Goal: Contribute content

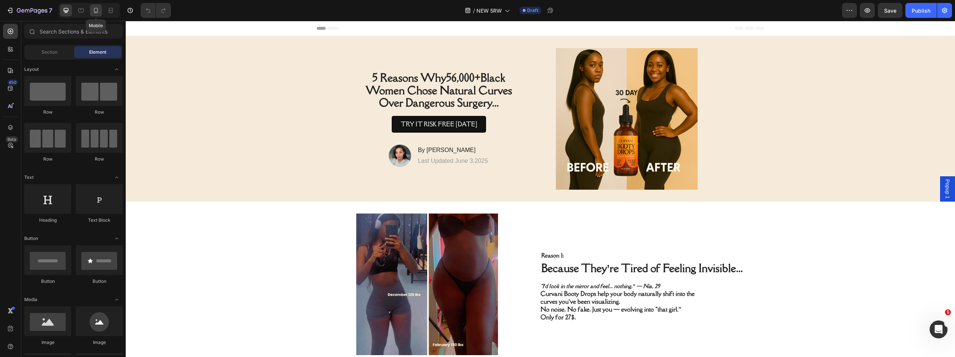
click at [95, 14] on div at bounding box center [96, 10] width 12 height 12
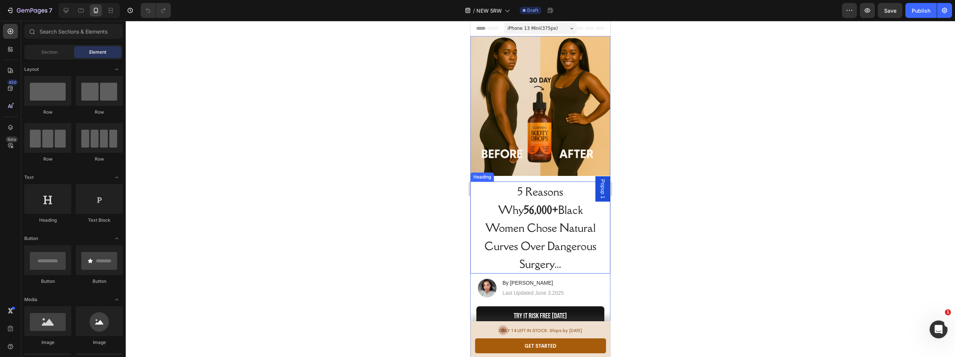
click at [543, 210] on span "5 Reasons Why 56,000+ [DEMOGRAPHIC_DATA] Women Chose Natural Curves Over Danger…" at bounding box center [541, 228] width 112 height 87
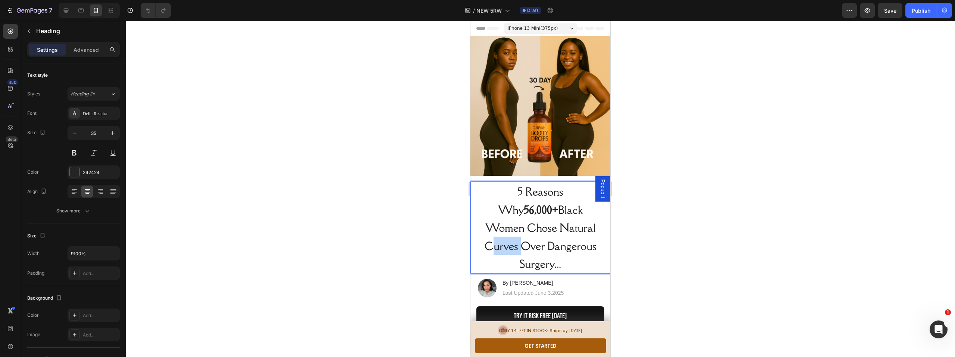
click at [532, 220] on span "5 Reasons Why 56,000+ [DEMOGRAPHIC_DATA] Women Chose Natural Curves Over Danger…" at bounding box center [541, 228] width 112 height 87
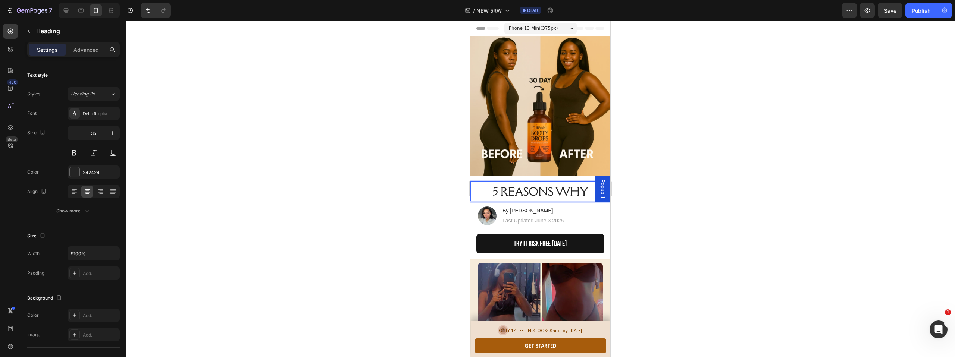
click at [518, 185] on span "5 REASONS WHY" at bounding box center [540, 192] width 95 height 14
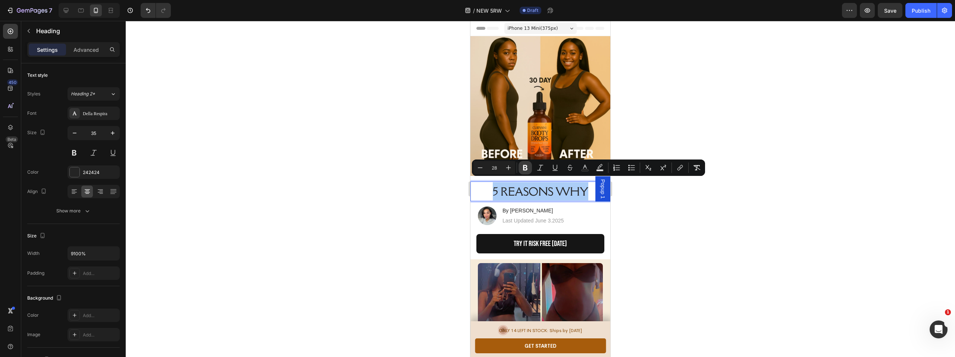
click at [523, 168] on icon "Editor contextual toolbar" at bounding box center [525, 168] width 4 height 6
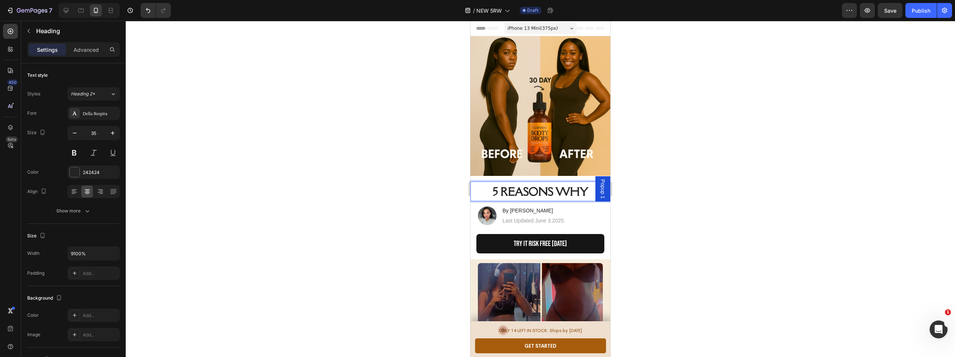
click at [542, 185] on strong "5 REASONS WHY" at bounding box center [540, 192] width 95 height 14
click at [584, 185] on strong "5 REASONS WHY" at bounding box center [540, 192] width 95 height 14
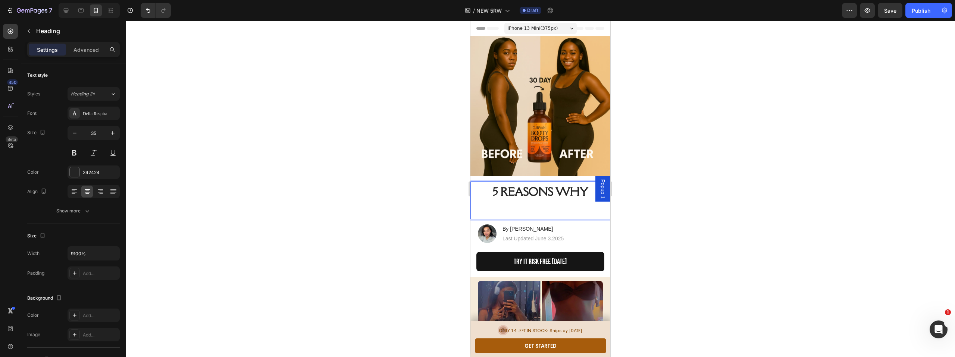
click at [551, 196] on p "5 REASONS WHY ⁠⁠⁠⁠⁠⁠⁠" at bounding box center [540, 200] width 123 height 36
click at [535, 204] on p "5 REASONS WHY" at bounding box center [540, 199] width 123 height 35
click at [542, 191] on strong "5 REASONS WHY" at bounding box center [540, 192] width 95 height 14
drag, startPoint x: 549, startPoint y: 199, endPoint x: 554, endPoint y: 198, distance: 5.1
click at [549, 199] on p "5 REASONS WHY" at bounding box center [540, 199] width 123 height 35
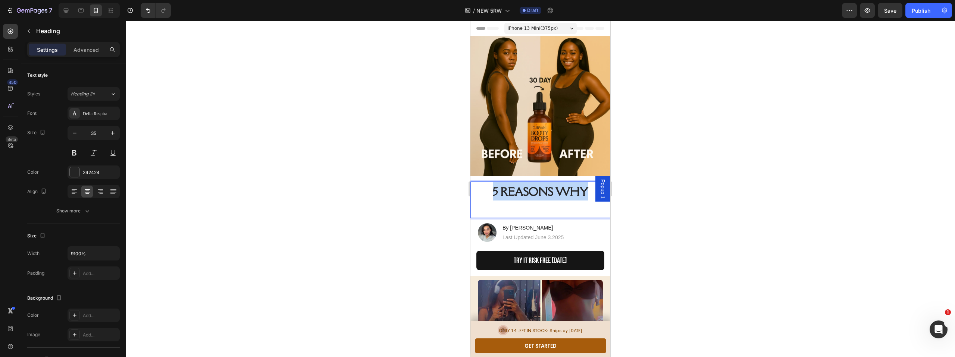
drag, startPoint x: 577, startPoint y: 187, endPoint x: 502, endPoint y: 185, distance: 75.4
click at [481, 187] on p "5 REASONS WHY" at bounding box center [540, 199] width 123 height 35
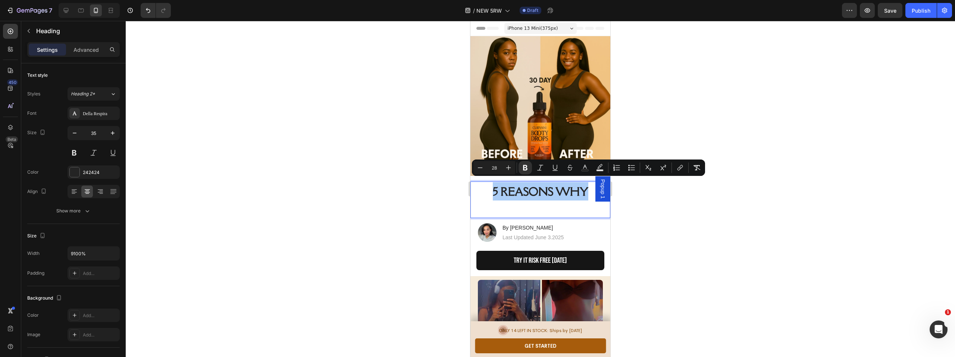
click at [527, 170] on icon "Editor contextual toolbar" at bounding box center [525, 168] width 4 height 6
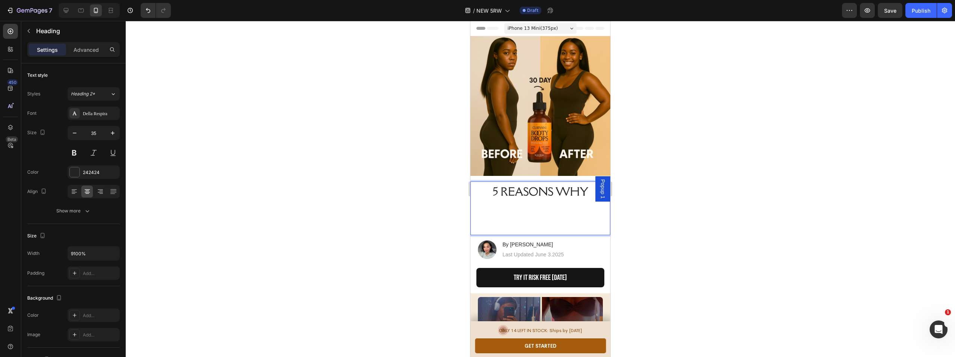
click at [584, 187] on span "5 REASONS WHY" at bounding box center [540, 192] width 95 height 14
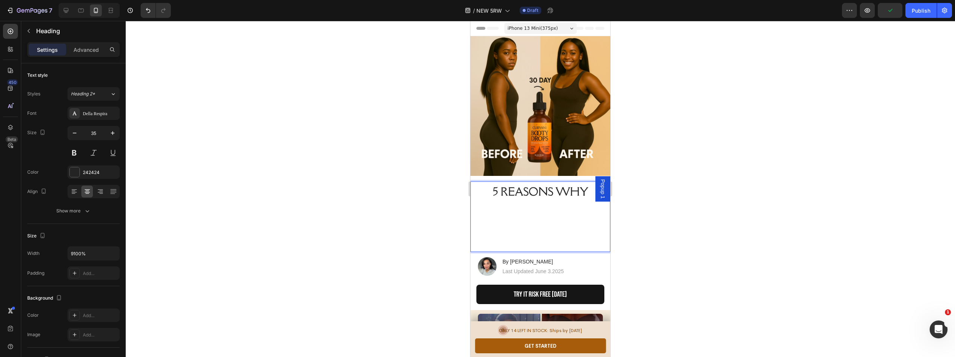
click at [542, 229] on p "5 REASONS WHY" at bounding box center [540, 216] width 123 height 69
click at [536, 233] on p "5 REASONS WHY" at bounding box center [540, 216] width 123 height 69
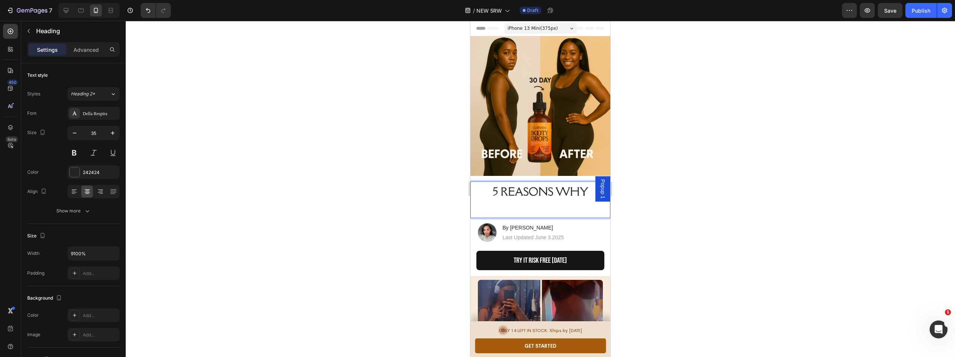
click at [534, 203] on p "5 REASONS WHY" at bounding box center [540, 199] width 123 height 35
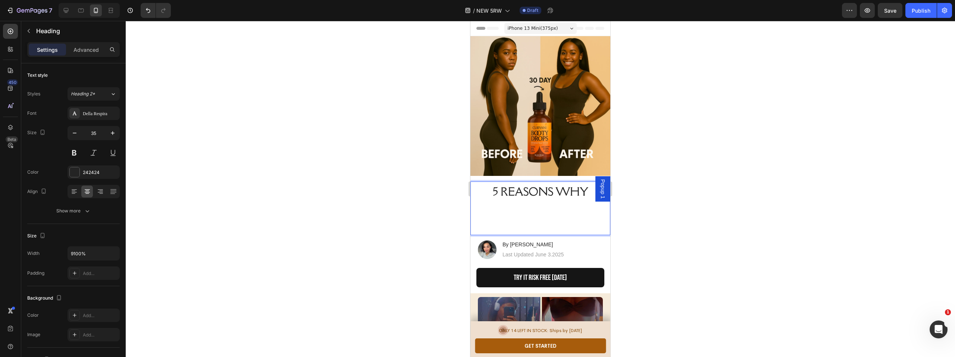
click at [549, 189] on span "5 REASONS WHY" at bounding box center [540, 192] width 95 height 14
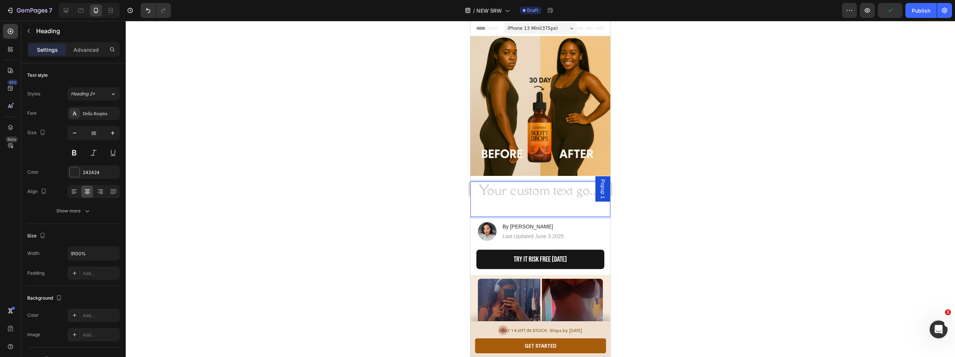
click at [537, 197] on p "⁠⁠⁠⁠⁠⁠⁠" at bounding box center [540, 199] width 123 height 34
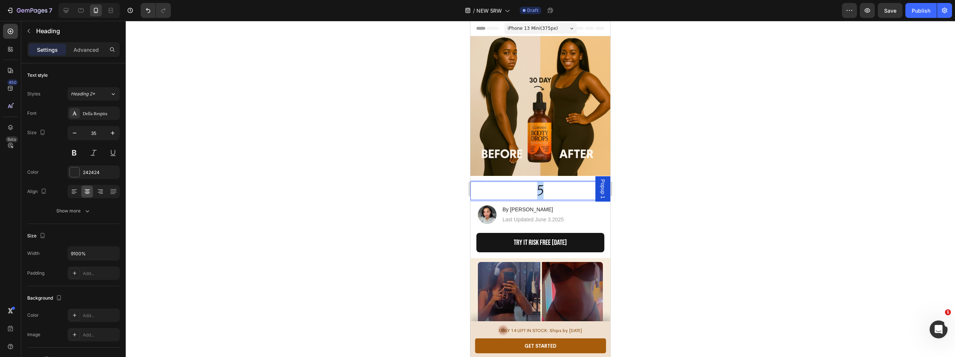
drag, startPoint x: 545, startPoint y: 187, endPoint x: 535, endPoint y: 185, distance: 11.1
click at [532, 185] on p "5" at bounding box center [540, 190] width 123 height 17
click at [144, 12] on icon "Undo/Redo" at bounding box center [147, 10] width 7 height 7
click at [145, 12] on icon "Undo/Redo" at bounding box center [147, 10] width 7 height 7
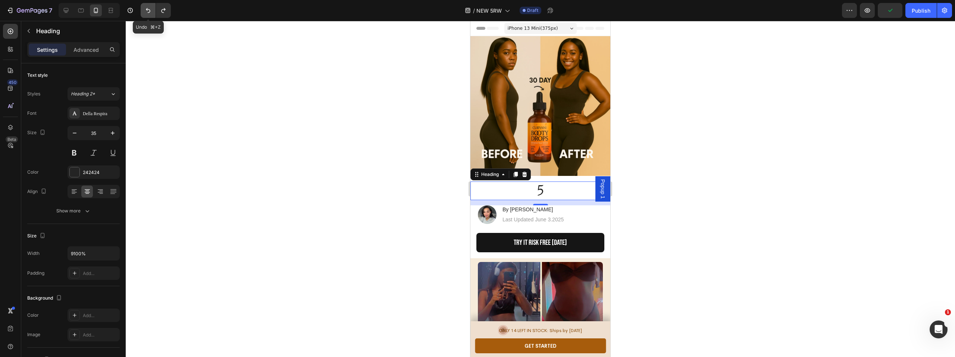
click at [145, 12] on icon "Undo/Redo" at bounding box center [147, 10] width 7 height 7
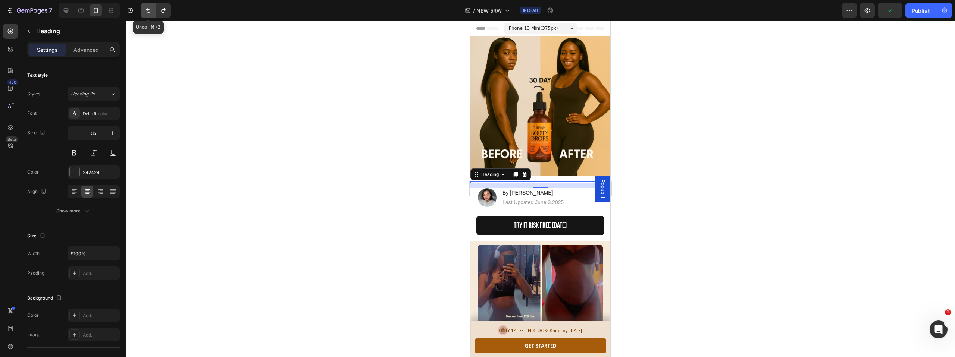
click at [145, 12] on icon "Undo/Redo" at bounding box center [147, 10] width 7 height 7
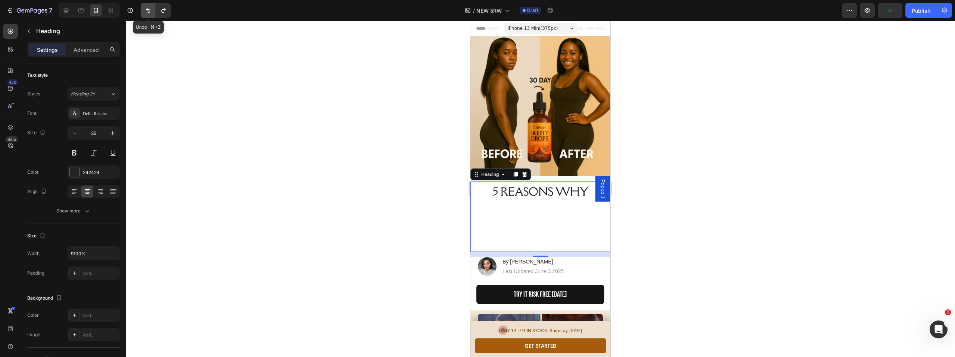
click at [145, 12] on icon "Undo/Redo" at bounding box center [147, 10] width 7 height 7
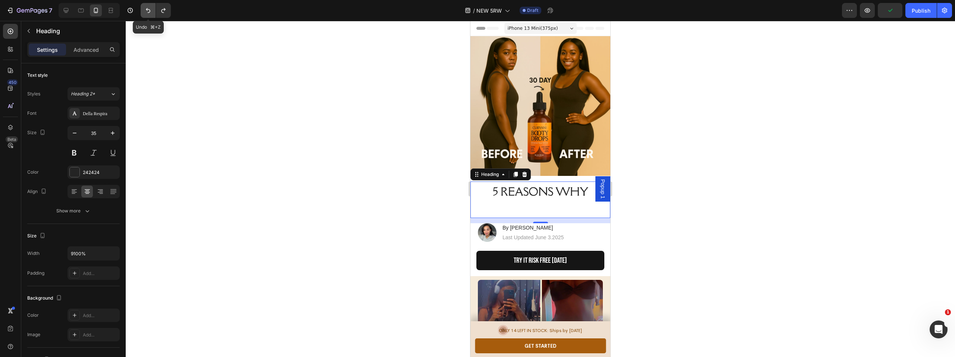
click at [145, 12] on icon "Undo/Redo" at bounding box center [147, 10] width 7 height 7
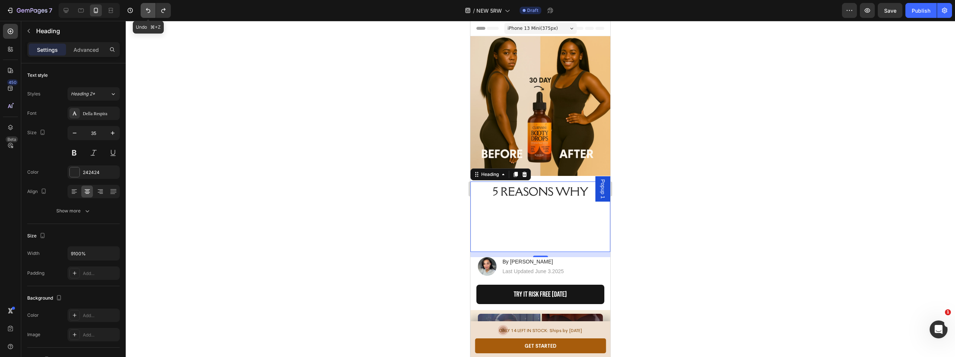
click at [145, 12] on icon "Undo/Redo" at bounding box center [147, 10] width 7 height 7
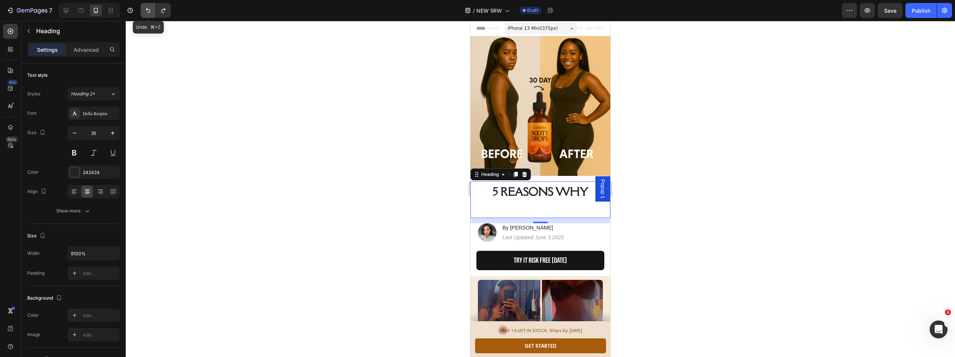
click at [145, 12] on icon "Undo/Redo" at bounding box center [147, 10] width 7 height 7
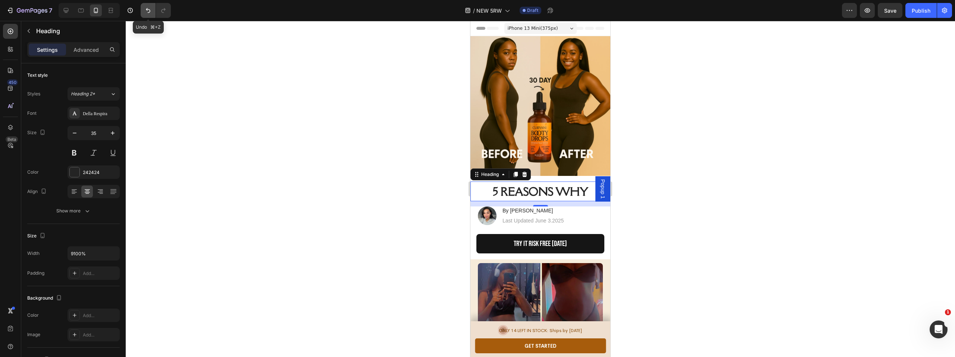
click at [145, 12] on icon "Undo/Redo" at bounding box center [147, 10] width 7 height 7
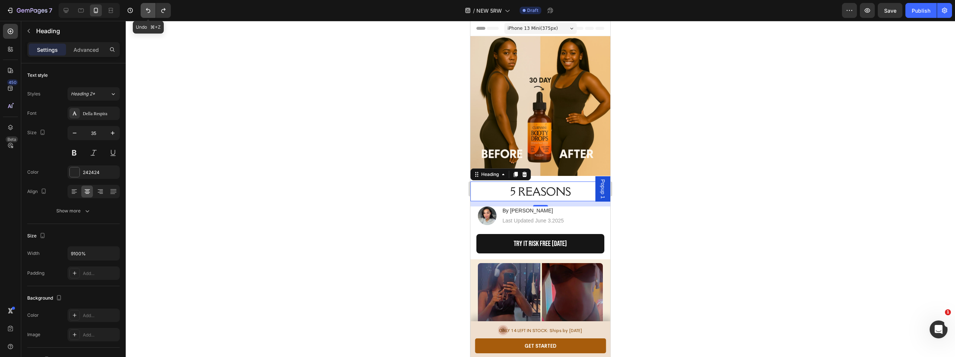
click at [145, 12] on icon "Undo/Redo" at bounding box center [147, 10] width 7 height 7
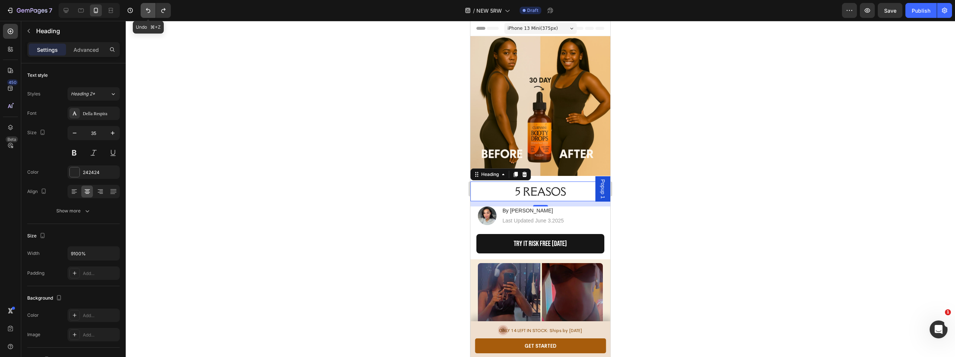
click at [145, 12] on icon "Undo/Redo" at bounding box center [147, 10] width 7 height 7
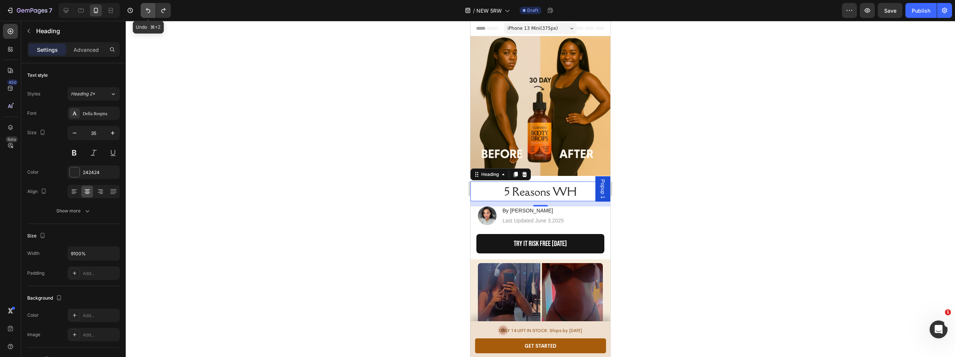
click at [146, 12] on icon "Undo/Redo" at bounding box center [147, 10] width 7 height 7
click at [145, 12] on icon "Undo/Redo" at bounding box center [147, 10] width 7 height 7
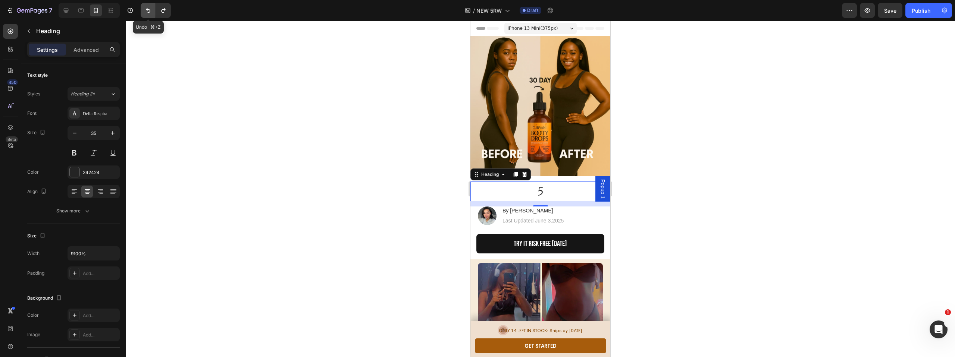
click at [145, 12] on icon "Undo/Redo" at bounding box center [147, 10] width 7 height 7
click at [145, 13] on icon "Undo/Redo" at bounding box center [147, 10] width 7 height 7
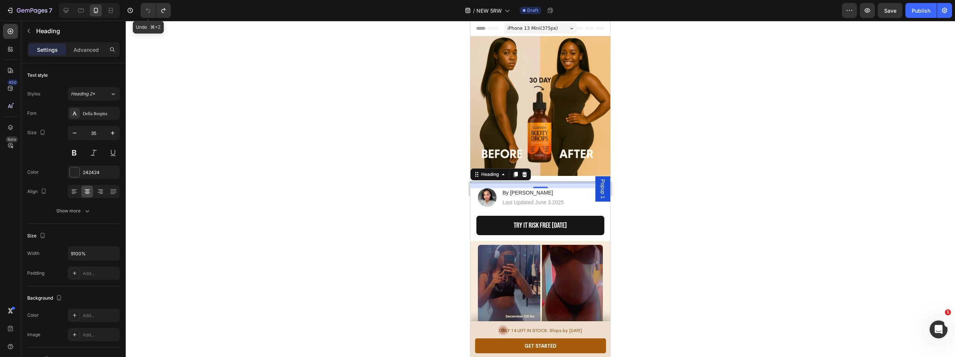
click at [144, 13] on icon "Undo/Redo" at bounding box center [147, 10] width 7 height 7
click at [145, 10] on icon "Undo/Redo" at bounding box center [147, 10] width 7 height 7
click at [145, 7] on icon "Undo/Redo" at bounding box center [147, 10] width 7 height 7
drag, startPoint x: 527, startPoint y: 170, endPoint x: 530, endPoint y: 179, distance: 9.1
click at [527, 172] on icon at bounding box center [524, 175] width 6 height 6
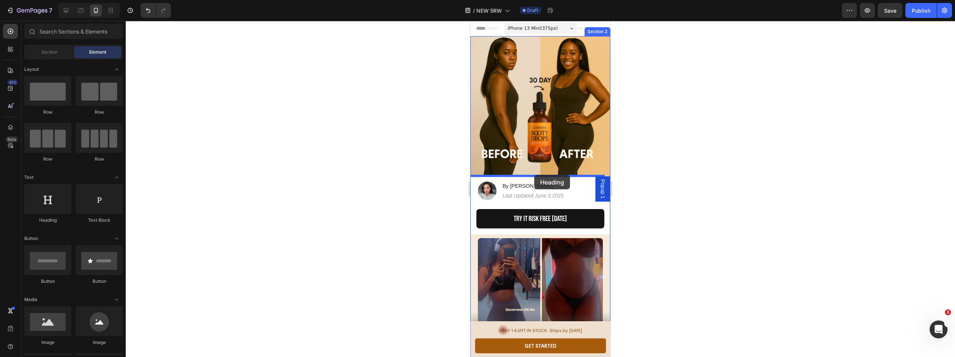
drag, startPoint x: 528, startPoint y: 223, endPoint x: 534, endPoint y: 175, distance: 48.9
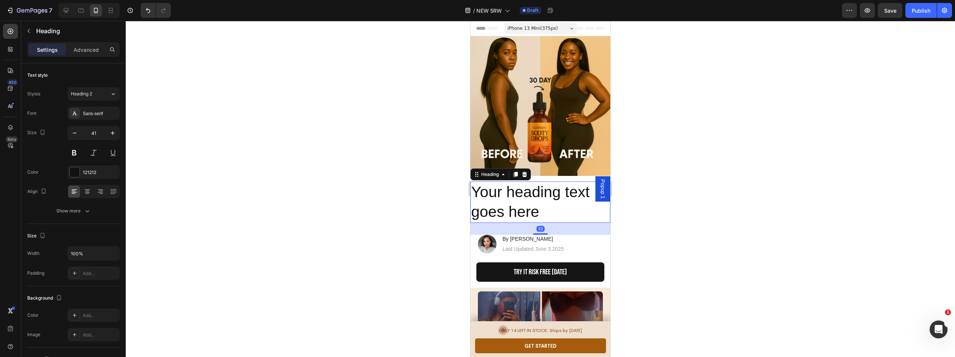
click at [541, 187] on h2 "Your heading text goes here" at bounding box center [540, 202] width 140 height 41
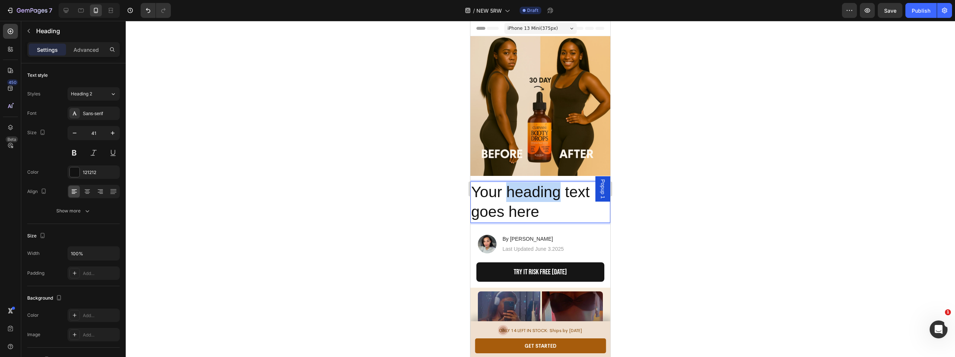
click at [541, 187] on p "Your heading text goes here" at bounding box center [540, 202] width 138 height 40
click at [542, 187] on p "Your heading text goes here" at bounding box center [540, 202] width 138 height 40
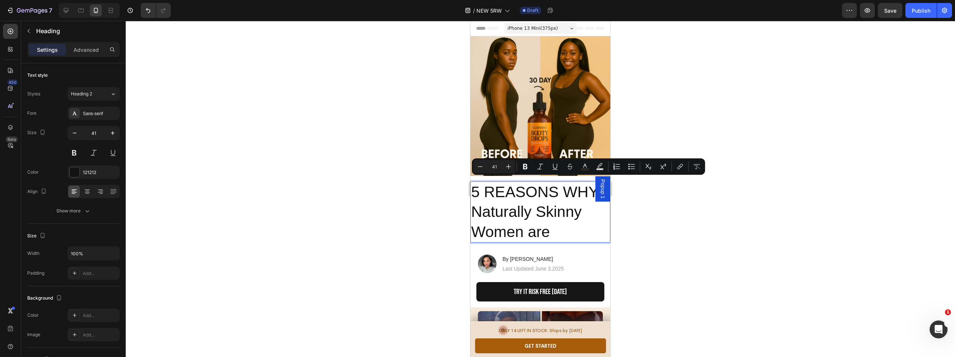
drag, startPoint x: 558, startPoint y: 225, endPoint x: 473, endPoint y: 188, distance: 93.4
click at [473, 188] on p "5 REASONS WHY Naturally Skinny Women are" at bounding box center [540, 212] width 138 height 60
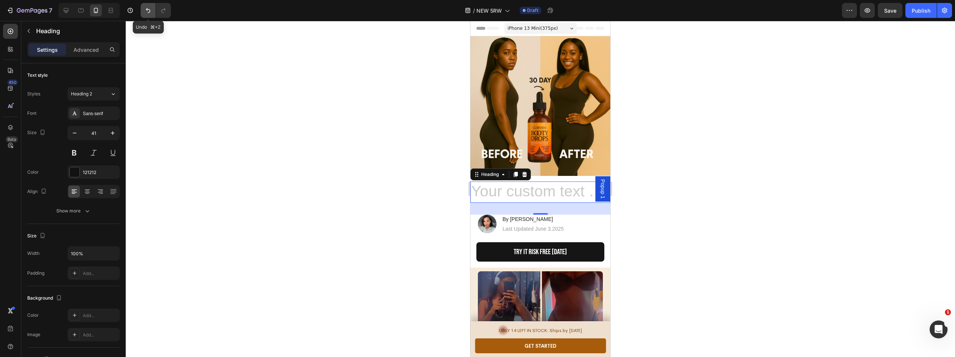
click at [149, 11] on icon "Undo/Redo" at bounding box center [147, 10] width 7 height 7
click at [148, 11] on icon "Undo/Redo" at bounding box center [147, 10] width 7 height 7
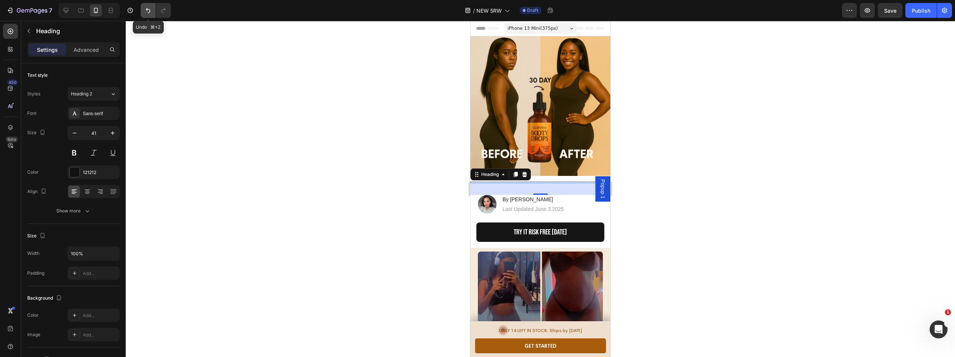
click at [148, 11] on icon "Undo/Redo" at bounding box center [147, 10] width 7 height 7
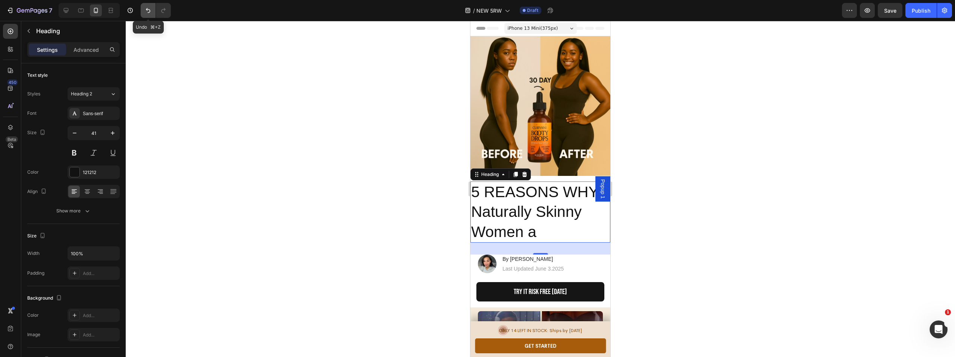
click at [148, 11] on icon "Undo/Redo" at bounding box center [147, 10] width 7 height 7
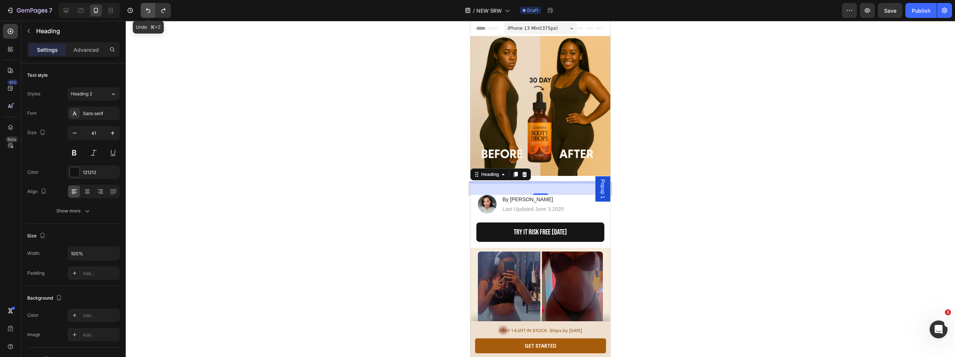
click at [148, 11] on icon "Undo/Redo" at bounding box center [147, 10] width 7 height 7
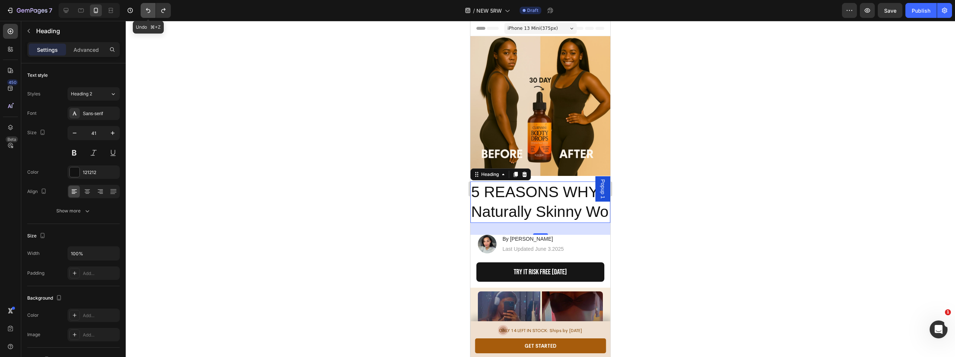
click at [148, 11] on icon "Undo/Redo" at bounding box center [147, 10] width 7 height 7
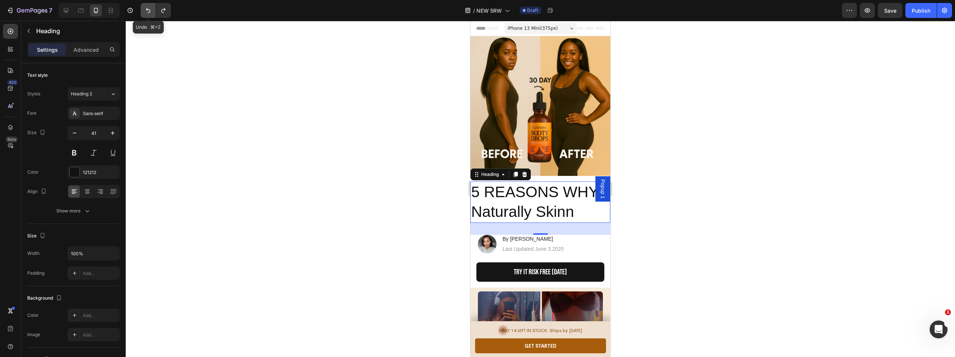
click at [148, 11] on icon "Undo/Redo" at bounding box center [147, 10] width 7 height 7
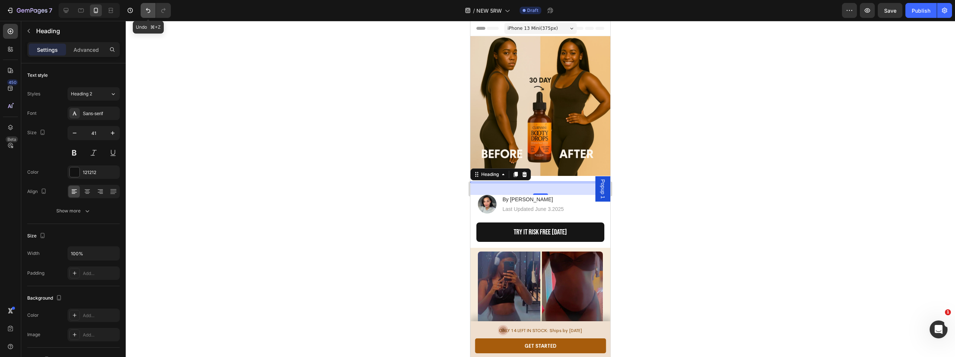
click at [148, 11] on icon "Undo/Redo" at bounding box center [147, 10] width 7 height 7
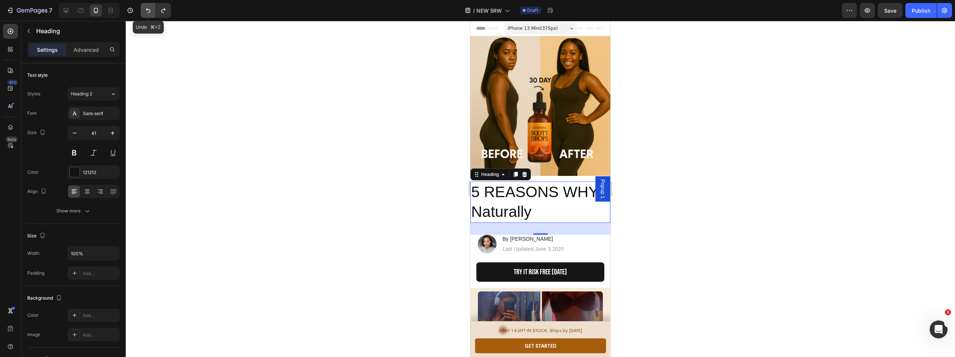
click at [148, 11] on icon "Undo/Redo" at bounding box center [147, 10] width 7 height 7
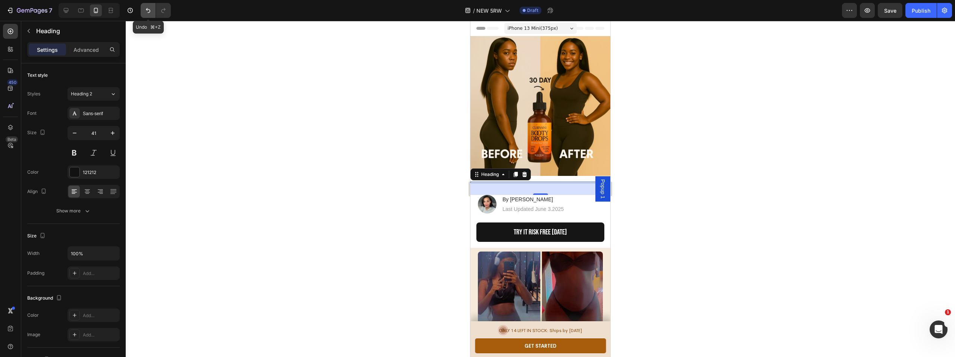
click at [148, 11] on icon "Undo/Redo" at bounding box center [147, 10] width 7 height 7
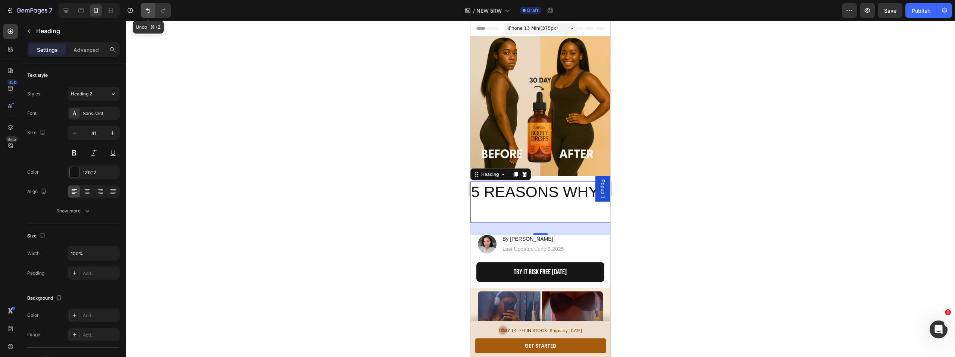
click at [148, 11] on icon "Undo/Redo" at bounding box center [147, 10] width 7 height 7
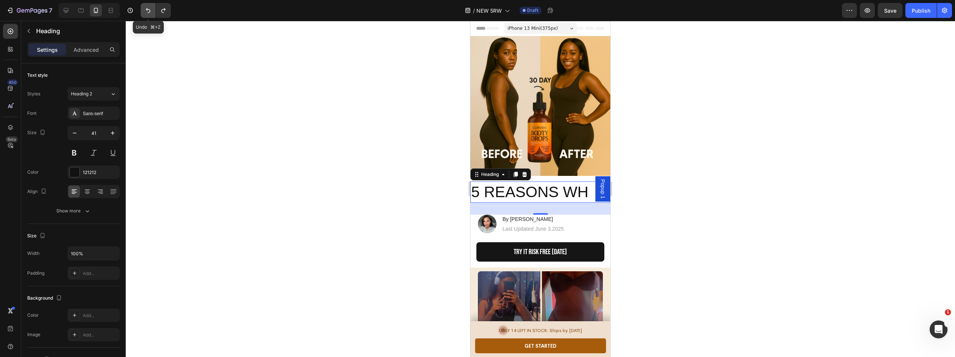
click at [148, 11] on icon "Undo/Redo" at bounding box center [147, 10] width 7 height 7
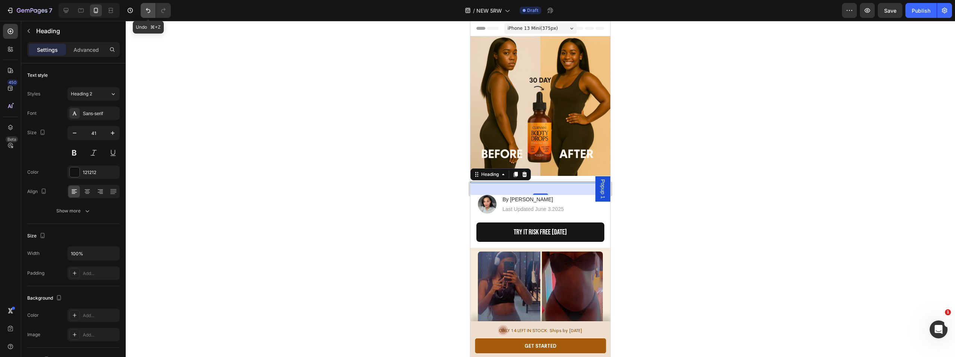
click at [148, 11] on icon "Undo/Redo" at bounding box center [147, 10] width 7 height 7
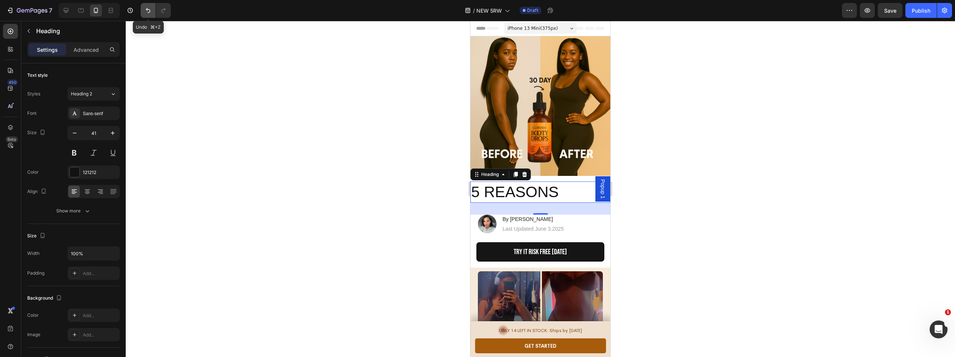
click at [148, 11] on icon "Undo/Redo" at bounding box center [147, 10] width 7 height 7
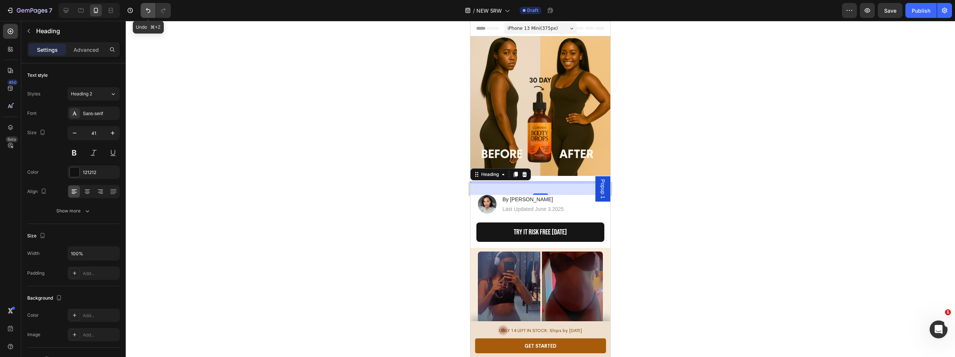
click at [148, 11] on icon "Undo/Redo" at bounding box center [147, 10] width 7 height 7
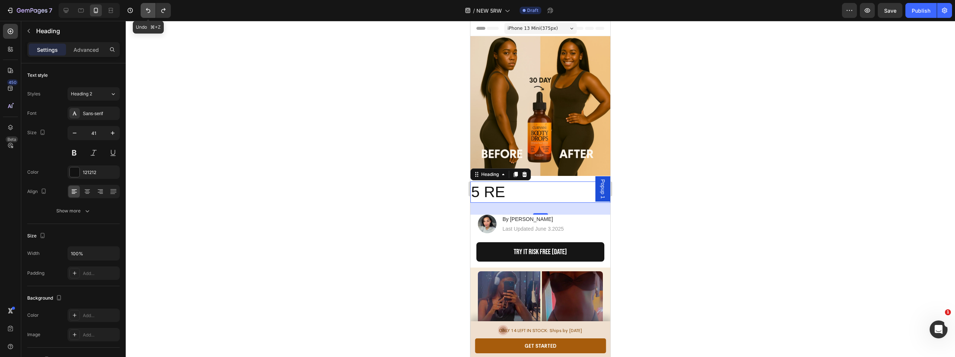
click at [148, 11] on icon "Undo/Redo" at bounding box center [147, 10] width 7 height 7
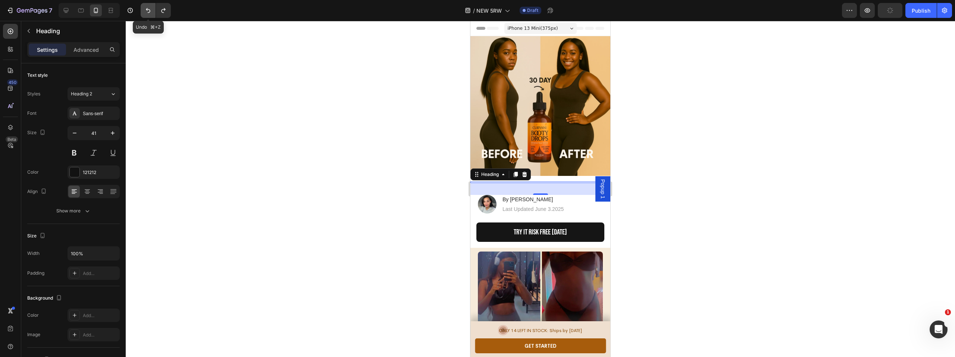
click at [148, 11] on icon "Undo/Redo" at bounding box center [147, 10] width 7 height 7
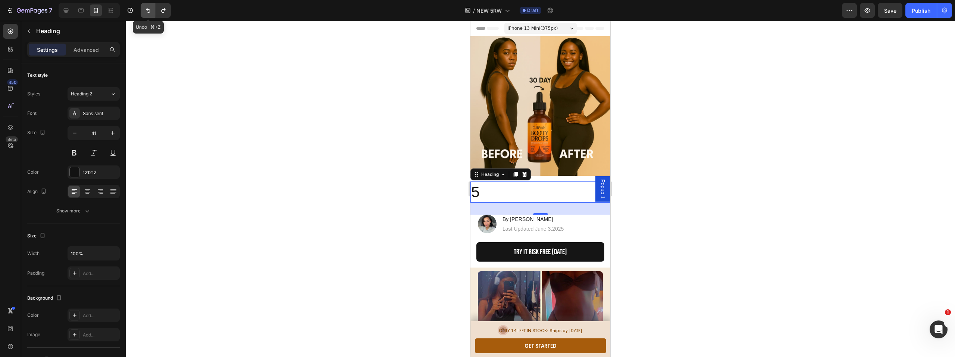
click at [148, 11] on icon "Undo/Redo" at bounding box center [147, 10] width 7 height 7
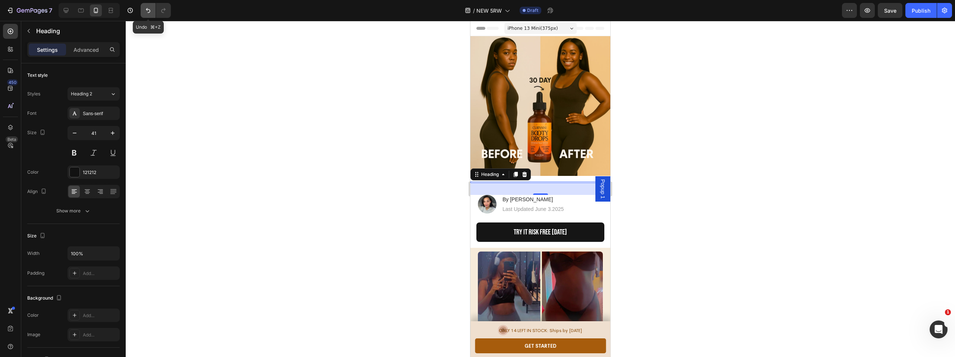
click at [148, 11] on icon "Undo/Redo" at bounding box center [147, 10] width 7 height 7
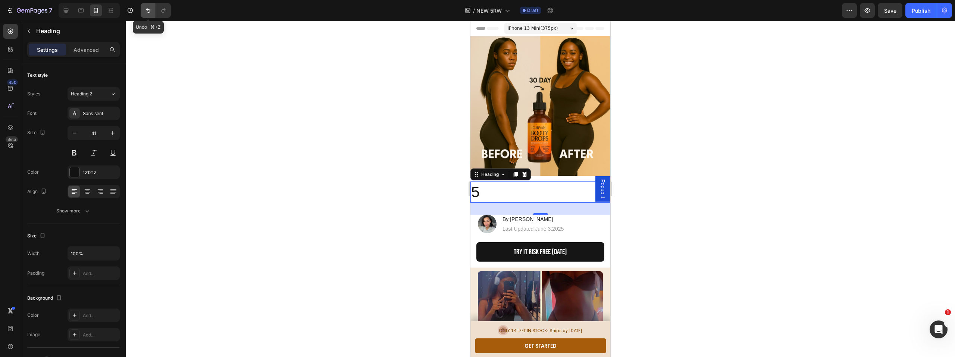
click at [148, 11] on icon "Undo/Redo" at bounding box center [147, 10] width 7 height 7
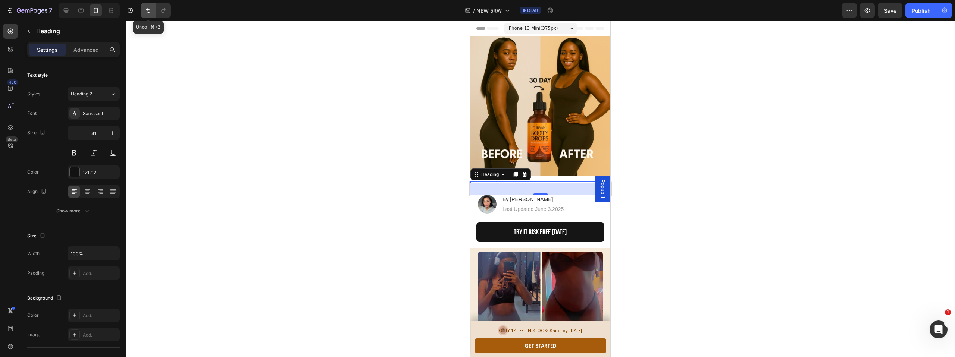
click at [148, 11] on icon "Undo/Redo" at bounding box center [147, 10] width 7 height 7
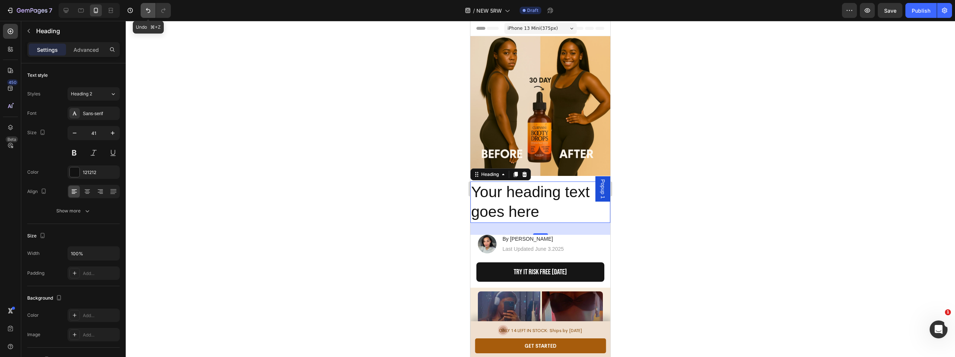
click at [148, 11] on icon "Undo/Redo" at bounding box center [147, 10] width 7 height 7
click at [147, 11] on icon "Undo/Redo" at bounding box center [147, 10] width 7 height 7
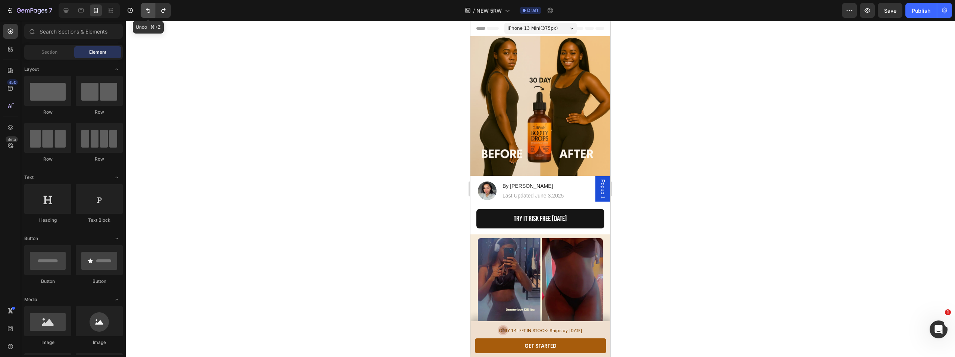
click at [147, 11] on icon "Undo/Redo" at bounding box center [147, 10] width 7 height 7
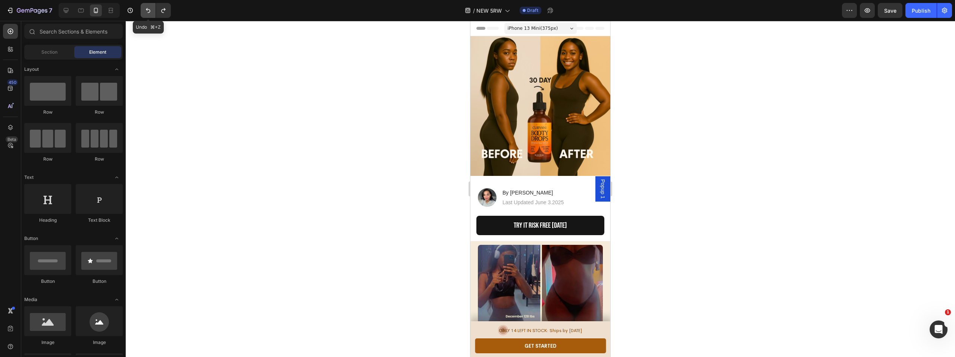
click at [147, 11] on icon "Undo/Redo" at bounding box center [147, 10] width 7 height 7
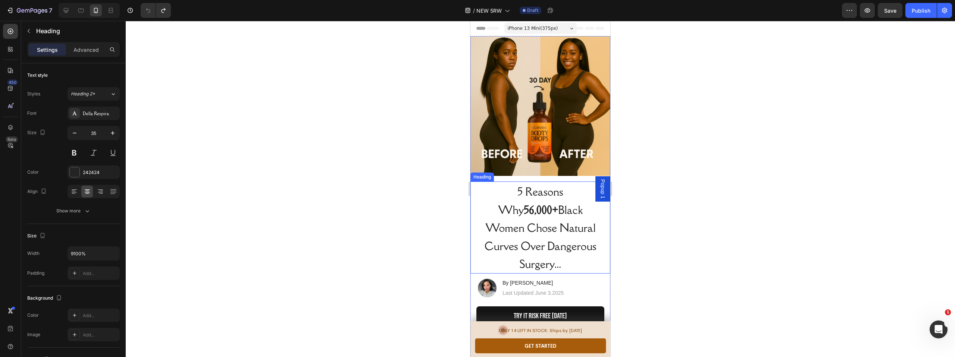
click at [536, 191] on span "5 Reasons Why 56,000+ [DEMOGRAPHIC_DATA] Women Chose Natural Curves Over Danger…" at bounding box center [541, 228] width 112 height 87
drag, startPoint x: 579, startPoint y: 241, endPoint x: 586, endPoint y: 242, distance: 6.4
click at [580, 241] on span "5 Reasons Why 56,000+ [DEMOGRAPHIC_DATA] Women Chose Natural Curves Over Danger…" at bounding box center [541, 228] width 112 height 87
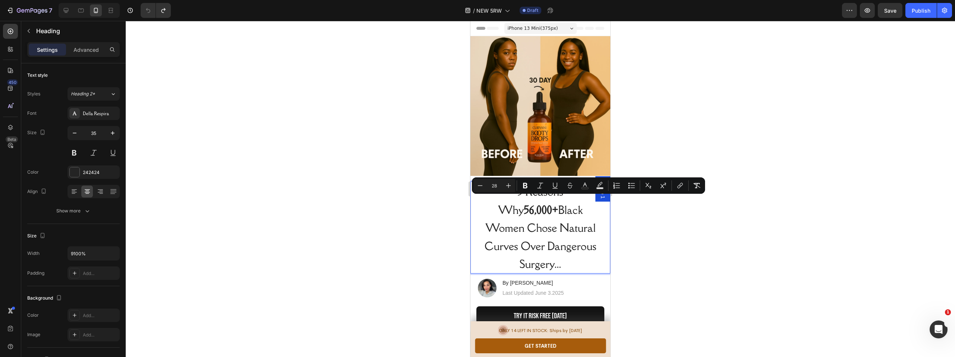
drag, startPoint x: 570, startPoint y: 237, endPoint x: 490, endPoint y: 205, distance: 86.2
click at [490, 205] on p "5 Reasons Why 56,000+ [DEMOGRAPHIC_DATA] Women Chose Natural Curves Over Danger…" at bounding box center [540, 227] width 123 height 91
click at [513, 204] on span "5 Reasons Why 56,000+ [DEMOGRAPHIC_DATA] Women Chose Natural Curves Over Danger…" at bounding box center [541, 228] width 112 height 87
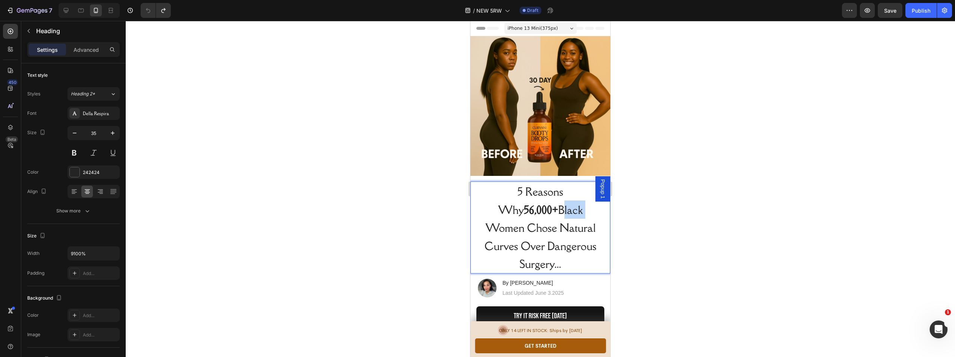
drag, startPoint x: 513, startPoint y: 204, endPoint x: 490, endPoint y: 203, distance: 22.8
click at [490, 203] on span "5 Reasons Why 56,000+ [DEMOGRAPHIC_DATA] Women Chose Natural Curves Over Danger…" at bounding box center [541, 228] width 112 height 87
drag, startPoint x: 555, startPoint y: 237, endPoint x: 580, endPoint y: 241, distance: 25.4
click at [555, 237] on span "5 Reasons Why 56,000+ [DEMOGRAPHIC_DATA] Women Chose Natural Curves Over Danger…" at bounding box center [541, 228] width 112 height 87
drag, startPoint x: 584, startPoint y: 238, endPoint x: 482, endPoint y: 201, distance: 108.3
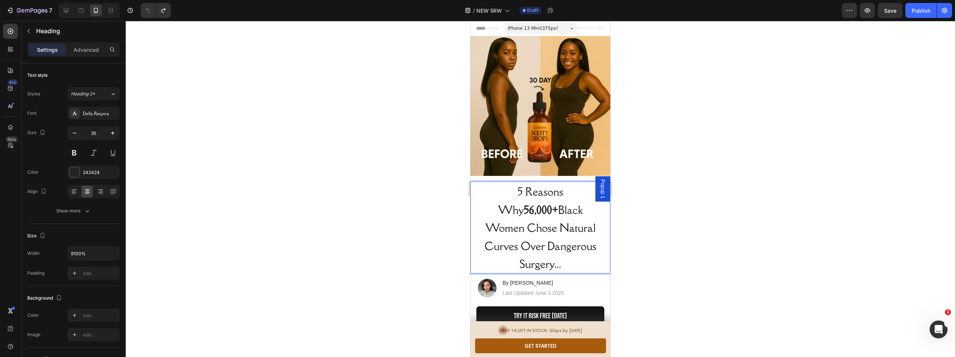
click at [482, 201] on p "5 Reasons Why 56,000+ [DEMOGRAPHIC_DATA] Women Chose Natural Curves Over Danger…" at bounding box center [540, 227] width 123 height 91
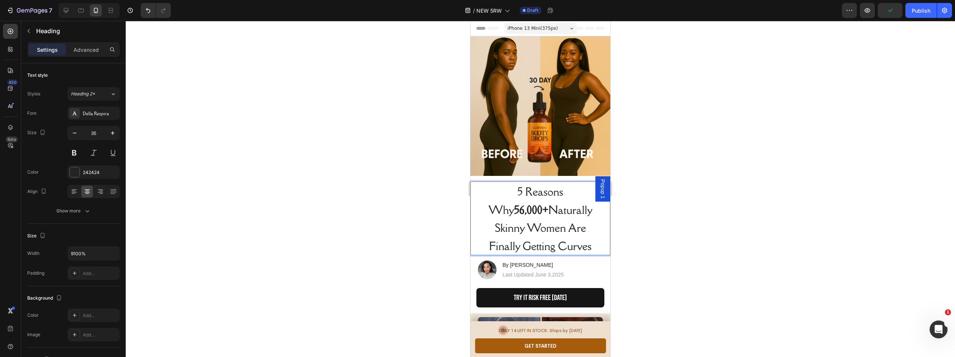
click at [584, 223] on p "5 Reasons Why 56,000+ Naturally Skinny Women Are Finally Getting Curves" at bounding box center [540, 218] width 123 height 72
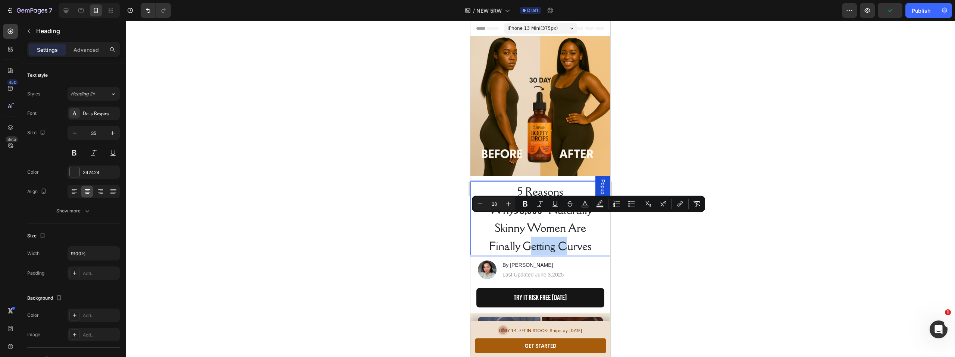
drag, startPoint x: 583, startPoint y: 223, endPoint x: 559, endPoint y: 223, distance: 24.6
click at [559, 223] on p "5 Reasons Why 56,000+ Naturally Skinny Women Are Finally Getting Curves" at bounding box center [540, 218] width 123 height 72
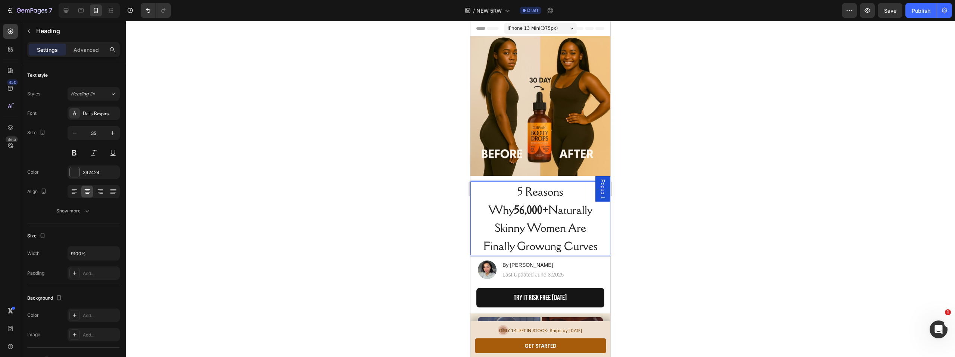
click at [569, 223] on span "5 Reasons Why 56,000+ Naturally Skinny Women Are Finally Growung Curves" at bounding box center [540, 219] width 114 height 69
click at [576, 223] on span "5 Reasons Why 56,000+ Naturally Skinny Women Are Finally Growung Curves" at bounding box center [540, 219] width 114 height 69
drag, startPoint x: 568, startPoint y: 245, endPoint x: 573, endPoint y: 246, distance: 5.0
click at [568, 245] on p "5 Reasons Why 56,000+ Naturally Skinny Women Are Finally Growing Curves" at bounding box center [540, 218] width 123 height 72
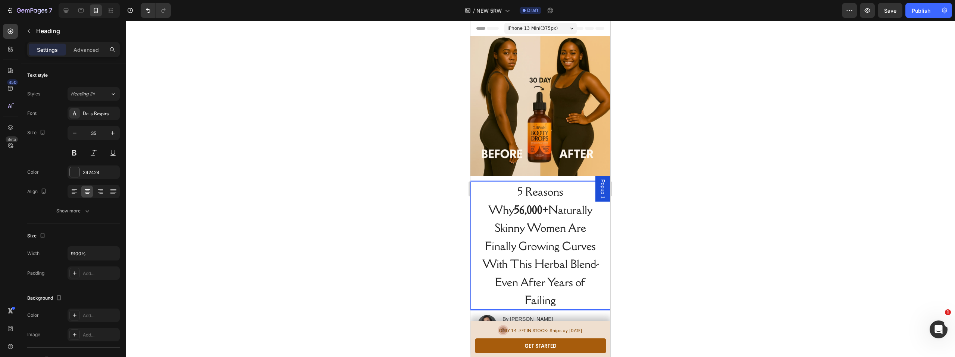
click at [555, 258] on span "5 Reasons Why 56,000+ Naturally Skinny Women Are Finally Growing Curves With Th…" at bounding box center [540, 246] width 116 height 123
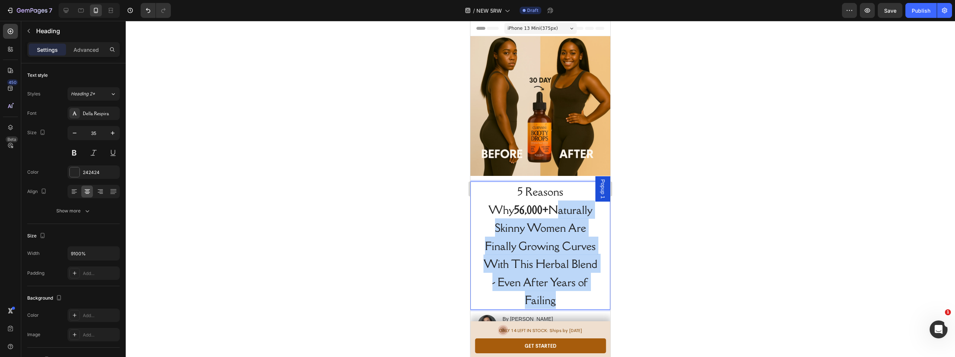
drag, startPoint x: 567, startPoint y: 294, endPoint x: 481, endPoint y: 209, distance: 120.5
click at [481, 209] on p "5 Reasons Why 56,000+ Naturally Skinny Women Are Finally Growing Curves With Th…" at bounding box center [540, 245] width 123 height 127
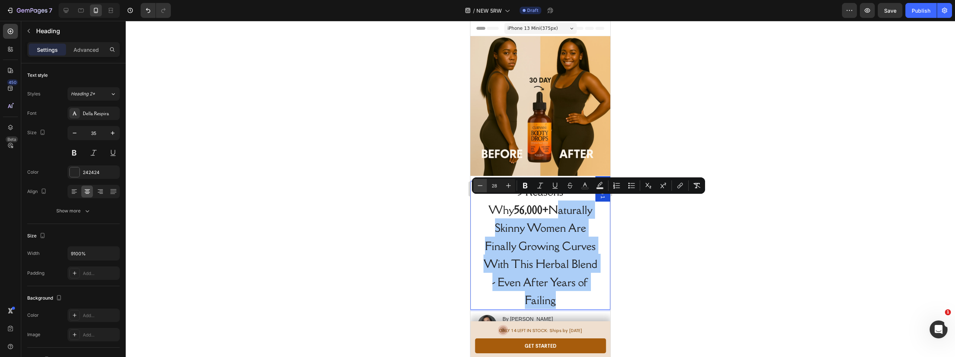
click at [476, 184] on icon "Editor contextual toolbar" at bounding box center [479, 185] width 7 height 7
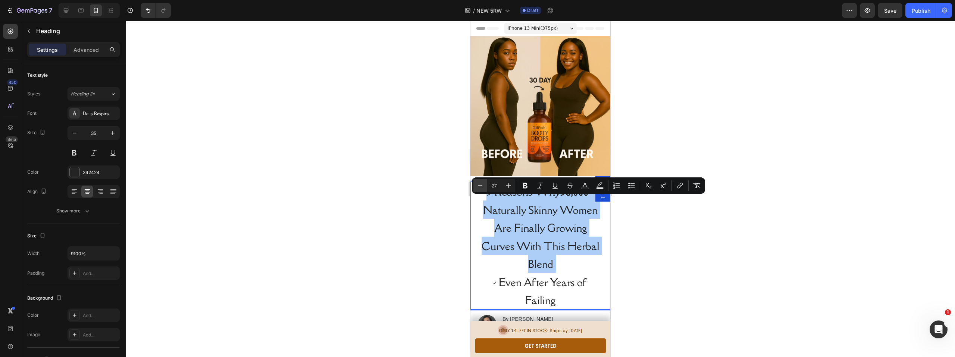
click at [476, 184] on icon "Editor contextual toolbar" at bounding box center [479, 185] width 7 height 7
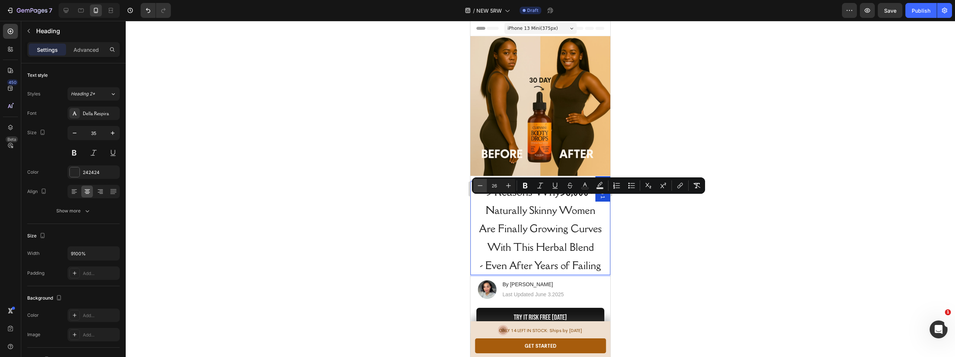
click at [476, 184] on icon "Editor contextual toolbar" at bounding box center [479, 185] width 7 height 7
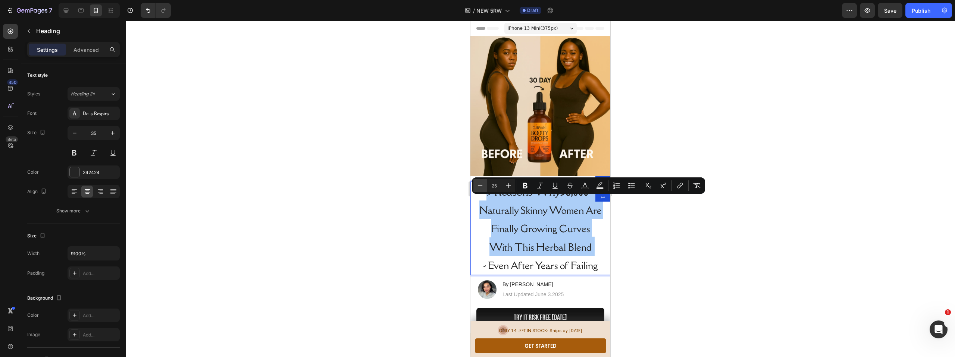
click at [476, 184] on icon "Editor contextual toolbar" at bounding box center [479, 185] width 7 height 7
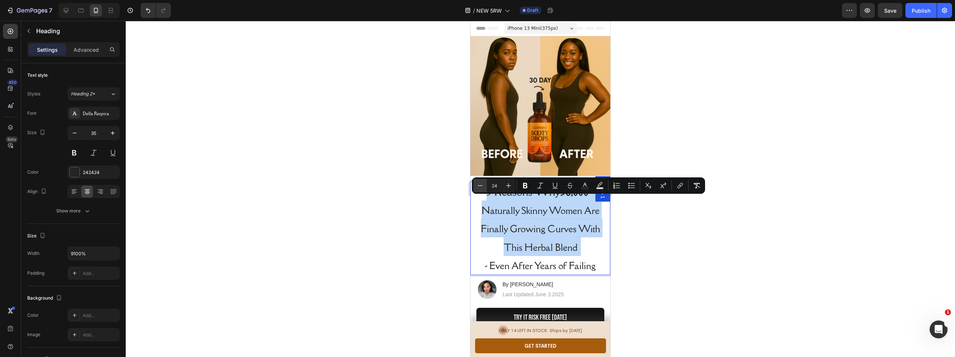
type input "23"
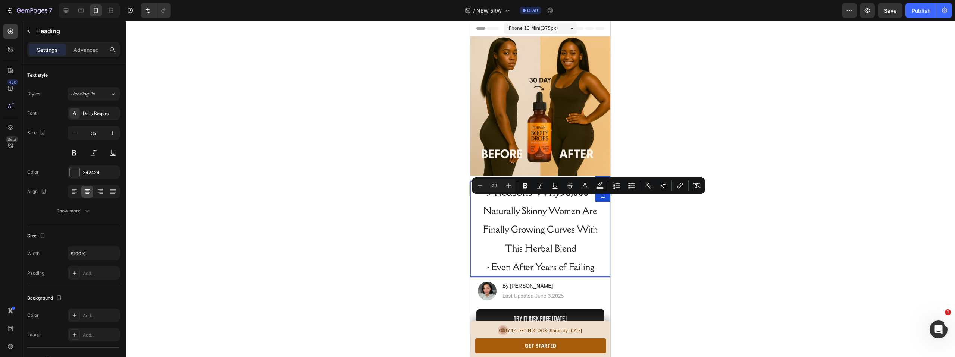
click at [420, 210] on div at bounding box center [540, 189] width 829 height 336
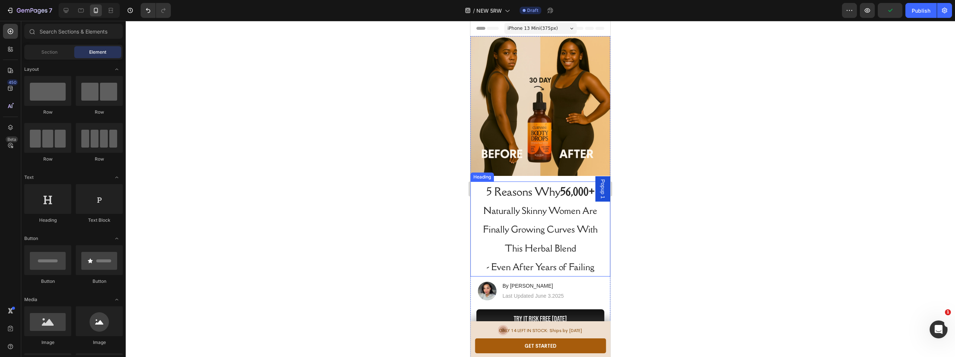
click at [574, 244] on p "⁠⁠⁠⁠⁠⁠⁠ 5 Reasons Why 56,000+ Naturally Skinny Women Are Finally Growing Curves…" at bounding box center [540, 229] width 123 height 94
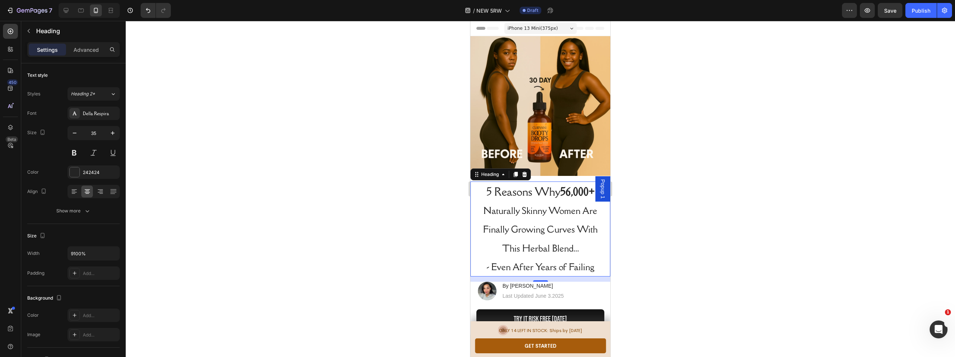
drag, startPoint x: 321, startPoint y: 223, endPoint x: 329, endPoint y: 223, distance: 8.2
click at [321, 223] on div at bounding box center [540, 189] width 829 height 336
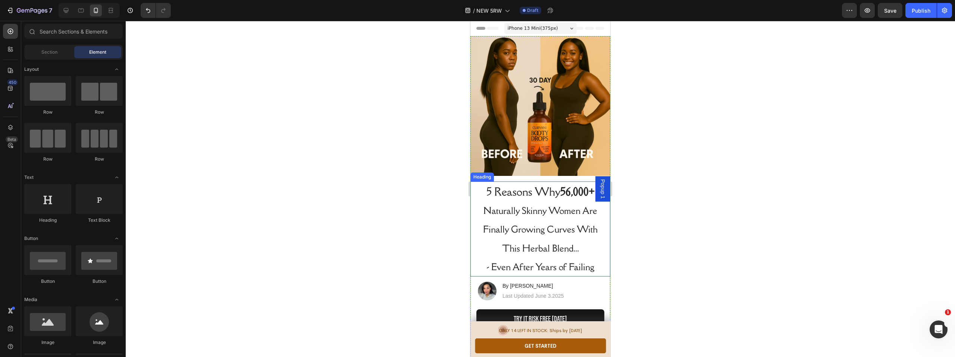
click at [517, 185] on span "5 Reasons Why 56,000+" at bounding box center [540, 192] width 108 height 14
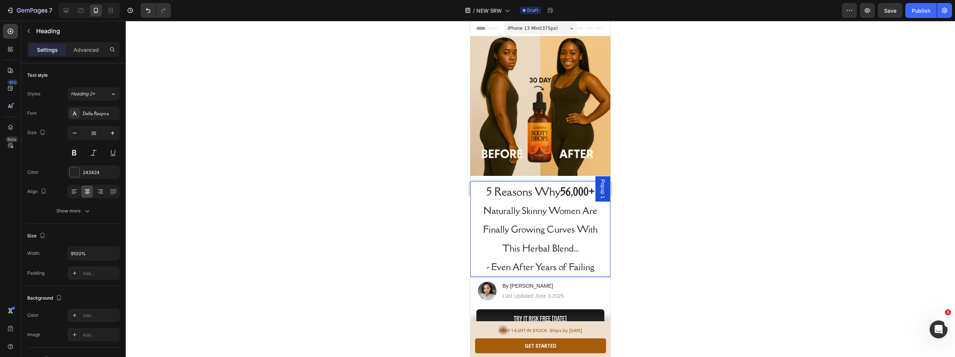
click at [518, 185] on span "5 Reasons Why 56,000+" at bounding box center [540, 192] width 108 height 14
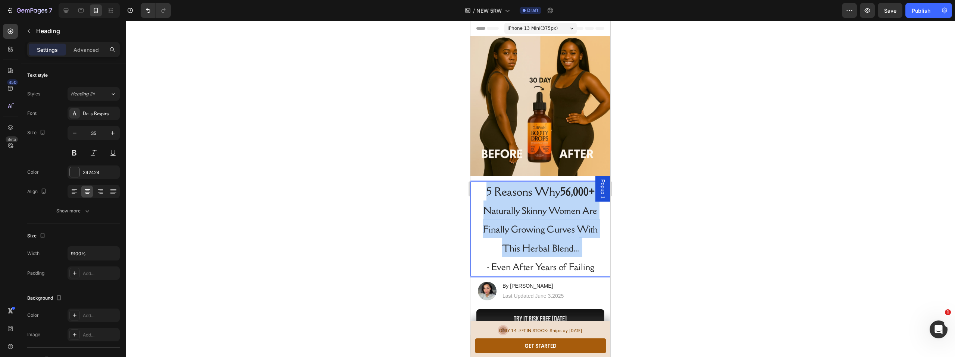
click at [518, 185] on span "5 Reasons Why 56,000+" at bounding box center [540, 192] width 108 height 14
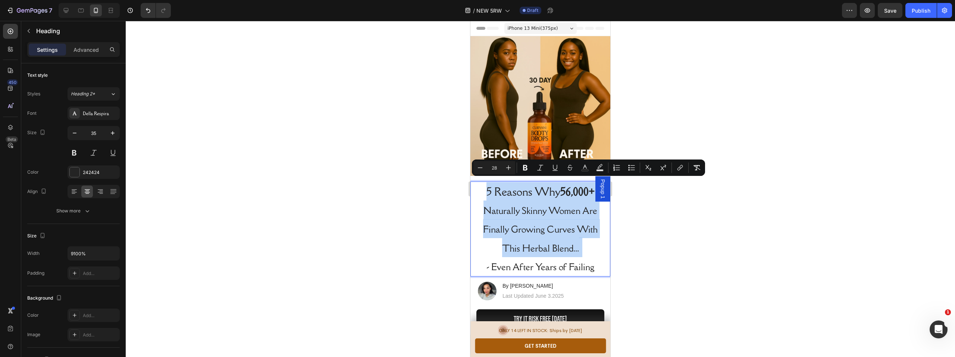
click at [510, 186] on span "5 Reasons Why 56,000+" at bounding box center [540, 192] width 108 height 14
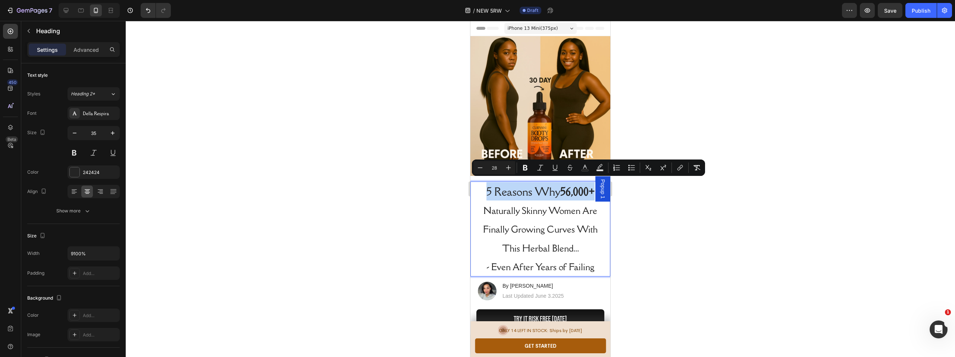
drag, startPoint x: 484, startPoint y: 186, endPoint x: 590, endPoint y: 189, distance: 105.6
click at [525, 169] on icon "Editor contextual toolbar" at bounding box center [524, 167] width 7 height 7
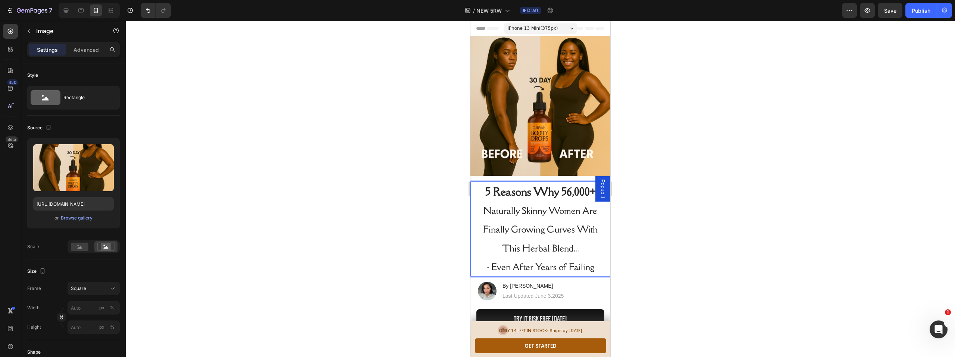
click at [525, 169] on img at bounding box center [540, 106] width 140 height 140
click at [344, 203] on div at bounding box center [540, 189] width 829 height 336
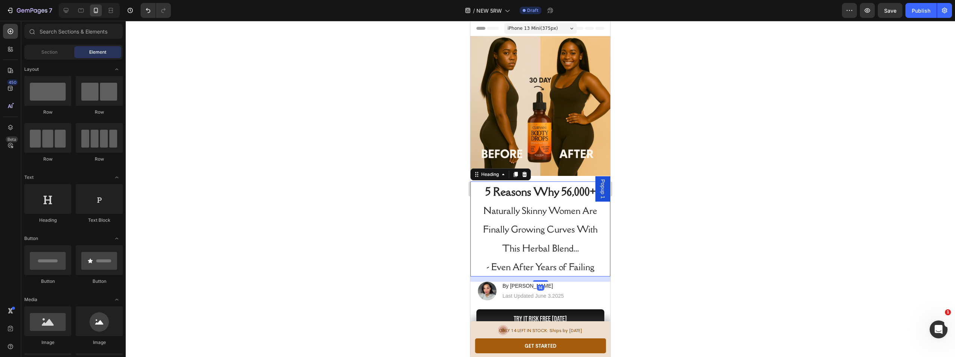
click at [549, 185] on strong "5 Reasons Why 56,000+" at bounding box center [540, 192] width 110 height 14
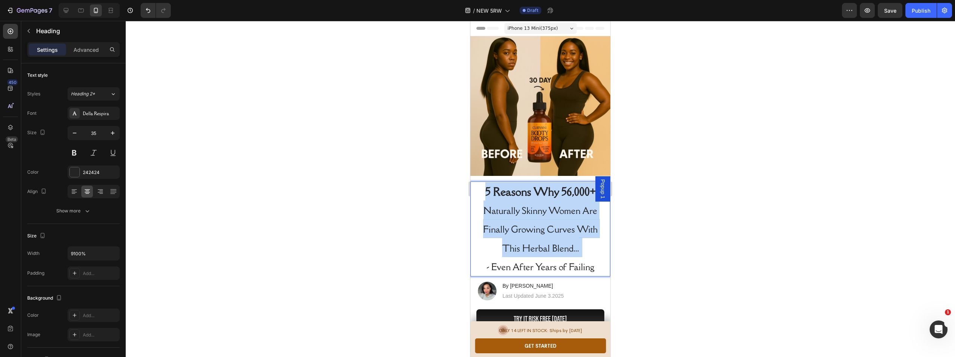
click at [549, 185] on strong "5 Reasons Why 56,000+" at bounding box center [540, 192] width 110 height 14
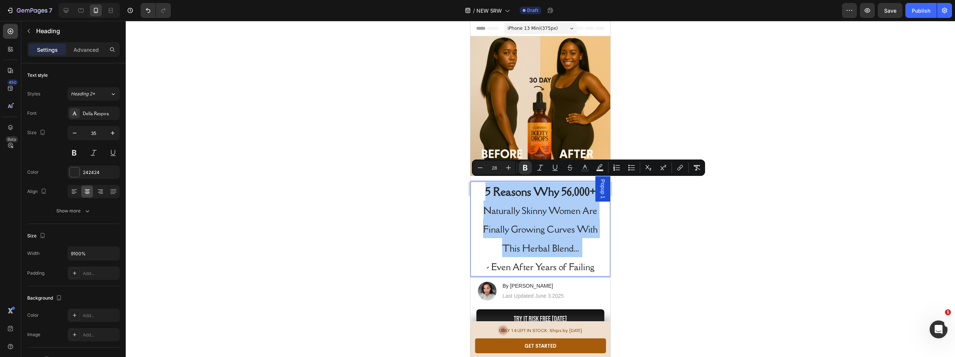
click at [382, 245] on div at bounding box center [540, 189] width 829 height 336
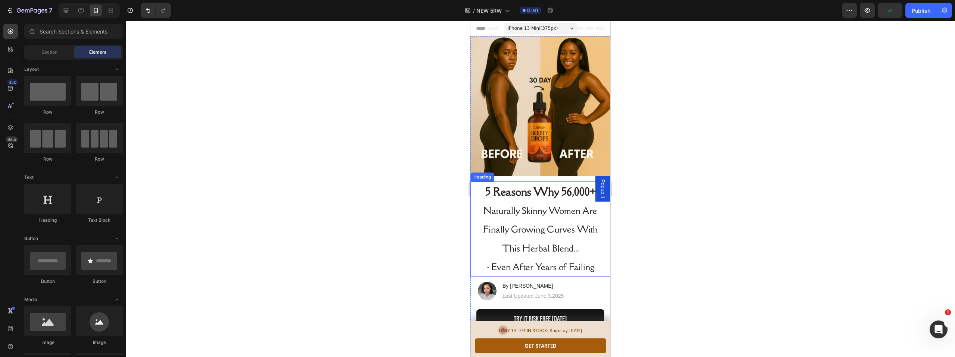
click at [546, 232] on p "⁠⁠⁠⁠⁠⁠⁠ 5 Reasons Why 56,000+ Naturally Skinny Women Are Finally Growing Curves…" at bounding box center [540, 229] width 123 height 94
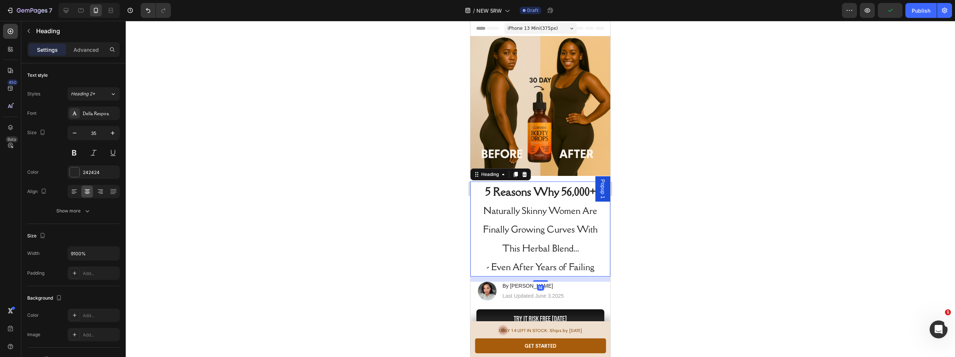
click at [329, 247] on div at bounding box center [540, 189] width 829 height 336
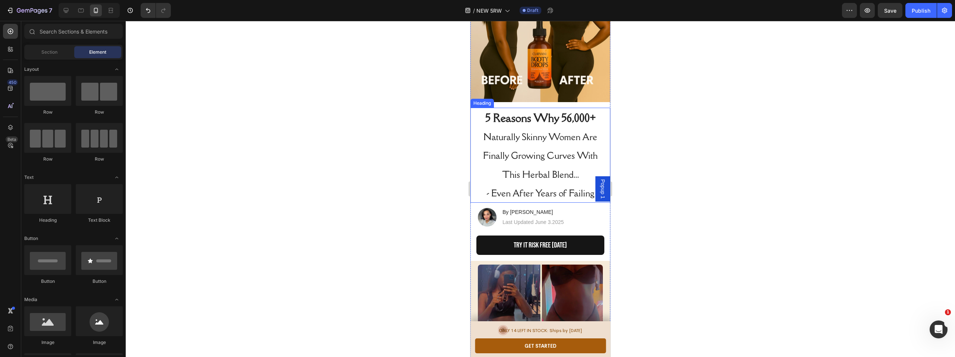
scroll to position [69, 0]
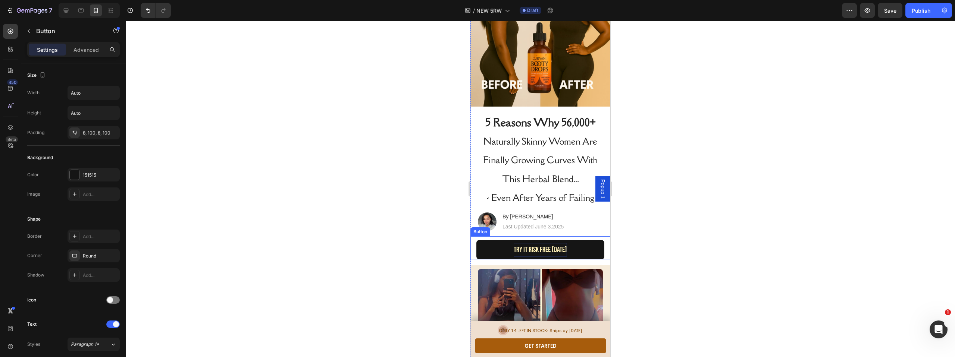
click at [544, 246] on p "TRY IT RISK FREE [DATE]" at bounding box center [540, 249] width 53 height 13
click at [545, 245] on p "TRY IT RISK FREE [DATE]" at bounding box center [540, 249] width 53 height 13
click at [737, 204] on div at bounding box center [540, 189] width 829 height 336
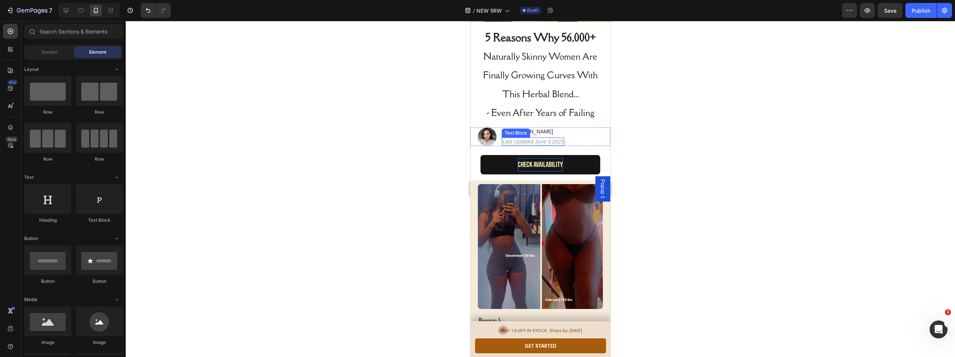
scroll to position [215, 0]
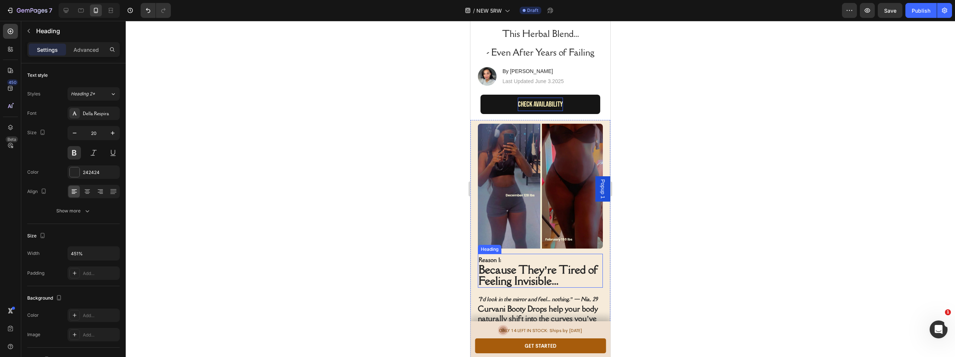
click at [537, 268] on span "Because They’re Tired of Feeling Invisible..." at bounding box center [538, 275] width 119 height 25
drag, startPoint x: 561, startPoint y: 263, endPoint x: 566, endPoint y: 266, distance: 6.5
click at [561, 263] on span "Because They’re Tired of Feeling Invisible..." at bounding box center [538, 275] width 119 height 25
drag, startPoint x: 573, startPoint y: 272, endPoint x: 476, endPoint y: 258, distance: 98.4
click at [476, 258] on div "Image Reason 1: Because They’re Tired of Feeling Invisible... Heading 14 “I’d l…" at bounding box center [540, 247] width 140 height 254
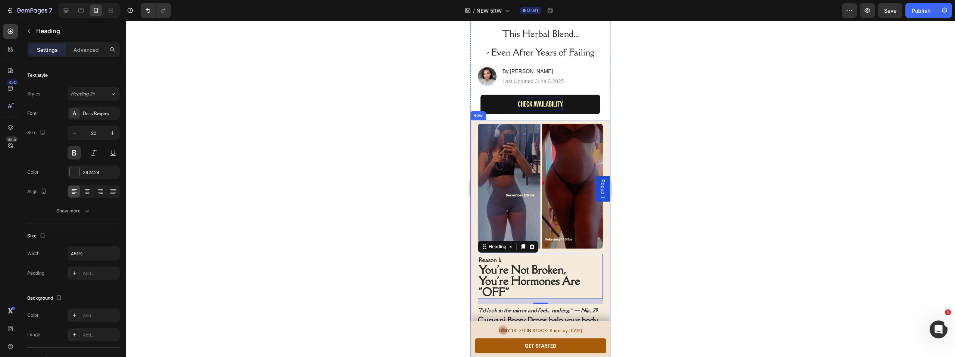
click at [406, 231] on div at bounding box center [540, 189] width 829 height 336
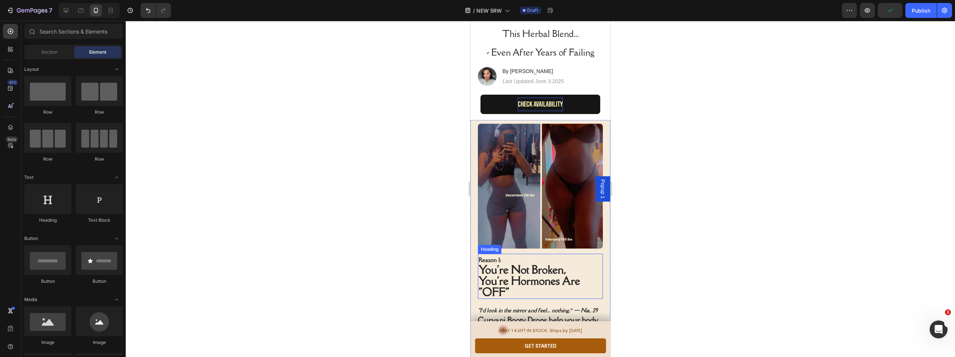
click at [537, 285] on p "⁠⁠⁠⁠⁠⁠⁠ Reason 1: You're Not Broken, You're Hormones Are "OFF"" at bounding box center [540, 277] width 123 height 44
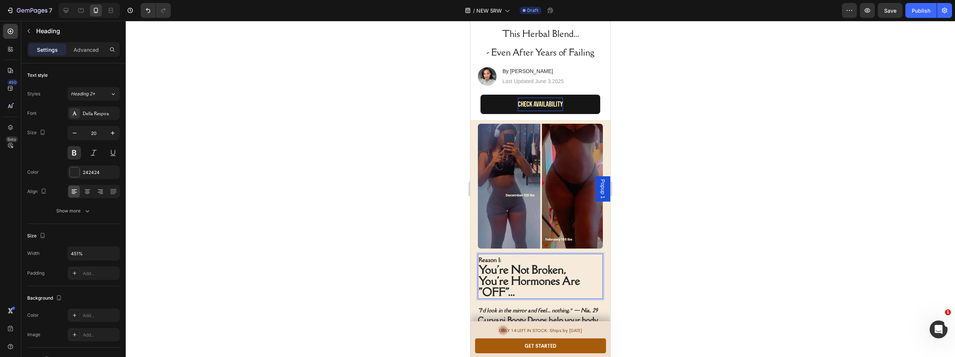
click at [319, 236] on div at bounding box center [540, 189] width 829 height 336
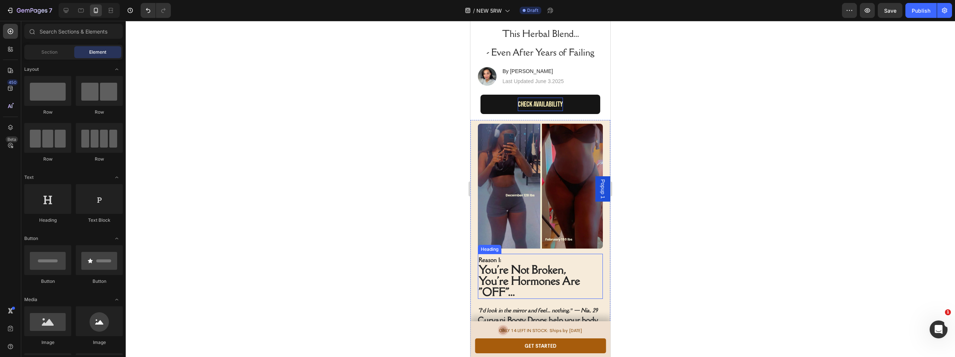
click at [527, 282] on p "⁠⁠⁠⁠⁠⁠⁠ Reason 1: You're Not Broken, You're Hormones Are "OFF"..." at bounding box center [540, 277] width 123 height 44
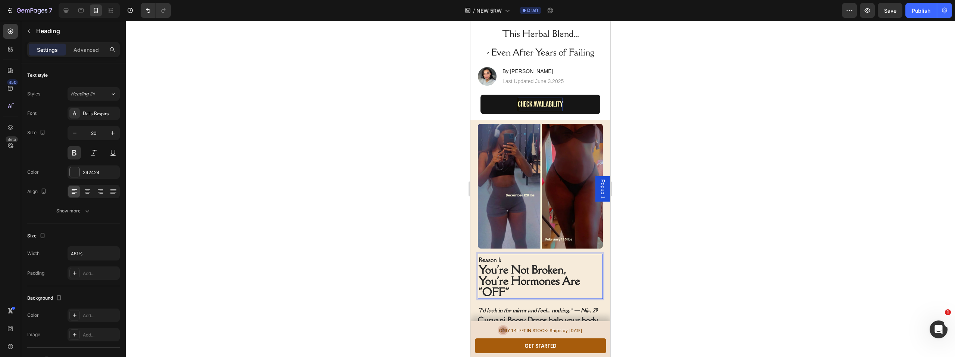
click at [319, 258] on div at bounding box center [540, 189] width 829 height 336
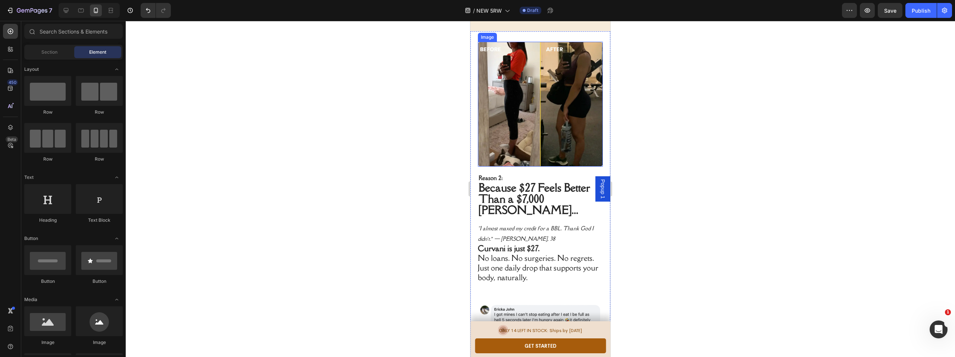
scroll to position [751, 0]
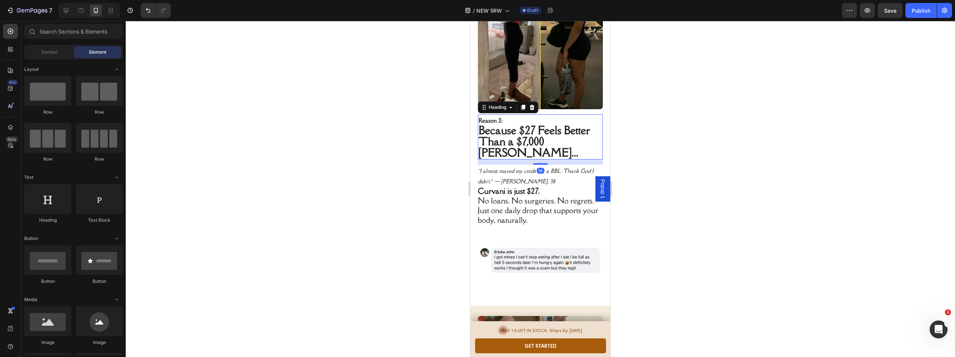
click at [521, 123] on span "Because $27 Feels Better Than a $7,000 [PERSON_NAME]..." at bounding box center [534, 141] width 111 height 37
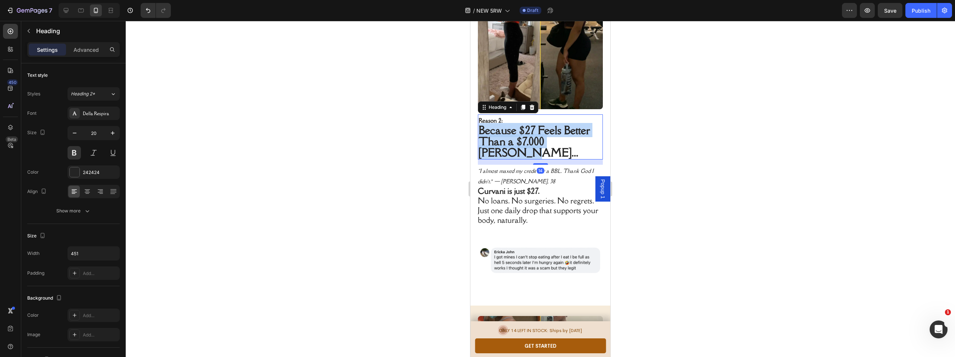
click at [521, 123] on span "Because $27 Feels Better Than a $7,000 [PERSON_NAME]..." at bounding box center [534, 141] width 111 height 37
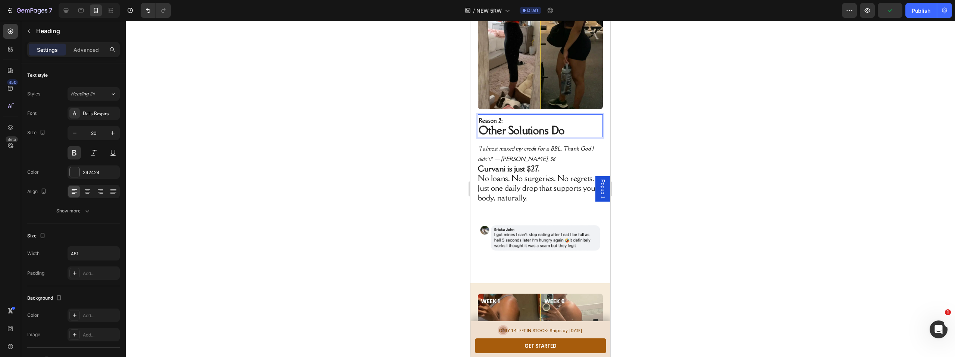
click at [508, 123] on span "Other Solutions Do" at bounding box center [522, 130] width 86 height 14
click at [553, 123] on span "Other "Solutions Do" at bounding box center [524, 130] width 90 height 14
click at [574, 115] on p "Reason 2: Other "Solutions" Do" at bounding box center [540, 125] width 123 height 21
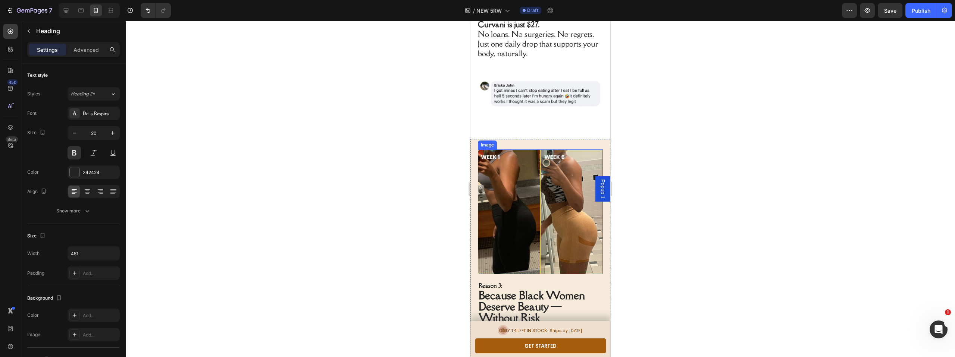
scroll to position [1057, 0]
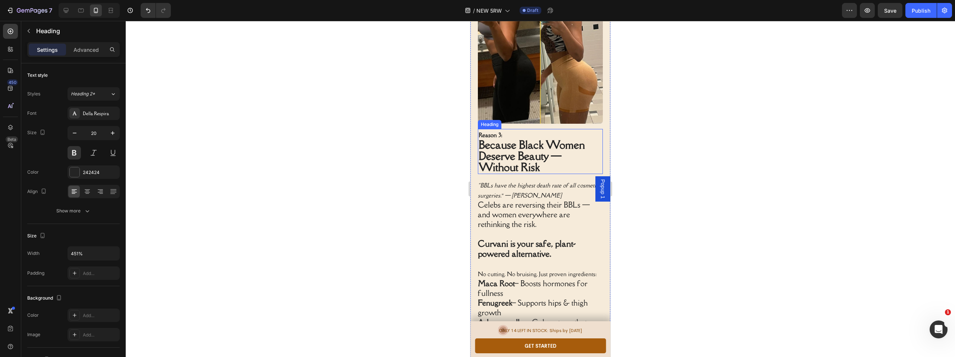
click at [511, 138] on span "Because Black Women Deserve Beauty — Without Risk" at bounding box center [532, 156] width 106 height 37
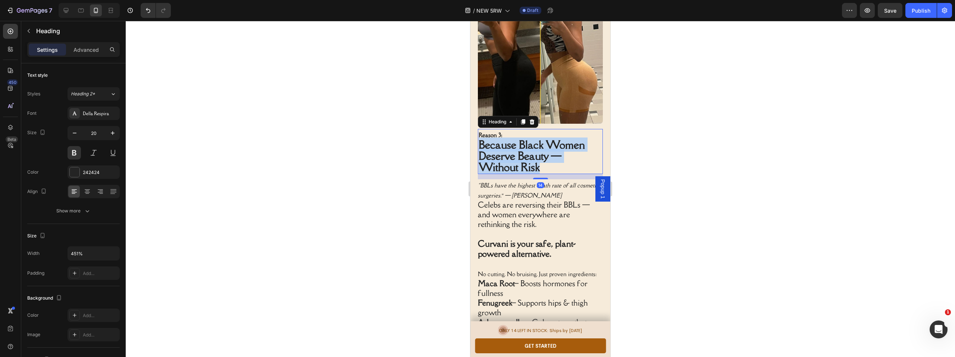
click at [511, 138] on span "Because Black Women Deserve Beauty — Without Risk" at bounding box center [532, 156] width 106 height 37
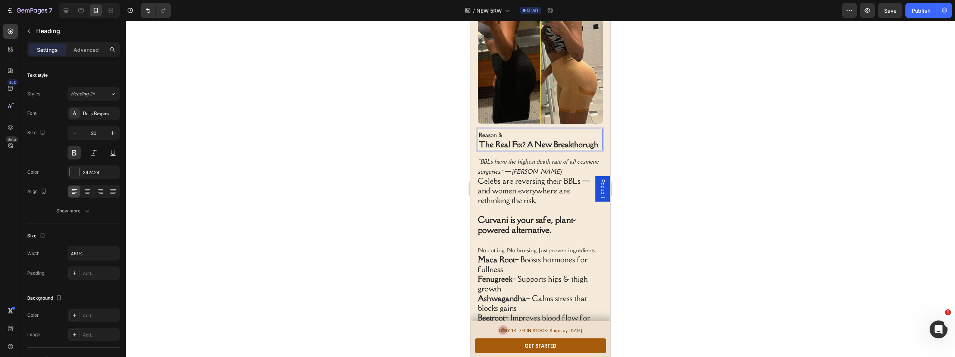
click at [558, 130] on p "Reason 3: The Real Fix? A New Breakthorugh" at bounding box center [540, 140] width 123 height 20
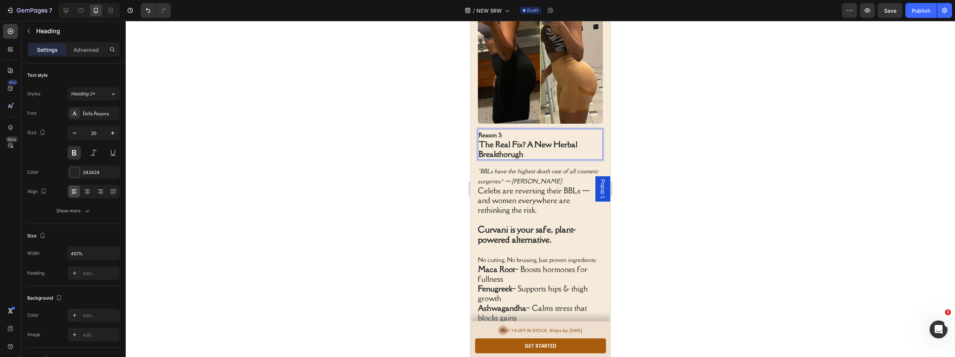
click at [528, 130] on p "Reason 3: The Real Fix? A New Herbal Breakthorugh" at bounding box center [540, 144] width 123 height 29
drag, startPoint x: 525, startPoint y: 123, endPoint x: 505, endPoint y: 123, distance: 19.8
click at [505, 130] on p "Reason 3: The Real Fix? A New Herbal Breakthorugh" at bounding box center [540, 144] width 123 height 29
click at [409, 155] on div at bounding box center [540, 189] width 829 height 336
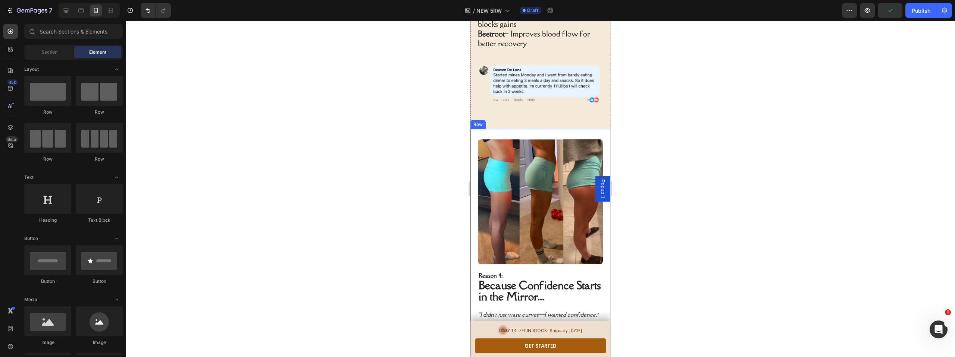
scroll to position [1430, 0]
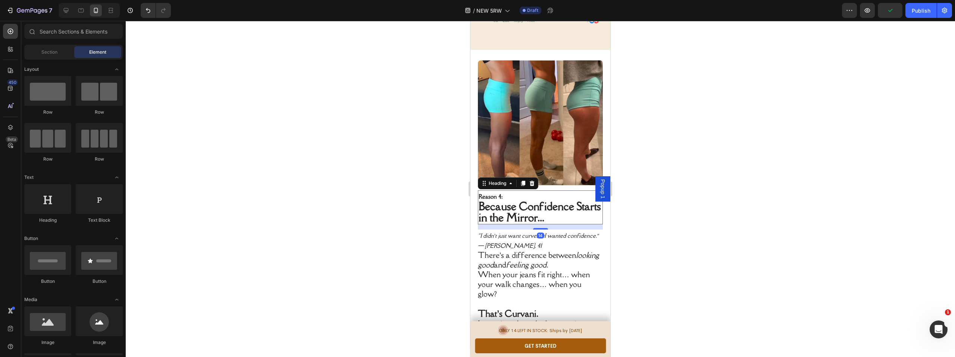
click at [532, 199] on span "Because Confidence Starts in the Mirror..." at bounding box center [540, 211] width 122 height 25
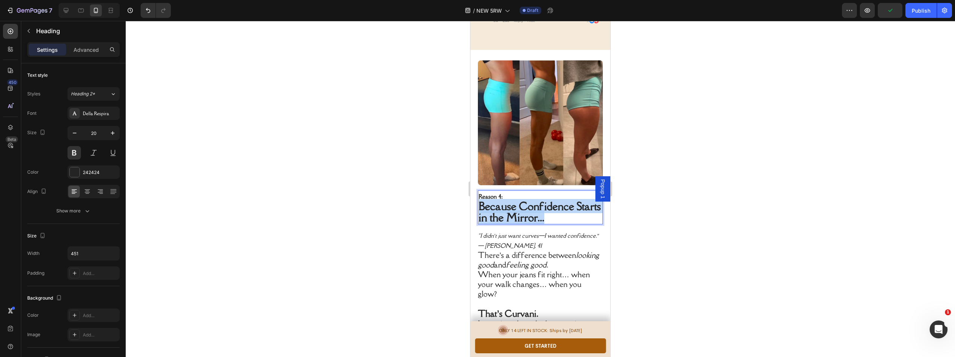
click at [533, 199] on span "Because Confidence Starts in the Mirror..." at bounding box center [540, 211] width 122 height 25
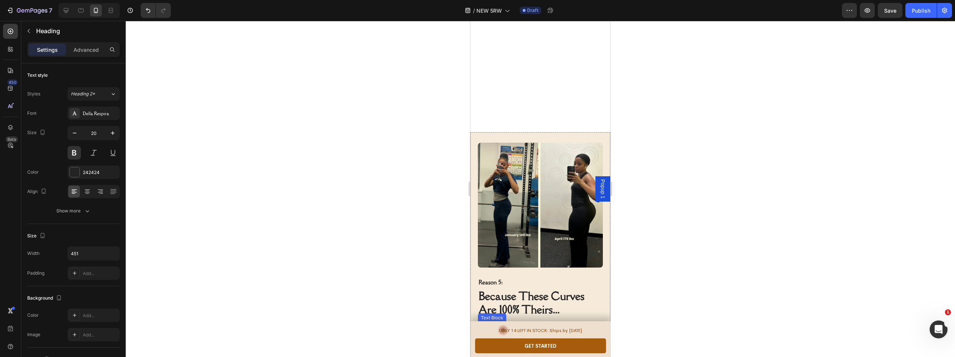
scroll to position [1734, 0]
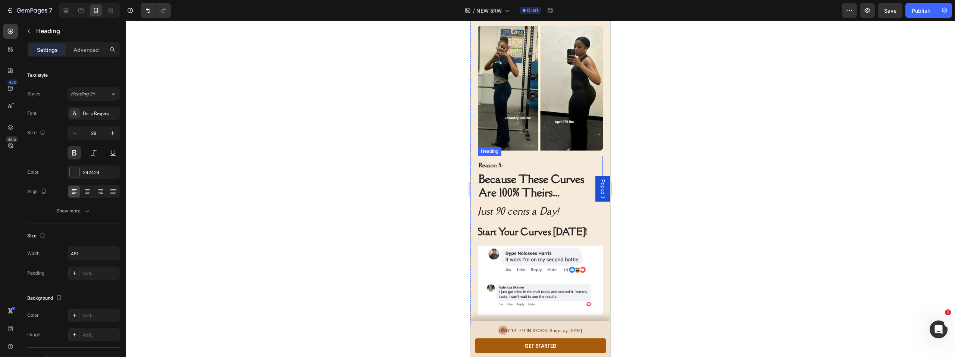
click at [537, 181] on h2 "Reason 5: Because These Curves Are 100% Theirs..." at bounding box center [540, 178] width 125 height 44
click at [537, 181] on p "Reason 5: Because These Curves Are 100% Theirs..." at bounding box center [540, 178] width 123 height 43
click at [708, 167] on div at bounding box center [540, 189] width 829 height 336
click at [524, 206] on icon "Just 90 cents a Day!" at bounding box center [518, 210] width 81 height 13
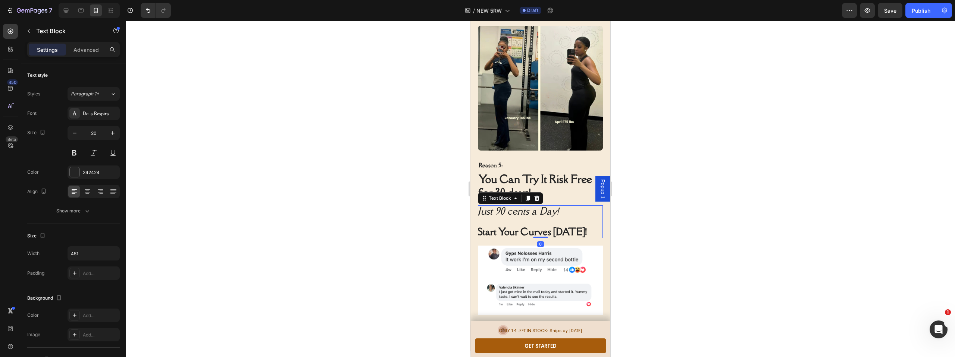
click at [524, 206] on icon "Just 90 cents a Day!" at bounding box center [518, 210] width 81 height 13
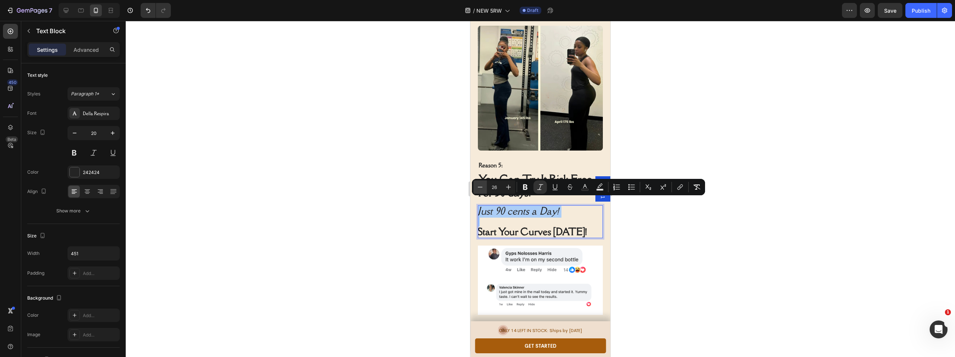
click at [480, 186] on icon "Editor contextual toolbar" at bounding box center [479, 187] width 7 height 7
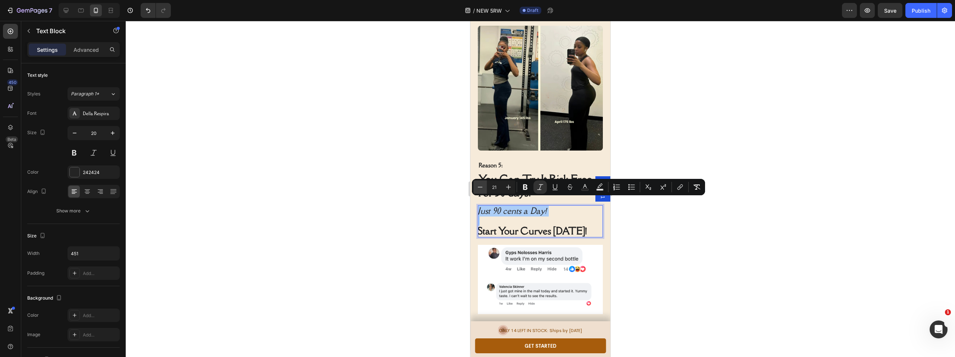
click at [480, 186] on icon "Editor contextual toolbar" at bounding box center [479, 187] width 7 height 7
type input "20"
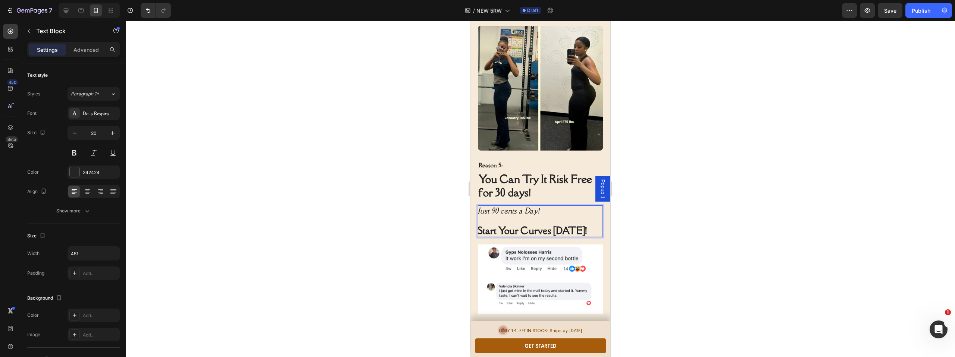
click at [497, 227] on strong "Start Your Curves [DATE]!" at bounding box center [532, 230] width 109 height 13
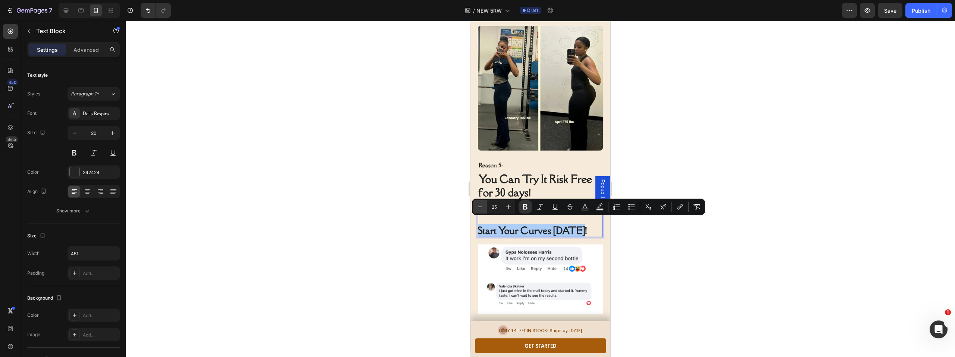
click at [480, 206] on icon "Editor contextual toolbar" at bounding box center [479, 206] width 7 height 7
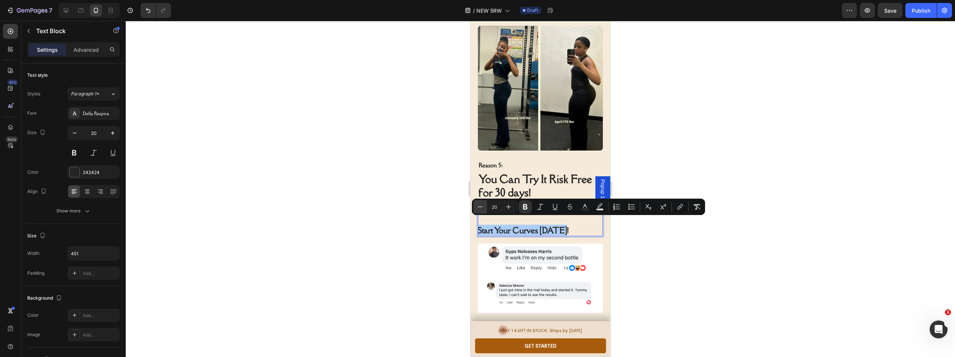
click at [480, 206] on icon "Editor contextual toolbar" at bounding box center [479, 206] width 7 height 7
drag, startPoint x: 480, startPoint y: 206, endPoint x: 0, endPoint y: 186, distance: 480.5
click at [480, 206] on icon "Editor contextual toolbar" at bounding box center [479, 206] width 7 height 7
type input "18"
click at [426, 211] on div at bounding box center [540, 189] width 829 height 336
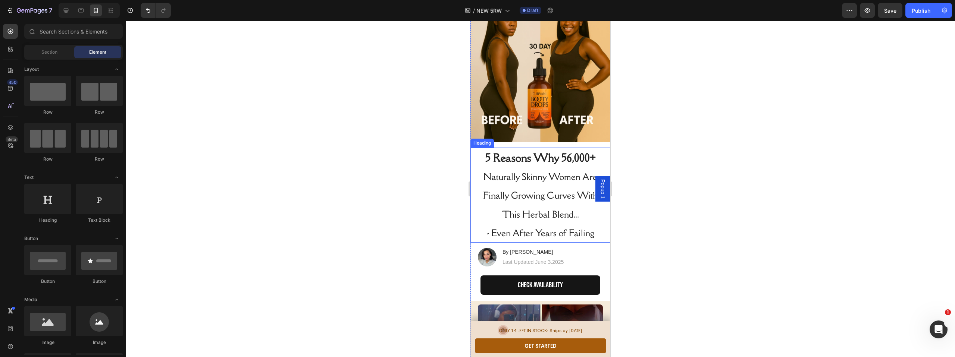
scroll to position [73, 0]
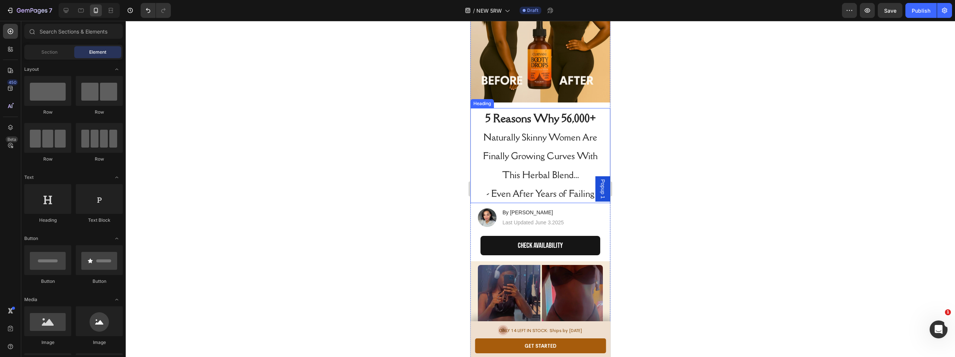
click at [549, 171] on span "Naturally Skinny Women Are Finally Growing Curves With This Herbal Blend..." at bounding box center [540, 156] width 115 height 50
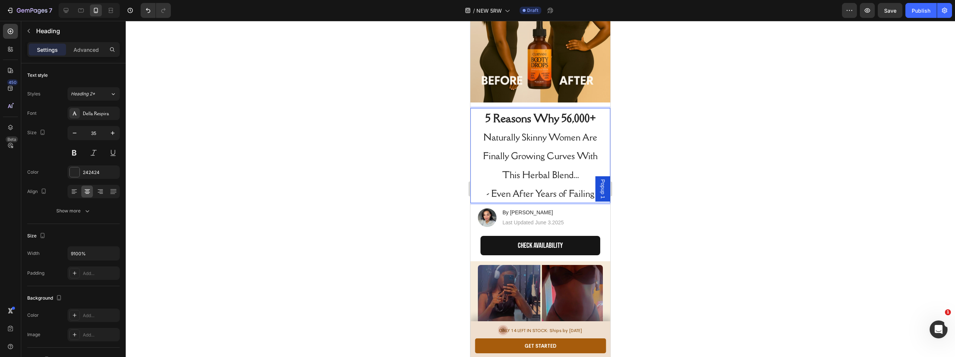
click at [499, 169] on span "Naturally Skinny Women Are Finally Growing Curves With This Herbal Blend..." at bounding box center [540, 156] width 115 height 50
click at [518, 170] on span "Naturally Skinny Women Are Finally Growing Curves With This Herbal Blend..." at bounding box center [540, 156] width 115 height 50
drag, startPoint x: 531, startPoint y: 169, endPoint x: 508, endPoint y: 170, distance: 22.8
click at [508, 170] on span "Naturally Skinny Women Are Finally Growing Curves With This NEW Herbal Blend..." at bounding box center [540, 156] width 115 height 50
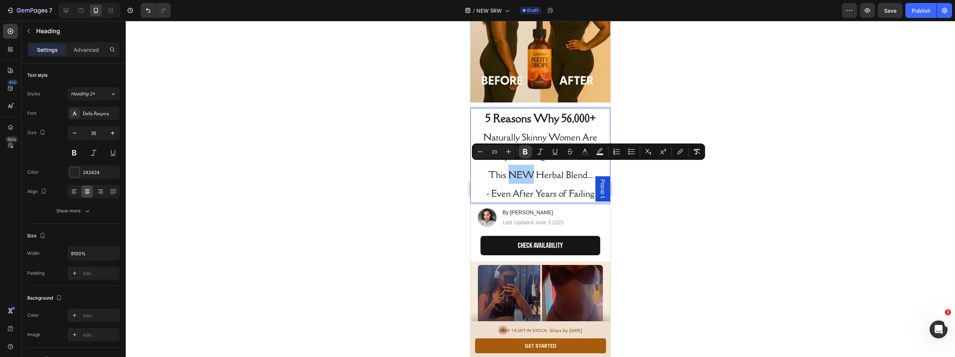
click at [524, 153] on icon "Editor contextual toolbar" at bounding box center [525, 152] width 4 height 6
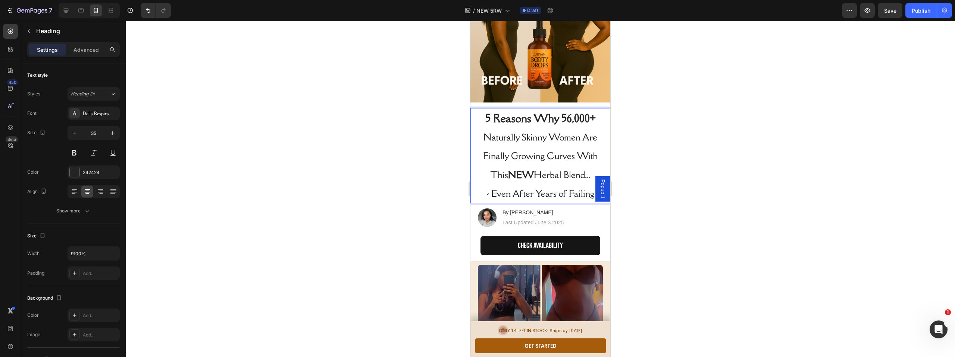
click at [431, 167] on div at bounding box center [540, 189] width 829 height 336
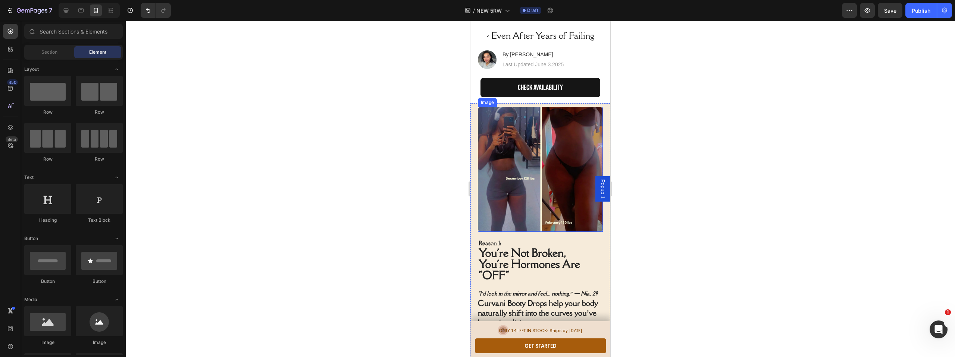
scroll to position [374, 0]
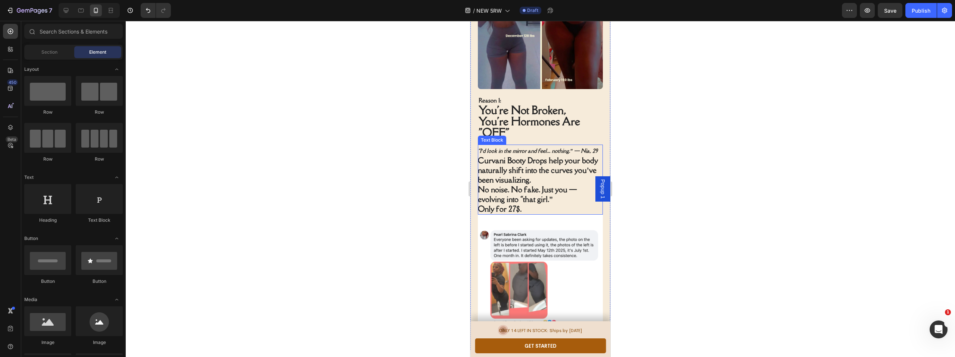
click at [533, 164] on strong "Curvani Booty Drops help your body naturally shift into the curves you’ve been …" at bounding box center [538, 170] width 120 height 29
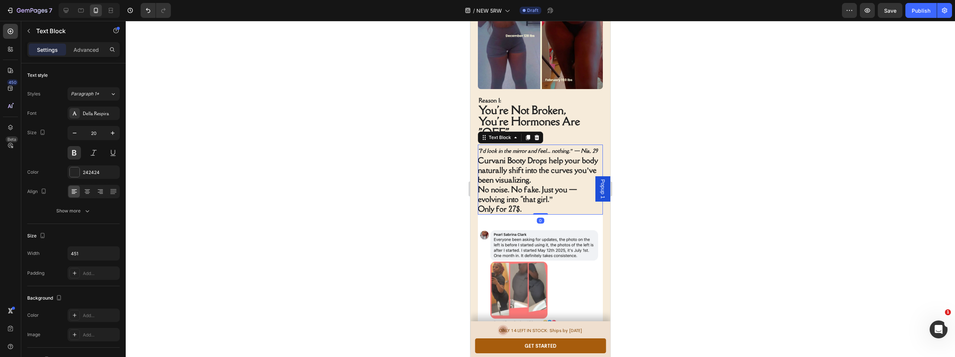
click at [526, 204] on p "Only for 27$." at bounding box center [540, 209] width 124 height 10
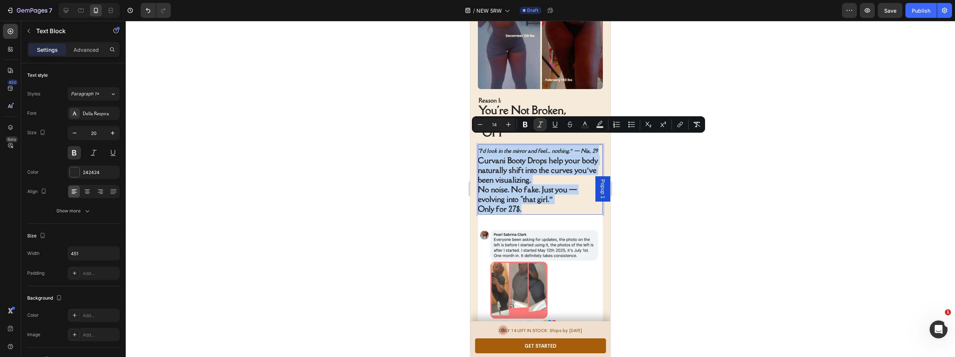
drag, startPoint x: 526, startPoint y: 197, endPoint x: 478, endPoint y: 137, distance: 76.8
click at [478, 145] on div "“I’d look in the mirror and feel... nothing.” — Nia, 29 Curvani Booty Drops hel…" at bounding box center [540, 180] width 125 height 70
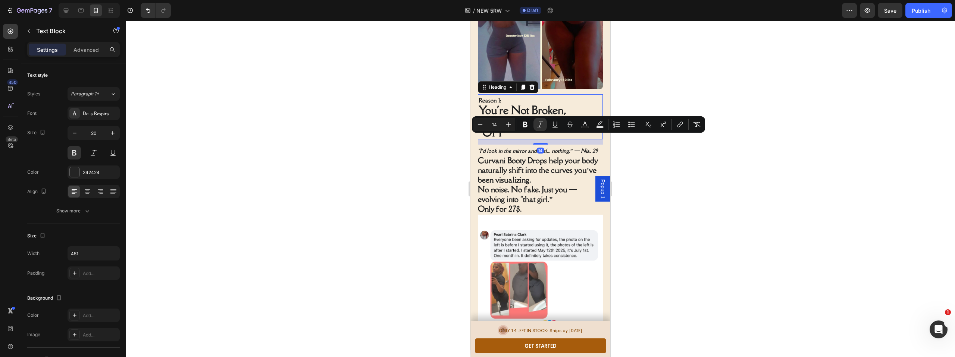
click at [503, 103] on span "You're Not Broken," at bounding box center [523, 110] width 88 height 14
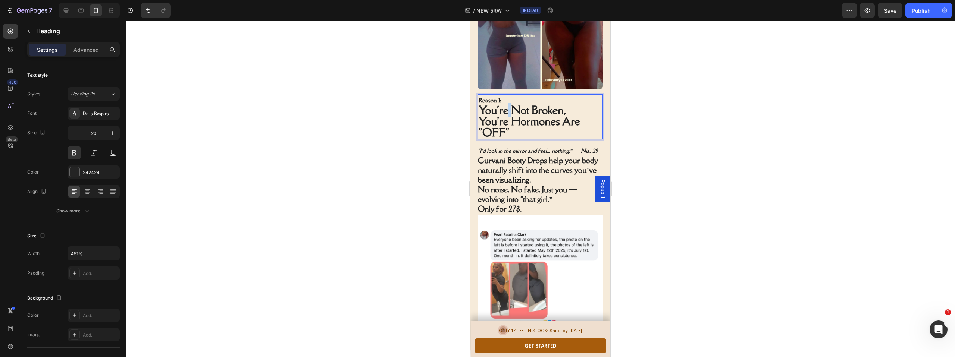
click at [507, 103] on span "You're Not Broken," at bounding box center [523, 110] width 88 height 14
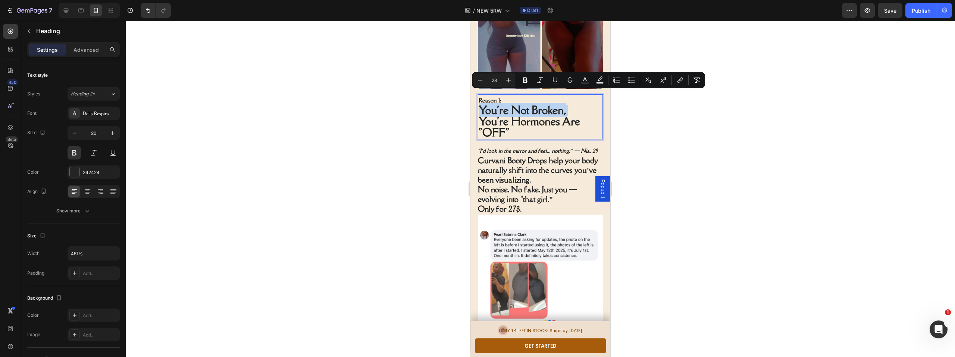
click at [507, 103] on span "You're Not Broken," at bounding box center [523, 110] width 88 height 14
drag, startPoint x: 507, startPoint y: 101, endPoint x: 512, endPoint y: 114, distance: 13.7
click at [507, 103] on span "You're Not Broken," at bounding box center [523, 110] width 88 height 14
click at [513, 122] on p "Reason 1: You're Not Broken, You're Hormones Are "OFF"" at bounding box center [540, 117] width 123 height 44
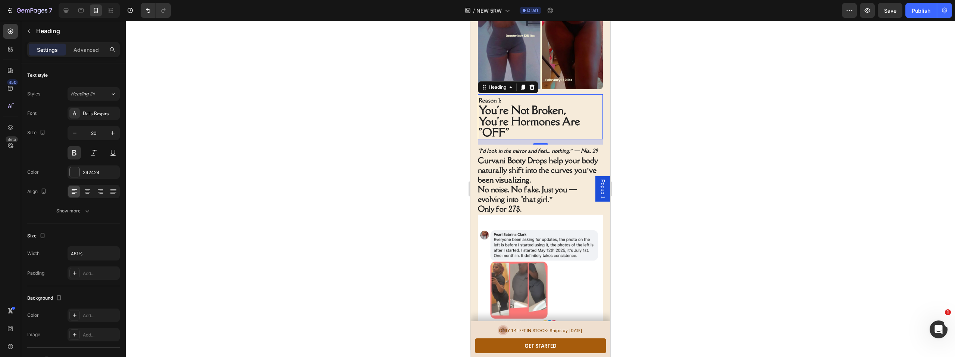
click at [759, 115] on div at bounding box center [540, 189] width 829 height 336
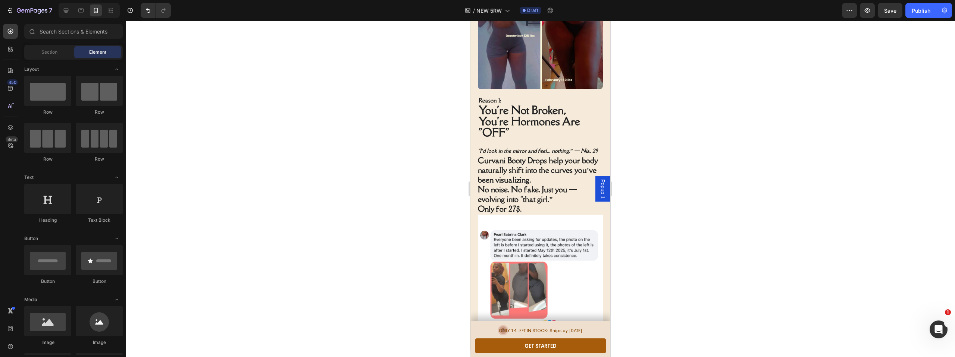
click at [693, 110] on div at bounding box center [540, 189] width 829 height 336
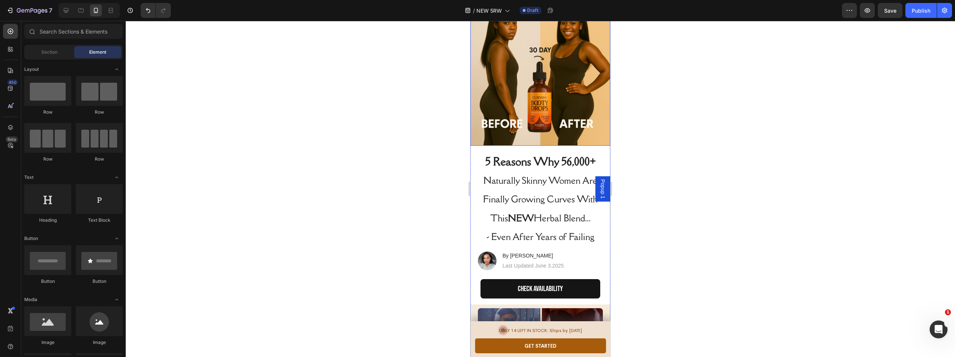
scroll to position [66, 0]
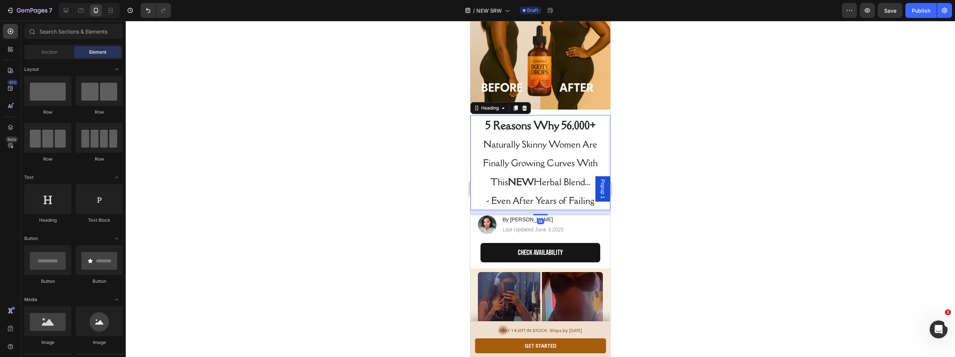
click at [530, 141] on span "Naturally Skinny Women Are Finally Growing Curves With This NEW Herbal Blend..." at bounding box center [540, 163] width 115 height 50
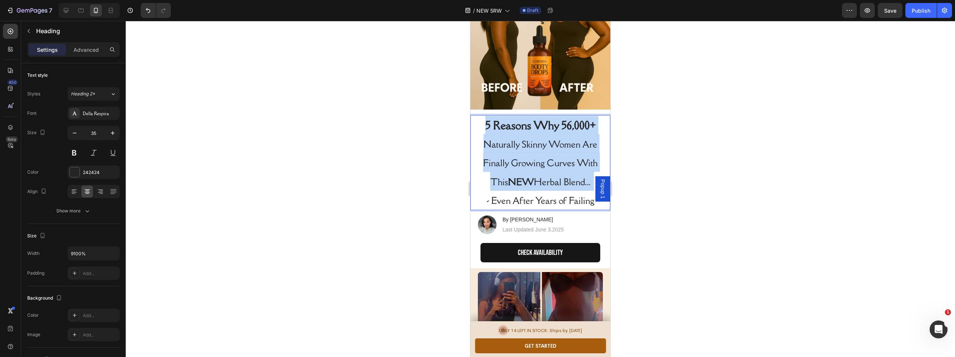
click at [530, 141] on span "Naturally Skinny Women Are Finally Growing Curves With This NEW Herbal Blend..." at bounding box center [540, 163] width 115 height 50
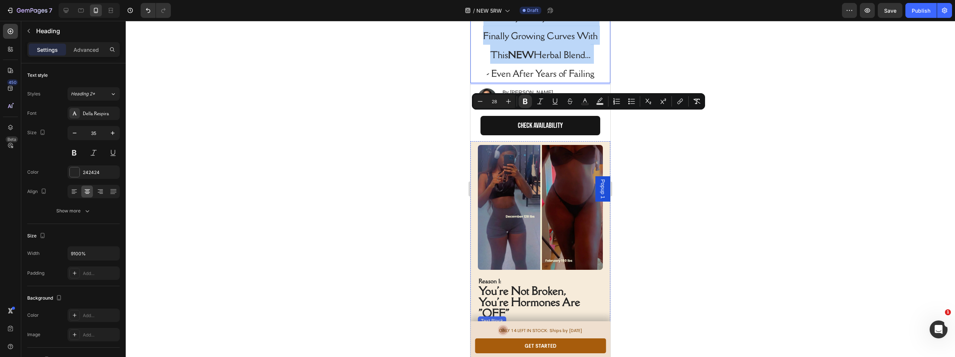
scroll to position [323, 0]
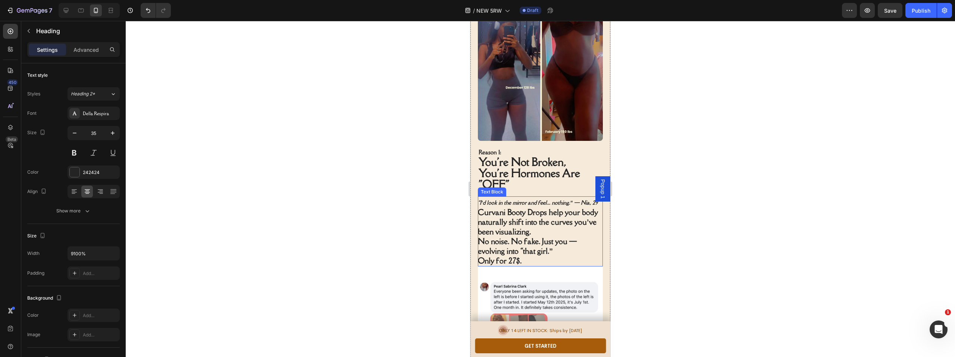
click at [536, 220] on strong "Curvani Booty Drops help your body naturally shift into the curves you’ve been …" at bounding box center [538, 221] width 120 height 29
click at [538, 240] on p "Curvani Booty Drops help your body naturally shift into the curves you’ve been …" at bounding box center [540, 232] width 124 height 48
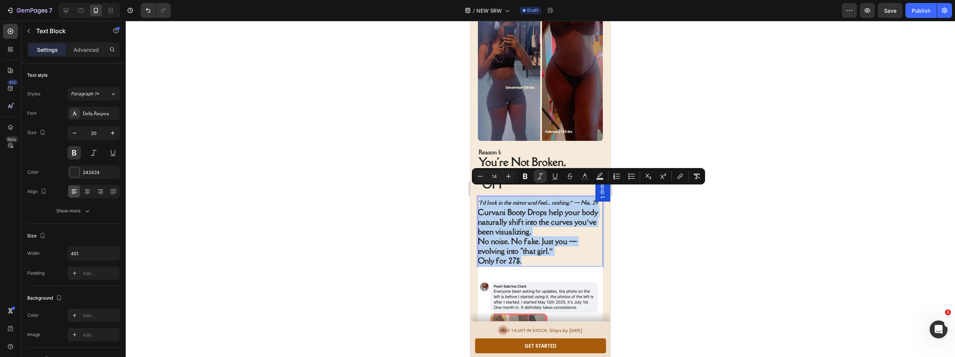
drag, startPoint x: 519, startPoint y: 242, endPoint x: 479, endPoint y: 189, distance: 65.7
click at [479, 197] on div "“I’d look in the mirror and feel... nothing.” — Nia, 29 Curvani Booty Drops hel…" at bounding box center [540, 232] width 125 height 70
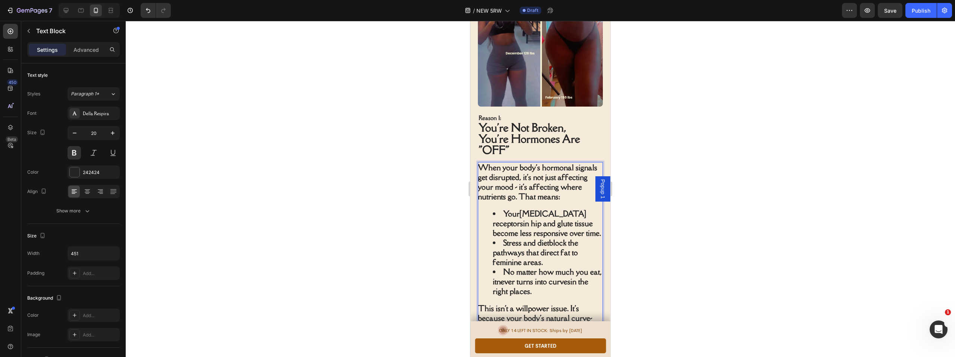
scroll to position [358, 0]
click at [416, 199] on div at bounding box center [540, 189] width 829 height 336
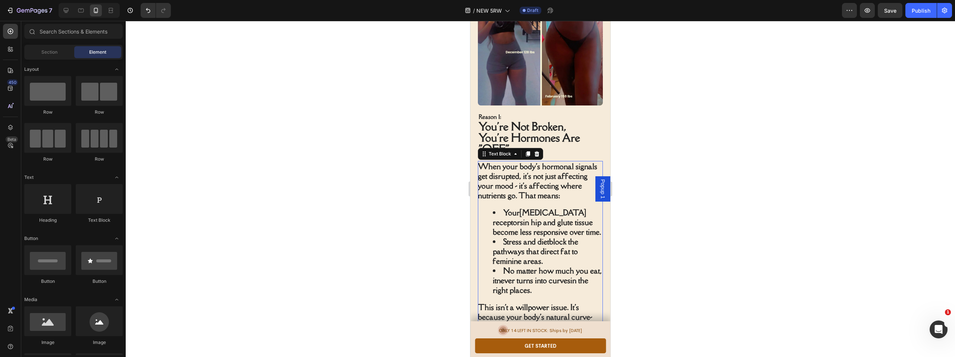
click at [515, 173] on p "When your body's hormonal signals get disrupted, it's not just affecting your m…" at bounding box center [540, 181] width 124 height 39
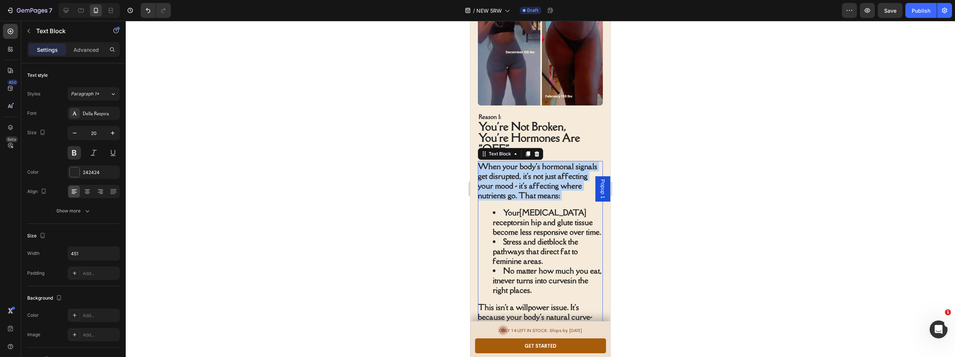
click at [515, 173] on p "When your body's hormonal signals get disrupted, it's not just affecting your m…" at bounding box center [540, 181] width 124 height 39
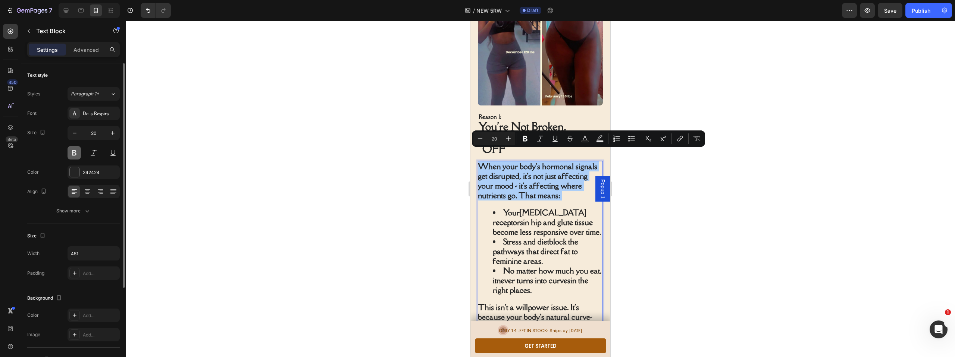
click at [73, 154] on button at bounding box center [74, 152] width 13 height 13
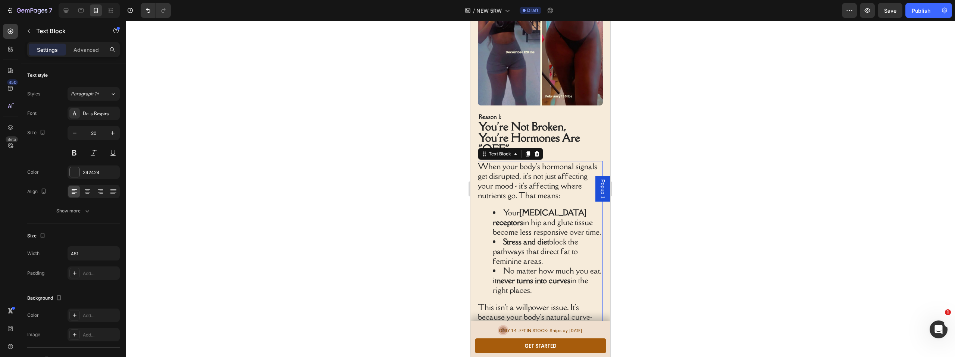
click at [514, 208] on li "Your [MEDICAL_DATA] receptors in hip and glute tissue become less responsive ov…" at bounding box center [547, 222] width 109 height 29
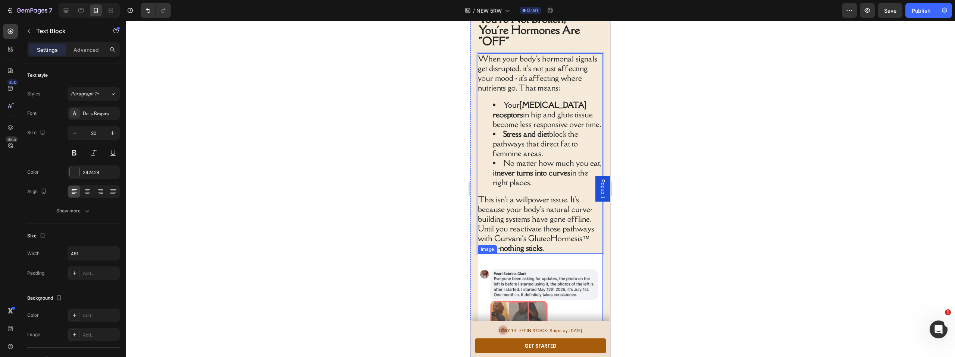
scroll to position [486, 0]
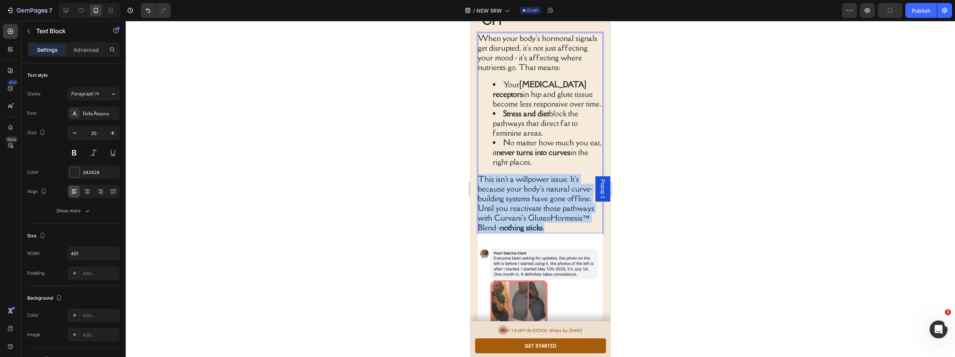
drag, startPoint x: 551, startPoint y: 213, endPoint x: 477, endPoint y: 162, distance: 89.7
click at [477, 162] on div "Image Reason 1: You're Not Broken, You're Hormones Are "OFF" Heading When your …" at bounding box center [540, 109] width 140 height 520
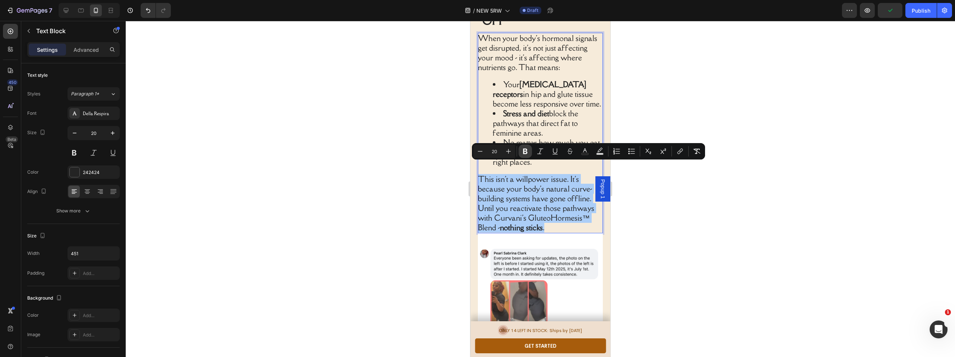
click at [527, 154] on icon "Editor contextual toolbar" at bounding box center [524, 151] width 7 height 7
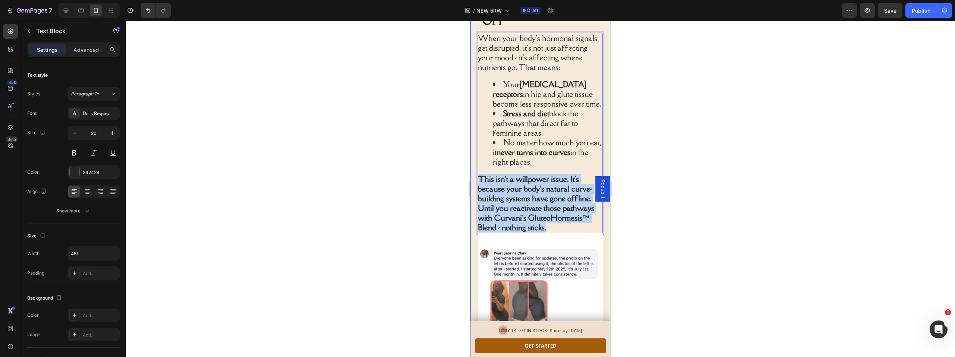
drag, startPoint x: 552, startPoint y: 217, endPoint x: 480, endPoint y: 161, distance: 90.9
click at [477, 162] on div "Image Reason 1: You're Not Broken, You're Hormones Are "OFF" Heading When your …" at bounding box center [540, 109] width 140 height 520
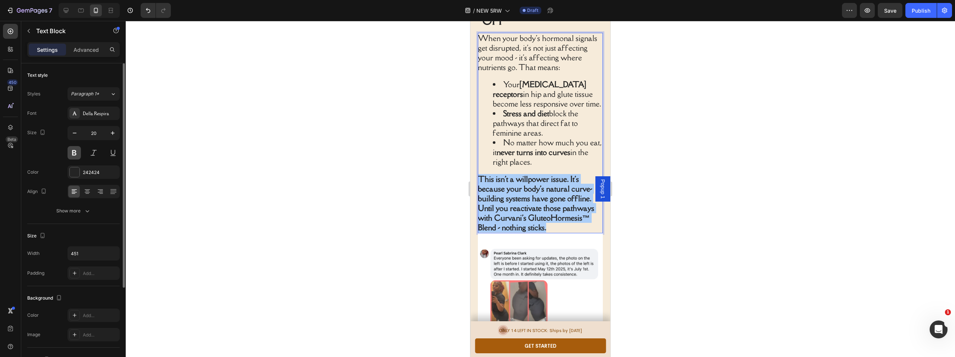
click at [76, 151] on button at bounding box center [74, 152] width 13 height 13
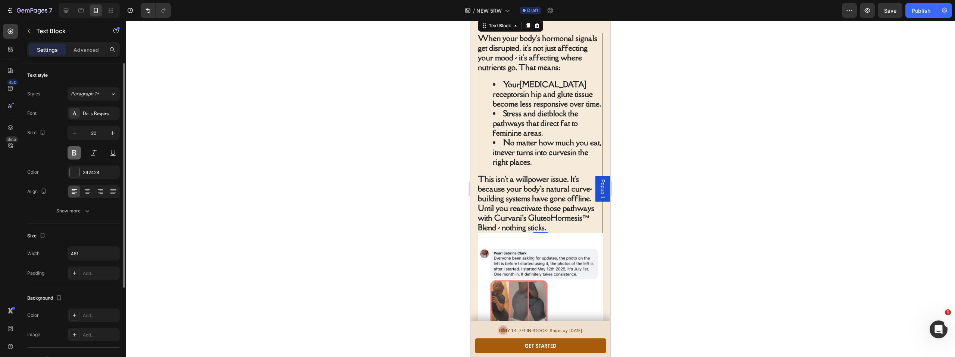
click at [75, 151] on button at bounding box center [74, 152] width 13 height 13
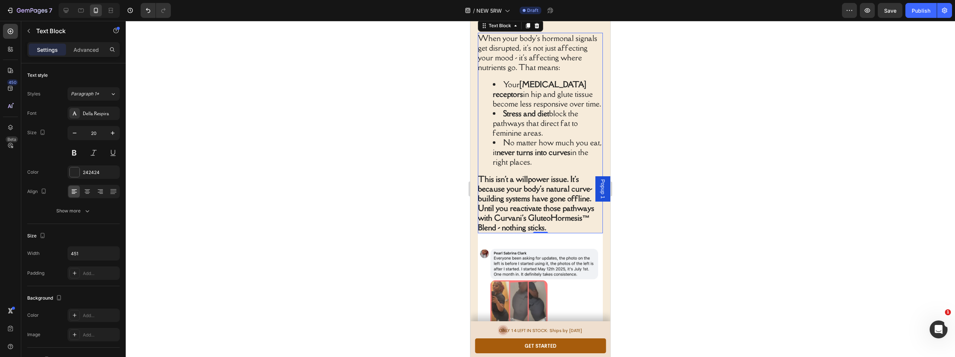
click at [526, 184] on strong "This isn't a willpower issue. It's because your body's natural curve-building s…" at bounding box center [536, 203] width 116 height 59
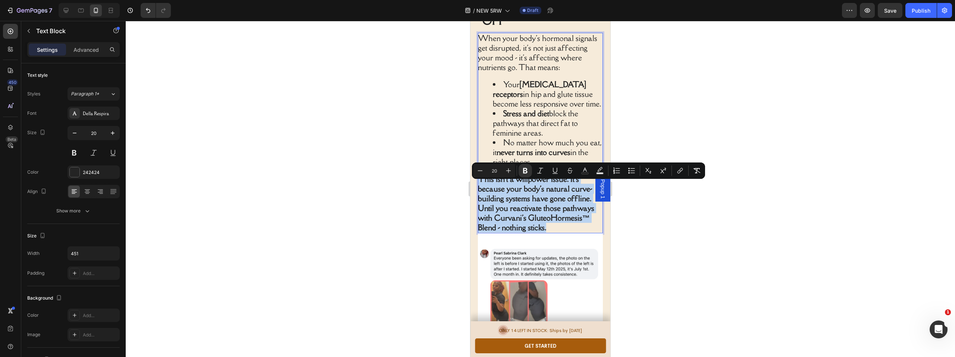
click at [526, 184] on strong "This isn't a willpower issue. It's because your body's natural curve-building s…" at bounding box center [536, 203] width 116 height 59
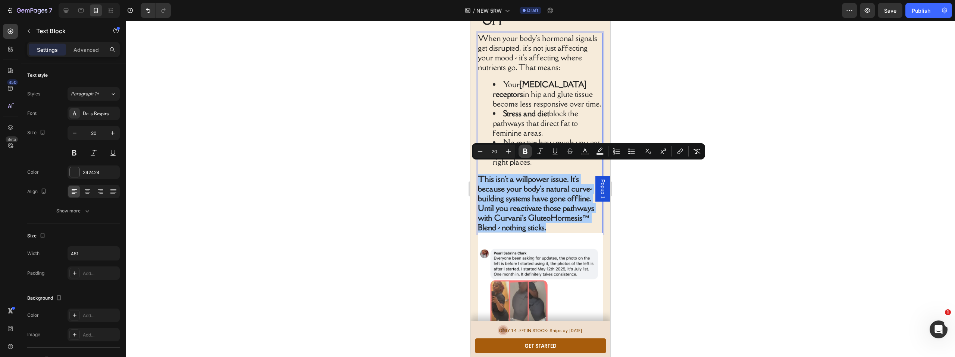
click at [529, 146] on button "Bold" at bounding box center [524, 151] width 13 height 13
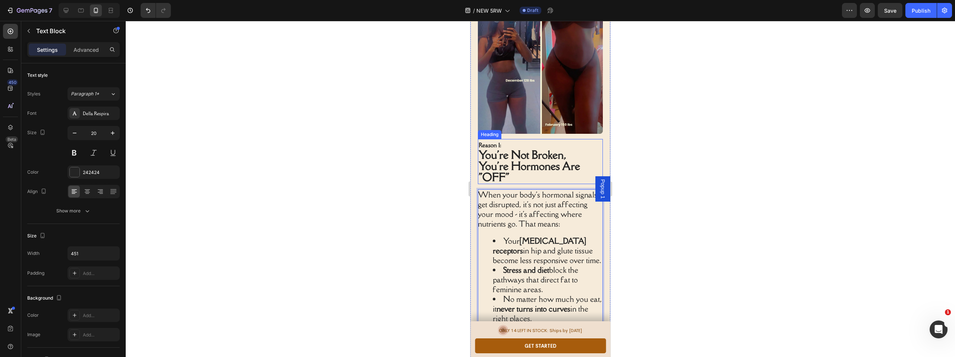
scroll to position [345, 0]
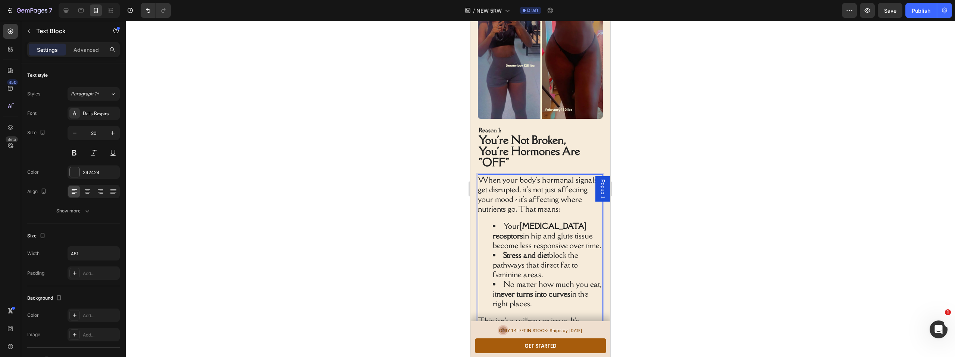
click at [524, 180] on p "When your body's hormonal signals get disrupted, it's not just affecting your m…" at bounding box center [540, 194] width 124 height 39
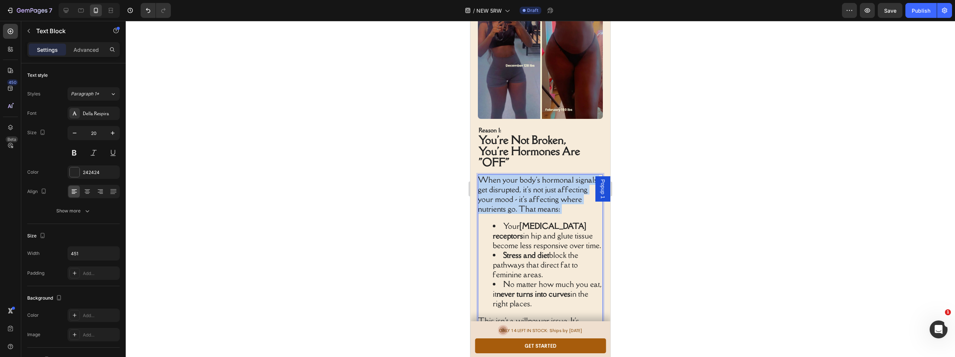
click at [524, 180] on p "When your body's hormonal signals get disrupted, it's not just affecting your m…" at bounding box center [540, 194] width 124 height 39
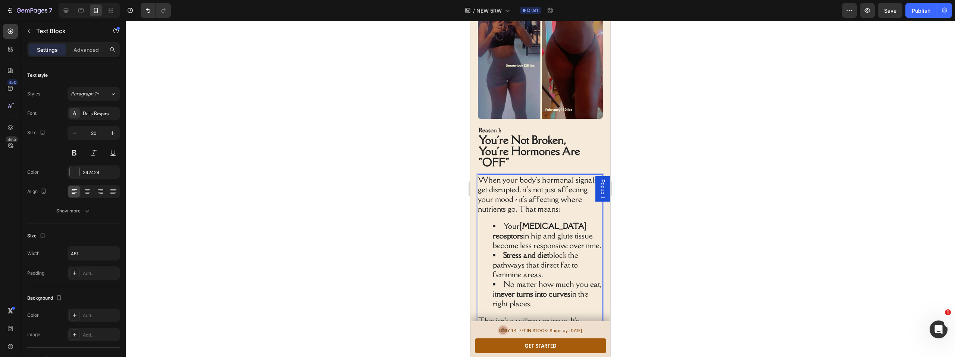
click at [558, 303] on div "When your body's hormonal signals get disrupted, it's not just affecting your m…" at bounding box center [540, 275] width 125 height 201
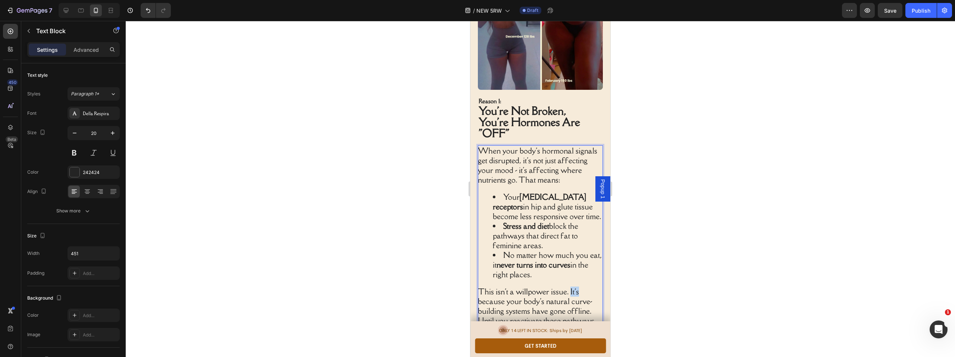
scroll to position [379, 0]
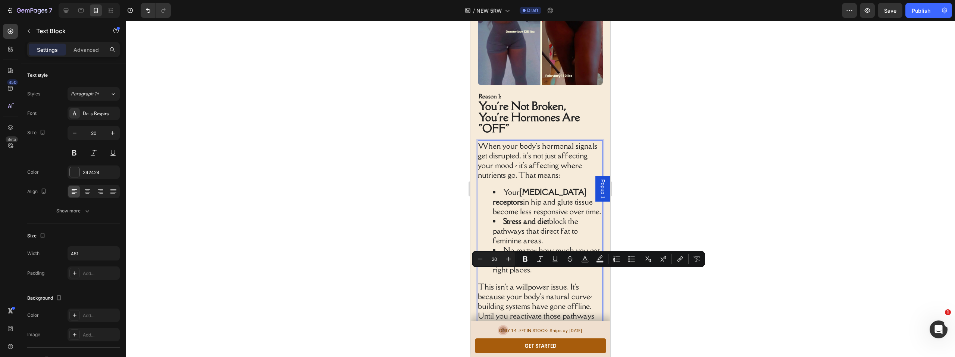
click at [483, 232] on ul "Your [MEDICAL_DATA] receptors in hip and glute tissue become less responsive ov…" at bounding box center [540, 231] width 124 height 87
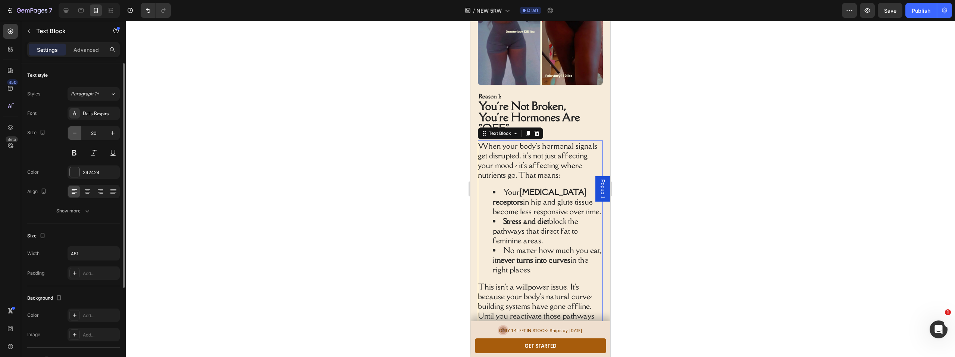
click at [77, 135] on icon "button" at bounding box center [74, 132] width 7 height 7
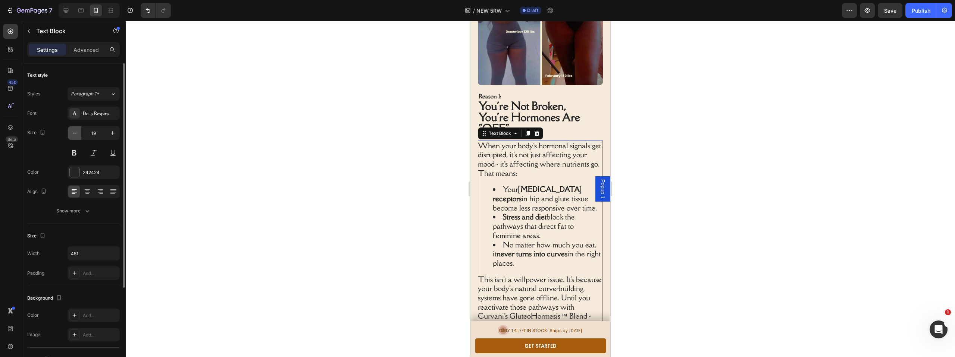
click at [76, 135] on icon "button" at bounding box center [74, 132] width 7 height 7
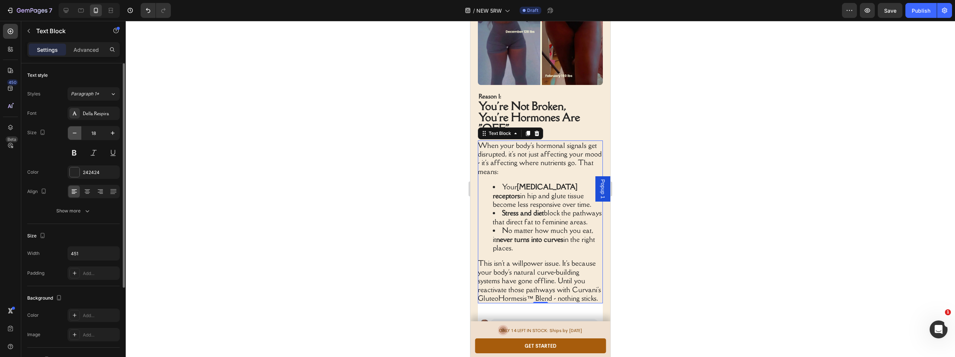
click at [76, 135] on icon "button" at bounding box center [74, 132] width 7 height 7
type input "17"
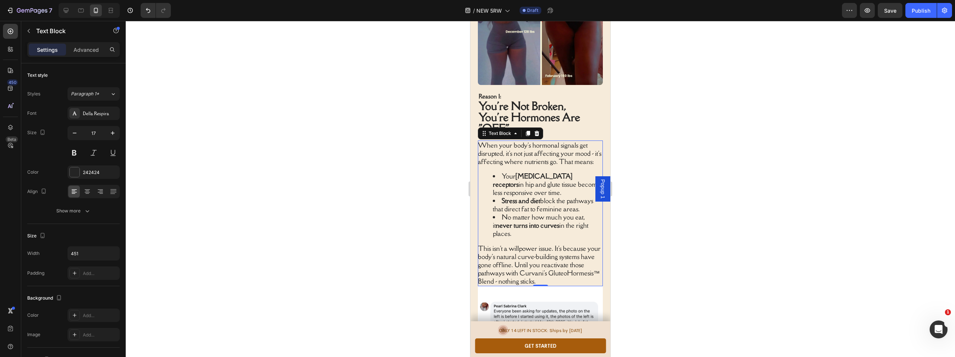
click at [506, 153] on p "When your body's hormonal signals get disrupted, it's not just affecting your m…" at bounding box center [540, 153] width 124 height 25
click at [525, 163] on div "When your body's hormonal signals get disrupted, it's not just affecting your m…" at bounding box center [540, 214] width 125 height 146
click at [535, 149] on p "When your body's hormonal signals get disrupted, it's not just affecting your m…" at bounding box center [540, 153] width 124 height 25
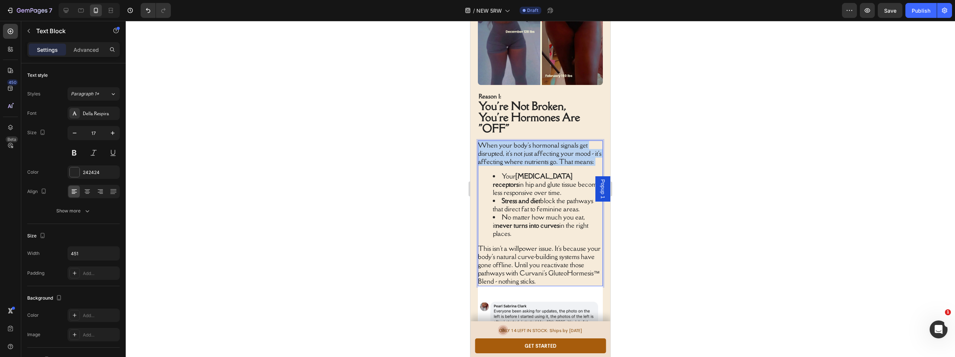
click at [535, 149] on p "When your body's hormonal signals get disrupted, it's not just affecting your m…" at bounding box center [540, 153] width 124 height 25
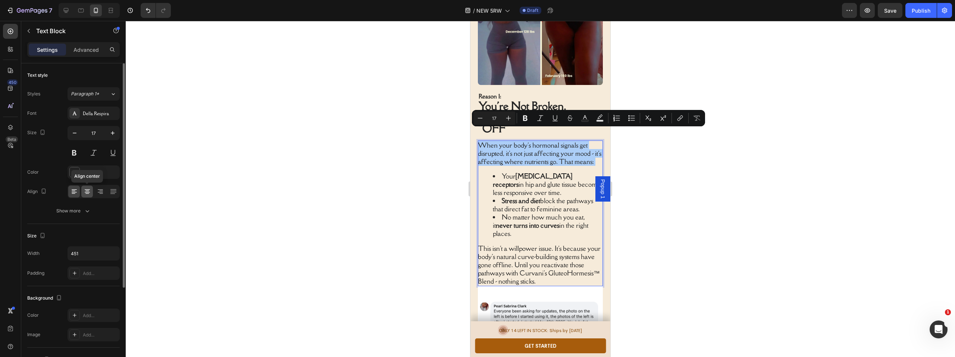
click at [88, 191] on icon at bounding box center [87, 191] width 4 height 1
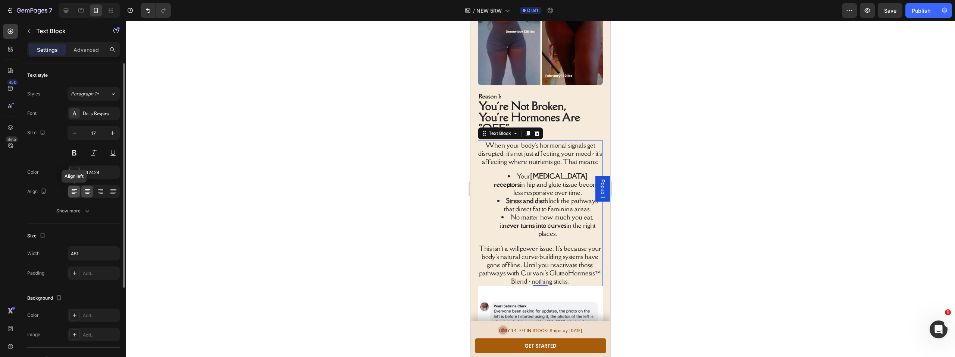
click at [72, 192] on icon at bounding box center [73, 191] width 7 height 7
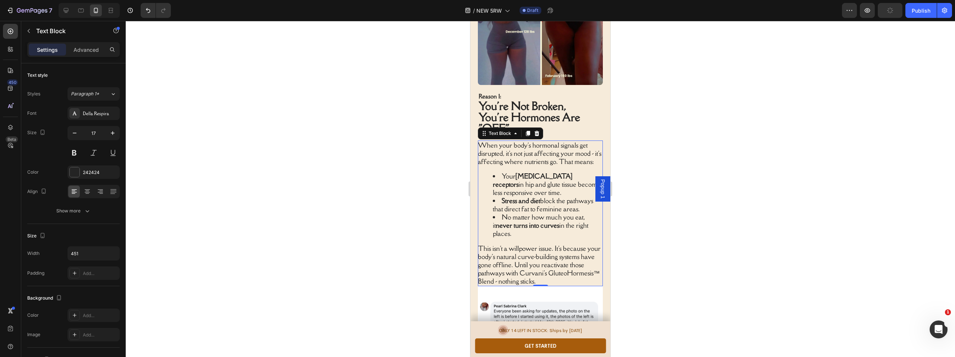
click at [234, 176] on div at bounding box center [540, 189] width 829 height 336
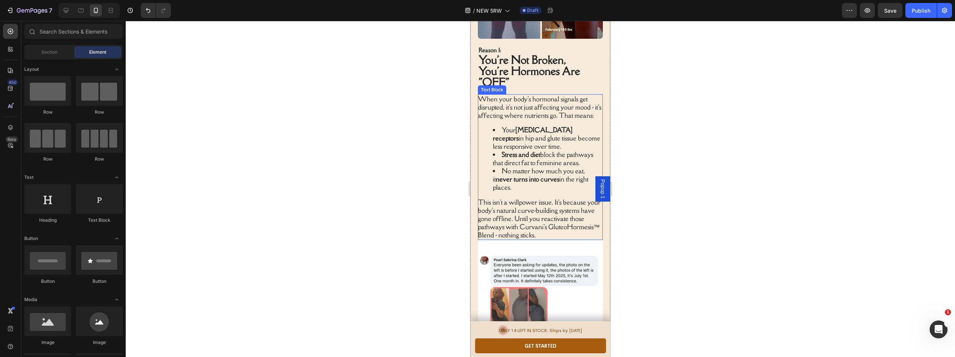
scroll to position [433, 0]
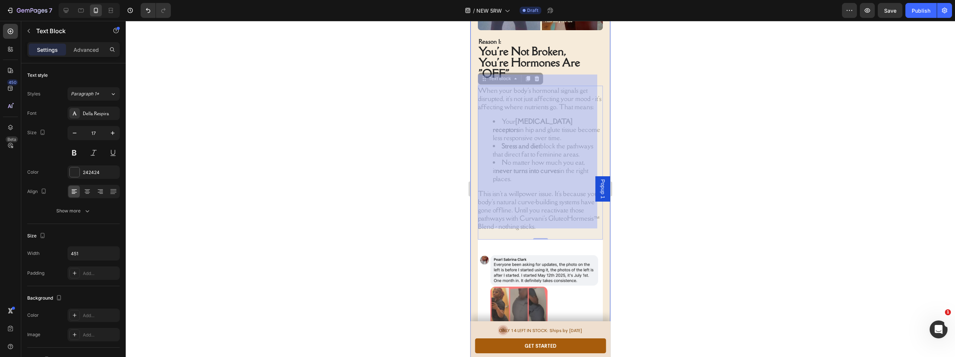
drag, startPoint x: 540, startPoint y: 145, endPoint x: 560, endPoint y: 146, distance: 19.4
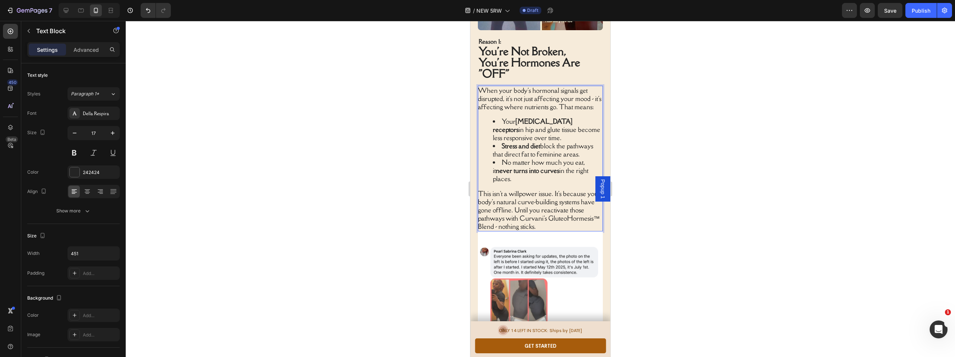
click at [542, 166] on strong "never turns into curves" at bounding box center [527, 170] width 63 height 9
click at [502, 191] on p "This isn't a willpower issue. It's because your body's natural curve-building s…" at bounding box center [540, 210] width 124 height 41
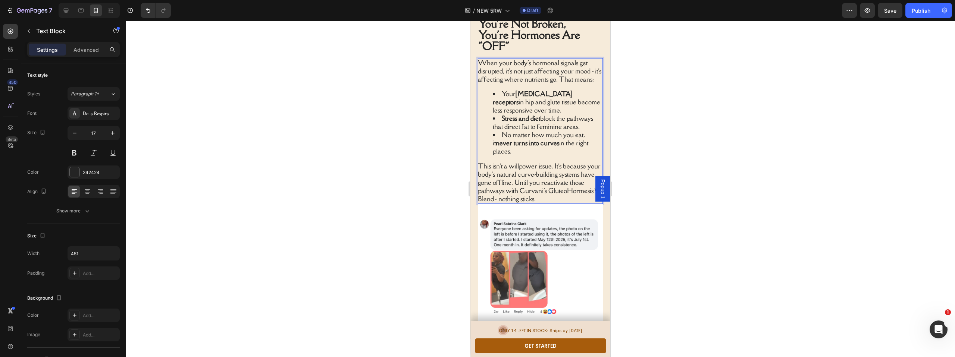
scroll to position [495, 0]
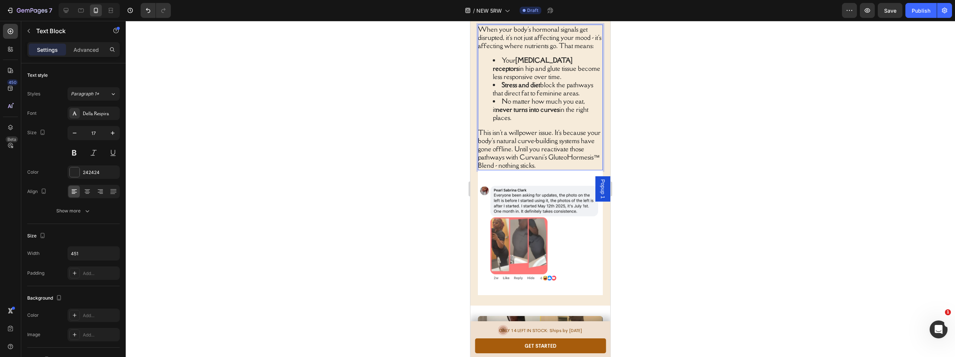
click at [529, 147] on p "This isn't a willpower issue. It's because your body's natural curve-building s…" at bounding box center [540, 149] width 124 height 41
click at [530, 146] on p "This isn't a willpower issue. It's because your body's natural curve-building s…" at bounding box center [540, 149] width 124 height 41
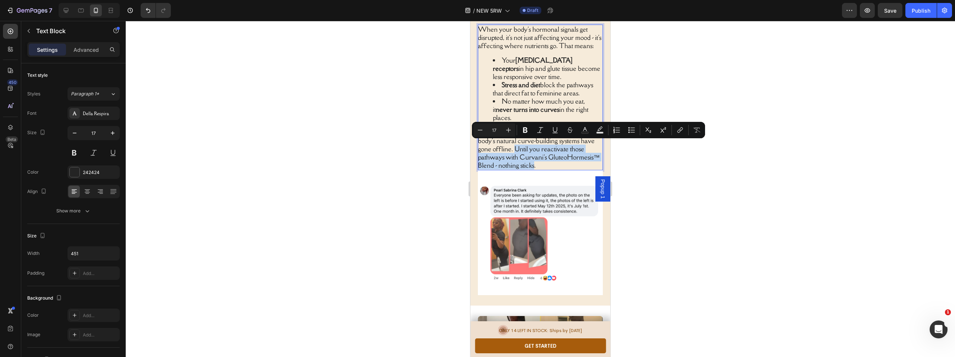
drag, startPoint x: 530, startPoint y: 146, endPoint x: 588, endPoint y: 162, distance: 60.6
click at [588, 162] on p "This isn't a willpower issue. It's because your body's natural curve-building s…" at bounding box center [540, 149] width 124 height 41
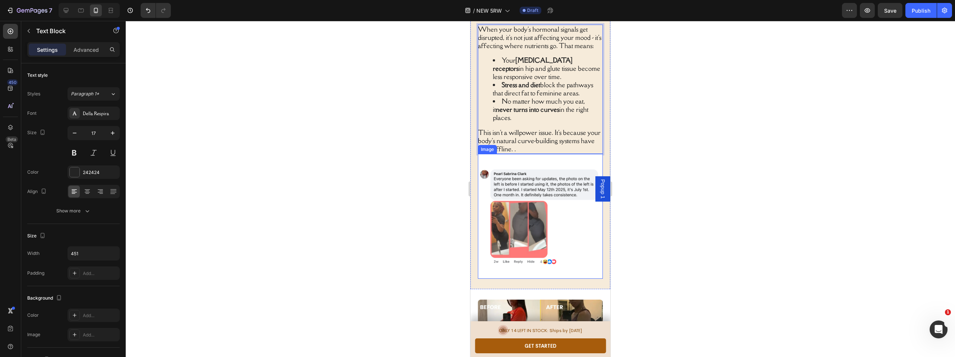
click at [743, 146] on div at bounding box center [540, 189] width 829 height 336
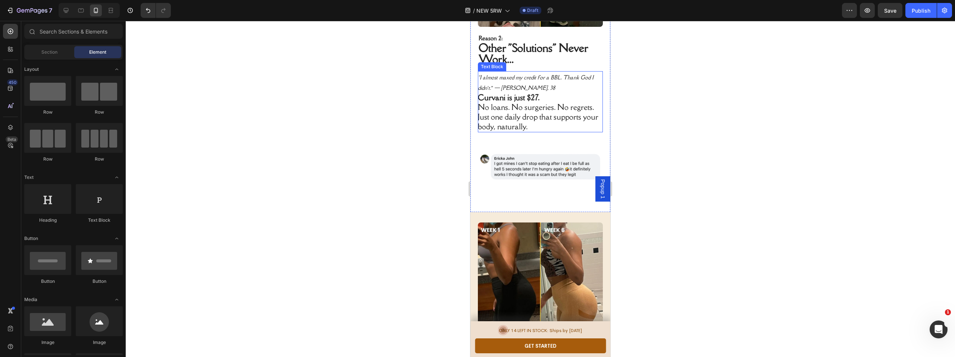
scroll to position [810, 0]
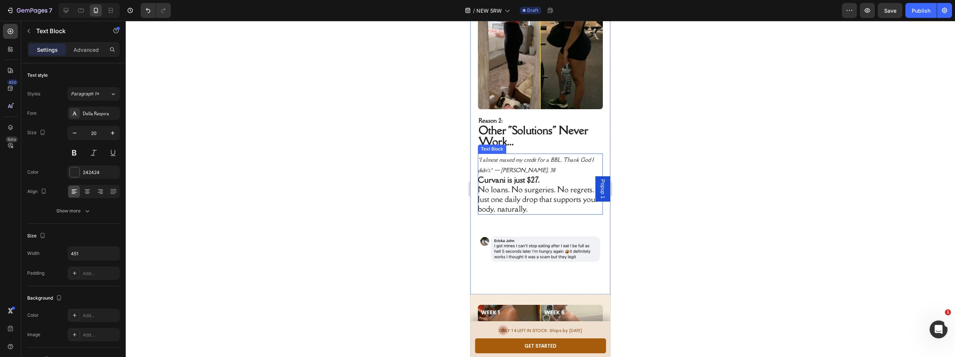
click at [518, 175] on strong "Curvani is just $27." at bounding box center [509, 180] width 62 height 10
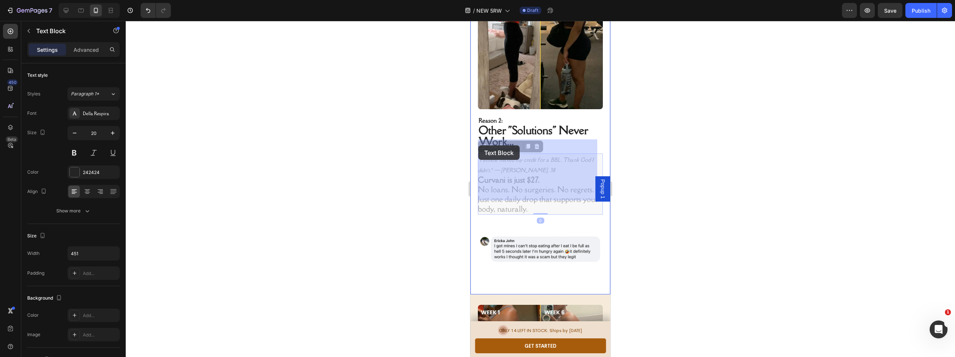
drag, startPoint x: 538, startPoint y: 192, endPoint x: 478, endPoint y: 145, distance: 76.0
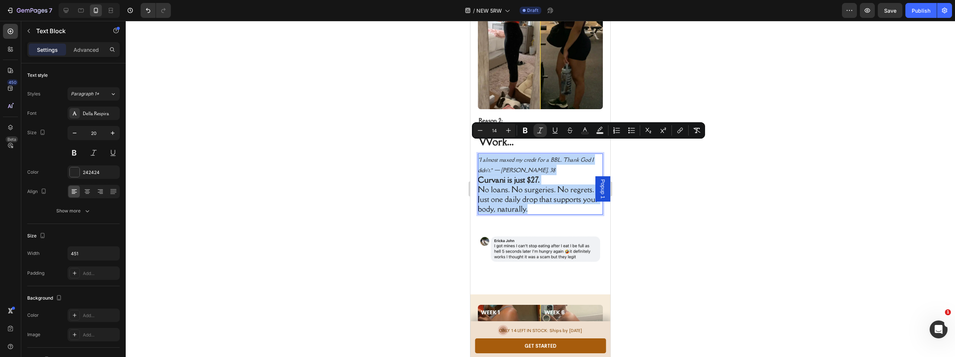
drag, startPoint x: 547, startPoint y: 195, endPoint x: 478, endPoint y: 146, distance: 84.6
click at [478, 154] on div "“I almost maxed my credit for a BBL. Thank God I didn’t.” — [PERSON_NAME], 38 C…" at bounding box center [540, 184] width 125 height 61
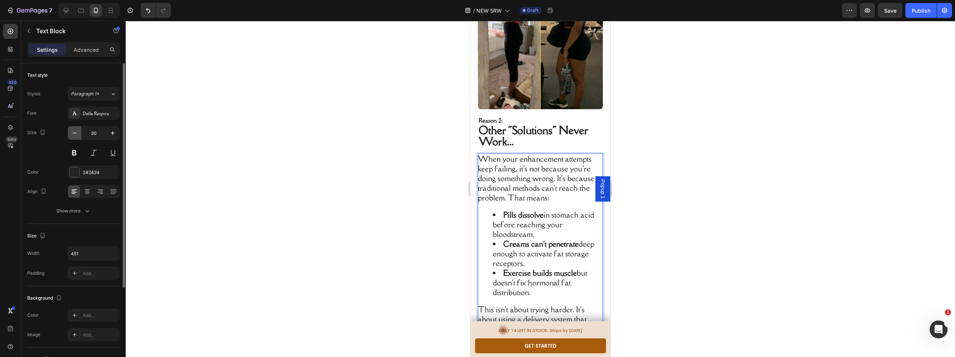
click at [77, 134] on icon "button" at bounding box center [74, 132] width 7 height 7
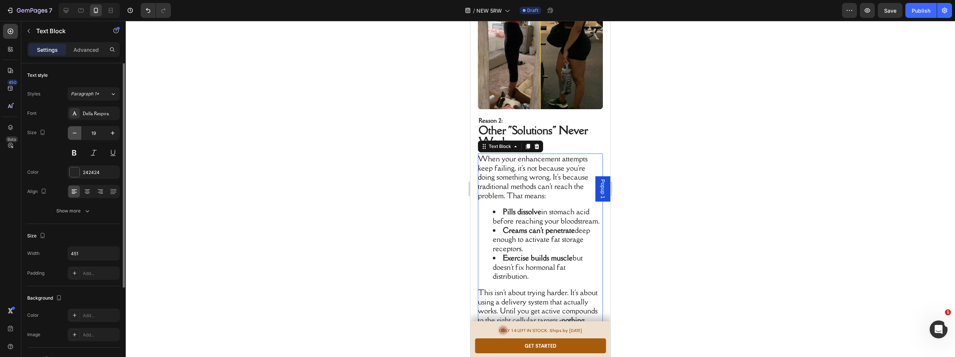
click at [77, 134] on icon "button" at bounding box center [74, 132] width 7 height 7
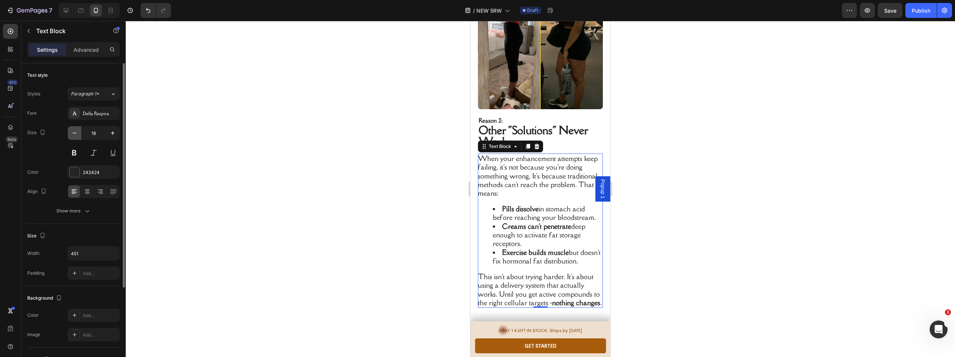
click at [76, 134] on icon "button" at bounding box center [74, 132] width 7 height 7
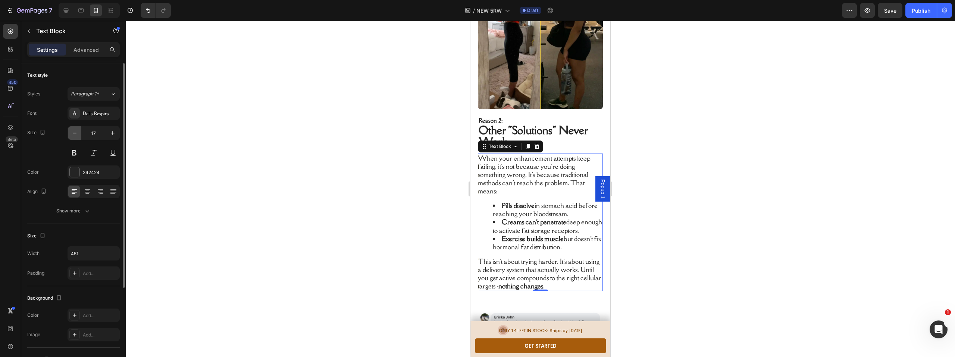
type input "16"
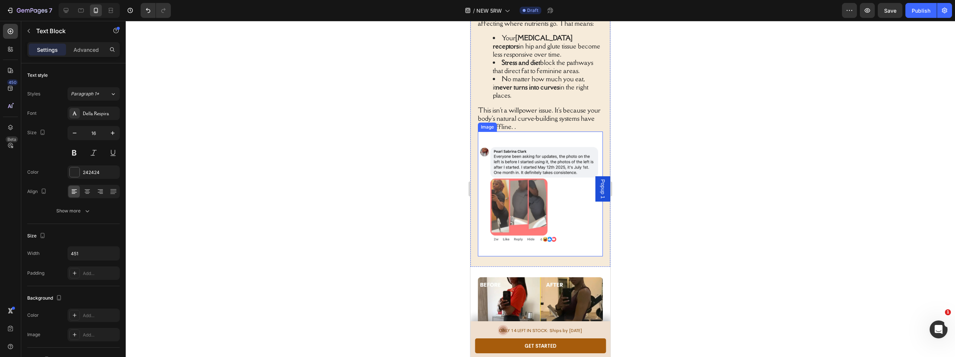
scroll to position [511, 0]
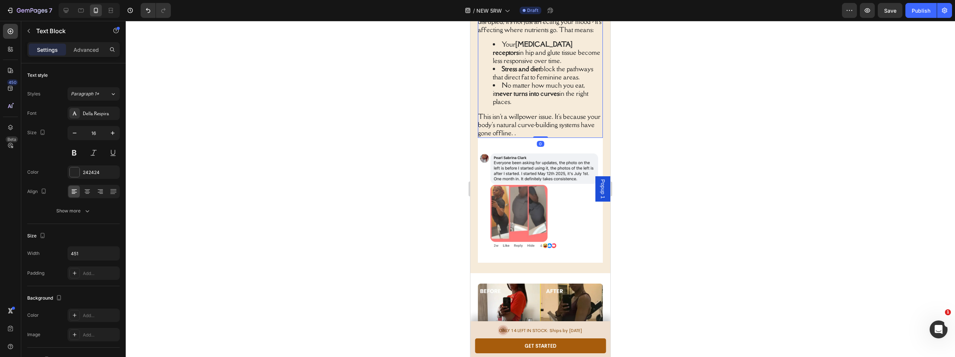
click at [527, 104] on div "When your body's hormonal signals get disrupted, it's not just affecting your m…" at bounding box center [540, 73] width 125 height 129
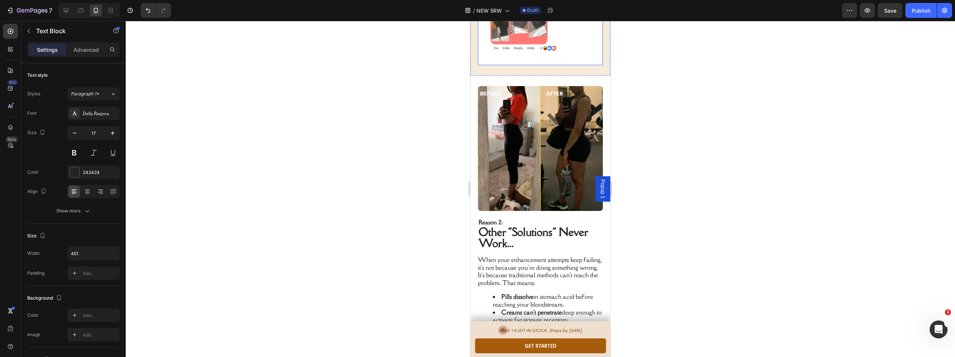
scroll to position [761, 0]
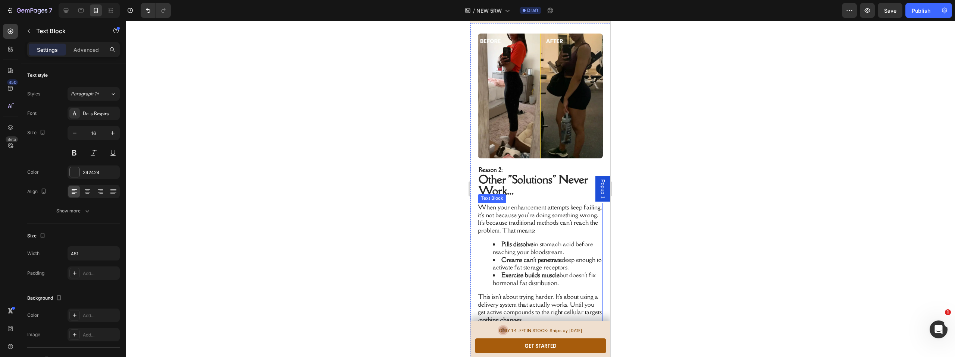
click at [533, 214] on p "When your enhancement attempts keep failing, it's not because you're doing some…" at bounding box center [540, 219] width 124 height 31
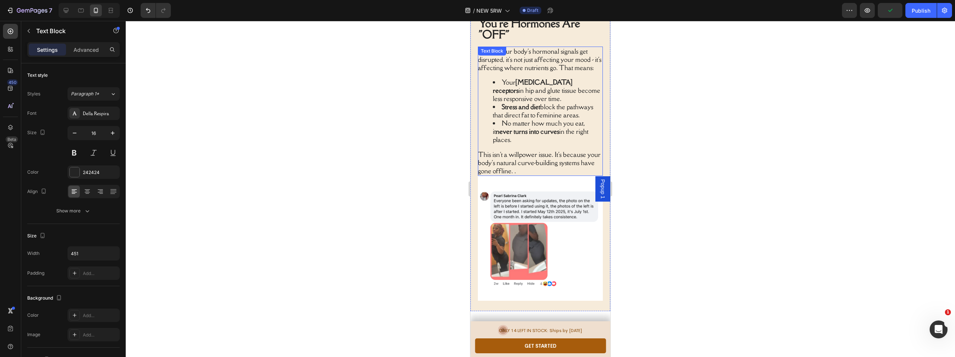
scroll to position [314, 0]
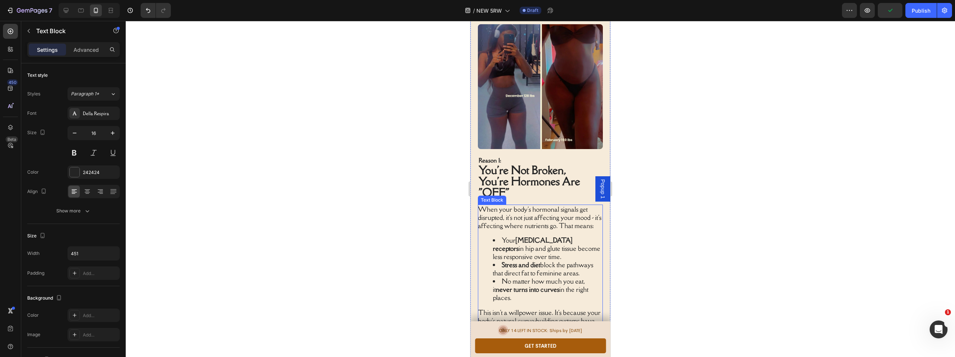
click at [512, 209] on p "When your body's hormonal signals get disrupted, it's not just affecting your m…" at bounding box center [540, 218] width 124 height 25
click at [73, 135] on icon "button" at bounding box center [74, 132] width 7 height 7
type input "16"
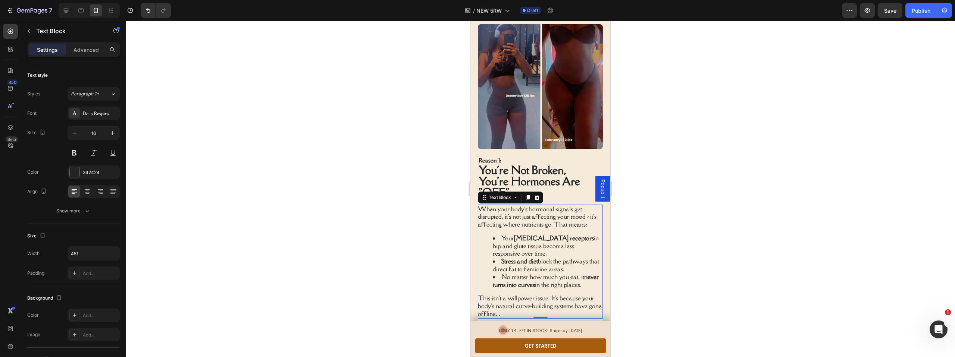
click at [286, 138] on div at bounding box center [540, 189] width 829 height 336
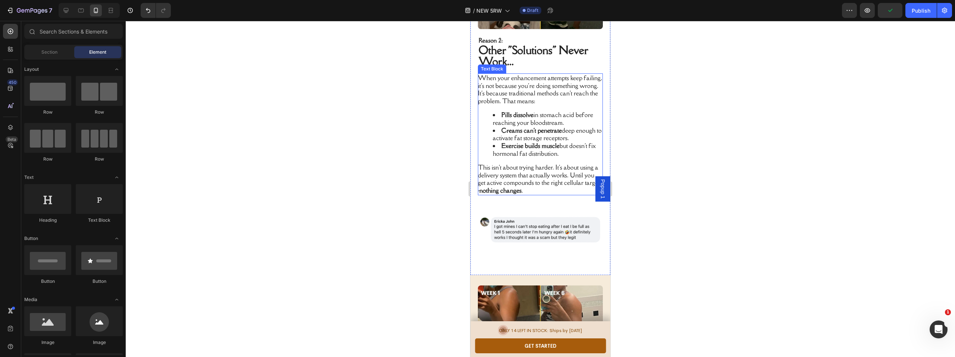
scroll to position [876, 0]
click at [558, 183] on p "This isn't about trying harder. It's about using a delivery system that actuall…" at bounding box center [540, 178] width 124 height 31
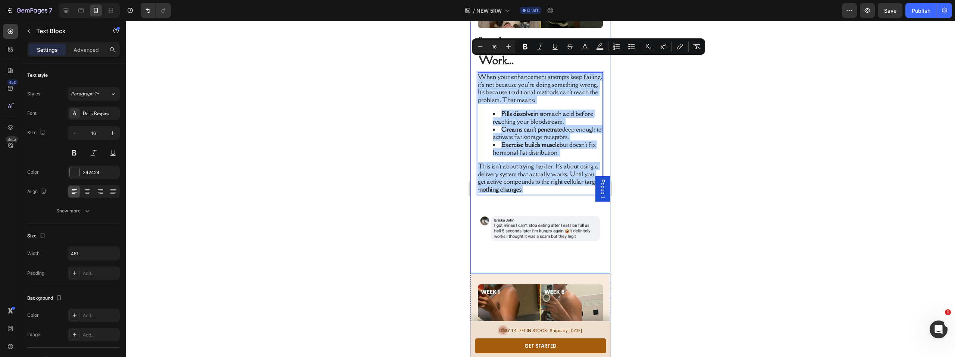
drag, startPoint x: 552, startPoint y: 182, endPoint x: 475, endPoint y: 57, distance: 146.5
click at [475, 57] on div "Reason 2: Other "Solutions" Never Work... Heading When your enhancement attempt…" at bounding box center [540, 84] width 140 height 382
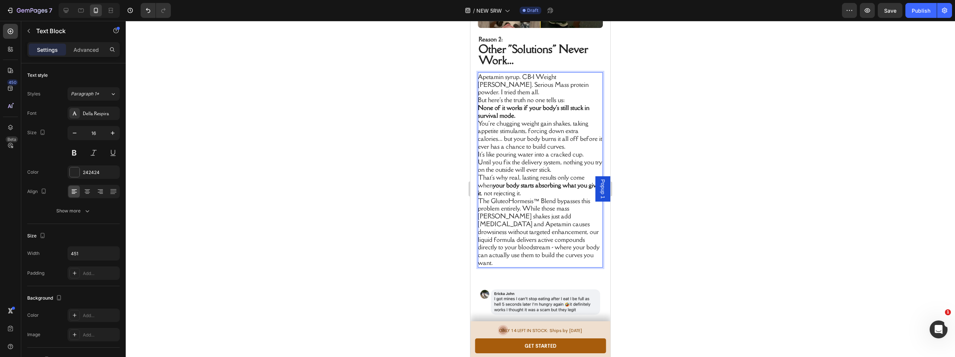
click at [568, 96] on p "But here's the truth no one tells us:" at bounding box center [540, 100] width 124 height 8
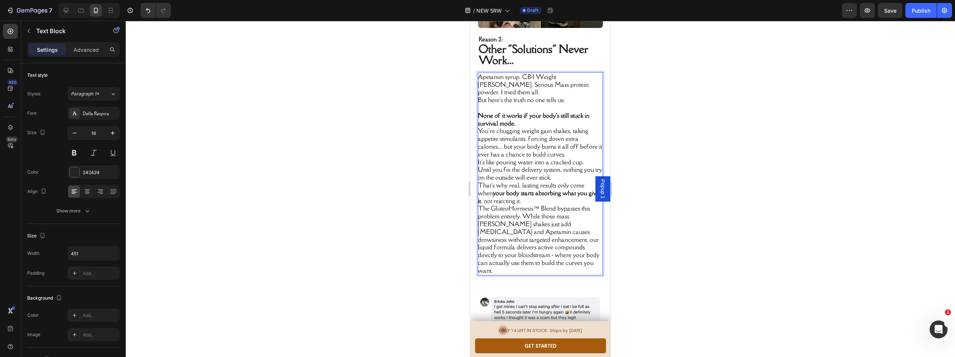
click at [529, 112] on p "None of it works if your body's still stuck in survival mode." at bounding box center [540, 120] width 124 height 16
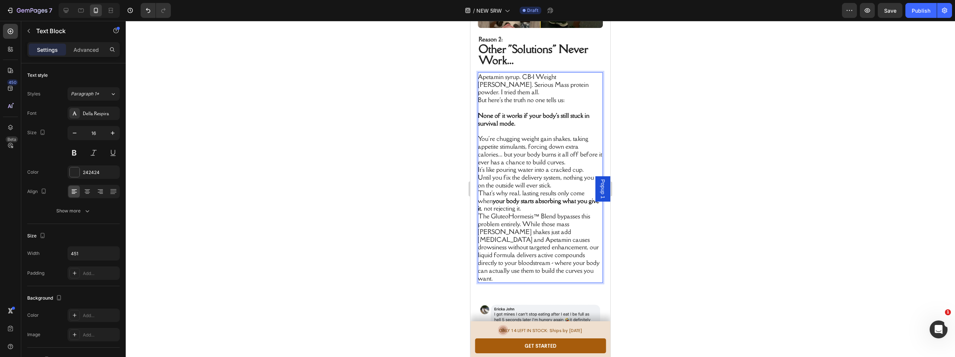
click at [537, 189] on p "That's why real, lasting results only come when your body starts absorbing what…" at bounding box center [540, 200] width 124 height 23
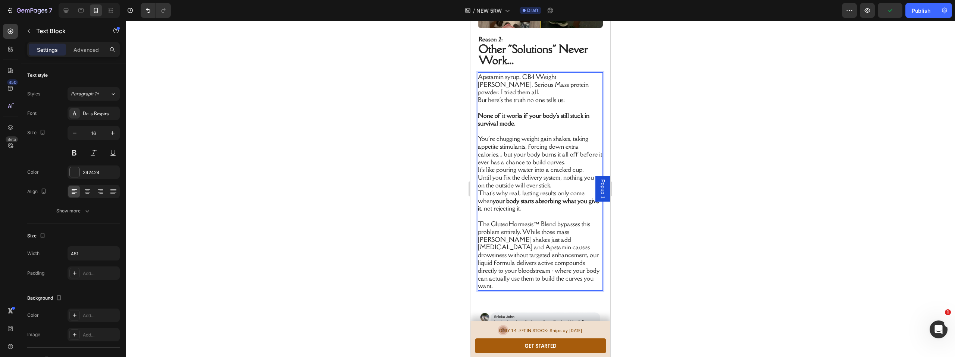
click at [715, 132] on div at bounding box center [540, 189] width 829 height 336
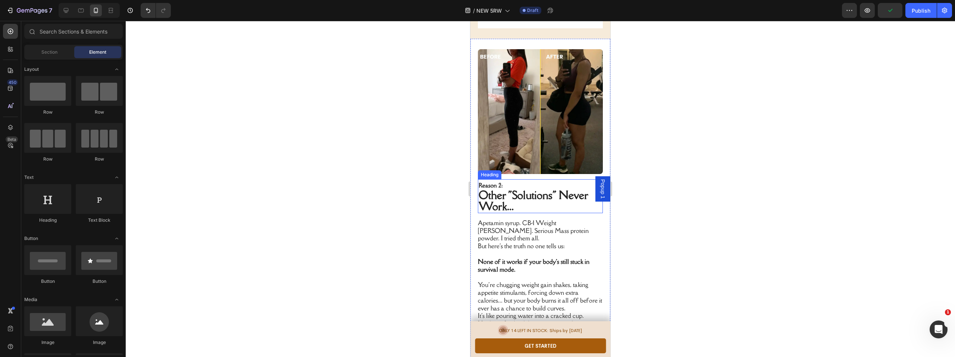
scroll to position [861, 0]
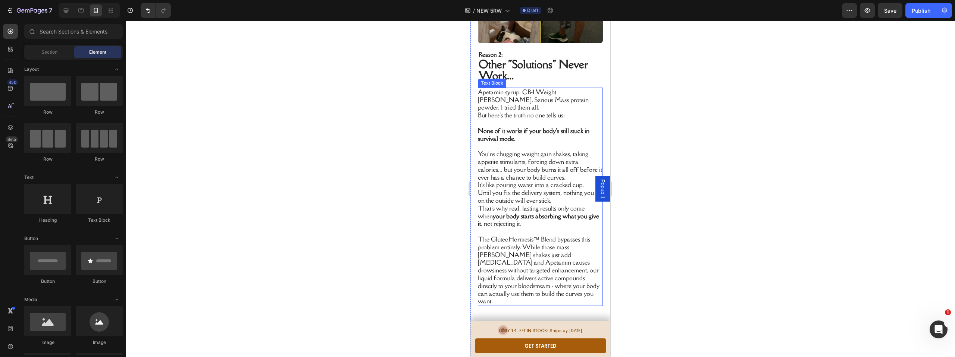
click at [552, 88] on p "Apetamin syrup. CB-1 Weight [PERSON_NAME]. Serious Mass protein powder. I tried…" at bounding box center [540, 99] width 124 height 23
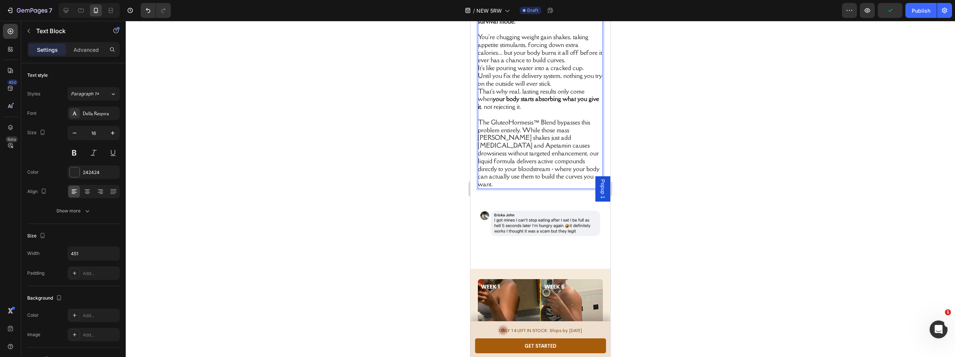
click at [571, 64] on p "You're chugging weight gain shakes, taking appetite stimulants, forcing down ex…" at bounding box center [540, 48] width 124 height 31
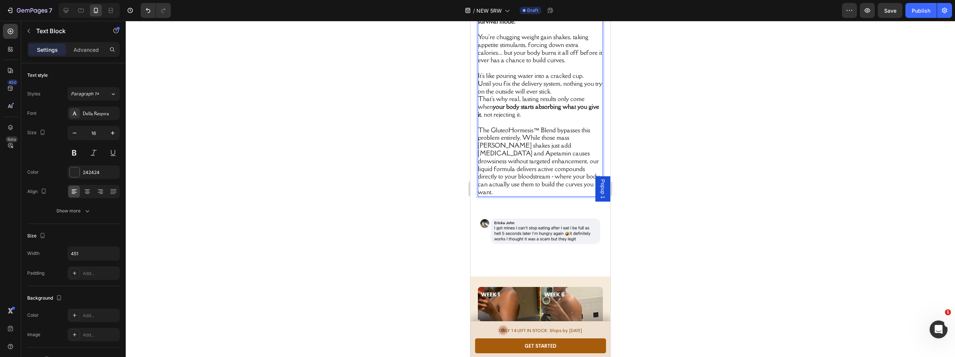
click at [585, 80] on p "It's like pouring water into a cracked cup." at bounding box center [540, 76] width 124 height 8
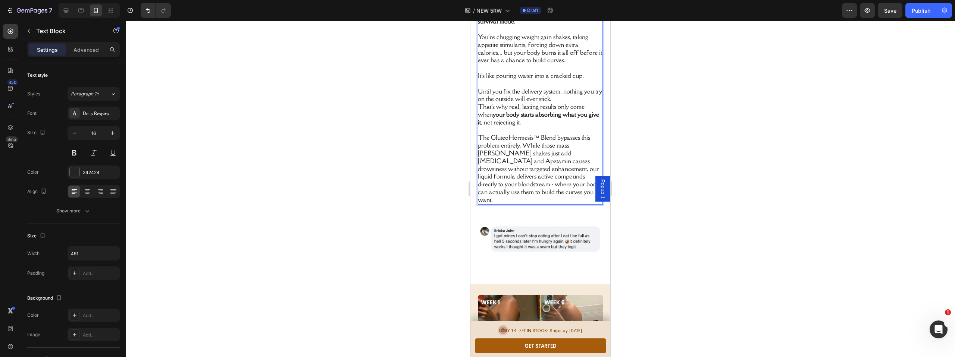
click at [568, 103] on p "Until you fix the delivery system, nothing you try on the outside will ever sti…" at bounding box center [540, 96] width 124 height 16
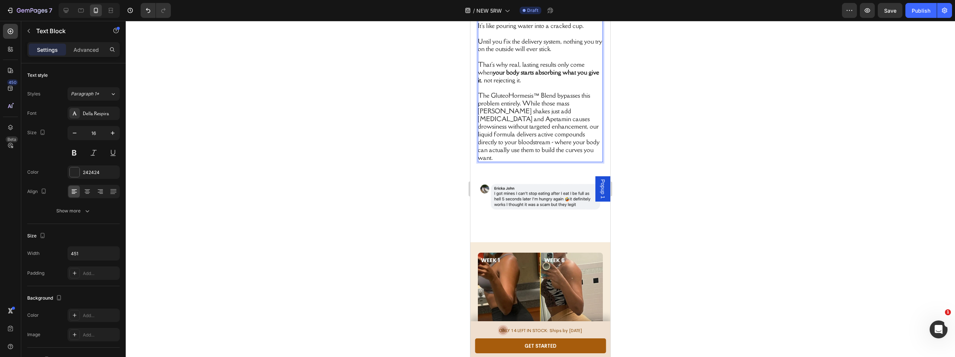
scroll to position [919, 0]
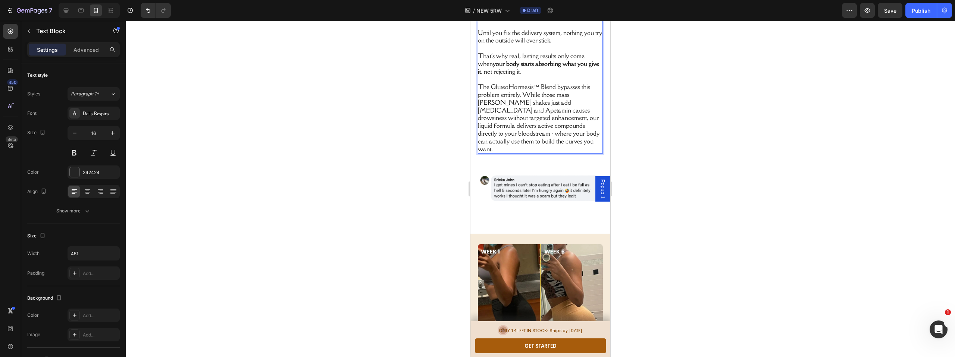
click at [524, 153] on p "The GluteoHormesis™ Blend bypasses this problem entirely. While those mass [PER…" at bounding box center [540, 118] width 124 height 70
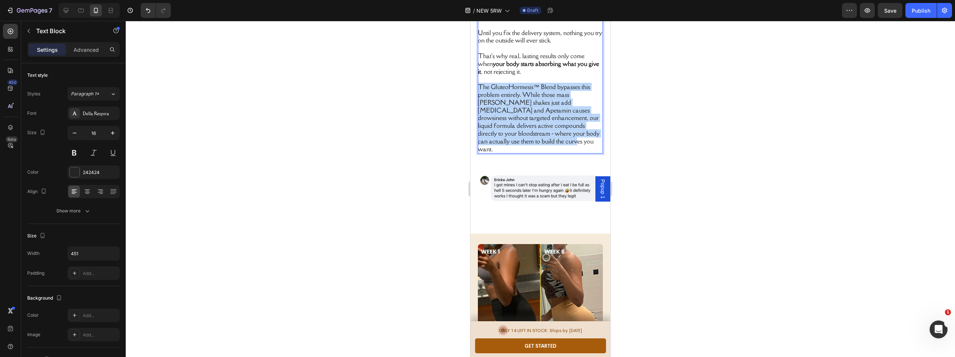
click at [524, 153] on p "The GluteoHormesis™ Blend bypasses this problem entirely. While those mass [PER…" at bounding box center [540, 118] width 124 height 70
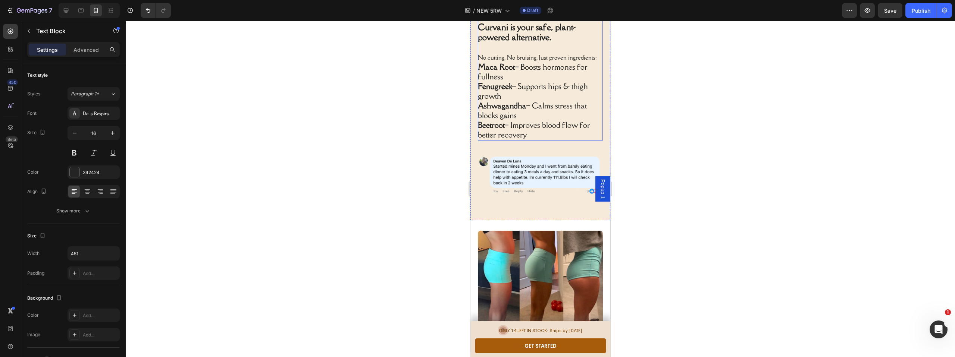
scroll to position [1345, 0]
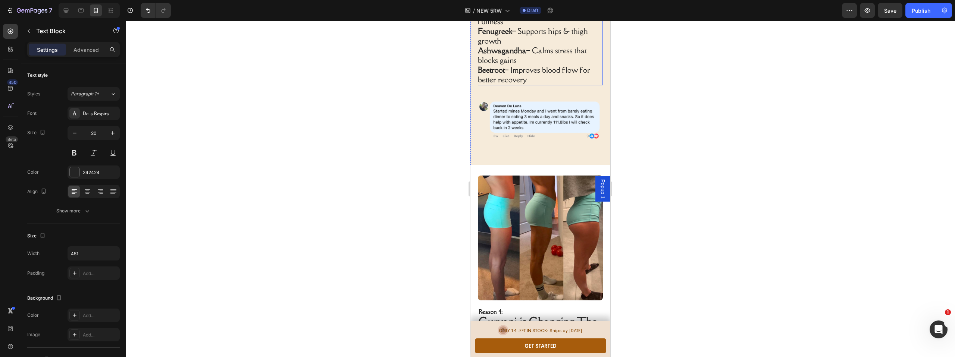
click at [545, 65] on p "Ashwagandha – Calms stress that blocks gains" at bounding box center [540, 55] width 124 height 19
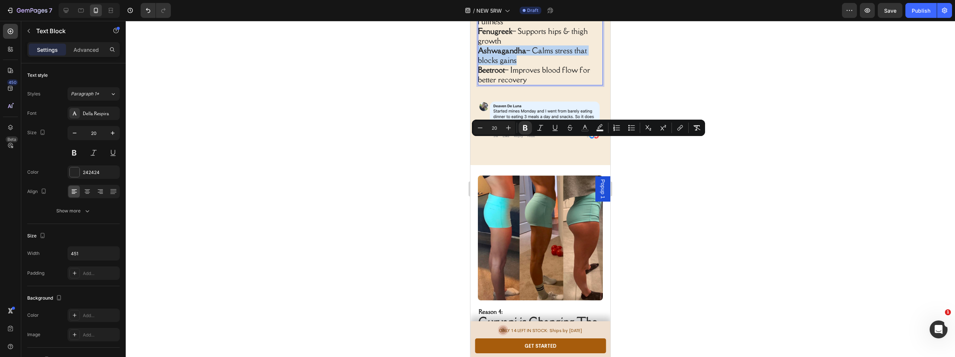
click at [545, 65] on p "Ashwagandha – Calms stress that blocks gains" at bounding box center [540, 55] width 124 height 19
click at [549, 85] on p "Beetroot – Improves blood flow for better recovery" at bounding box center [540, 74] width 124 height 19
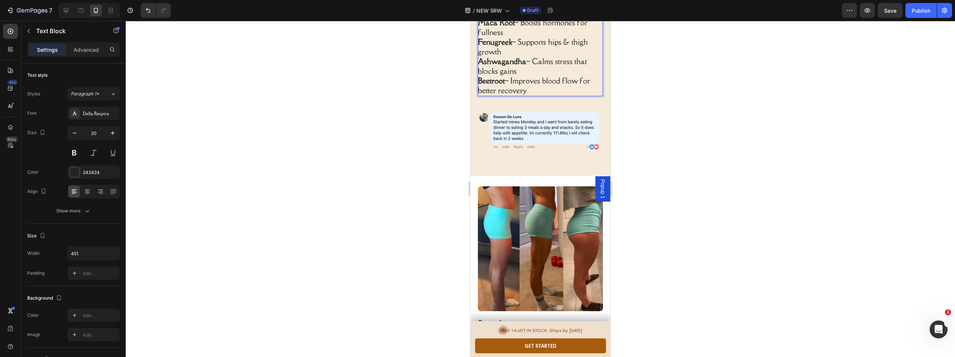
scroll to position [1322, 0]
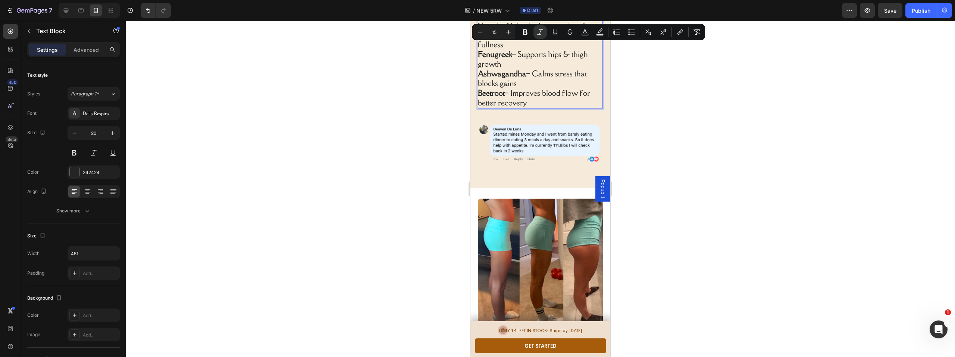
drag, startPoint x: 543, startPoint y: 174, endPoint x: 949, endPoint y: 51, distance: 424.1
click at [478, 30] on div "“BBLs have the highest death rate of all cosmetic surgeries.” — Dr. Brandi W. C…" at bounding box center [540, 20] width 125 height 178
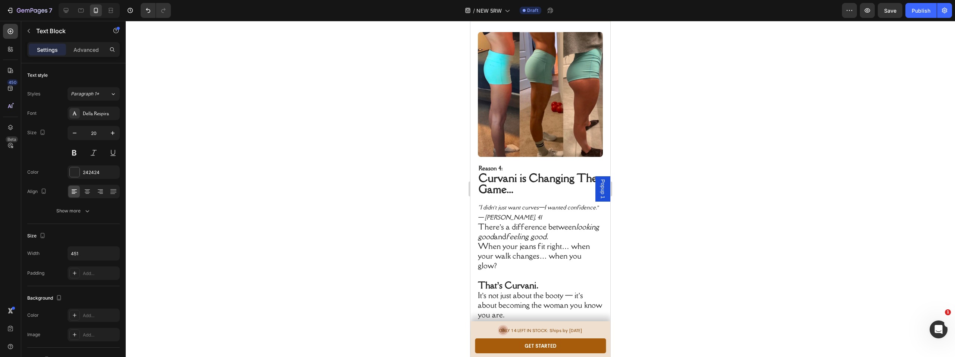
scroll to position [1319, 0]
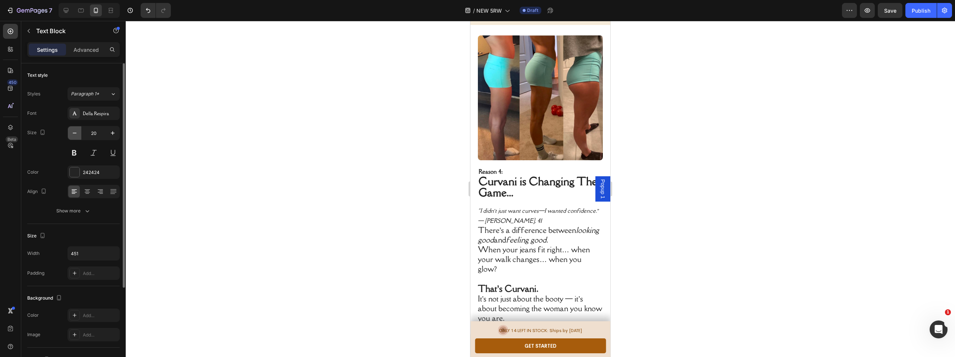
click at [76, 132] on icon "button" at bounding box center [74, 132] width 7 height 7
click at [75, 132] on icon "button" at bounding box center [74, 132] width 7 height 7
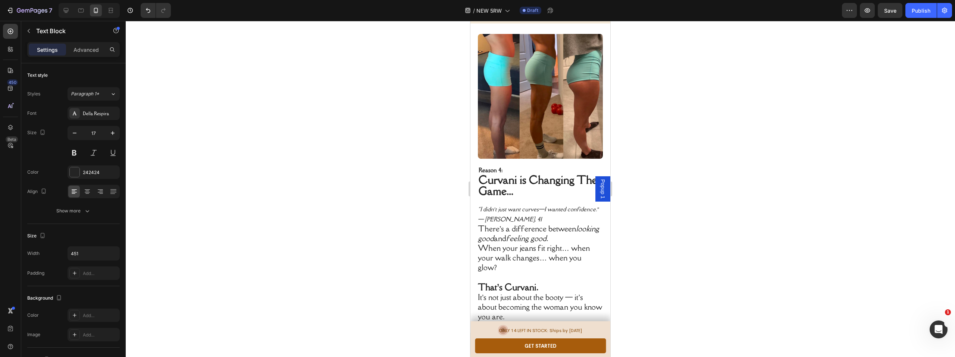
type input "16"
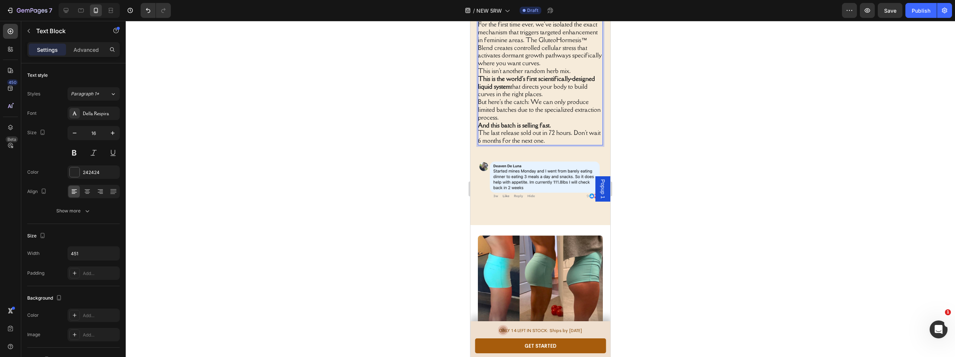
scroll to position [1254, 0]
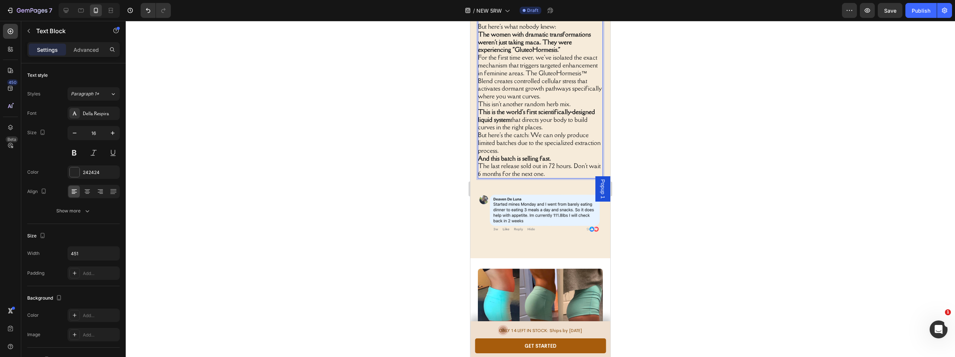
click at [531, 23] on p "After years of failed results, scientists discovered something hidden in ancien…" at bounding box center [540, 11] width 124 height 23
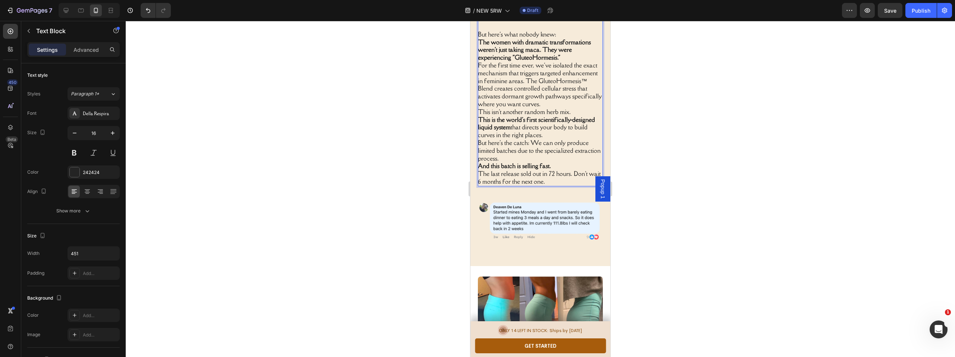
click at [558, 38] on p "But here's what nobody knew:" at bounding box center [540, 35] width 124 height 8
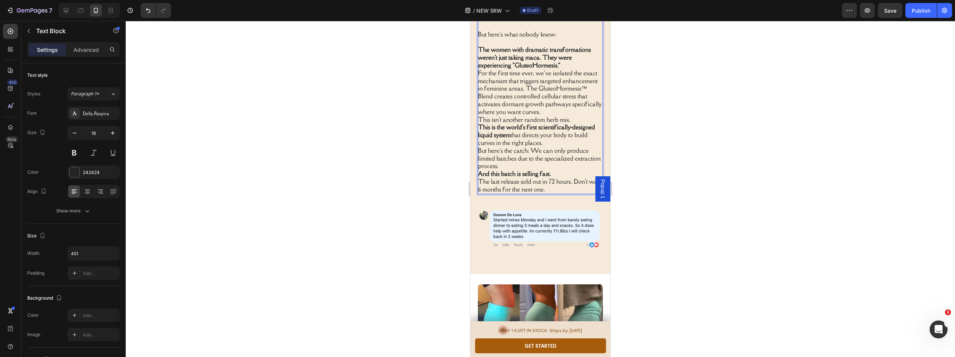
click at [568, 69] on p "The women with dramatic transformations weren't just taking maca. They were exp…" at bounding box center [540, 57] width 124 height 23
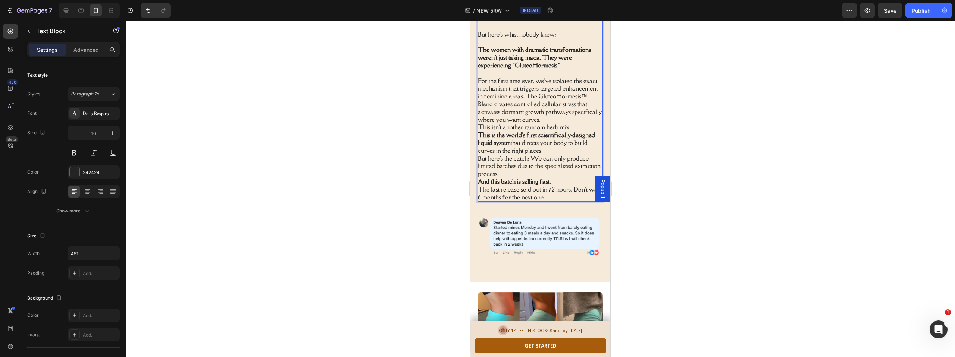
click at [561, 124] on p "For the first time ever, we've isolated the exact mechanism that triggers targe…" at bounding box center [540, 100] width 124 height 47
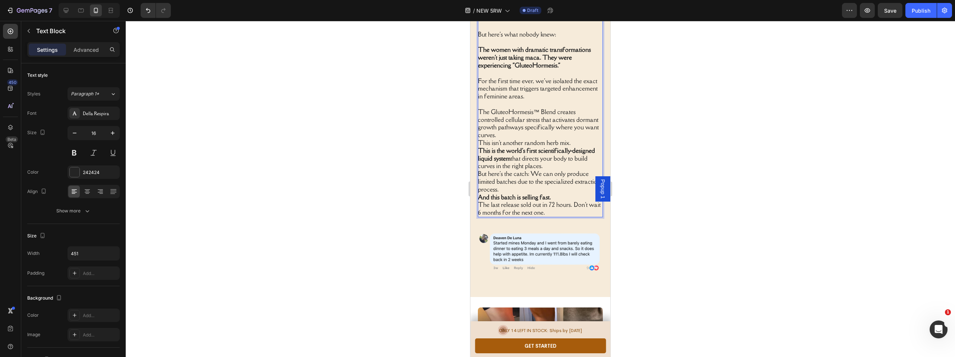
click at [526, 139] on p "The GluteoHormesis™ Blend creates controlled cellular stress that activates dor…" at bounding box center [540, 123] width 124 height 31
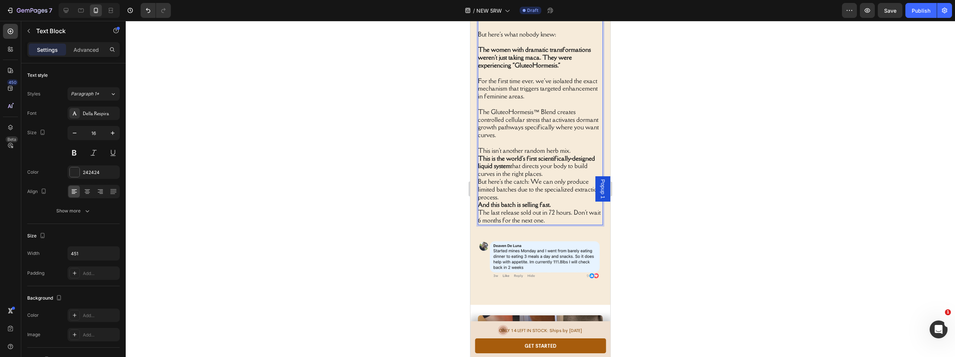
drag, startPoint x: 573, startPoint y: 245, endPoint x: 571, endPoint y: 242, distance: 3.8
click at [573, 155] on p "This isn't another random herb mix." at bounding box center [540, 151] width 124 height 8
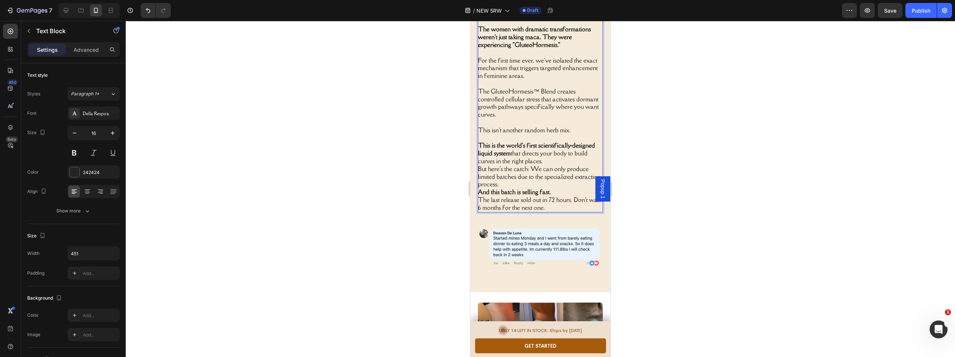
scroll to position [1319, 0]
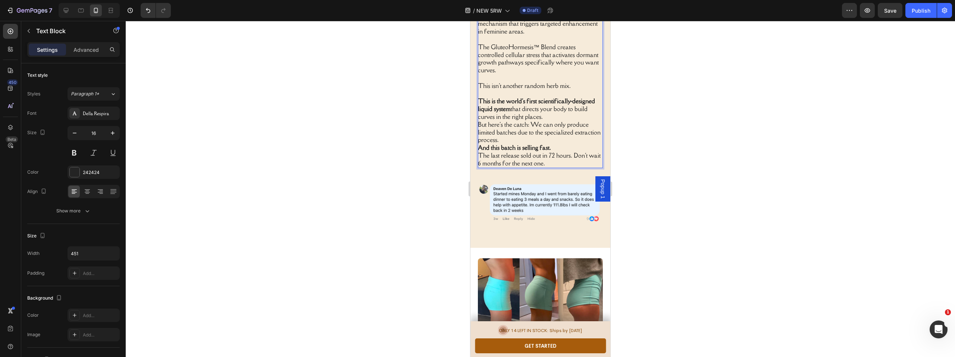
click at [553, 120] on p "This is the world's first scientifically-designed liquid system that directs yo…" at bounding box center [540, 108] width 124 height 23
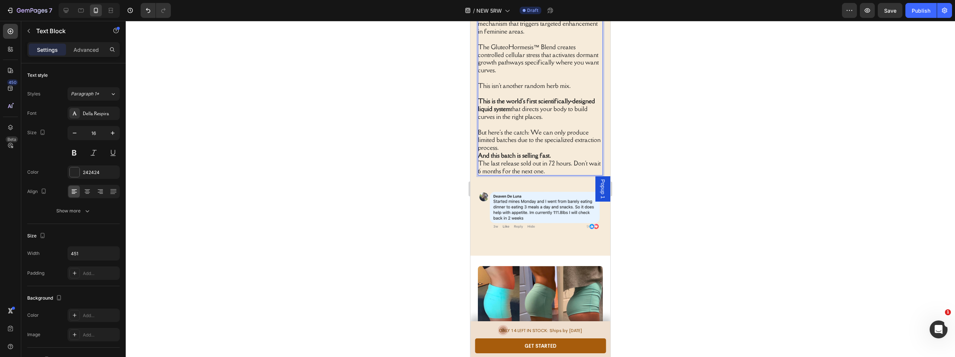
click at [529, 152] on p "But here's the catch: We can only produce limited batches due to the specialize…" at bounding box center [540, 140] width 124 height 23
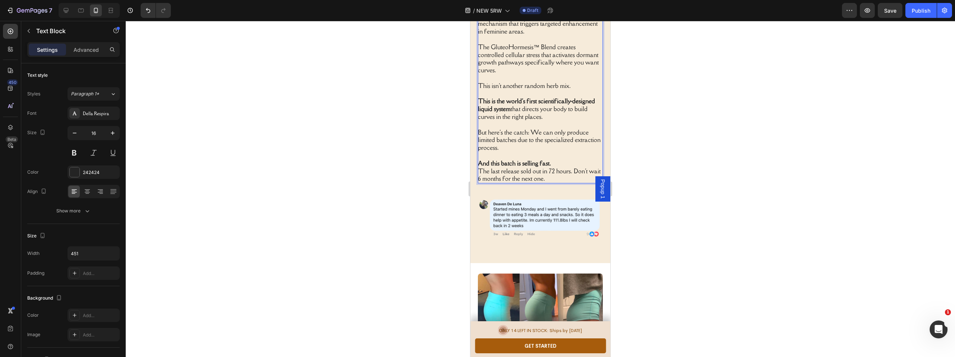
click at [552, 167] on p "And this batch is selling fast." at bounding box center [540, 164] width 124 height 8
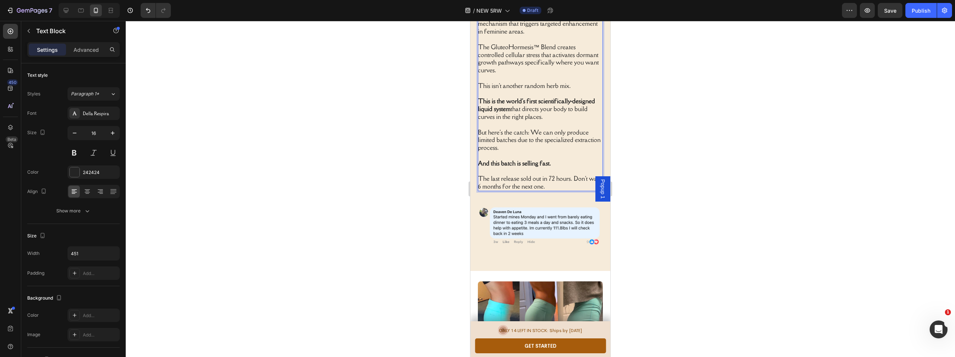
click at [661, 265] on div at bounding box center [540, 189] width 829 height 336
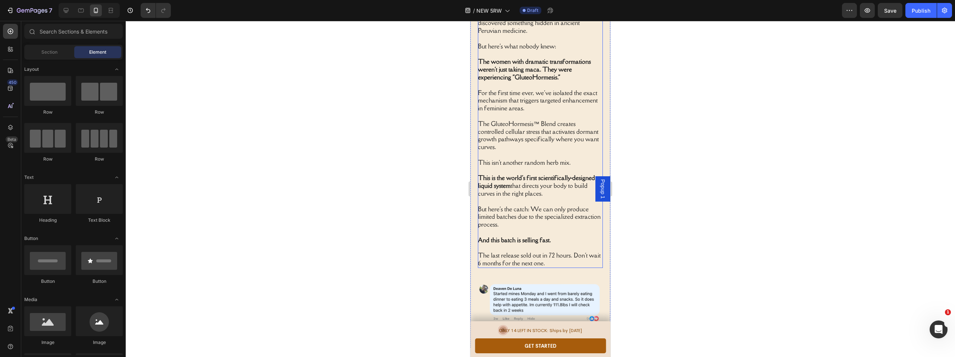
scroll to position [1329, 0]
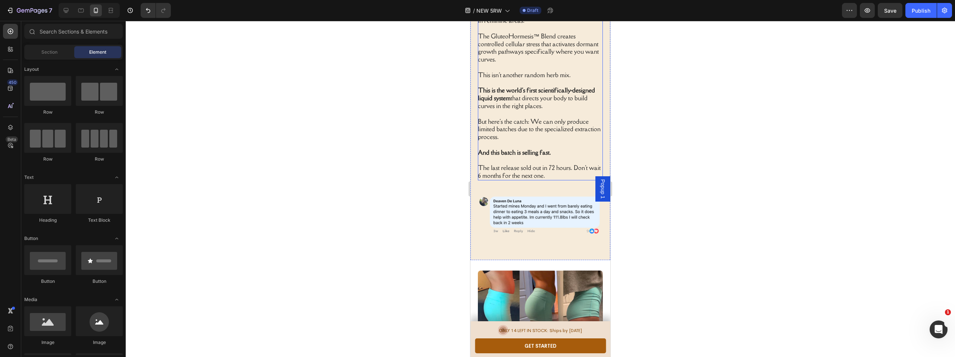
click at [527, 79] on p "This isn't another random herb mix." at bounding box center [540, 75] width 124 height 8
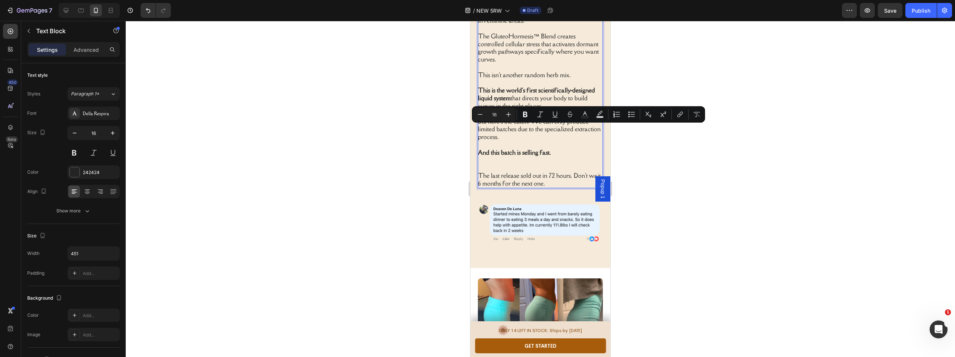
drag, startPoint x: 523, startPoint y: 152, endPoint x: 480, endPoint y: 128, distance: 49.6
click at [480, 63] on p "The GluteoHormesis™ Blend creates controlled cellular stress that activates dor…" at bounding box center [540, 47] width 124 height 31
click at [517, 63] on p "The GluteoHormesis™ Blend creates controlled cellular stress that activates dor…" at bounding box center [540, 47] width 124 height 31
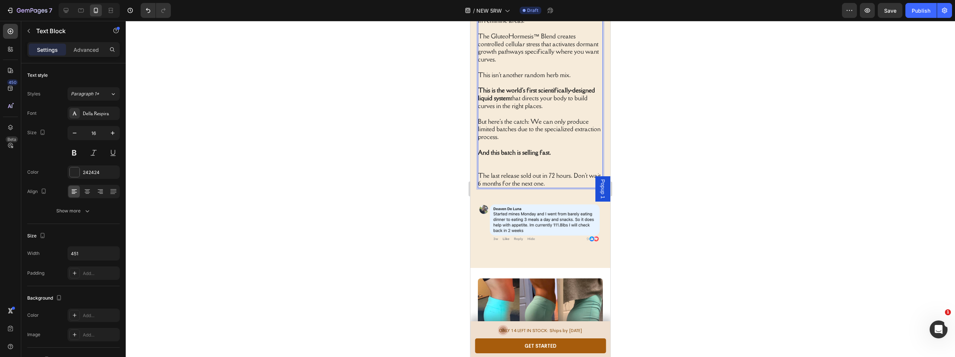
drag, startPoint x: 524, startPoint y: 155, endPoint x: 479, endPoint y: 131, distance: 51.6
click at [479, 63] on p "The GluteoHormesis™ Blend creates controlled cellular stress that activates dor…" at bounding box center [540, 47] width 124 height 31
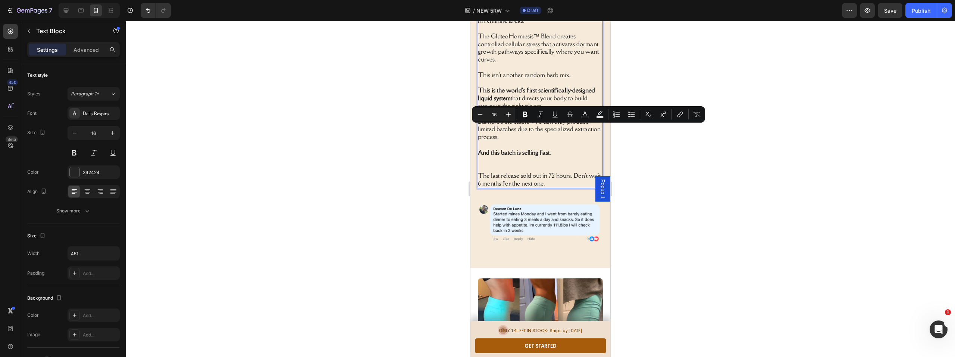
click at [480, 63] on p "The GluteoHormesis™ Blend creates controlled cellular stress that activates dor…" at bounding box center [540, 47] width 124 height 31
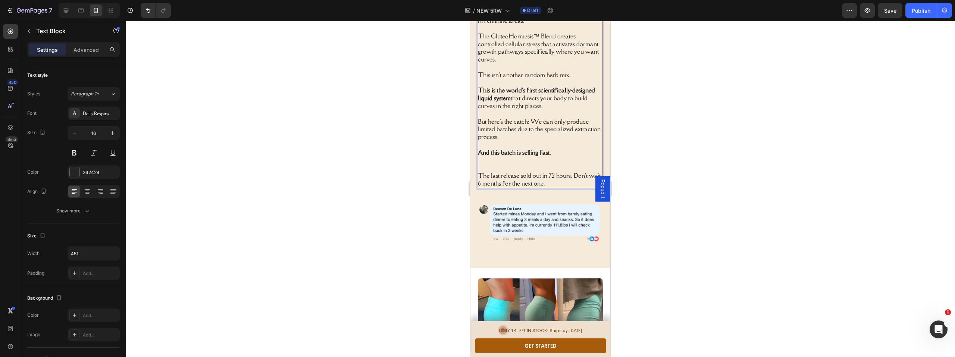
click at [543, 63] on p "The GluteoHormesis™ Blend creates controlled cellular stress that activates dor…" at bounding box center [540, 47] width 124 height 31
drag, startPoint x: 557, startPoint y: 131, endPoint x: 483, endPoint y: 128, distance: 74.3
click at [478, 63] on p "The GluteoHormesis™ Blend creates controlled cellular stress that activates dor…" at bounding box center [540, 47] width 124 height 31
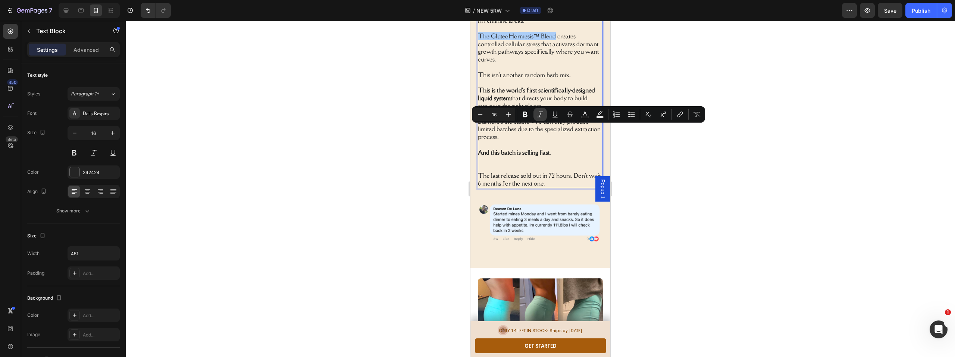
click at [539, 113] on icon "Editor contextual toolbar" at bounding box center [539, 114] width 7 height 7
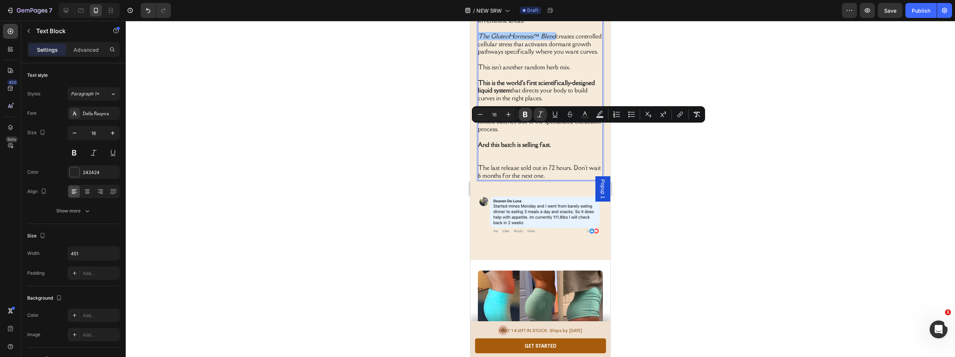
click at [528, 112] on icon "Editor contextual toolbar" at bounding box center [524, 114] width 7 height 7
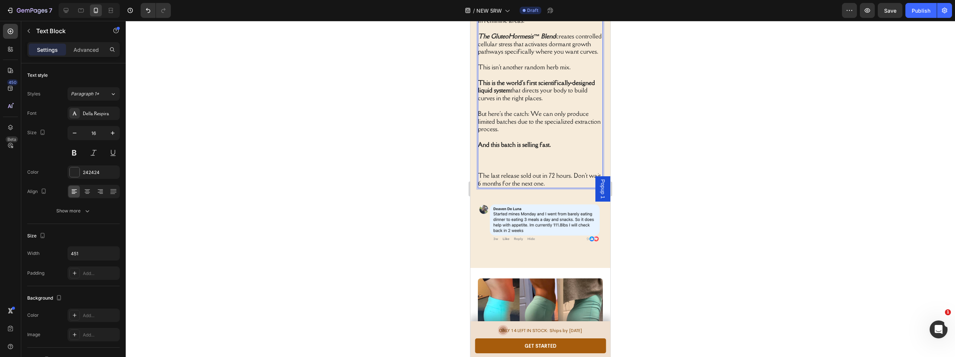
click at [542, 40] on strong "The GluteoHormesis™ Blend" at bounding box center [517, 36] width 78 height 8
click at [543, 40] on strong "The GluteoHormesis™ Blend" at bounding box center [517, 36] width 78 height 8
drag, startPoint x: 558, startPoint y: 129, endPoint x: 479, endPoint y: 128, distance: 79.5
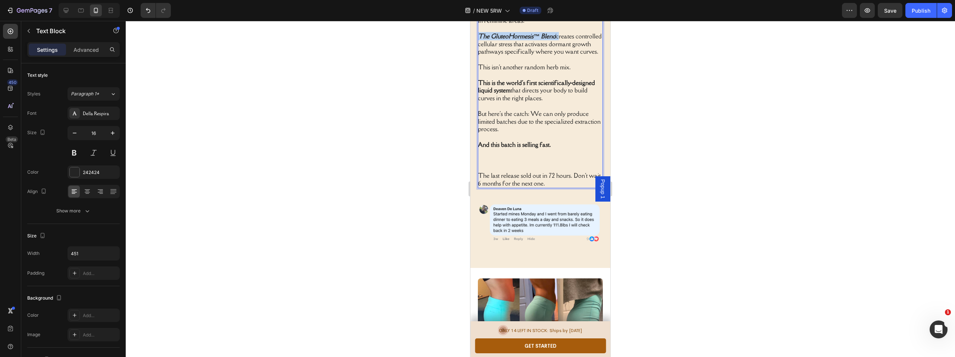
click at [479, 56] on p "The GluteoHormesis™ Blend creates controlled cellular stress that activates dor…" at bounding box center [540, 43] width 124 height 23
click at [510, 56] on p "The GluteoHormesis™ Blend creates controlled cellular stress that activates dor…" at bounding box center [540, 43] width 124 height 23
click at [534, 40] on strong "The GluteoHormesis™ Blend" at bounding box center [517, 36] width 78 height 8
drag, startPoint x: 558, startPoint y: 129, endPoint x: 480, endPoint y: 128, distance: 78.0
click at [480, 56] on p "The GluteoHormesis™ Blend creates controlled cellular stress that activates dor…" at bounding box center [540, 43] width 124 height 23
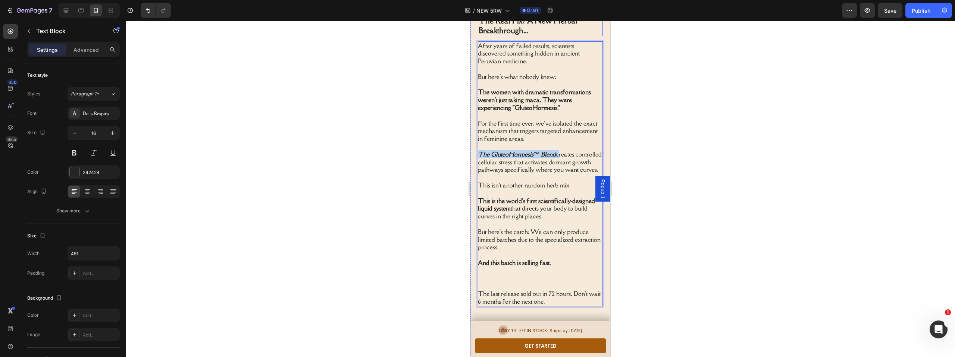
scroll to position [1250, 0]
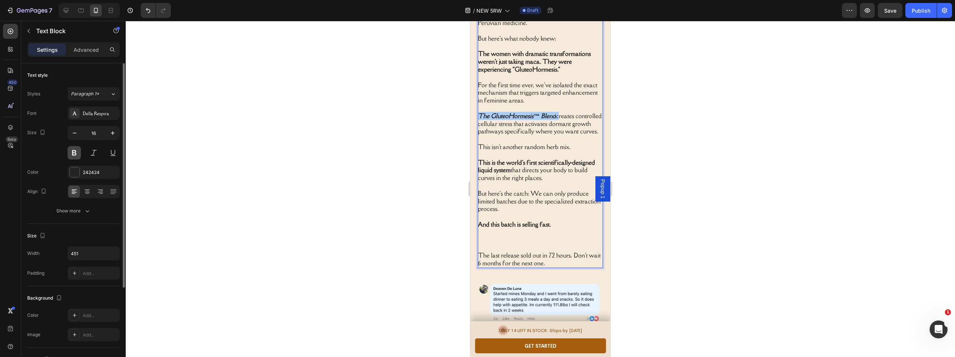
click at [76, 153] on button at bounding box center [74, 152] width 13 height 13
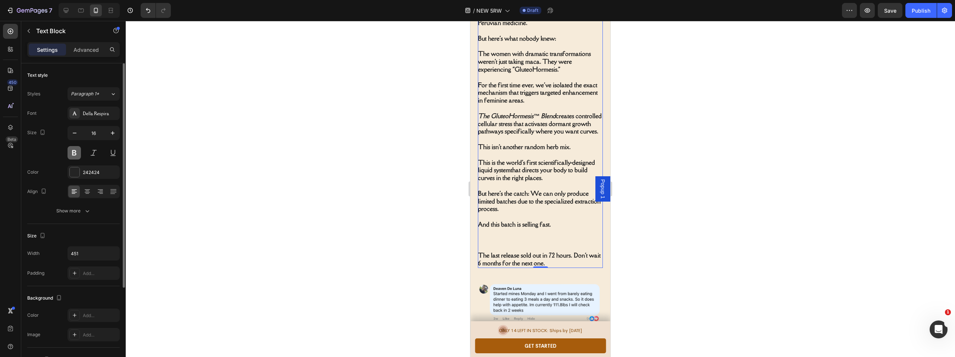
click at [76, 153] on button at bounding box center [74, 152] width 13 height 13
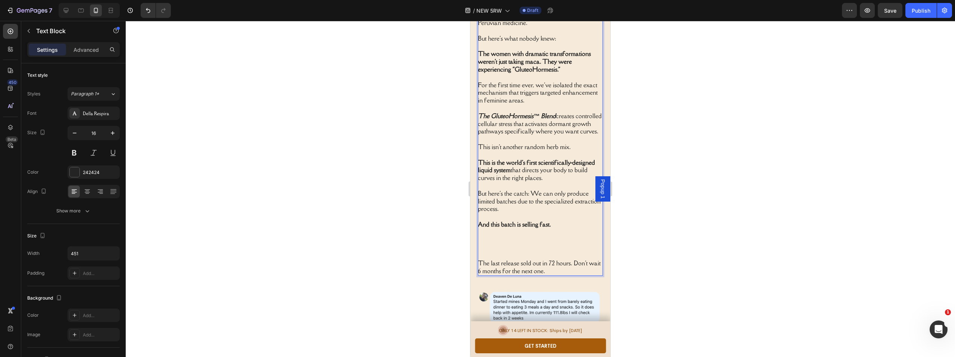
click at [515, 73] on strong "The women with dramatic transformations weren't just taking maca. They were exp…" at bounding box center [534, 62] width 113 height 24
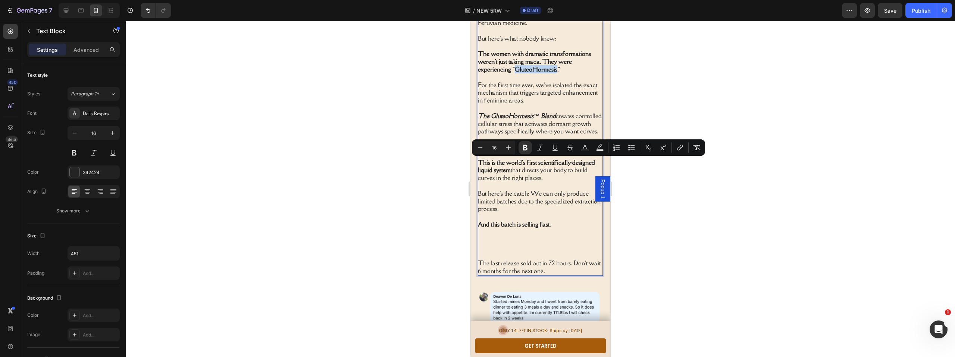
drag, startPoint x: 515, startPoint y: 163, endPoint x: 542, endPoint y: 162, distance: 27.3
click at [547, 73] on strong "The women with dramatic transformations weren't just taking maca. They were exp…" at bounding box center [534, 62] width 113 height 24
click at [538, 148] on icon "Editor contextual toolbar" at bounding box center [539, 147] width 7 height 7
click at [556, 73] on strong "GluteoHormesis" at bounding box center [536, 69] width 43 height 8
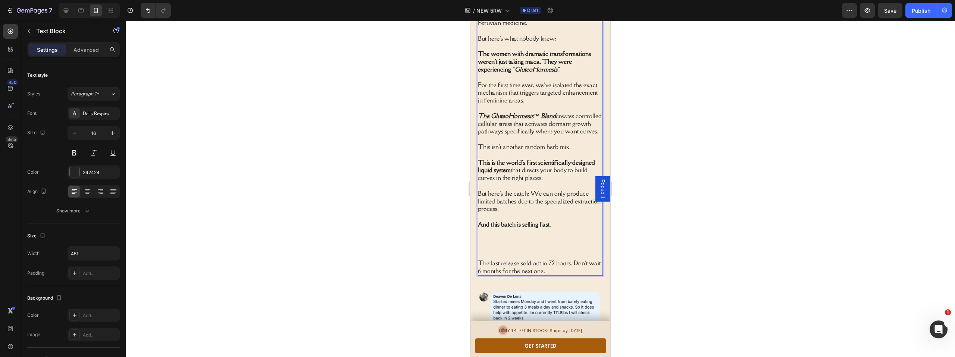
click at [561, 104] on p "For the first time ever, we've isolated the exact mechanism that triggers targe…" at bounding box center [540, 92] width 124 height 23
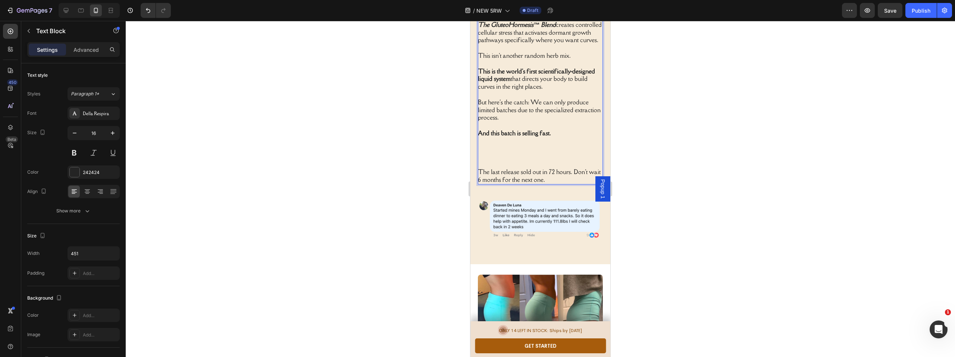
scroll to position [1426, 0]
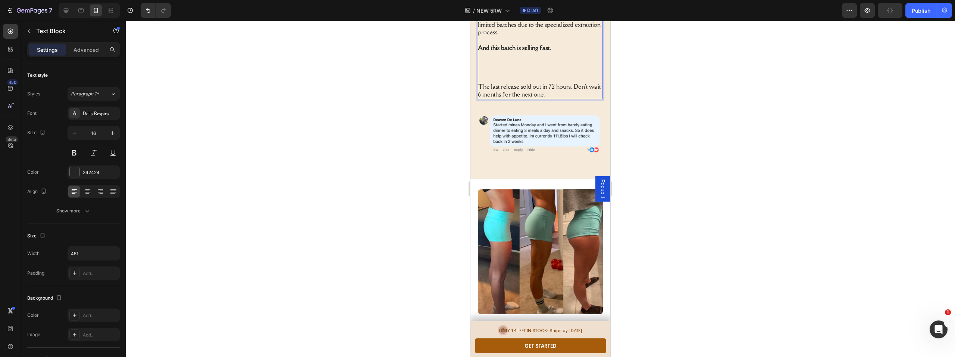
click at [504, 83] on p "Rich Text Editor. Editing area: main" at bounding box center [540, 67] width 124 height 31
drag, startPoint x: 485, startPoint y: 178, endPoint x: 481, endPoint y: 181, distance: 4.7
click at [485, 83] on p "⁠⁠⁠⁠⁠⁠⁠" at bounding box center [540, 67] width 124 height 31
click at [479, 98] on p "The last release sold out in 72 hours. Don't wait 6 months for the next one." at bounding box center [540, 91] width 124 height 16
click at [478, 98] on p "The last release sold out in 72 hours. Don't wait 6 months for the next one." at bounding box center [540, 91] width 124 height 16
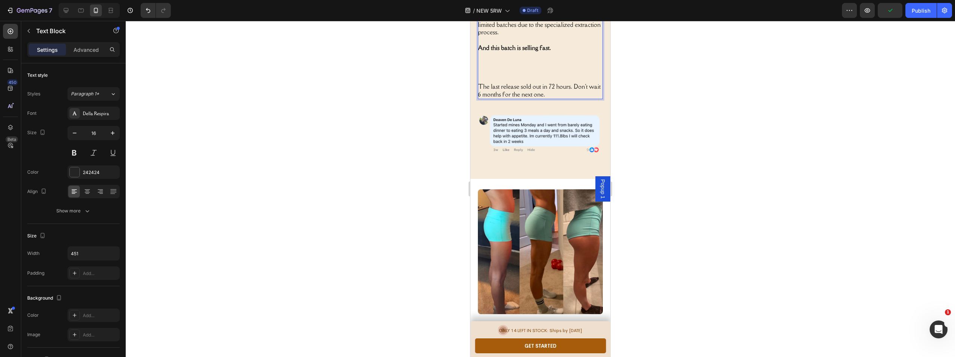
click at [479, 98] on p "The last release sold out in 72 hours. Don't wait 6 months for the next one." at bounding box center [540, 91] width 124 height 16
click at [480, 98] on p "The last release sold out in 72 hours. Don't wait 6 months for the next one." at bounding box center [540, 91] width 124 height 16
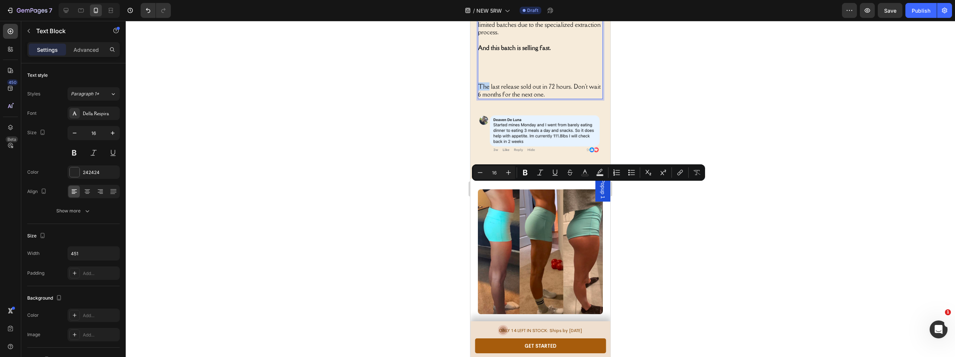
click at [480, 98] on p "The last release sold out in 72 hours. Don't wait 6 months for the next one." at bounding box center [540, 91] width 124 height 16
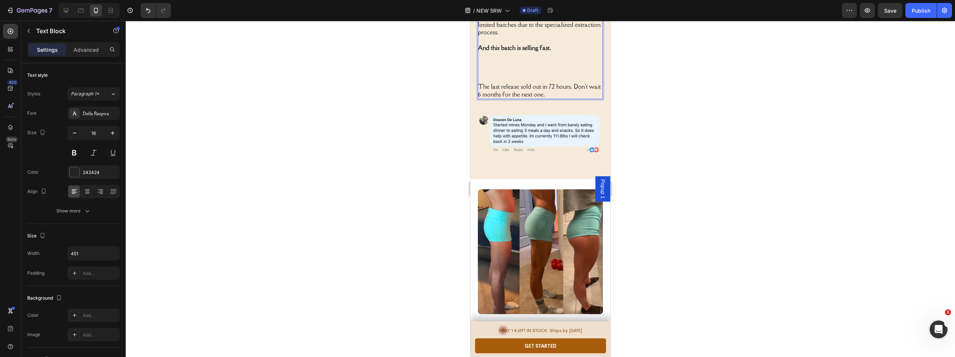
click at [479, 98] on p "The last release sold out in 72 hours. Don't wait 6 months for the next one." at bounding box center [540, 91] width 124 height 16
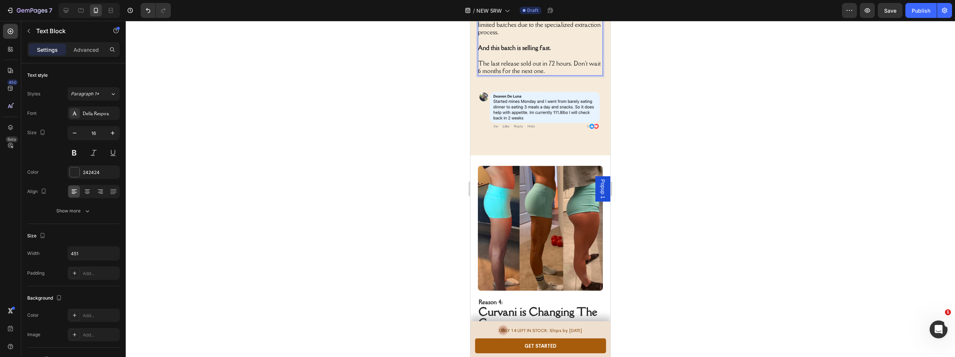
click at [726, 188] on div at bounding box center [540, 189] width 829 height 336
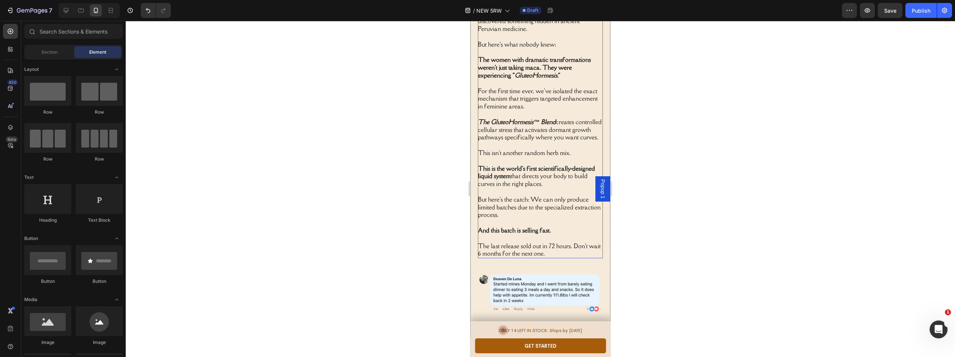
scroll to position [1211, 0]
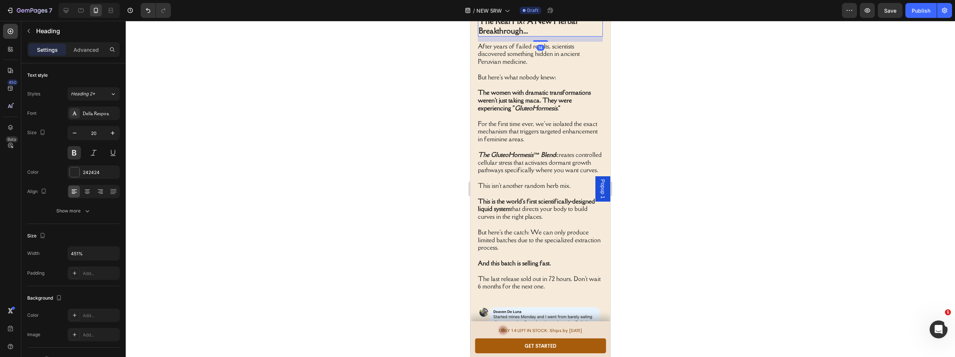
click at [526, 37] on h2 "Reason 3: The Real Fix? A New Herbal Breakthrough..." at bounding box center [540, 21] width 125 height 31
click at [526, 36] on p "Reason 3: The Real Fix? A New Herbal Breakthrough..." at bounding box center [540, 20] width 123 height 29
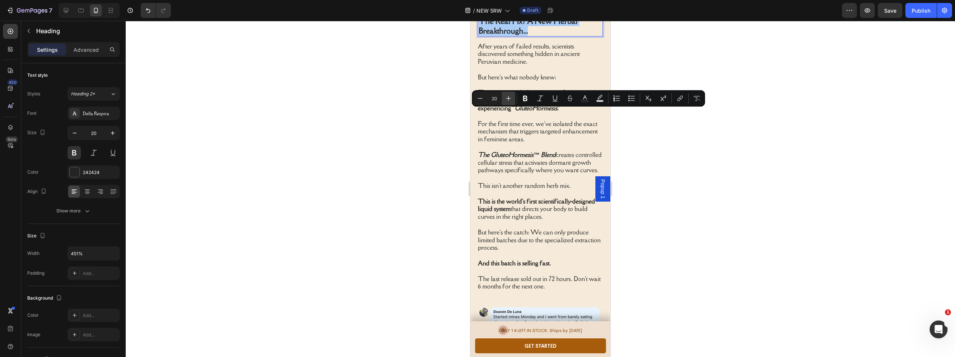
click at [510, 98] on icon "Editor contextual toolbar" at bounding box center [508, 98] width 7 height 7
type input "23"
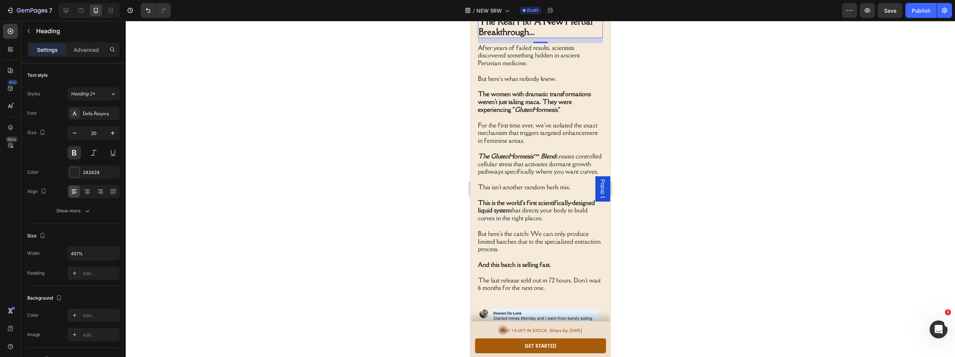
click at [399, 112] on div at bounding box center [540, 189] width 829 height 336
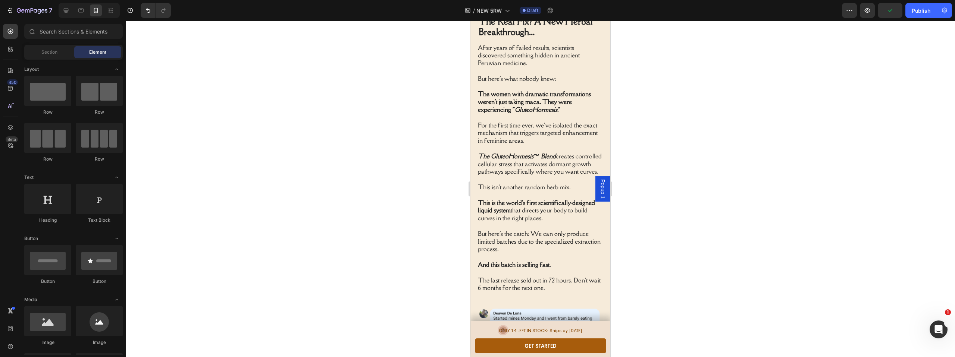
click at [681, 209] on div at bounding box center [540, 189] width 829 height 336
click at [536, 37] on p "⁠⁠⁠⁠⁠⁠⁠ Reason 3: The Real Fix? A New Herbal Breakthrough..." at bounding box center [540, 21] width 123 height 31
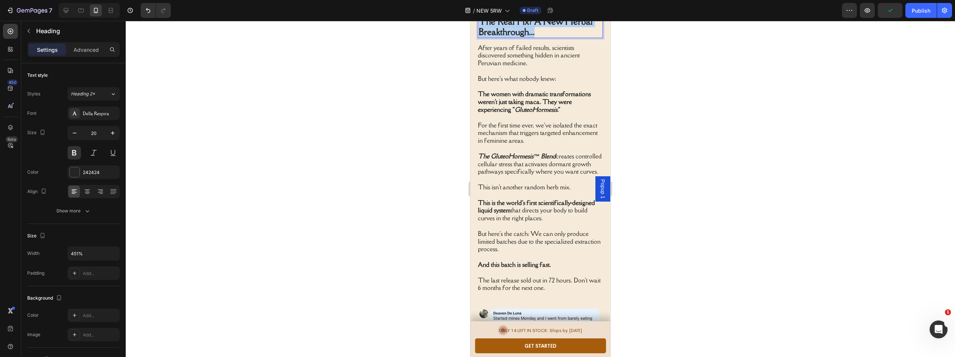
click at [536, 37] on p "Reason 3: The Real Fix? A New Herbal Breakthrough..." at bounding box center [540, 21] width 123 height 31
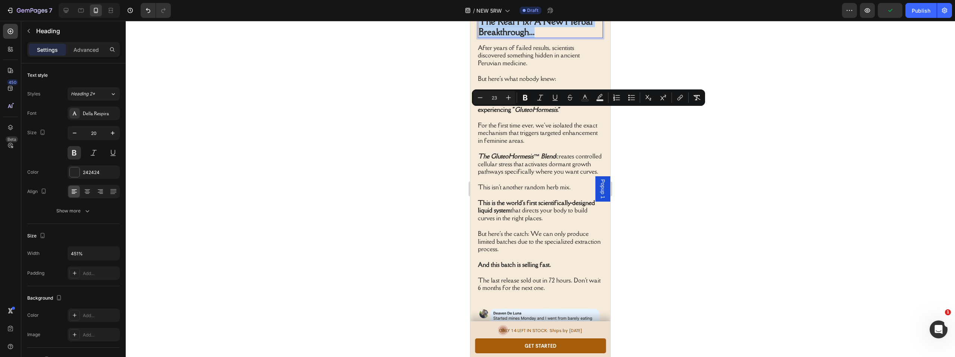
click at [536, 37] on p "Reason 3: The Real Fix? A New Herbal Breakthrough..." at bounding box center [540, 21] width 123 height 31
click at [537, 37] on p "Reason 3: The Real Fix? A New Herbal Breakthrough..." at bounding box center [540, 21] width 123 height 31
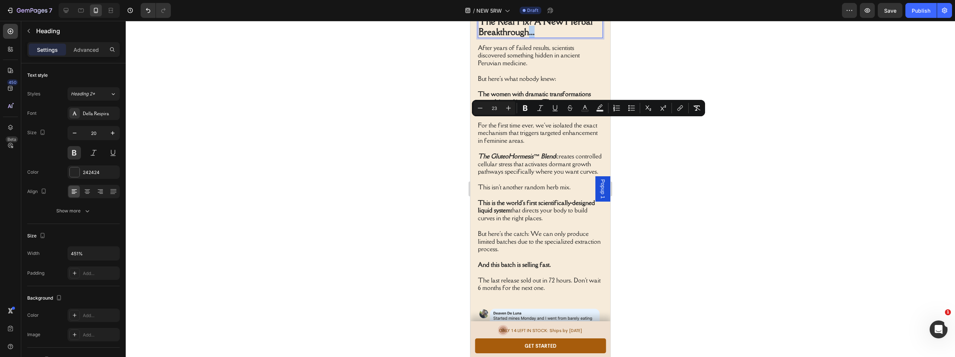
drag, startPoint x: 535, startPoint y: 126, endPoint x: 528, endPoint y: 126, distance: 7.1
click at [528, 38] on span "The Real Fix? A New Herbal Breakthrough..." at bounding box center [536, 26] width 114 height 22
click at [531, 38] on span "The Real Fix? A New Herbal Breakthrough..." at bounding box center [536, 26] width 114 height 22
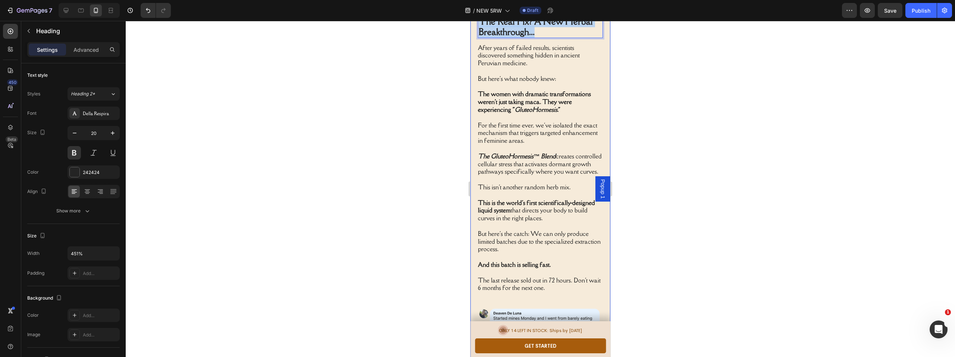
drag, startPoint x: 536, startPoint y: 124, endPoint x: 477, endPoint y: 106, distance: 61.6
click at [477, 106] on div "Image Reason 3: The Real Fix? A New Herbal Breakthrough... Heading 14 After yea…" at bounding box center [540, 119] width 140 height 508
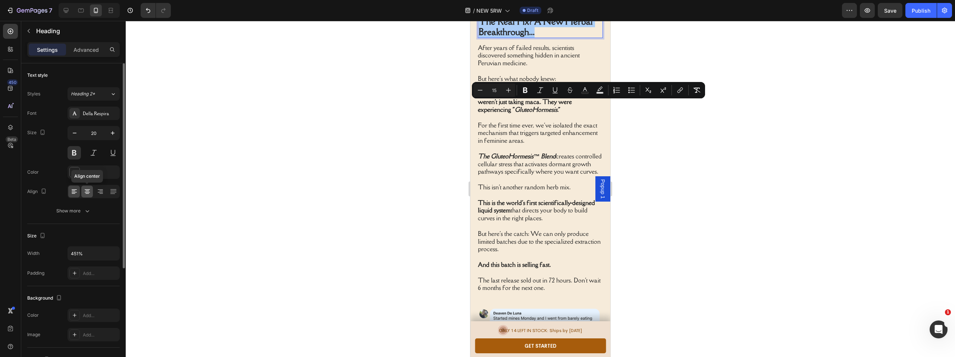
click at [88, 189] on icon at bounding box center [87, 191] width 7 height 7
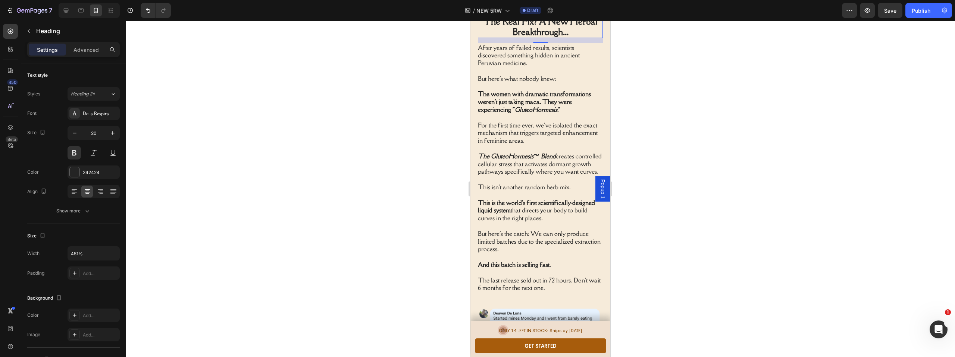
click at [572, 37] on p "Reason 3: The Real Fix? A New Herbal Breakthrough..." at bounding box center [540, 21] width 123 height 31
drag, startPoint x: 564, startPoint y: 125, endPoint x: 560, endPoint y: 124, distance: 4.5
click at [560, 37] on p "Reason 3: The Real Fix? A New Herbal Breakthrough..." at bounding box center [540, 21] width 123 height 31
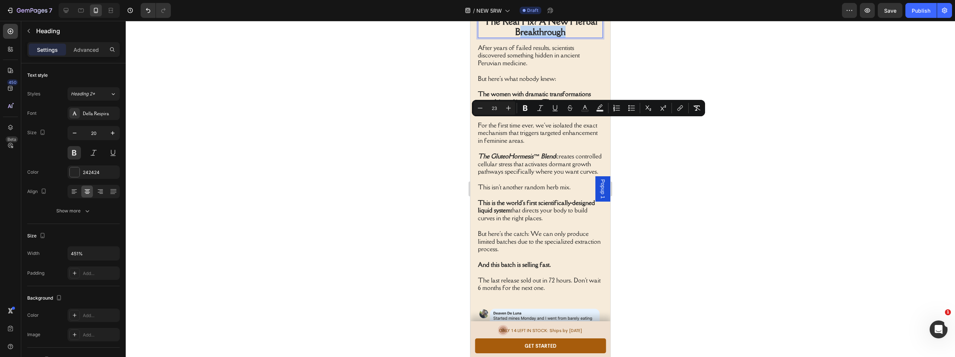
drag, startPoint x: 566, startPoint y: 125, endPoint x: 517, endPoint y: 125, distance: 49.6
click at [517, 37] on p "Reason 3: The Real Fix? A New Herbal Breakthrough" at bounding box center [540, 21] width 123 height 31
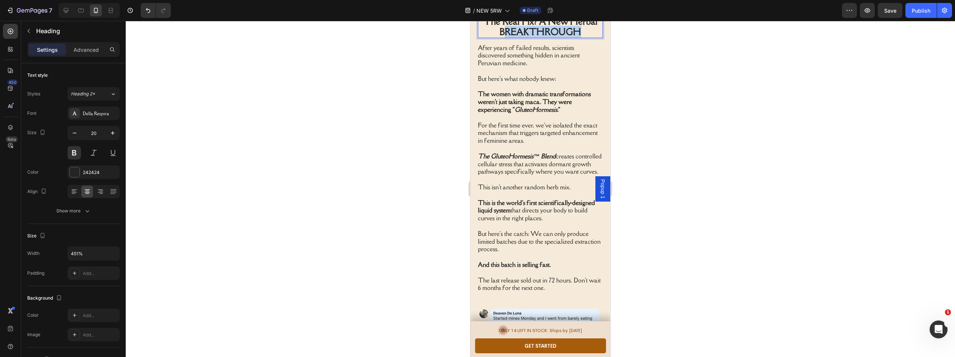
drag, startPoint x: 577, startPoint y: 125, endPoint x: 505, endPoint y: 123, distance: 72.0
click at [505, 37] on p "Reason 3: The Real Fix? A New Herbal BREAKTHROUGH" at bounding box center [540, 21] width 123 height 31
click at [637, 147] on div at bounding box center [540, 189] width 829 height 336
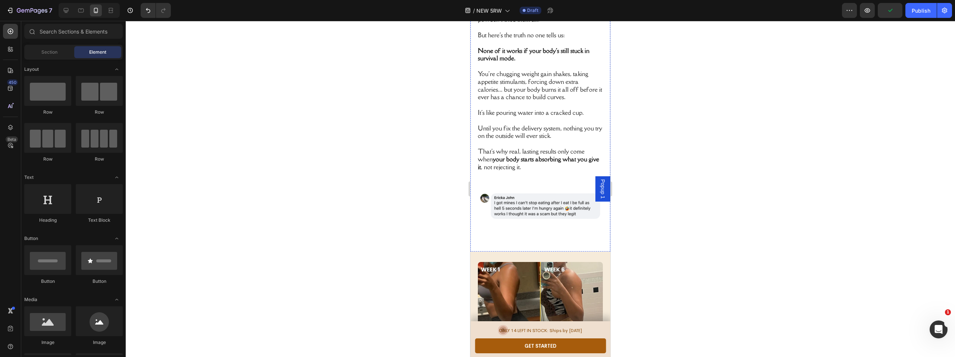
scroll to position [687, 0]
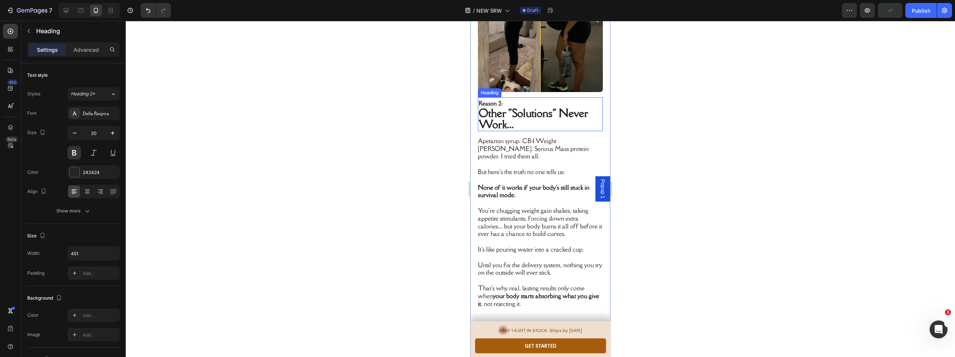
click at [520, 131] on span "Other "Solutions" Never Work..." at bounding box center [533, 118] width 109 height 25
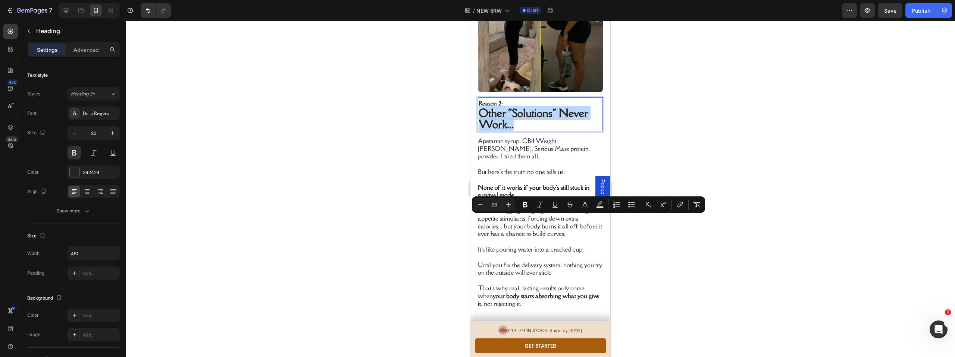
click at [527, 131] on p "Reason 2: Other "Solutions" Never Work..." at bounding box center [540, 114] width 123 height 32
drag, startPoint x: 367, startPoint y: 223, endPoint x: 385, endPoint y: 225, distance: 17.6
click at [367, 223] on div at bounding box center [540, 189] width 829 height 336
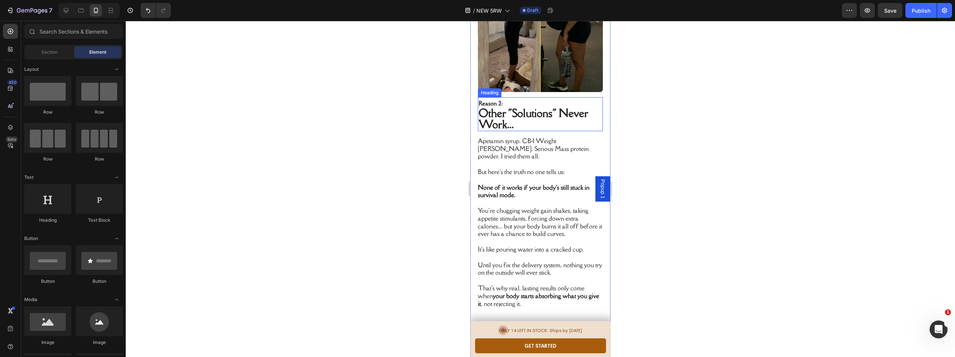
click at [555, 131] on p "⁠⁠⁠⁠⁠⁠⁠ Reason 2: Other "Solutions" Never Work..." at bounding box center [540, 114] width 123 height 32
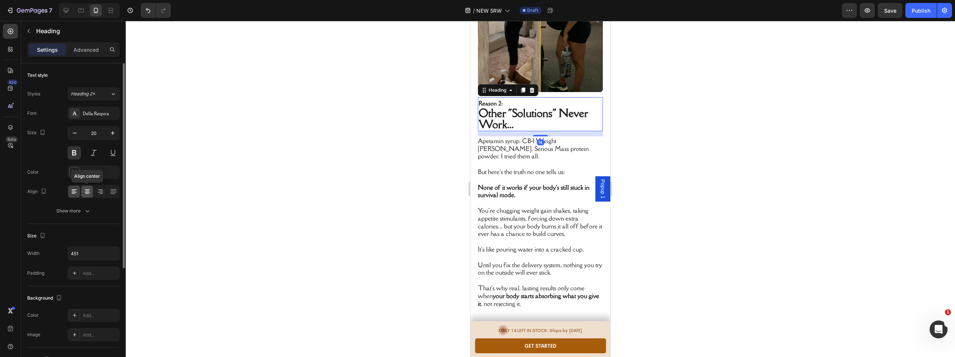
click at [88, 193] on icon at bounding box center [87, 191] width 7 height 7
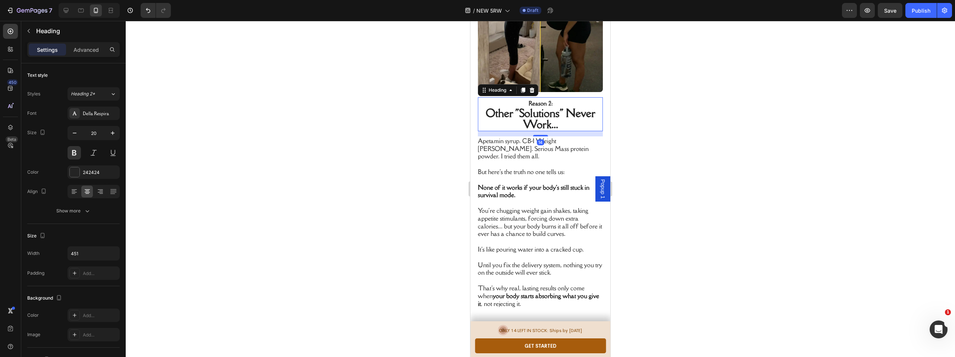
click at [300, 194] on div at bounding box center [540, 189] width 829 height 336
click at [547, 131] on span "Other "Solutions" Never Work..." at bounding box center [541, 118] width 110 height 25
click at [548, 131] on span "Other "Solutions" Never Work..." at bounding box center [541, 118] width 110 height 25
click at [642, 235] on div at bounding box center [540, 189] width 829 height 336
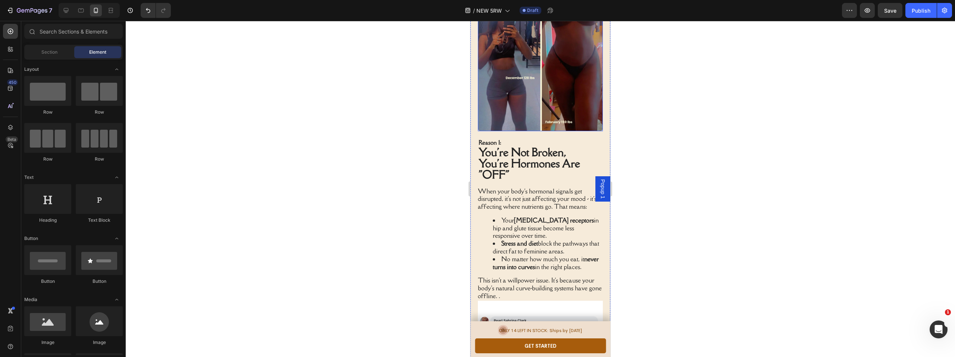
scroll to position [298, 0]
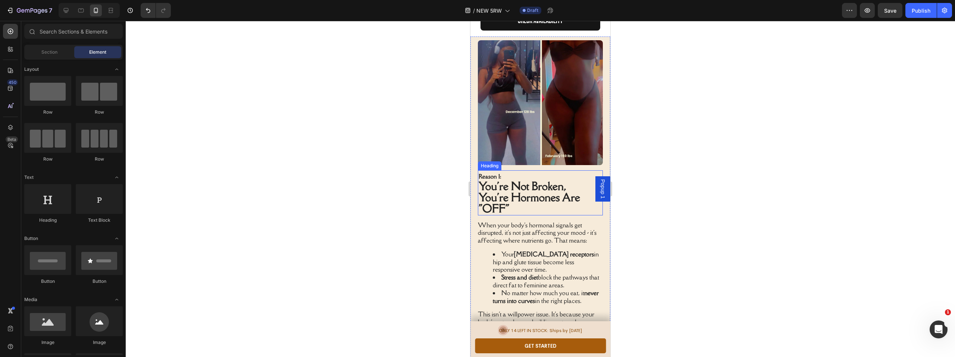
click at [522, 179] on span "You're Not Broken," at bounding box center [523, 186] width 88 height 14
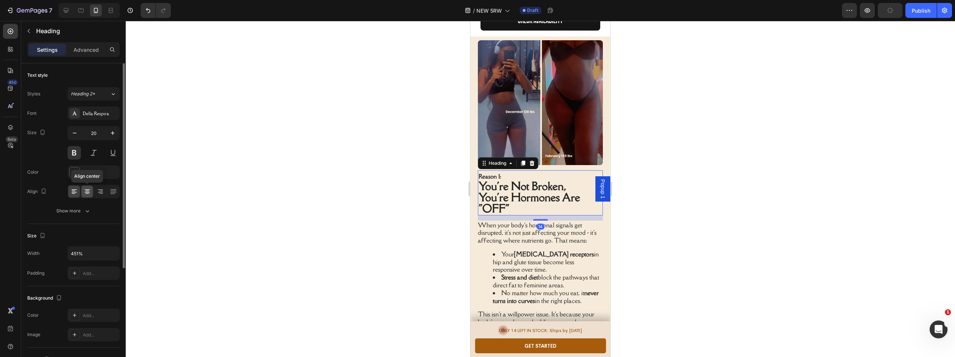
click at [86, 191] on icon at bounding box center [87, 191] width 7 height 7
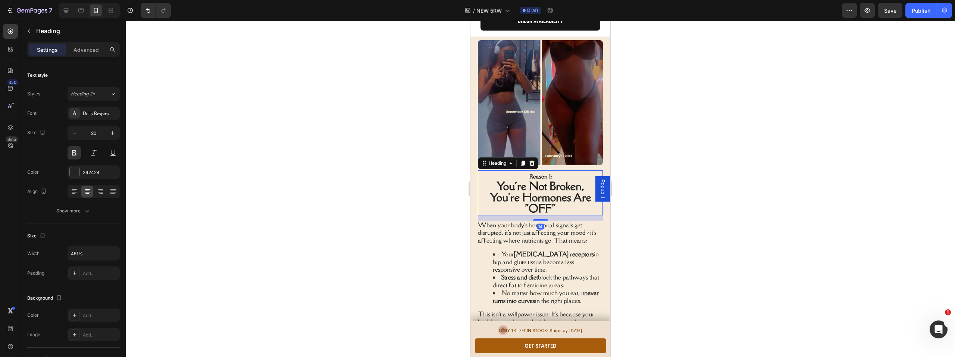
click at [280, 162] on div at bounding box center [540, 189] width 829 height 336
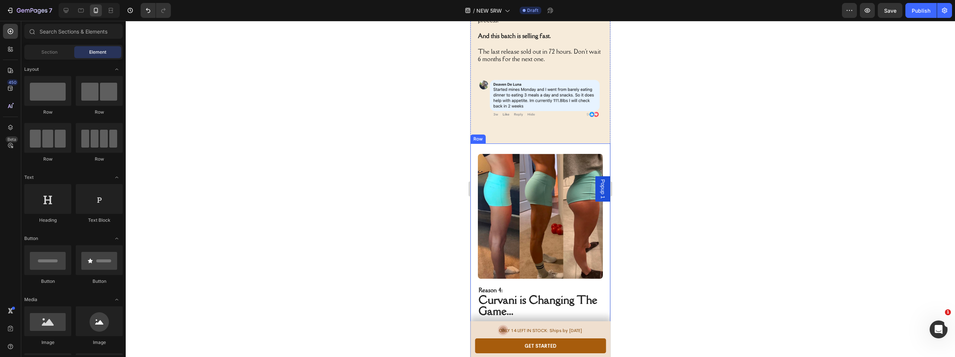
scroll to position [1657, 0]
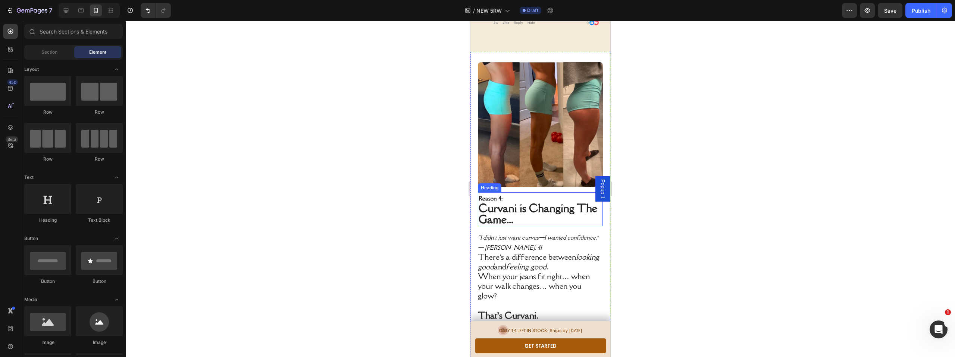
click at [533, 201] on span "Curvani is Changing The Game..." at bounding box center [538, 213] width 119 height 25
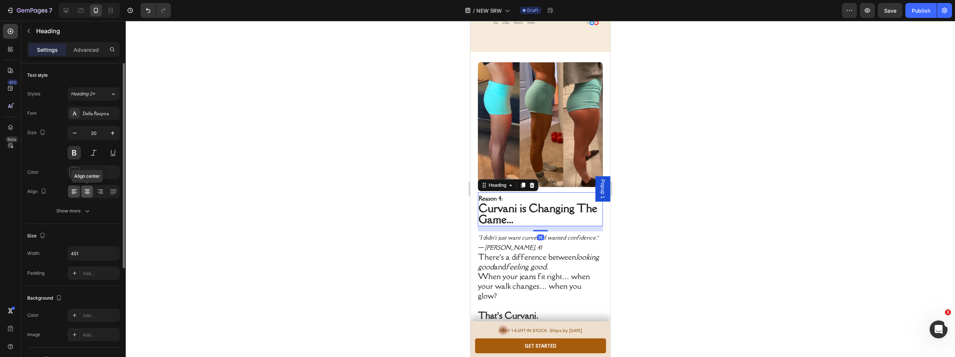
click at [88, 190] on icon at bounding box center [87, 191] width 7 height 7
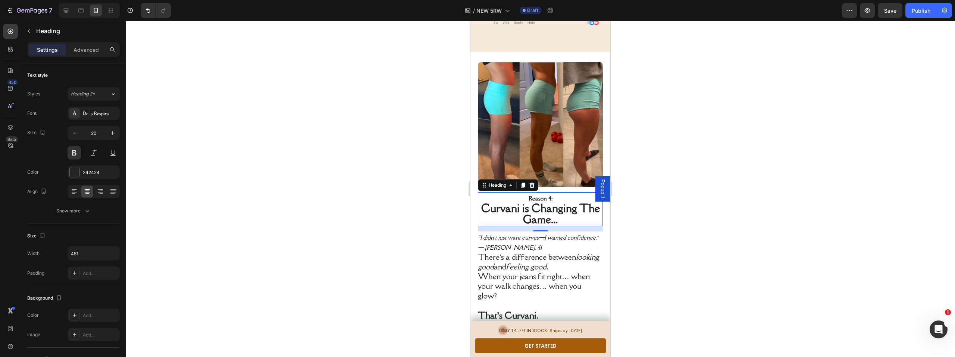
click at [236, 159] on div at bounding box center [540, 189] width 829 height 336
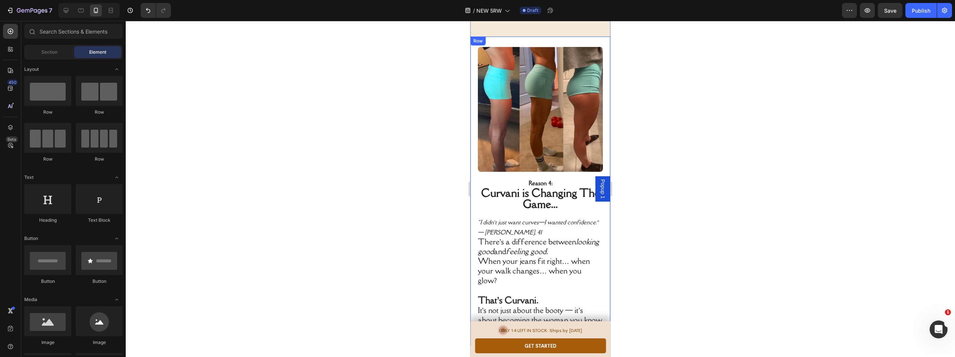
scroll to position [1681, 0]
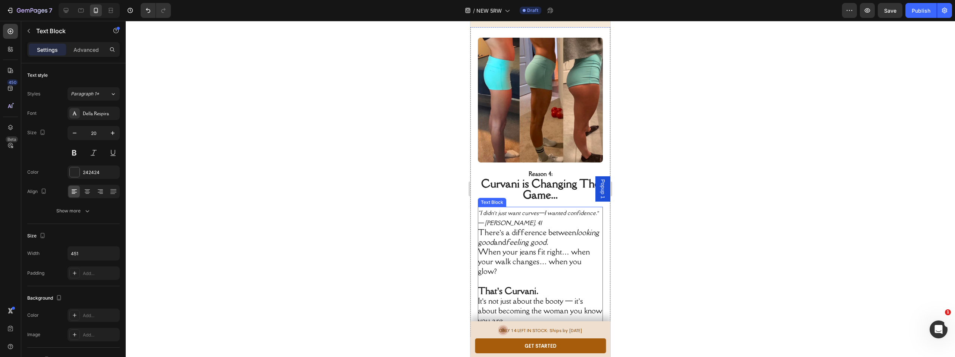
click at [533, 228] on p "There’s a difference between looking good and feeling good . When your jeans fi…" at bounding box center [540, 252] width 124 height 48
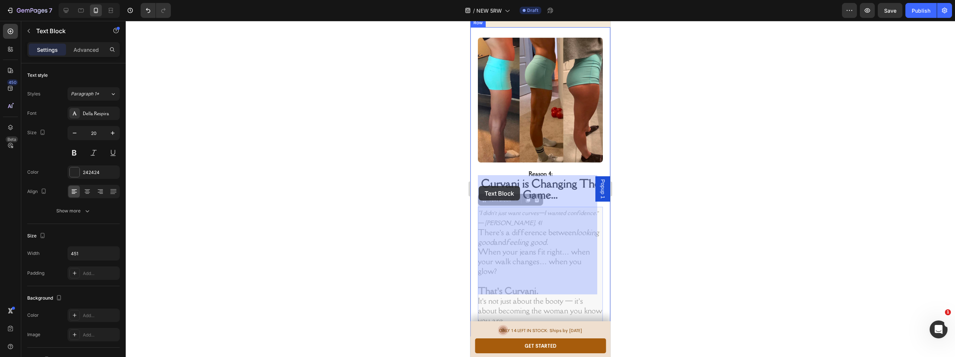
drag, startPoint x: 527, startPoint y: 287, endPoint x: 483, endPoint y: 189, distance: 106.9
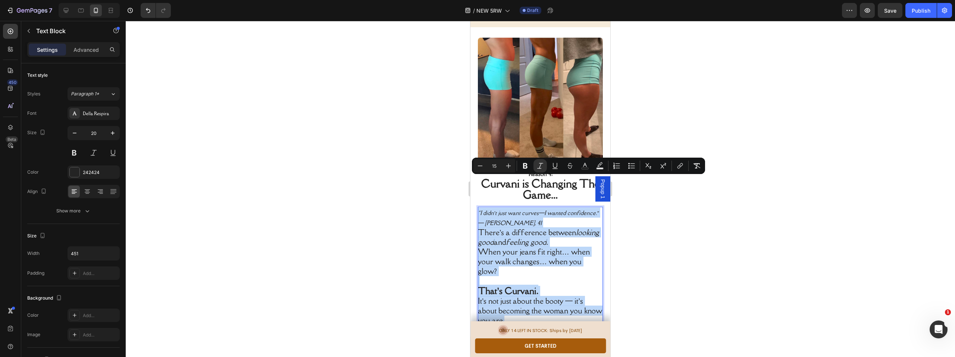
drag, startPoint x: 524, startPoint y: 290, endPoint x: 484, endPoint y: 182, distance: 115.6
click at [479, 207] on div "“I didn’t just want curves—I wanted confidence.” — Latasha, 41 There’s a differ…" at bounding box center [540, 266] width 125 height 119
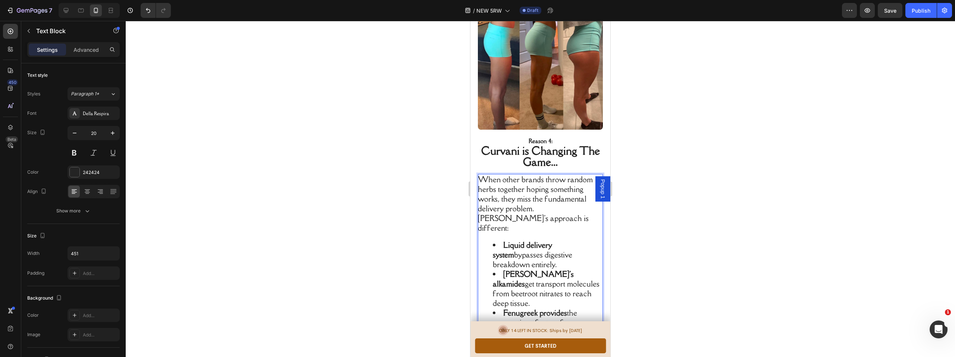
scroll to position [1716, 0]
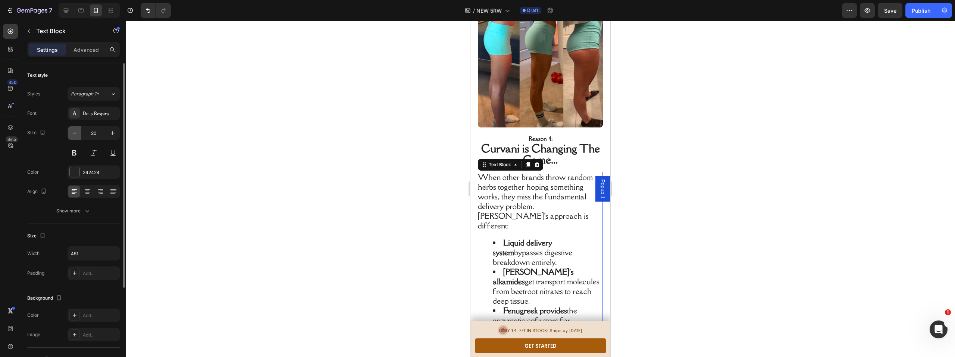
click at [79, 133] on button "button" at bounding box center [74, 132] width 13 height 13
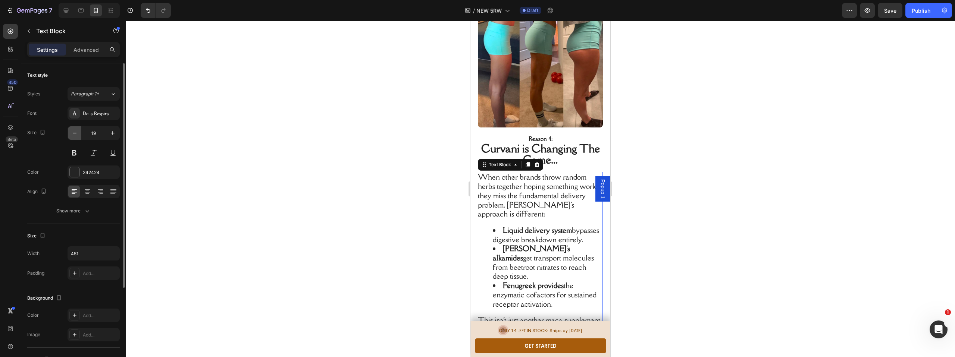
click at [79, 133] on button "button" at bounding box center [74, 132] width 13 height 13
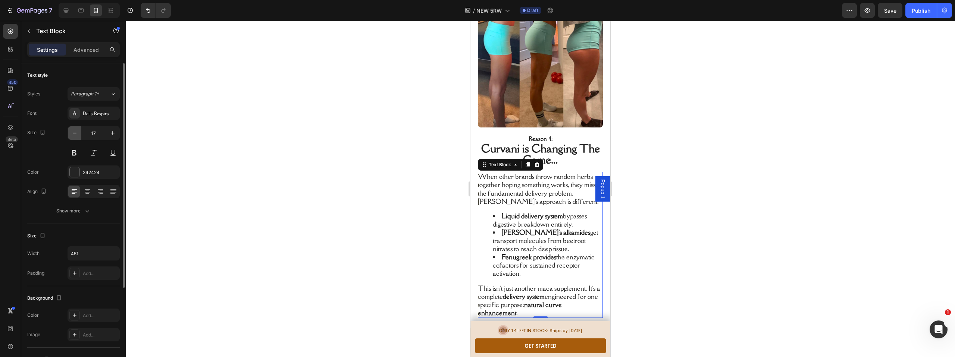
click at [78, 134] on button "button" at bounding box center [74, 132] width 13 height 13
type input "16"
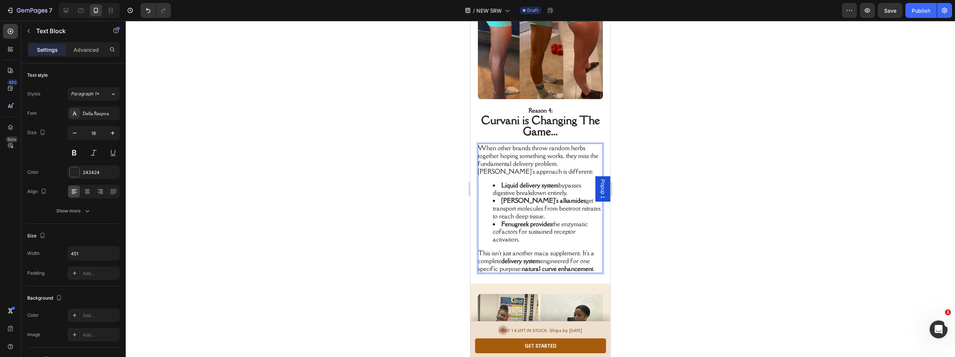
scroll to position [1780, 0]
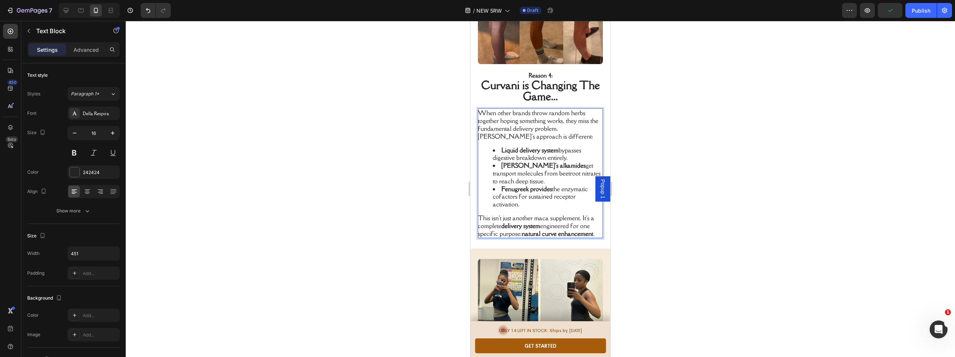
click at [548, 146] on strong "Liquid delivery system" at bounding box center [529, 150] width 57 height 8
click at [541, 146] on strong "Liquid delivery system" at bounding box center [529, 150] width 57 height 8
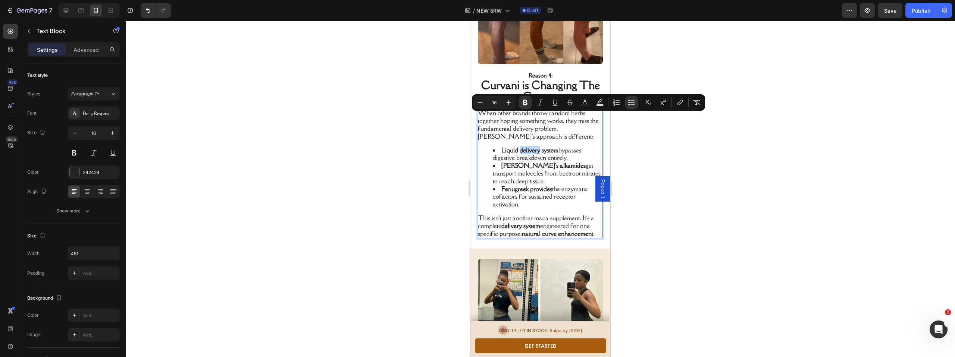
drag, startPoint x: 540, startPoint y: 119, endPoint x: 520, endPoint y: 119, distance: 20.1
click at [520, 146] on strong "Liquid delivery system" at bounding box center [529, 150] width 57 height 8
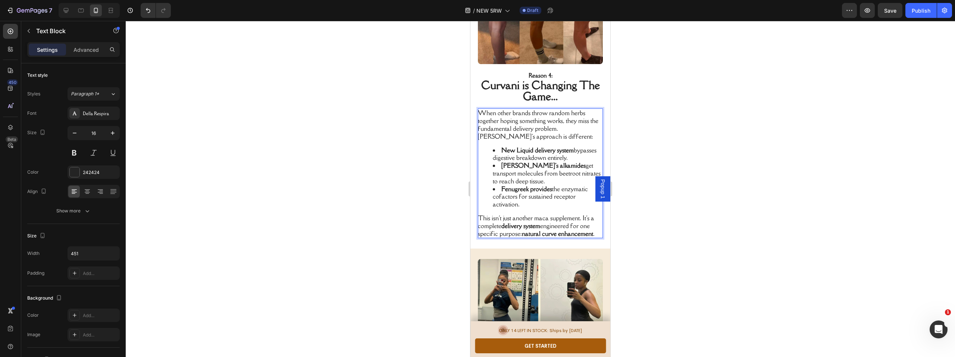
click at [557, 146] on strong "New Liquid delivery system" at bounding box center [537, 150] width 72 height 8
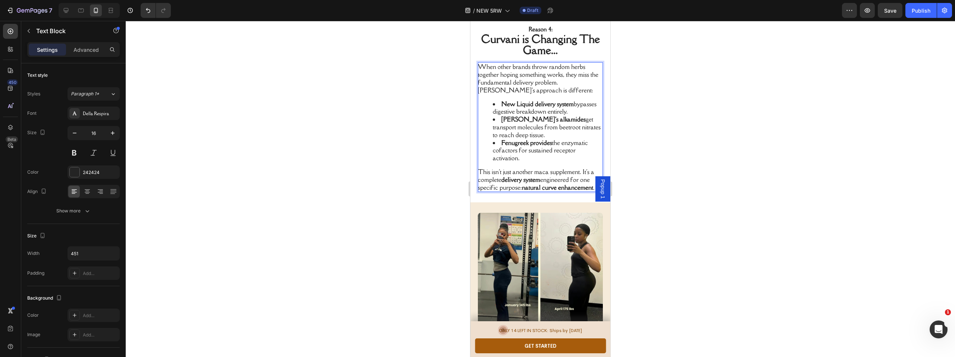
scroll to position [1828, 0]
click at [523, 166] on p "This isn't just another maca supplement. It's a complete delivery system engine…" at bounding box center [540, 177] width 124 height 23
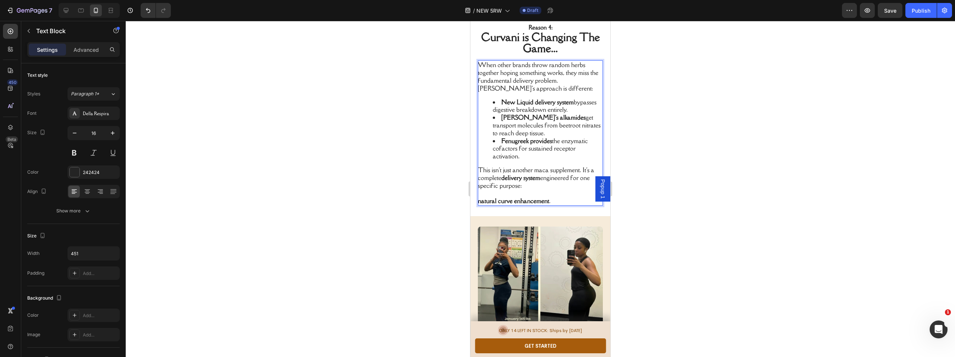
click at [742, 160] on div at bounding box center [540, 189] width 829 height 336
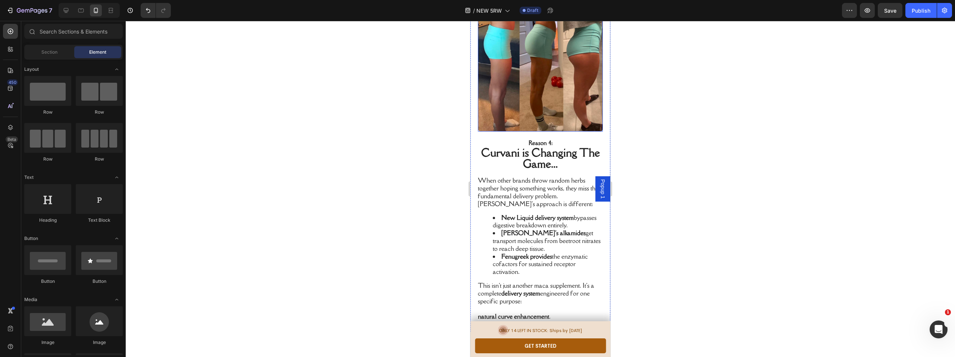
scroll to position [1804, 0]
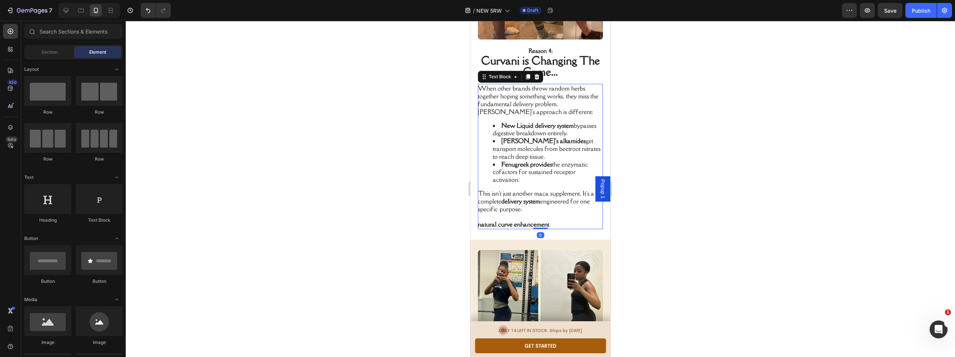
click at [520, 161] on li "Fenugreek provides the enzymatic cofactors for sustained receptor activation." at bounding box center [547, 172] width 109 height 23
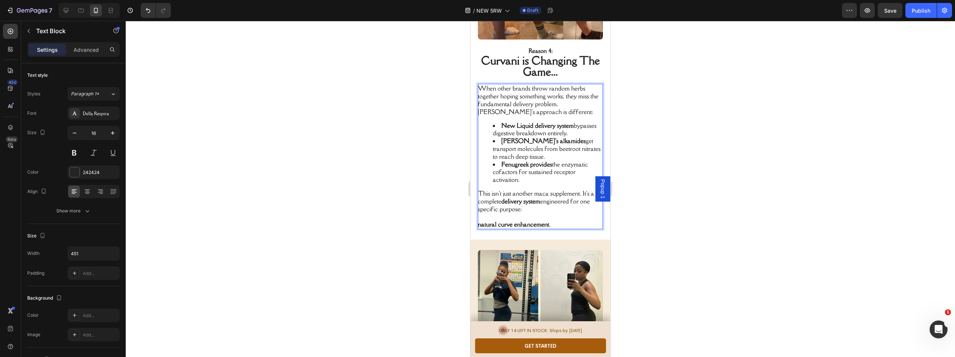
click at [560, 122] on strong "New Liquid delivery system" at bounding box center [537, 126] width 72 height 8
click at [542, 137] on strong "Maca's alkamides" at bounding box center [543, 141] width 84 height 8
click at [548, 137] on li "Maca's alkamides get transport molecules from beetroot nitrates to reach deep t…" at bounding box center [547, 148] width 109 height 23
click at [521, 161] on li "Fenugreek provides the enzymatic cofactors for sustained receptor activation." at bounding box center [547, 172] width 109 height 23
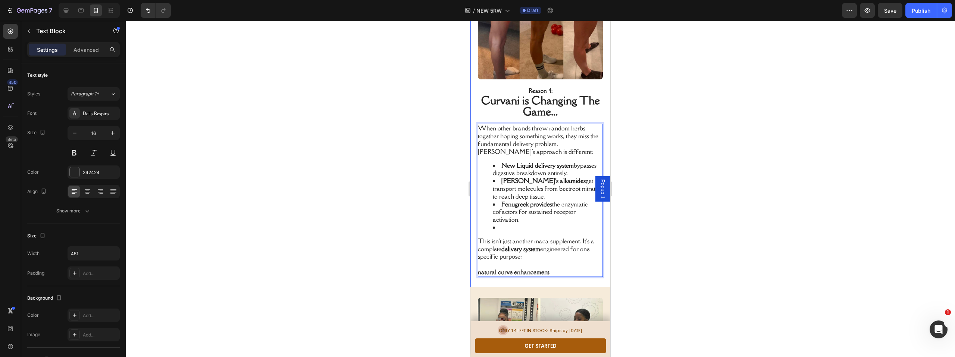
scroll to position [1852, 0]
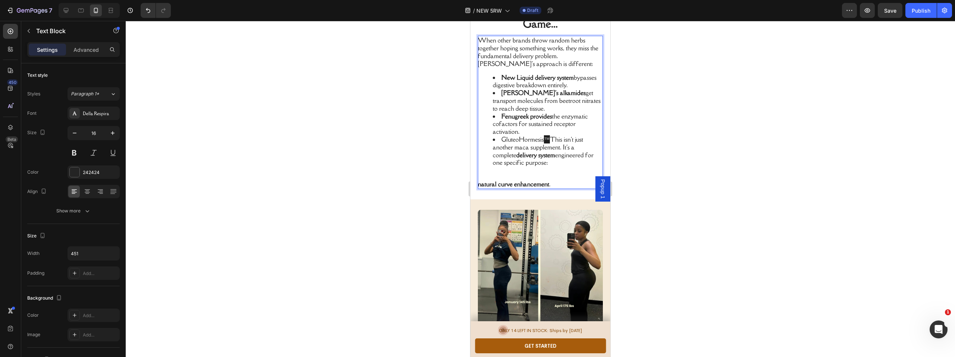
click at [546, 135] on span "™" at bounding box center [547, 139] width 6 height 8
click at [550, 136] on li "GluteoHormesis ™ This isn't just another maca supplement. It's a complete deliv…" at bounding box center [547, 151] width 109 height 31
click at [551, 136] on li "GluteoHormesis ™ This isn't just another maca supplement. It's a complete deliv…" at bounding box center [547, 151] width 109 height 31
click at [545, 136] on li "GluteoHormesisThis isn't just another maca supplement. It's a complete delivery…" at bounding box center [547, 151] width 109 height 31
click at [145, 7] on icon "Undo/Redo" at bounding box center [147, 10] width 7 height 7
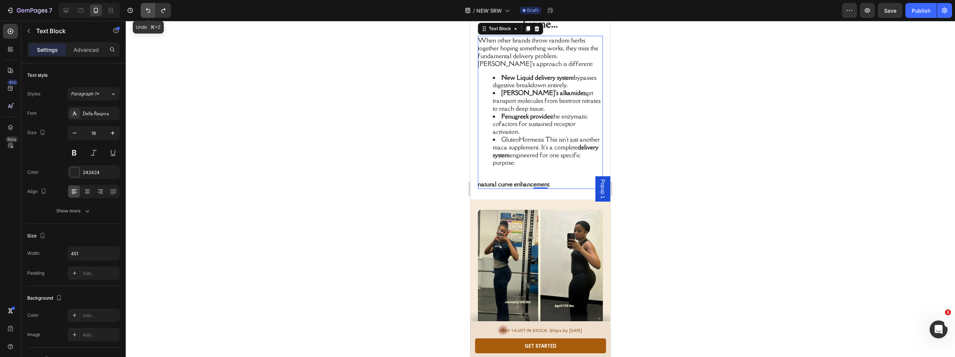
click at [145, 7] on icon "Undo/Redo" at bounding box center [147, 10] width 7 height 7
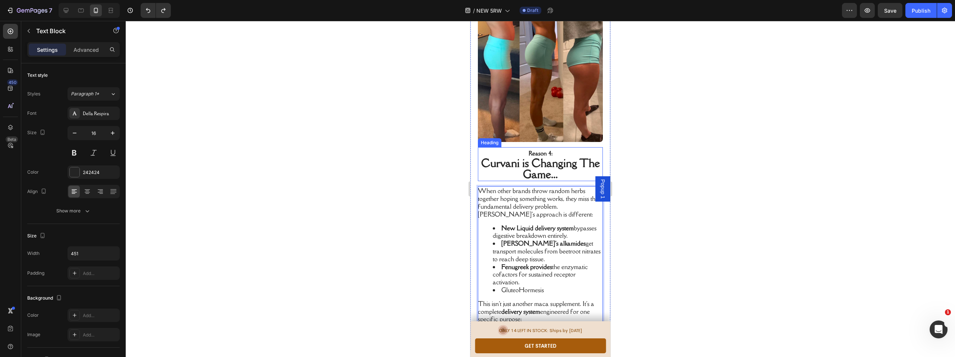
scroll to position [1824, 0]
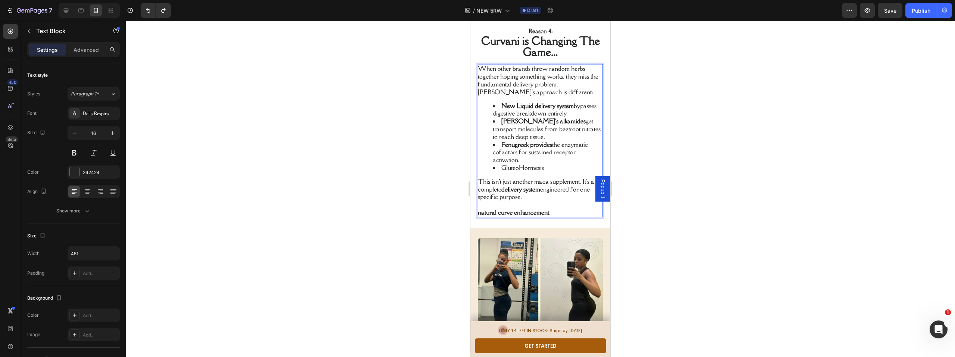
click at [531, 164] on li "GluteoHormesis" at bounding box center [547, 168] width 109 height 8
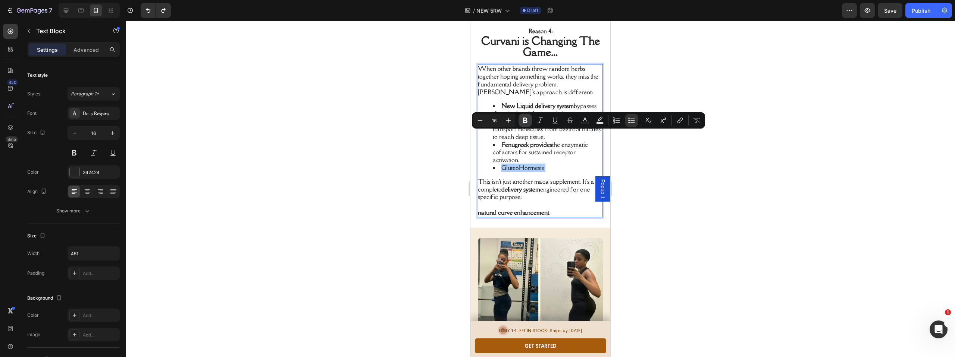
drag, startPoint x: 526, startPoint y: 122, endPoint x: 530, endPoint y: 124, distance: 4.8
click at [526, 122] on icon "Editor contextual toolbar" at bounding box center [525, 121] width 4 height 6
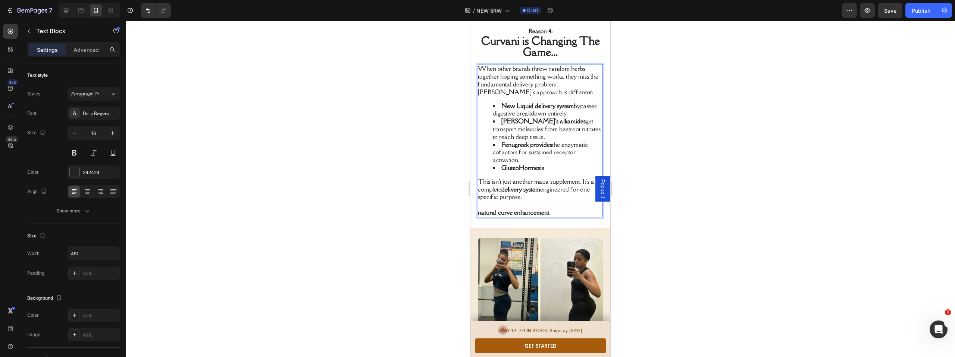
click at [548, 164] on li "GluteoHormesis" at bounding box center [547, 168] width 109 height 8
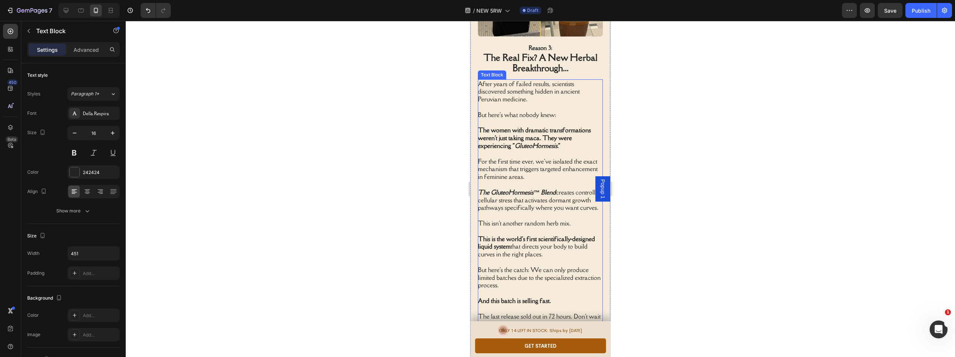
scroll to position [1405, 0]
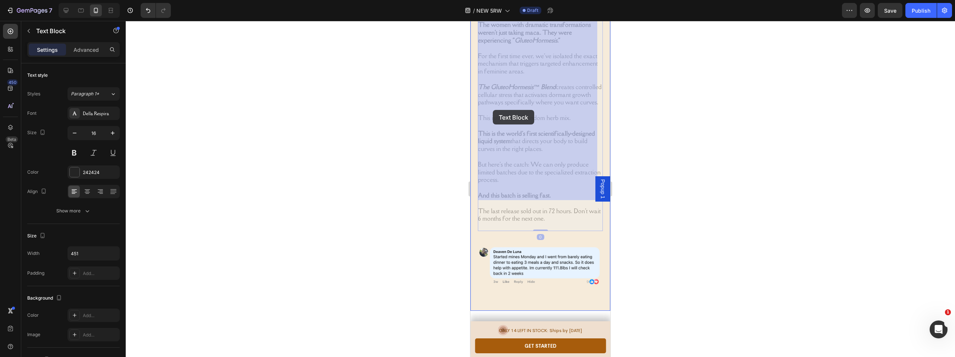
drag, startPoint x: 479, startPoint y: 110, endPoint x: 493, endPoint y: 110, distance: 13.4
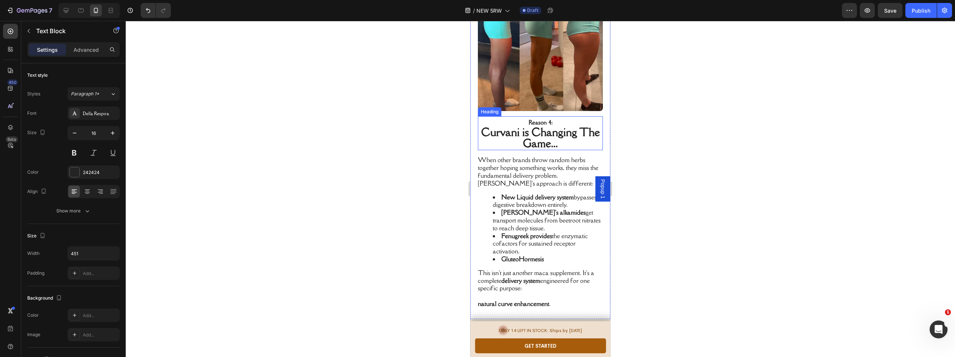
scroll to position [1728, 0]
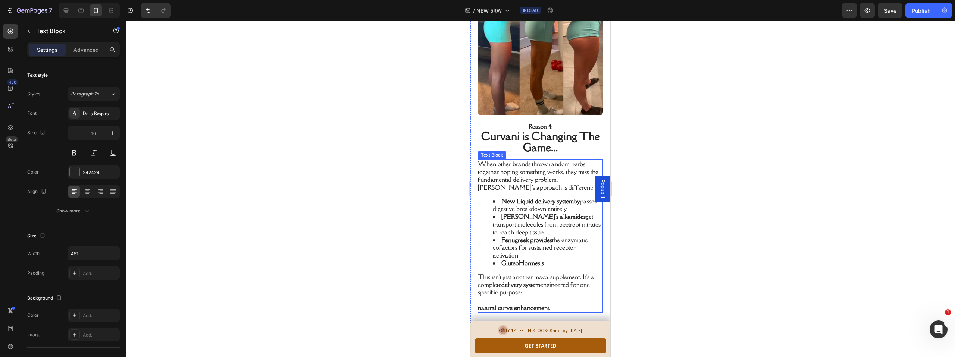
click at [543, 259] on strong "GluteoHormesis" at bounding box center [522, 263] width 43 height 8
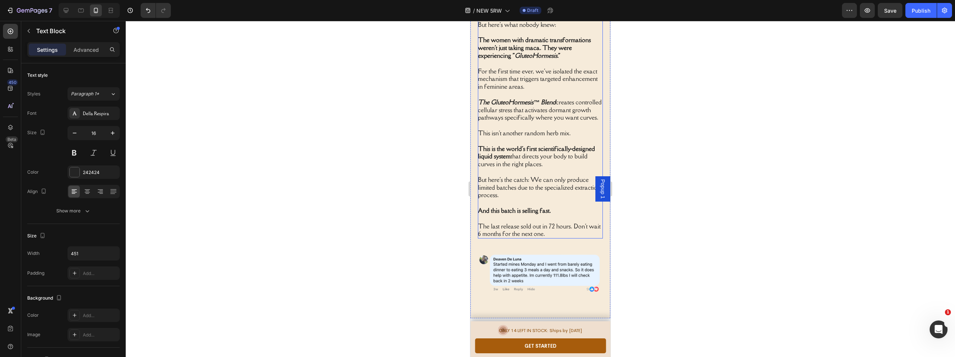
scroll to position [1342, 0]
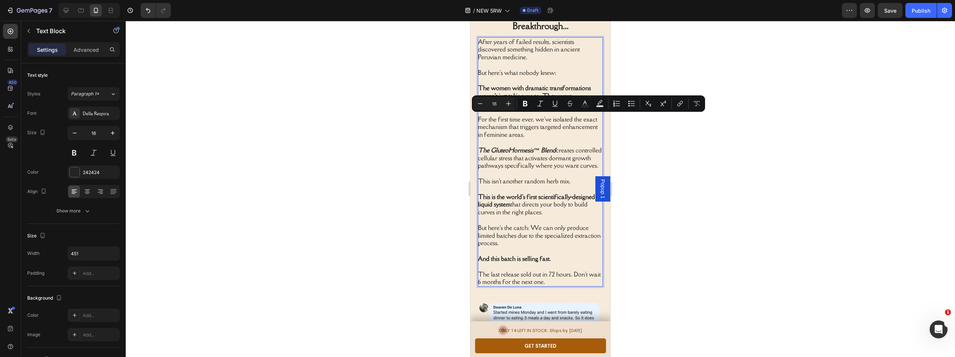
drag, startPoint x: 527, startPoint y: 143, endPoint x: 558, endPoint y: 120, distance: 38.6
click at [558, 147] on p "The GluteoHormesis™ Blend creates controlled cellular stress that activates dor…" at bounding box center [540, 158] width 124 height 23
copy p "creates controlled cellular stress that activates dormant growth pathways speci…"
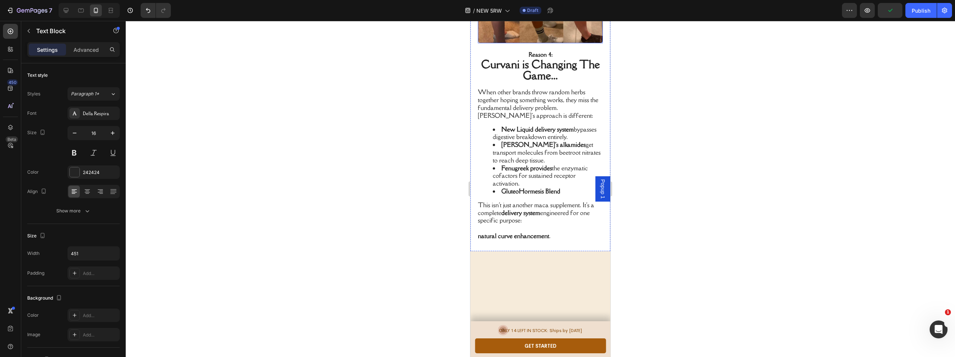
scroll to position [1857, 0]
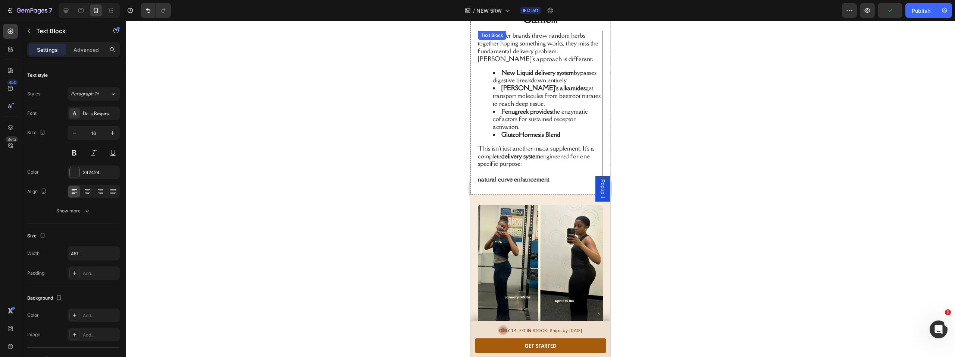
click at [563, 131] on li "GluteoHormesis Blend" at bounding box center [547, 135] width 109 height 8
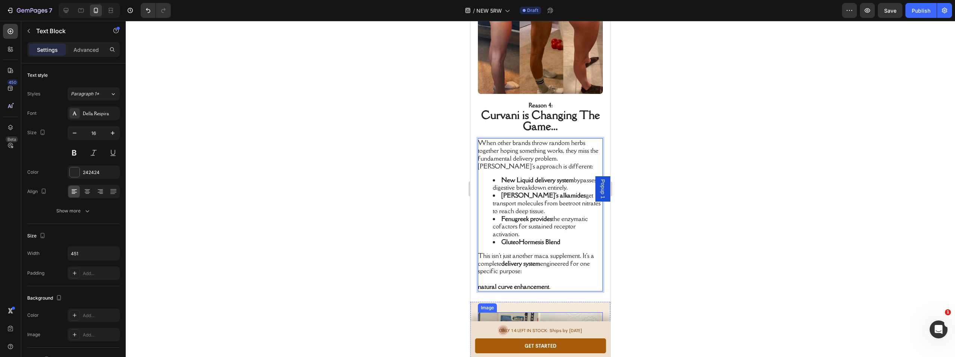
scroll to position [1827, 0]
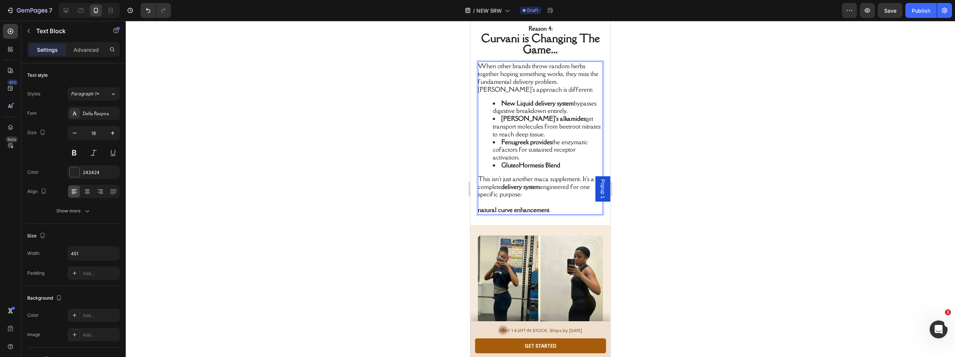
drag, startPoint x: 564, startPoint y: 127, endPoint x: 564, endPoint y: 133, distance: 5.6
click at [564, 138] on li "Fenugreek provides the enzymatic cofactors for sustained receptor activation." at bounding box center [547, 149] width 109 height 23
click at [564, 162] on li "GluteoHormesis Blend" at bounding box center [547, 166] width 109 height 8
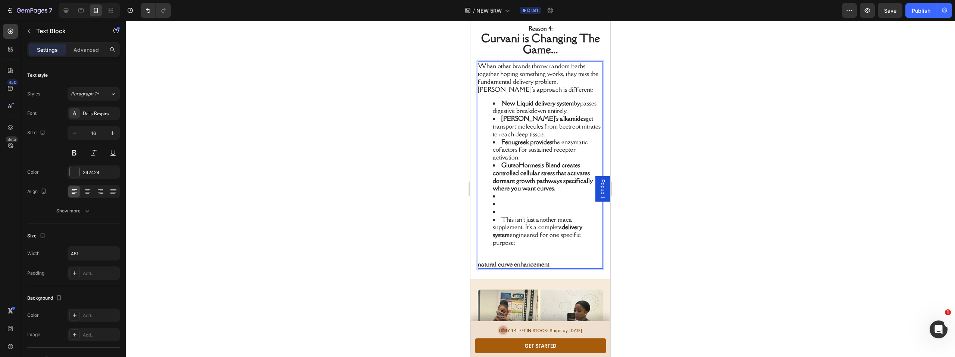
click at [496, 200] on li "Rich Text Editor. Editing area: main" at bounding box center [547, 204] width 109 height 8
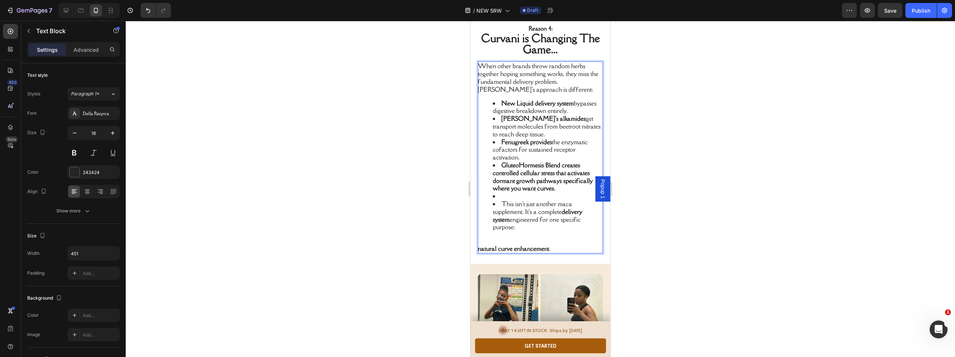
click at [496, 200] on li "This isn't just another maca supplement. It's a complete delivery system engine…" at bounding box center [547, 215] width 109 height 31
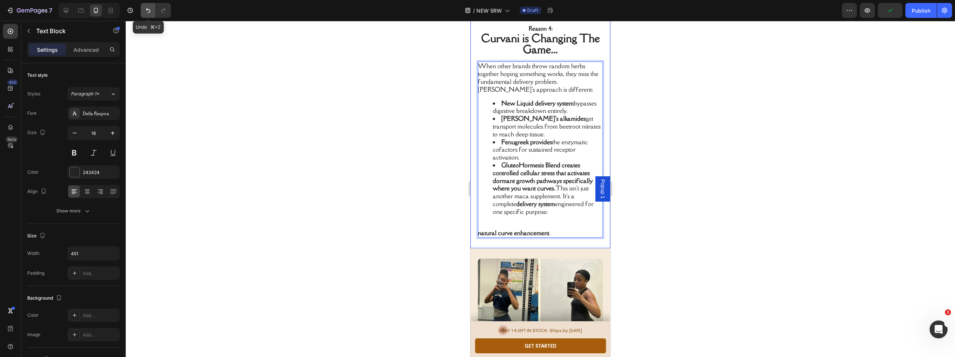
click at [148, 10] on icon "Undo/Redo" at bounding box center [147, 10] width 7 height 7
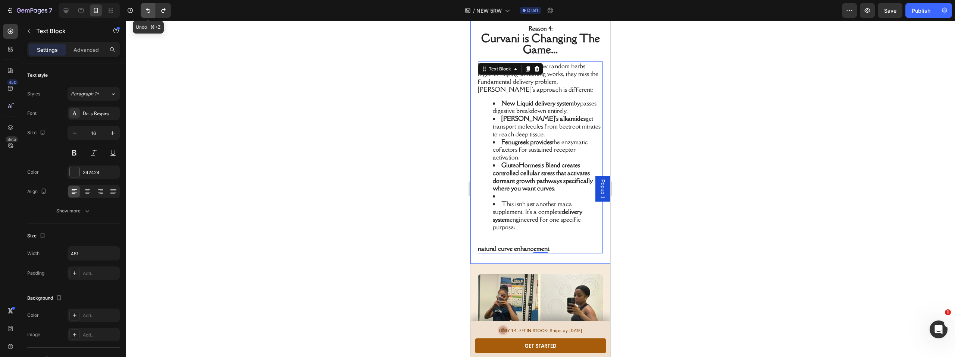
click at [148, 10] on icon "Undo/Redo" at bounding box center [147, 10] width 7 height 7
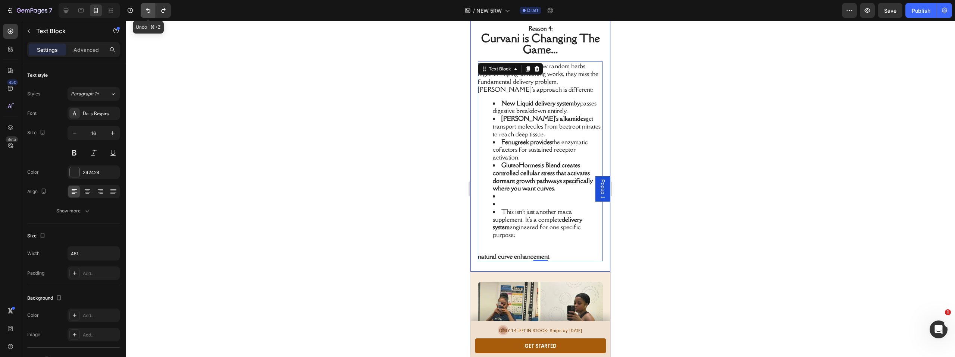
click at [148, 10] on icon "Undo/Redo" at bounding box center [147, 10] width 7 height 7
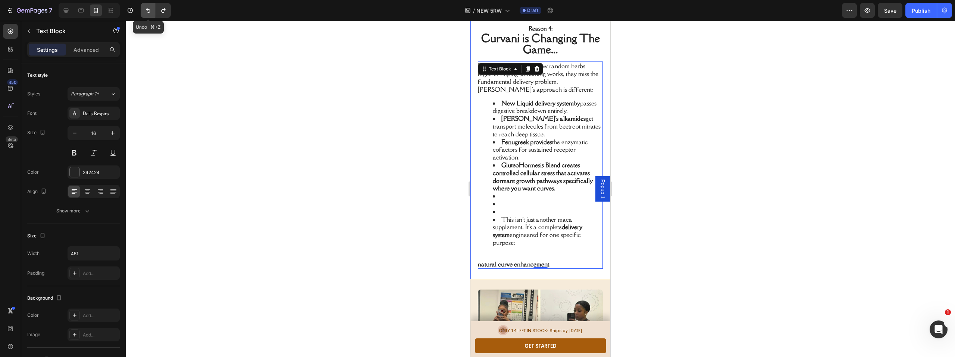
click at [148, 10] on icon "Undo/Redo" at bounding box center [147, 10] width 7 height 7
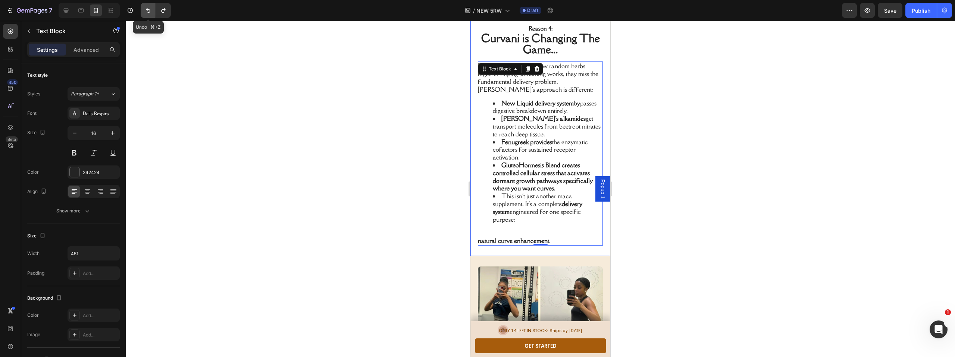
click at [148, 10] on icon "Undo/Redo" at bounding box center [147, 10] width 7 height 7
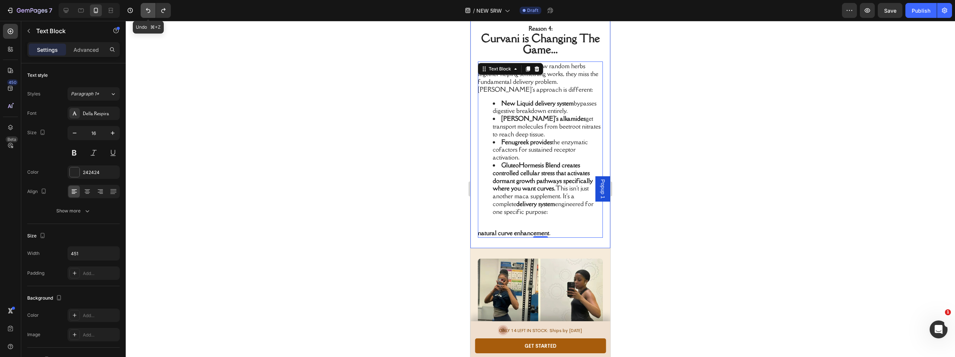
click at [148, 10] on icon "Undo/Redo" at bounding box center [147, 10] width 7 height 7
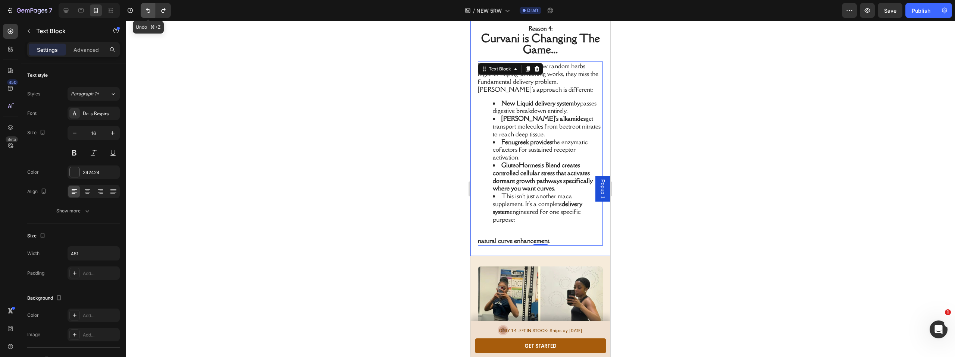
click at [148, 10] on icon "Undo/Redo" at bounding box center [147, 10] width 7 height 7
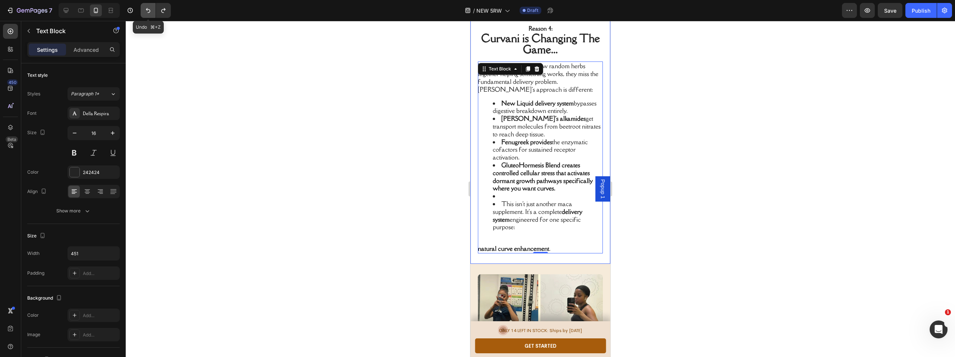
click at [148, 10] on icon "Undo/Redo" at bounding box center [147, 10] width 7 height 7
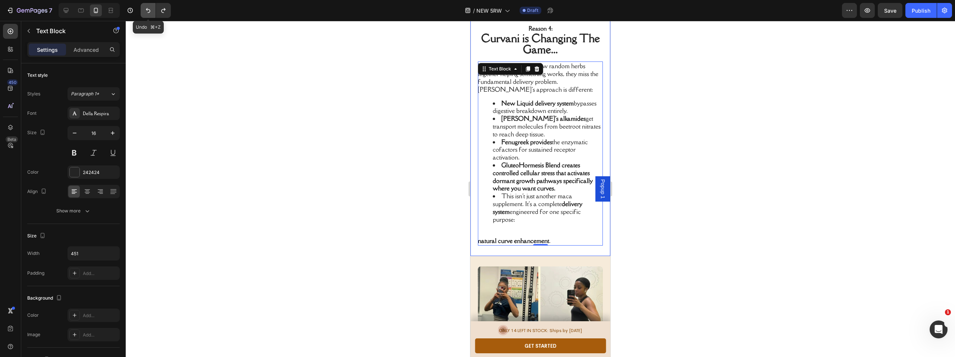
click at [148, 10] on icon "Undo/Redo" at bounding box center [147, 10] width 7 height 7
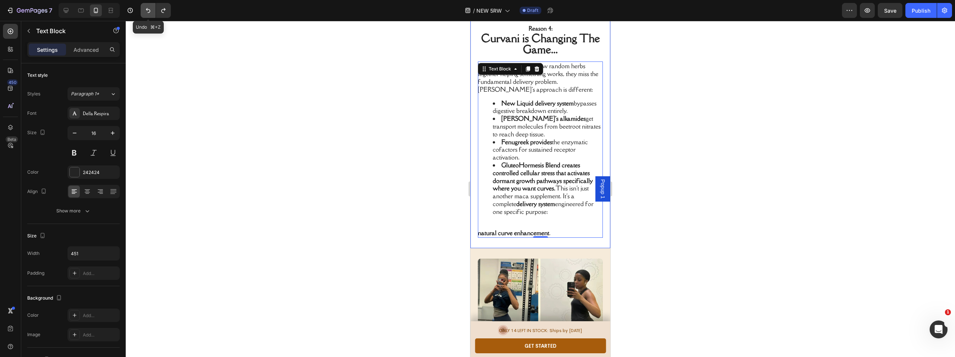
click at [148, 10] on icon "Undo/Redo" at bounding box center [147, 10] width 7 height 7
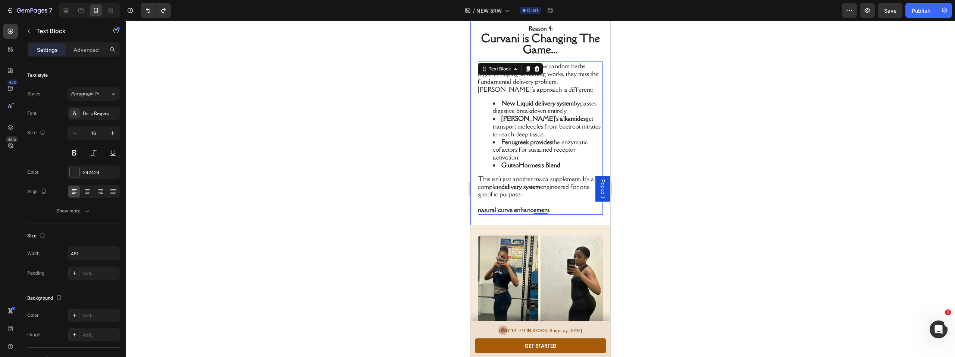
click at [289, 80] on div at bounding box center [540, 189] width 829 height 336
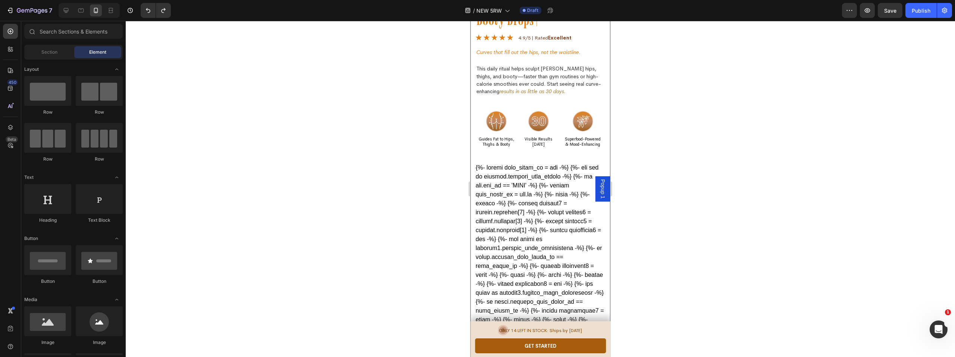
scroll to position [2523, 0]
click at [579, 136] on p "Superfood-Powered & Mood-Enhancing" at bounding box center [582, 141] width 43 height 11
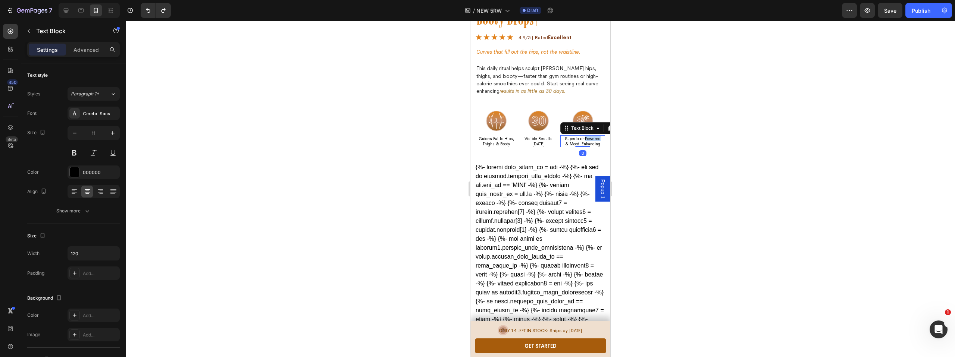
click at [579, 136] on p "Superfood-Powered & Mood-Enhancing" at bounding box center [582, 141] width 43 height 11
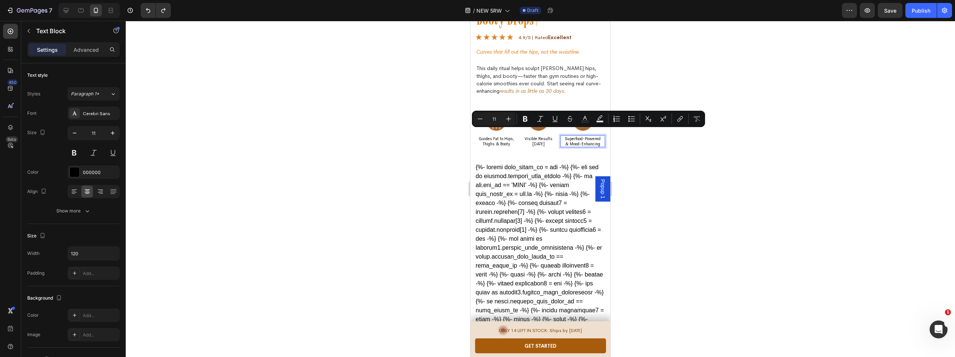
click at [575, 136] on p "Superfood-Powered & Mood-Enhancing" at bounding box center [582, 141] width 43 height 11
drag, startPoint x: 579, startPoint y: 134, endPoint x: 559, endPoint y: 134, distance: 19.4
click at [561, 136] on p "Superfood-Powered & Mood-Enhancing" at bounding box center [582, 141] width 43 height 11
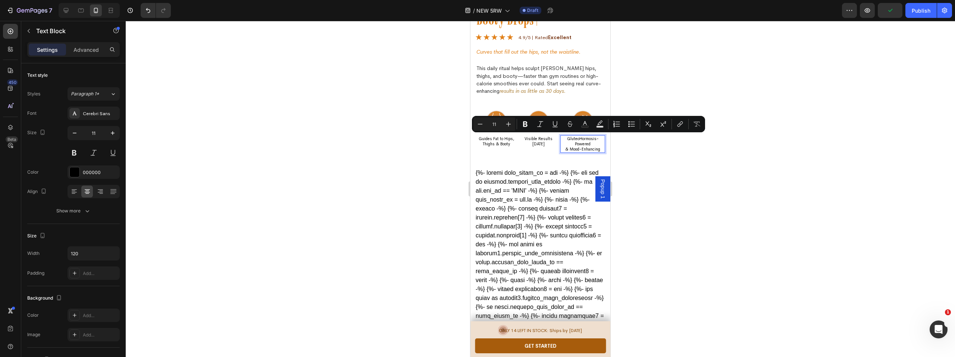
drag, startPoint x: 588, startPoint y: 139, endPoint x: 569, endPoint y: 138, distance: 19.0
click at [569, 138] on p "GluteoHormosis-Powered & Mood-Enhancing" at bounding box center [582, 144] width 43 height 16
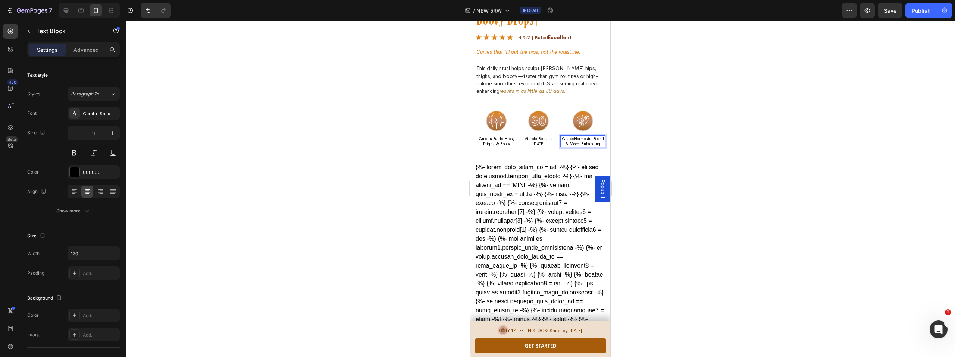
click at [595, 136] on p "GluteoHormosis-Blend & Mood-Enhancing" at bounding box center [582, 141] width 43 height 11
click at [405, 190] on div at bounding box center [540, 189] width 829 height 336
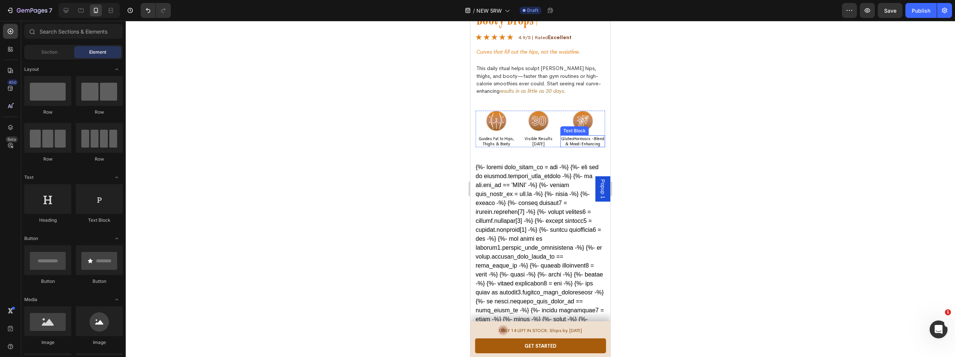
click at [561, 141] on p "GluteoHormosis -Blend & Mood-Enhancing" at bounding box center [582, 141] width 43 height 11
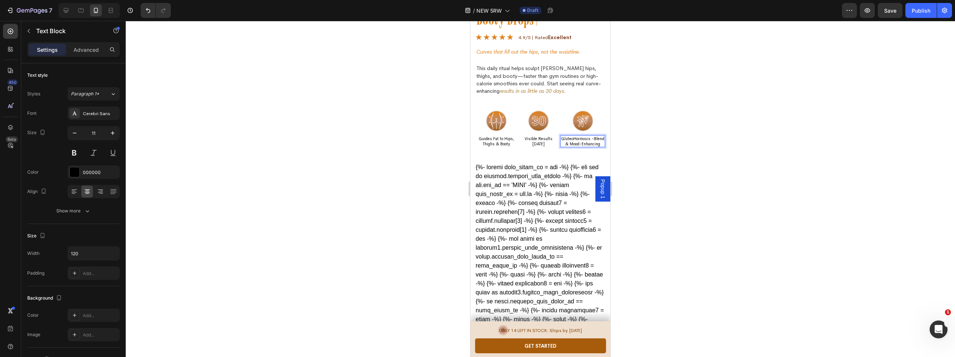
click at [572, 144] on p "GluteoHormosis -Blend & Mood-Enhancing" at bounding box center [582, 141] width 43 height 11
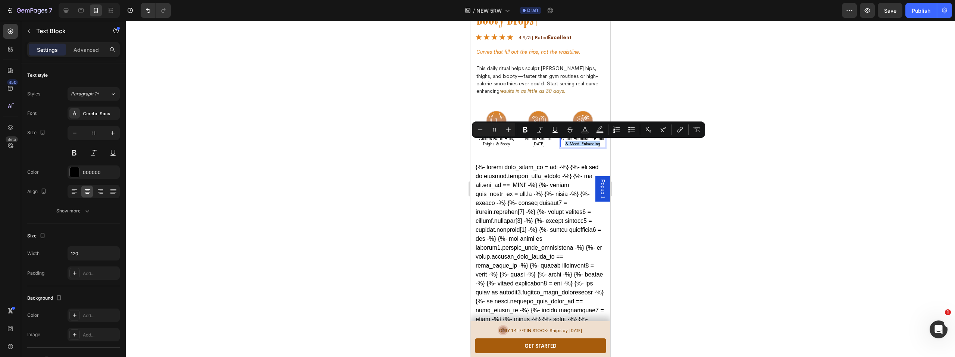
click at [572, 144] on p "GluteoHormosis -Blend & Mood-Enhancing" at bounding box center [582, 141] width 43 height 11
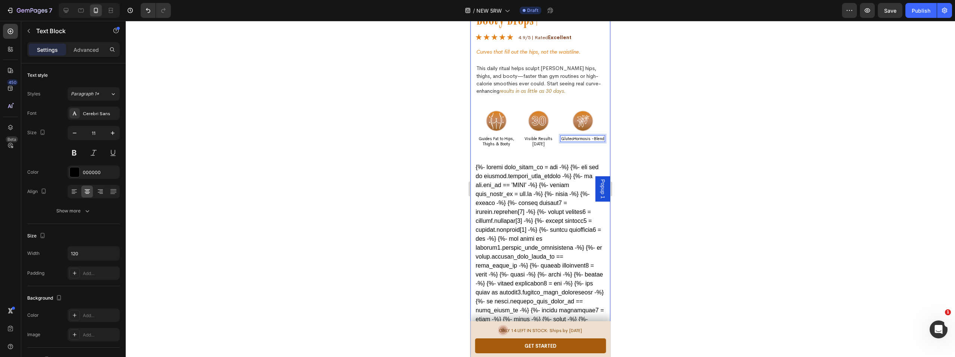
click at [701, 149] on div at bounding box center [540, 189] width 829 height 336
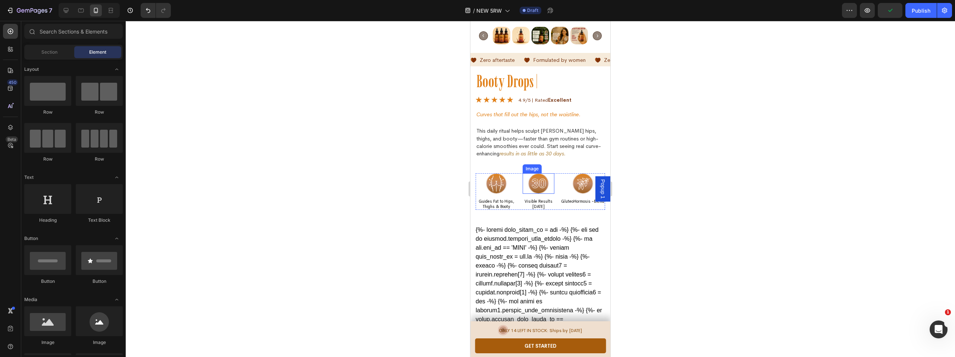
scroll to position [2465, 0]
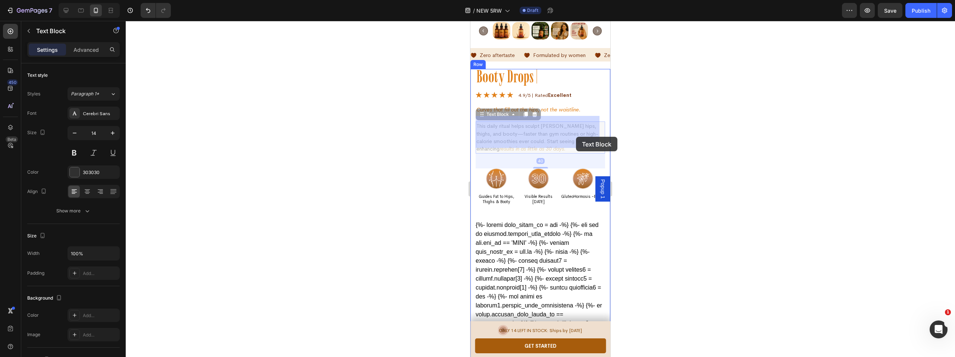
drag, startPoint x: 559, startPoint y: 136, endPoint x: 575, endPoint y: 137, distance: 16.0
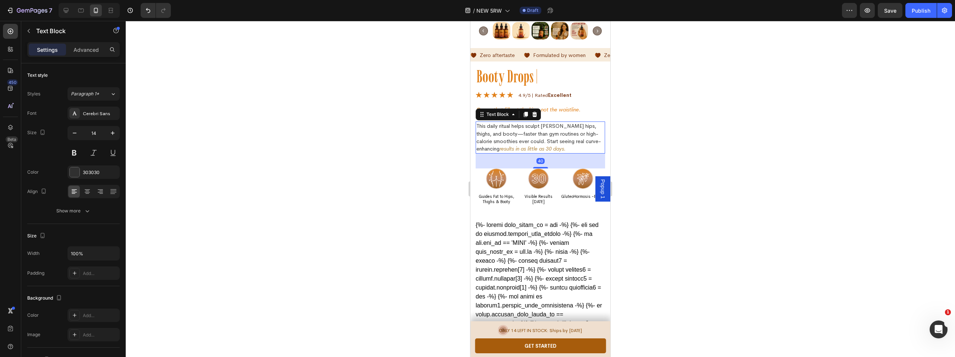
click at [575, 137] on p "This daily ritual helps sculpt fuller hips, thighs, and booty—faster than gym r…" at bounding box center [540, 137] width 128 height 30
click at [560, 136] on p "This daily ritual helps sculpt fuller hips, thighs, and booty—faster than gym r…" at bounding box center [540, 137] width 128 height 30
click at [559, 136] on p "This daily ritual helps sculpt fuller hips, thighs, and booty—faster than gym r…" at bounding box center [540, 137] width 128 height 30
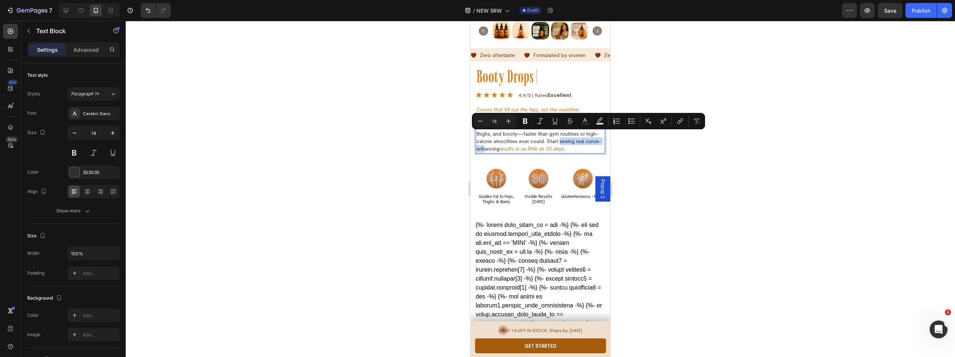
drag, startPoint x: 559, startPoint y: 136, endPoint x: 500, endPoint y: 144, distance: 59.4
click at [500, 144] on p "This daily ritual helps sculpt fuller hips, thighs, and booty—faster than gym r…" at bounding box center [540, 137] width 128 height 30
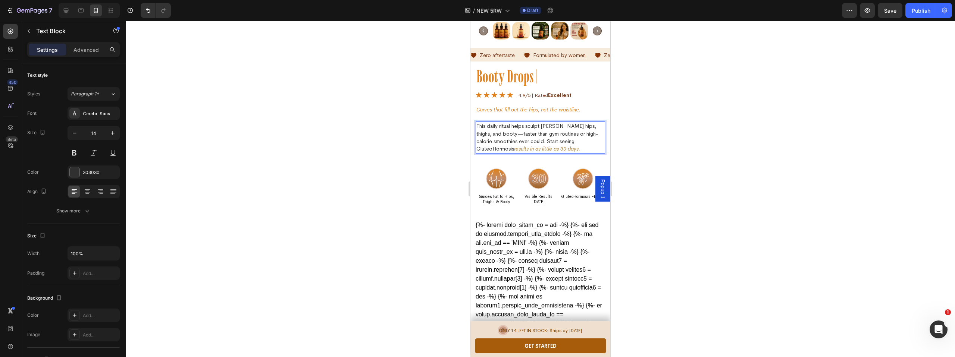
click at [443, 159] on div at bounding box center [540, 189] width 829 height 336
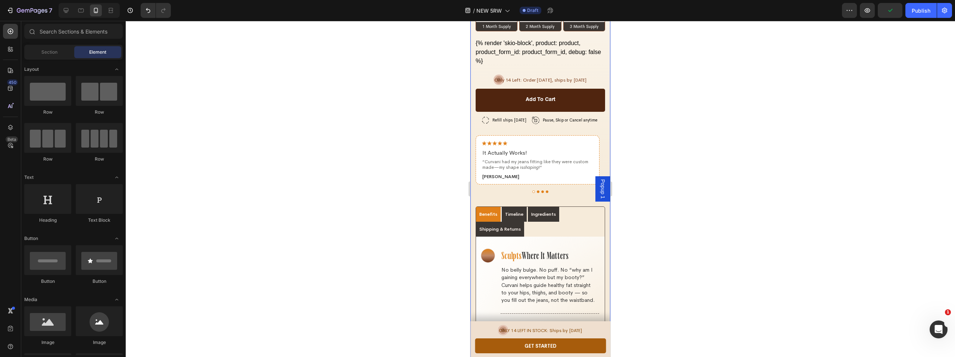
scroll to position [3551, 0]
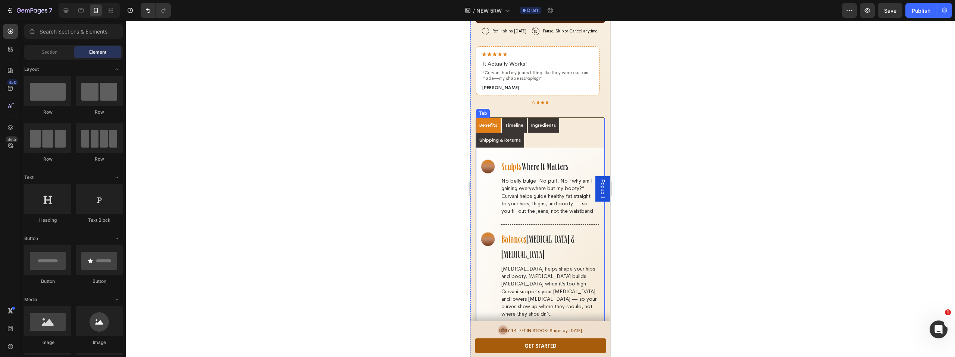
click at [539, 122] on p "Ingredients" at bounding box center [543, 125] width 25 height 7
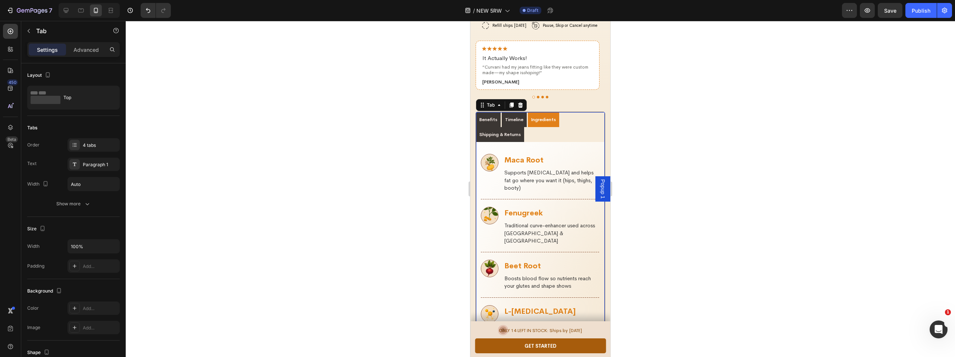
scroll to position [3495, 0]
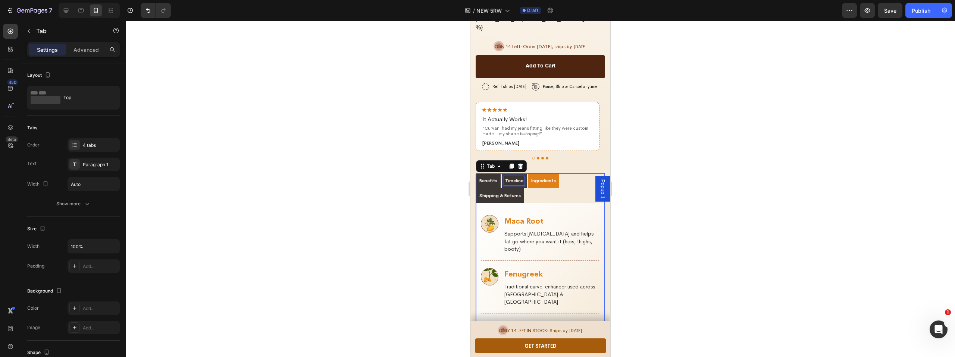
click at [511, 178] on p "Timeline" at bounding box center [514, 181] width 18 height 7
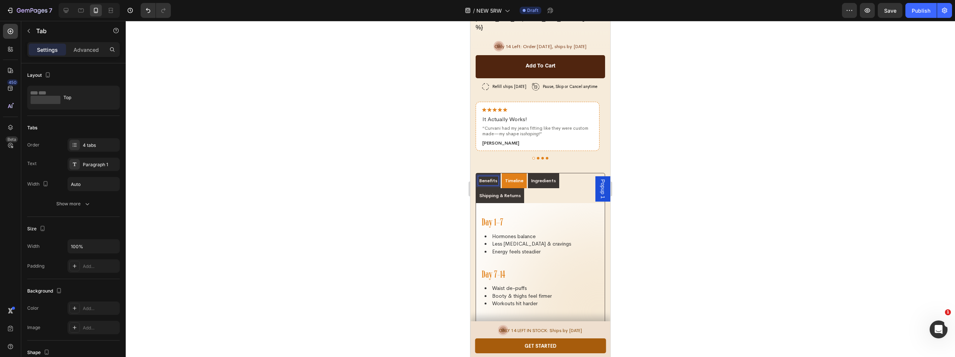
click at [488, 178] on p "Benefits" at bounding box center [488, 181] width 18 height 7
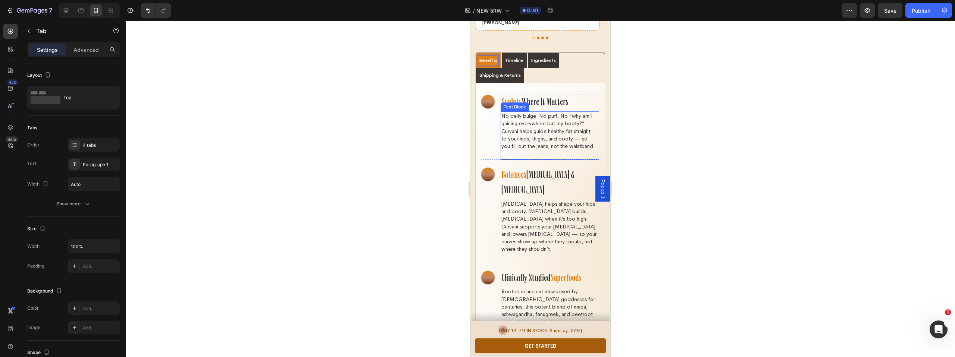
scroll to position [3702, 0]
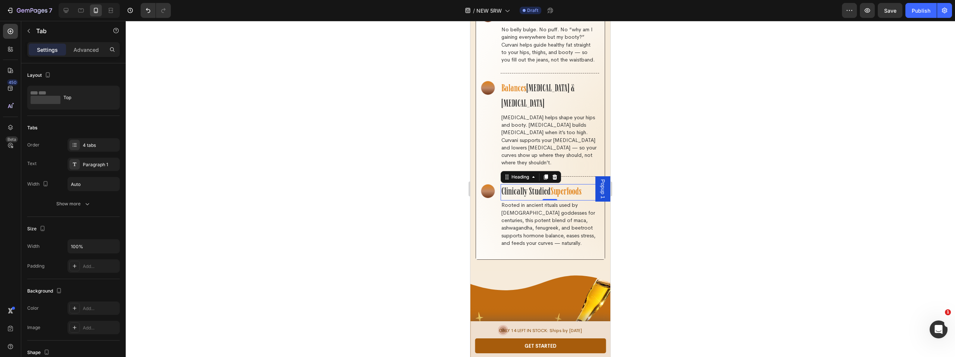
click at [560, 187] on span "Superfoods" at bounding box center [566, 192] width 31 height 11
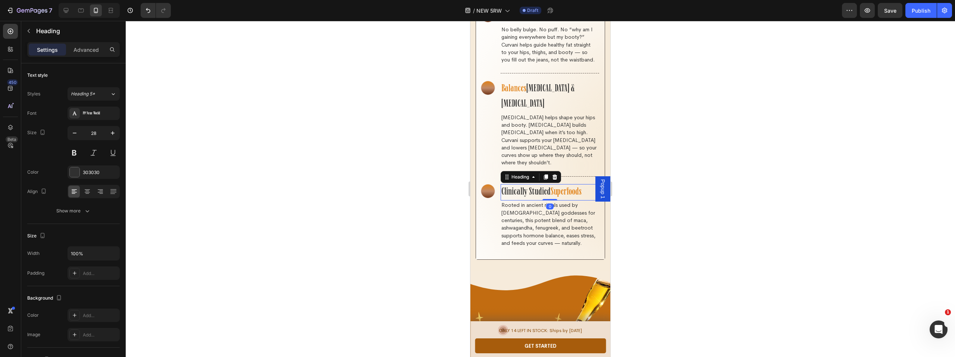
click at [583, 185] on p "Clinically Studied Superfoods" at bounding box center [549, 192] width 97 height 15
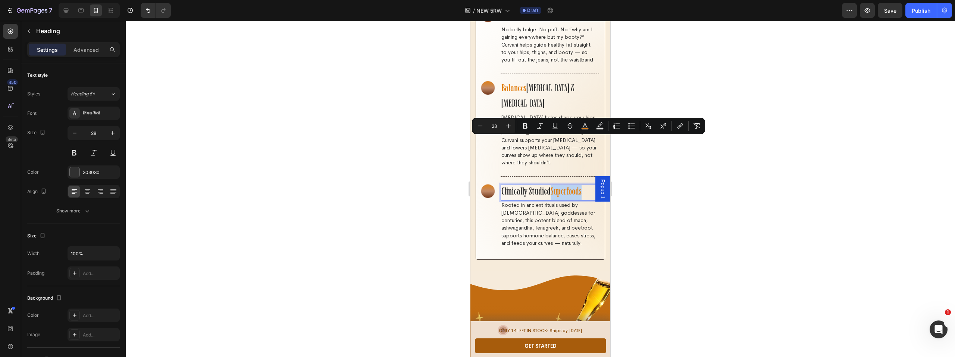
drag, startPoint x: 582, startPoint y: 143, endPoint x: 551, endPoint y: 141, distance: 31.0
click at [552, 185] on p "Clinically Studied Superfoods" at bounding box center [549, 192] width 97 height 15
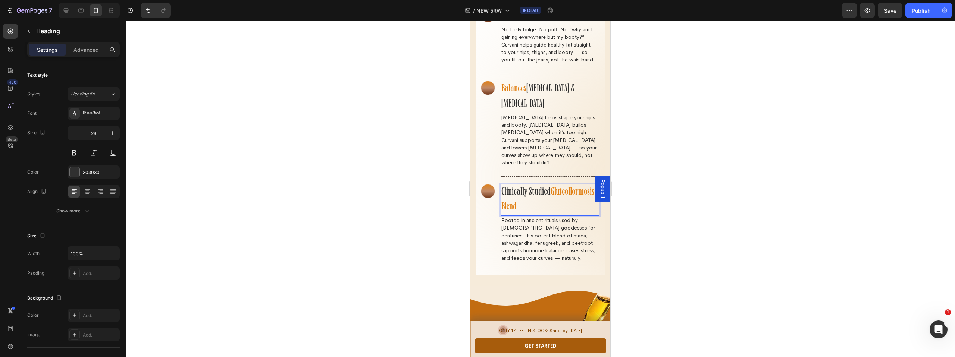
click at [720, 150] on div at bounding box center [540, 189] width 829 height 336
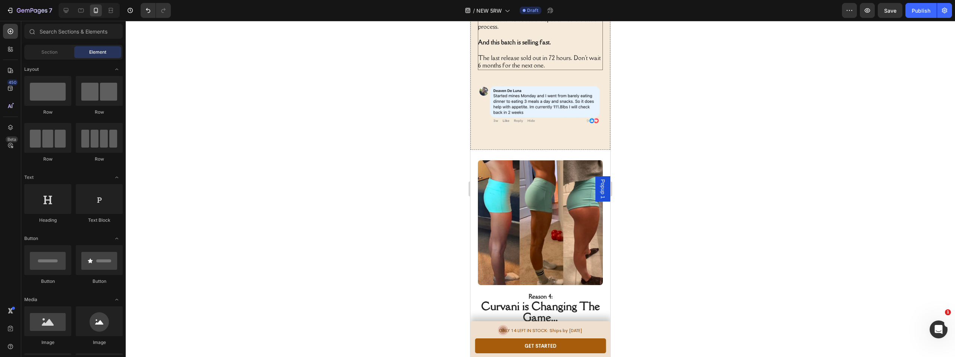
scroll to position [1611, 0]
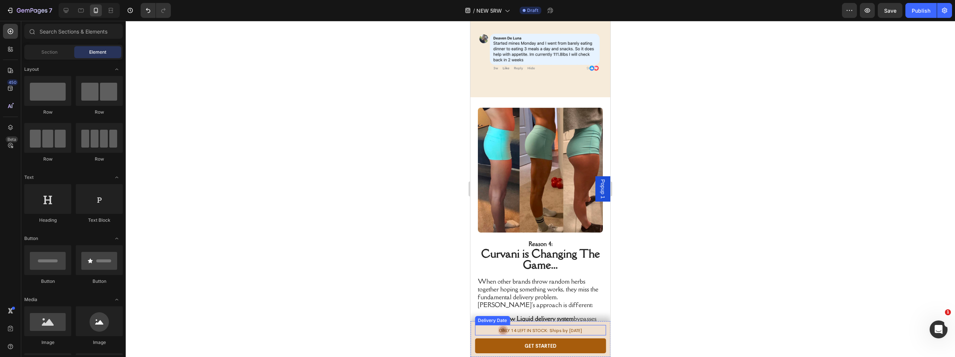
click at [532, 330] on span "ONLY 14 LEFT IN STOCK: Ships by" at bounding box center [533, 331] width 69 height 6
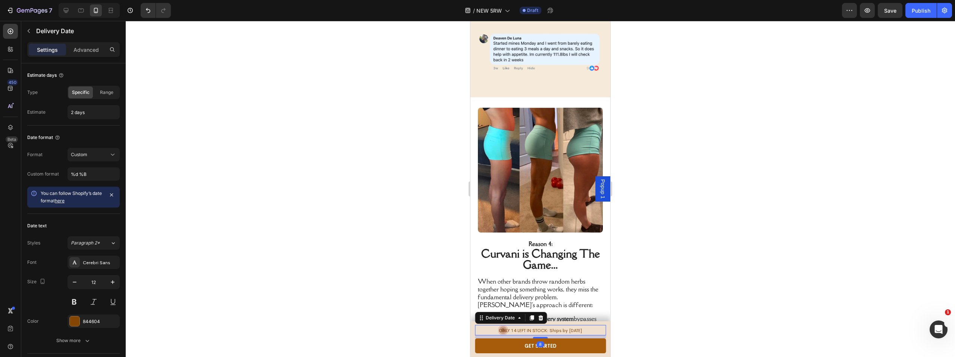
click at [532, 330] on span "ONLY 14 LEFT IN STOCK: Ships by" at bounding box center [533, 331] width 69 height 6
click at [532, 331] on span "ONLY 14 LEFT IN STOCK: Ships by" at bounding box center [533, 331] width 69 height 6
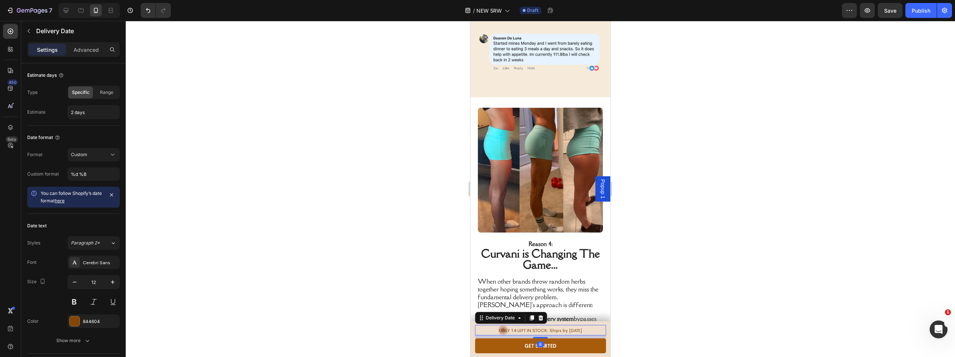
click at [532, 331] on span "ONLY 14 LEFT IN STOCK: Ships by" at bounding box center [533, 331] width 69 height 6
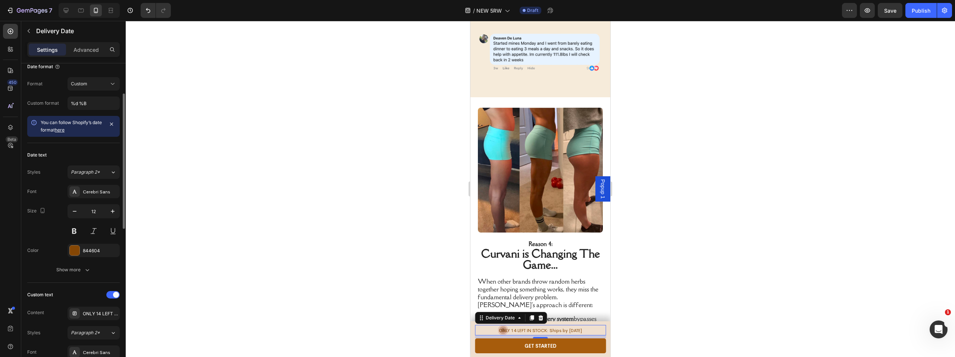
scroll to position [134, 0]
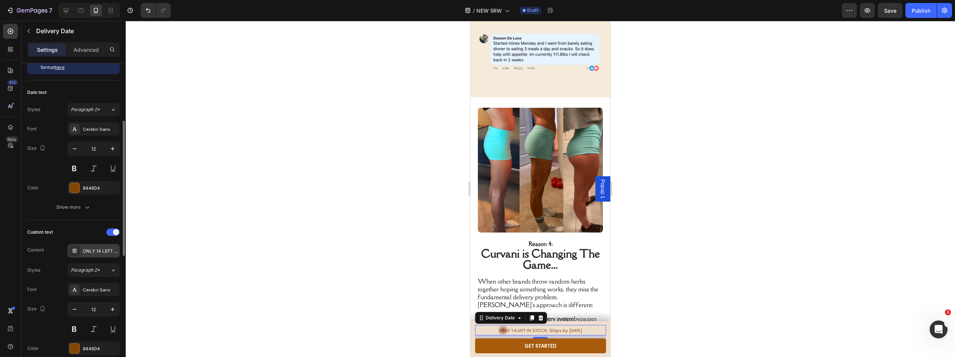
click at [94, 250] on div "ONLY 14 LEFT IN STOCK: Ships by" at bounding box center [100, 251] width 35 height 7
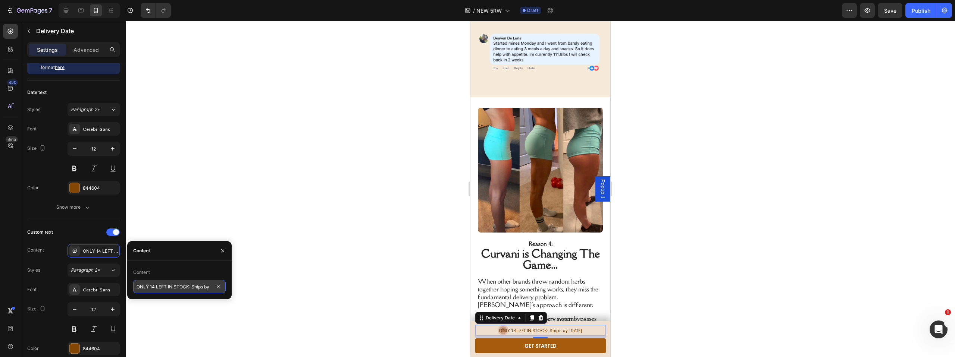
click at [187, 286] on input "ONLY 14 LEFT IN STOCK: Ships by" at bounding box center [179, 286] width 93 height 13
click at [188, 286] on input "ONLY 14 LEFT IN STOCK: Ships by" at bounding box center [179, 286] width 93 height 13
type input "ONLY 14 LEFT IN THIS BATCH: Ships by"
click at [303, 255] on div at bounding box center [540, 189] width 829 height 336
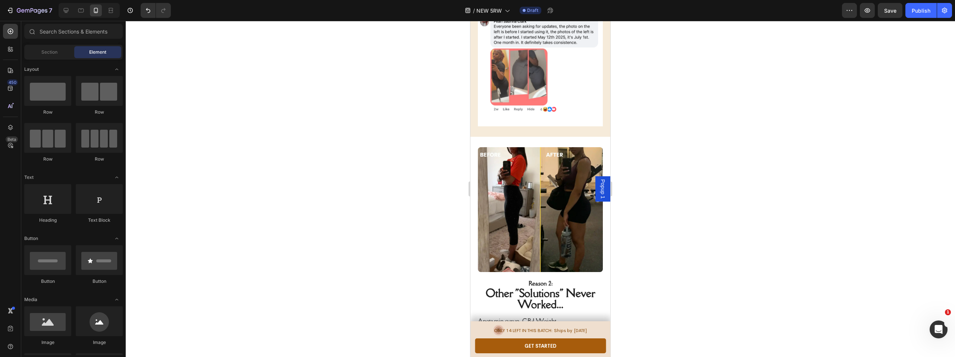
scroll to position [725, 0]
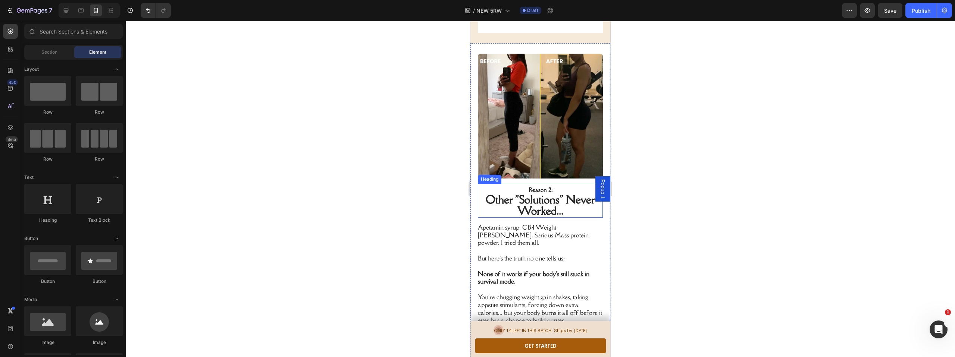
click at [552, 198] on span "Other "Solutions" Never Worked..." at bounding box center [541, 204] width 110 height 25
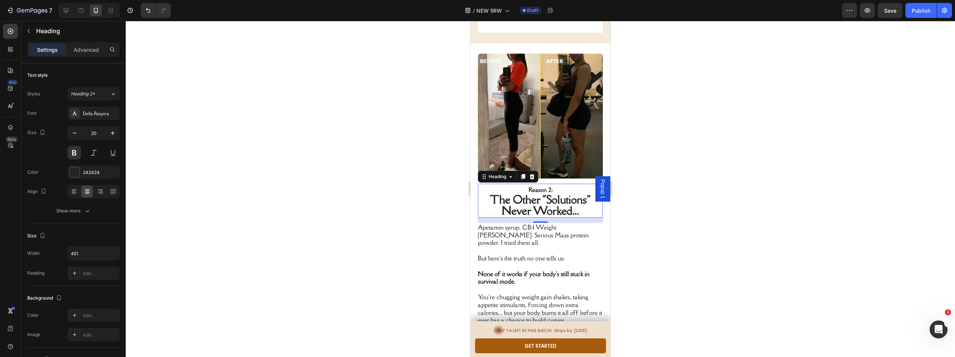
click at [420, 167] on div at bounding box center [540, 189] width 829 height 336
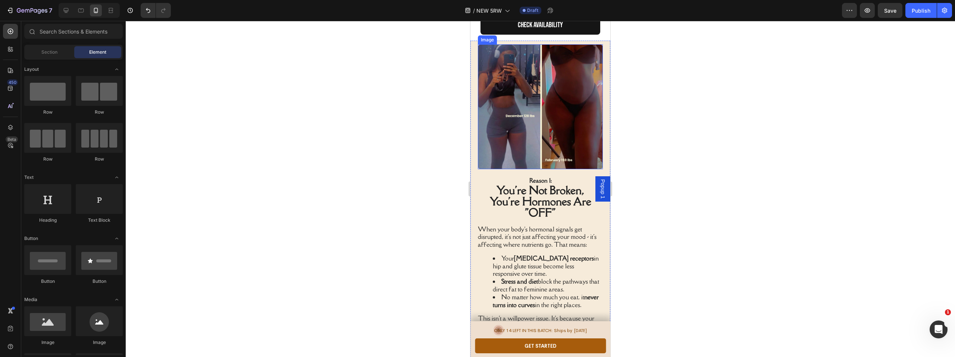
scroll to position [298, 0]
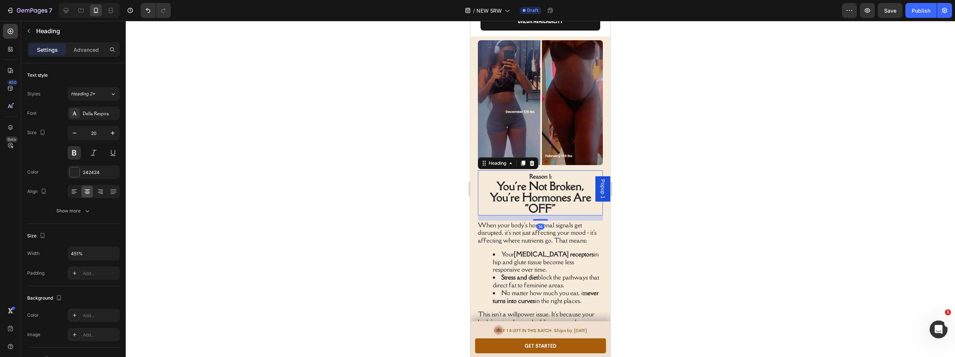
click at [557, 197] on h2 "Reason 1: You're Not Broken, You're Hormones Are "OFF"" at bounding box center [540, 192] width 125 height 45
drag, startPoint x: 518, startPoint y: 188, endPoint x: 505, endPoint y: 187, distance: 13.5
click at [505, 190] on span "You're Hormones Are" at bounding box center [540, 197] width 101 height 14
click at [438, 202] on div at bounding box center [540, 189] width 829 height 336
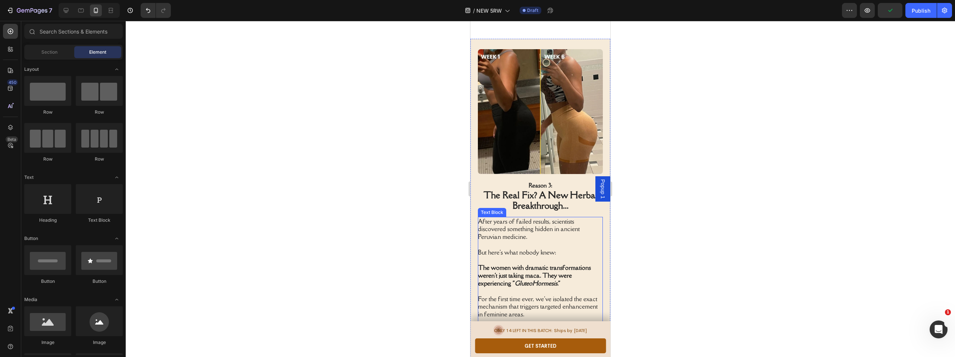
scroll to position [1202, 0]
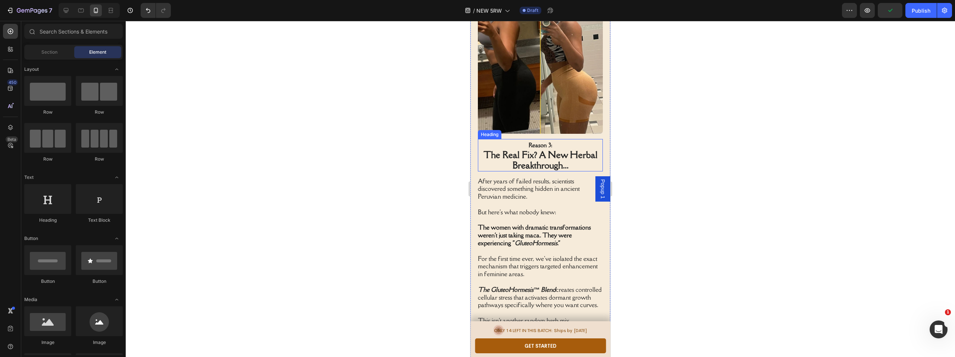
click at [544, 149] on span "The Real Fix? A New Herbal Breakthrough..." at bounding box center [540, 160] width 114 height 22
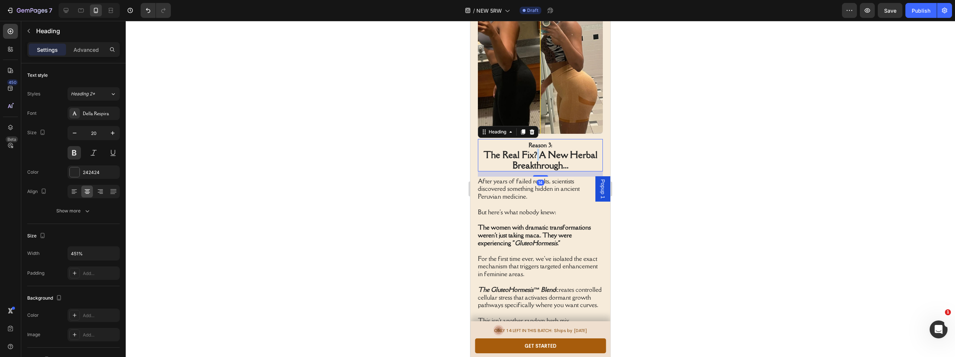
click at [535, 149] on span "The Real Fix? A New Herbal Breakthrough..." at bounding box center [540, 160] width 114 height 22
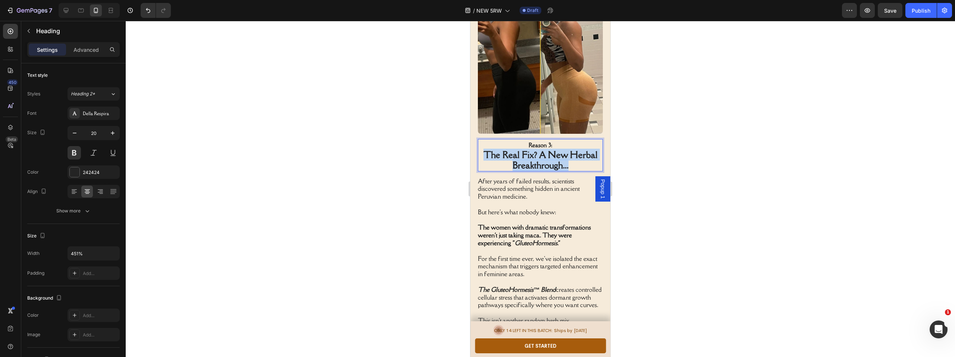
click at [535, 149] on span "The Real Fix? A New Herbal Breakthrough..." at bounding box center [540, 160] width 114 height 22
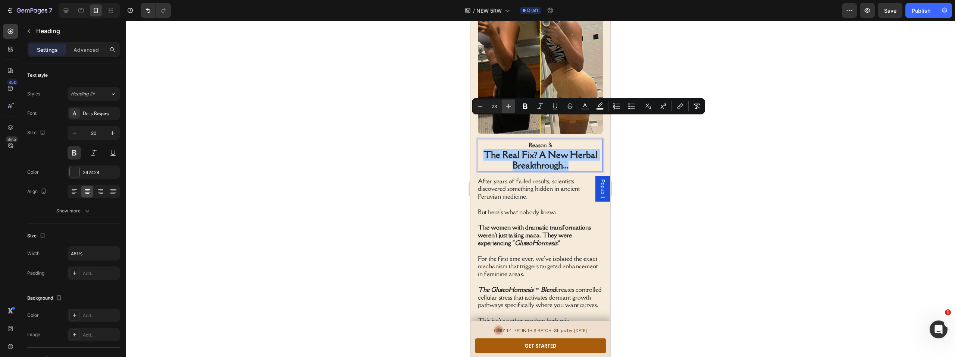
click at [506, 107] on icon "Editor contextual toolbar" at bounding box center [508, 106] width 7 height 7
type input "25"
click at [325, 139] on div at bounding box center [540, 189] width 829 height 336
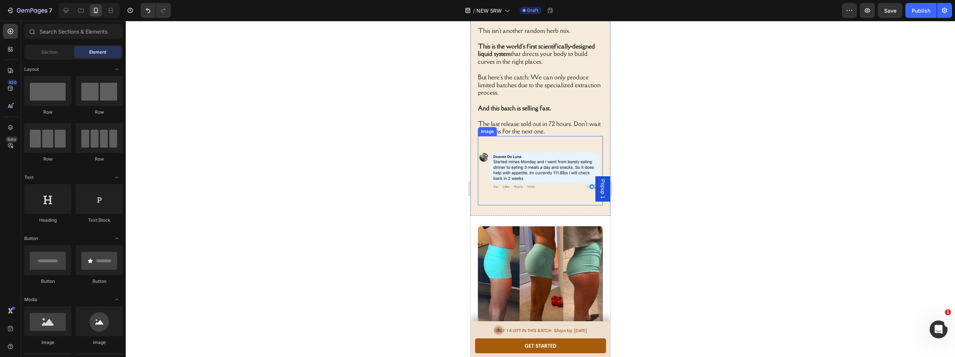
scroll to position [1649, 0]
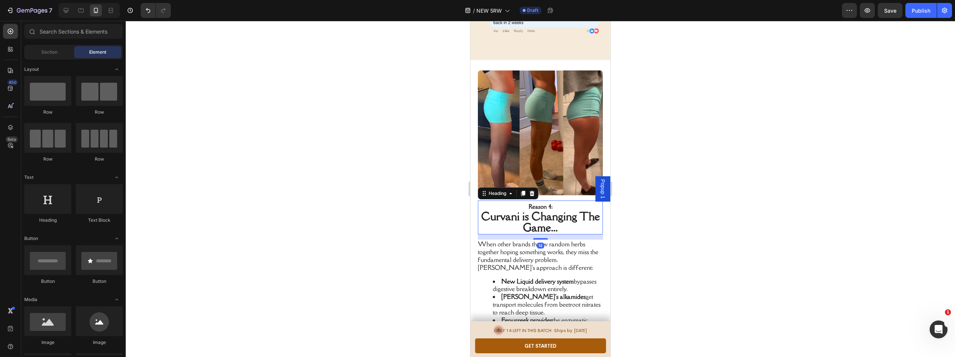
click at [543, 209] on span "Curvani is Changing The Game..." at bounding box center [540, 221] width 119 height 25
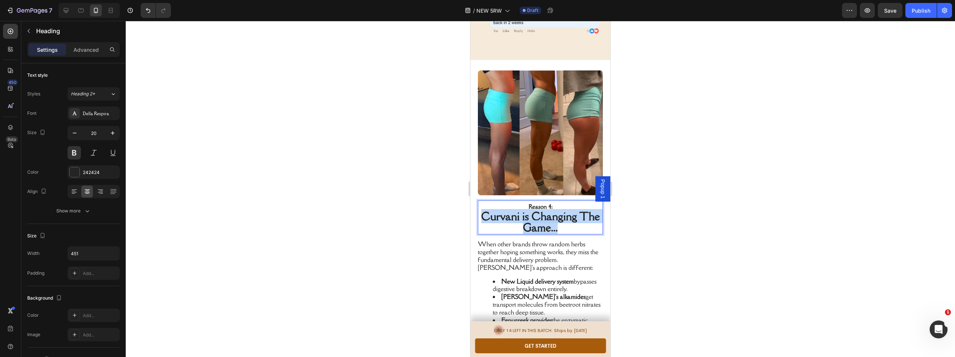
click at [543, 209] on span "Curvani is Changing The Game..." at bounding box center [540, 221] width 119 height 25
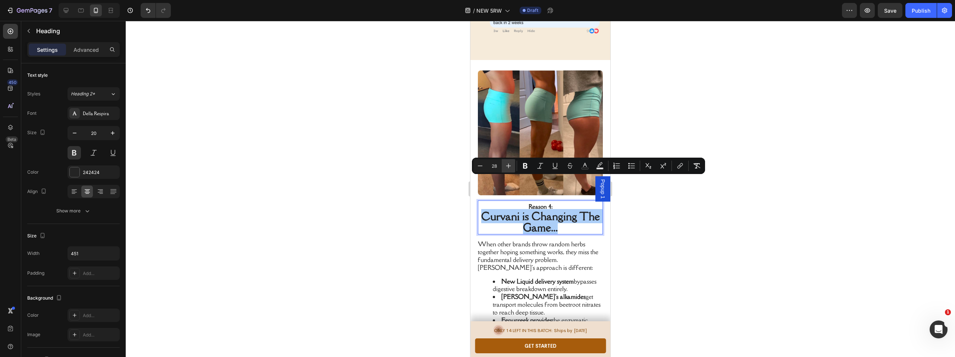
click at [507, 166] on icon "Editor contextual toolbar" at bounding box center [508, 165] width 7 height 7
type input "29"
click at [513, 209] on span "Curvani is Changing The Game..." at bounding box center [540, 222] width 123 height 26
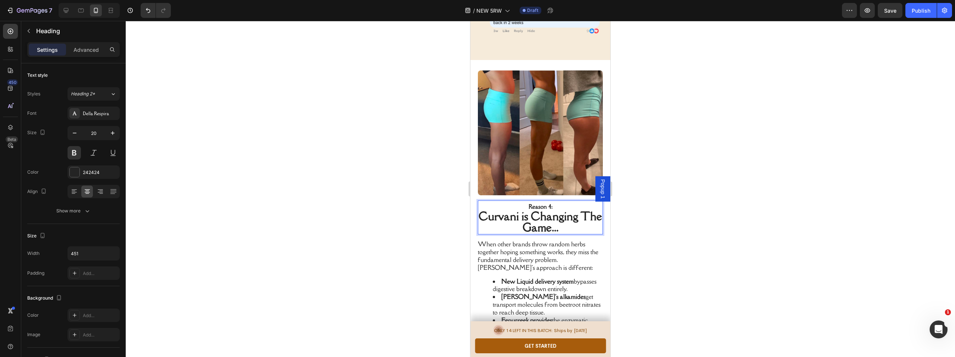
click at [401, 200] on div at bounding box center [540, 189] width 829 height 336
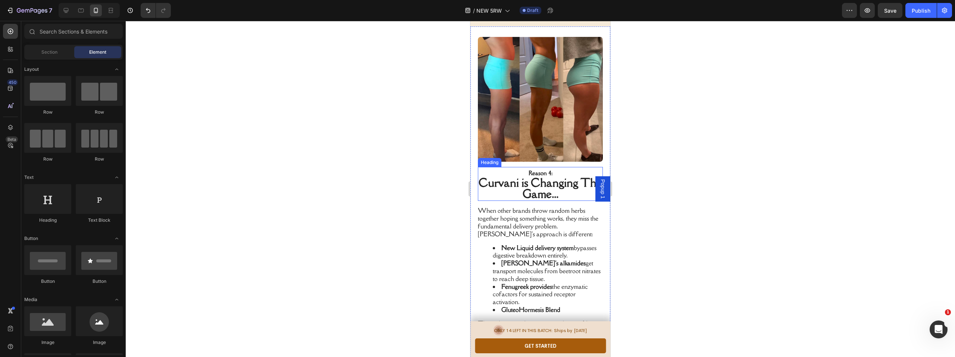
scroll to position [1719, 0]
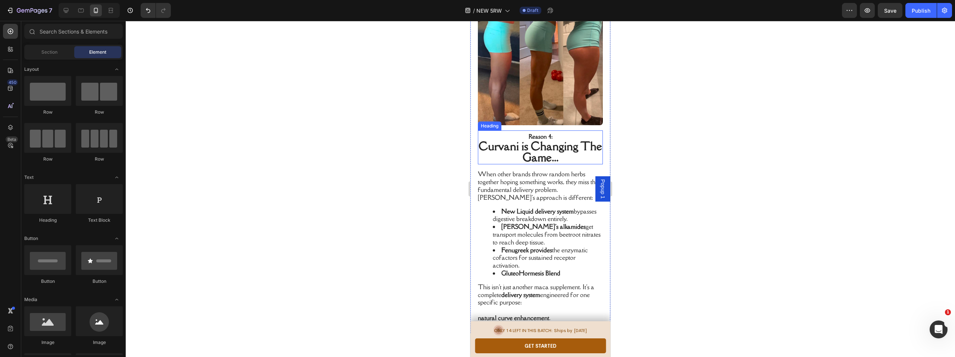
click at [560, 139] on span "Curvani is Changing The Game..." at bounding box center [540, 152] width 123 height 26
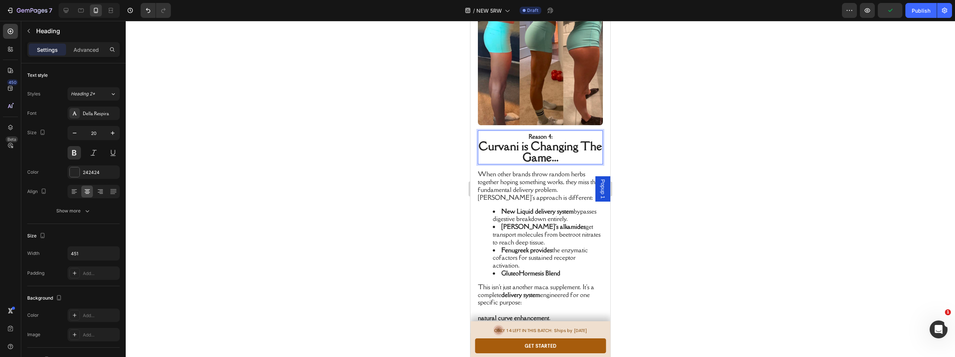
click at [560, 139] on span "Curvani is Changing The Game..." at bounding box center [540, 152] width 123 height 26
click at [337, 155] on div at bounding box center [540, 189] width 829 height 336
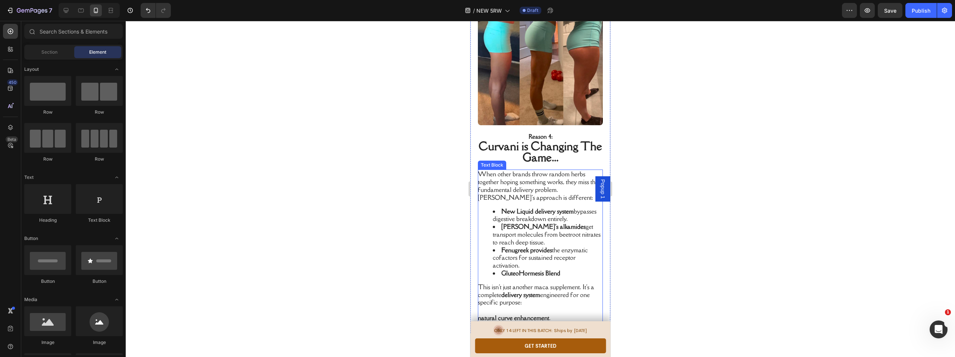
click at [552, 170] on p "When other brands throw random herbs together hoping something works, they miss…" at bounding box center [540, 185] width 124 height 31
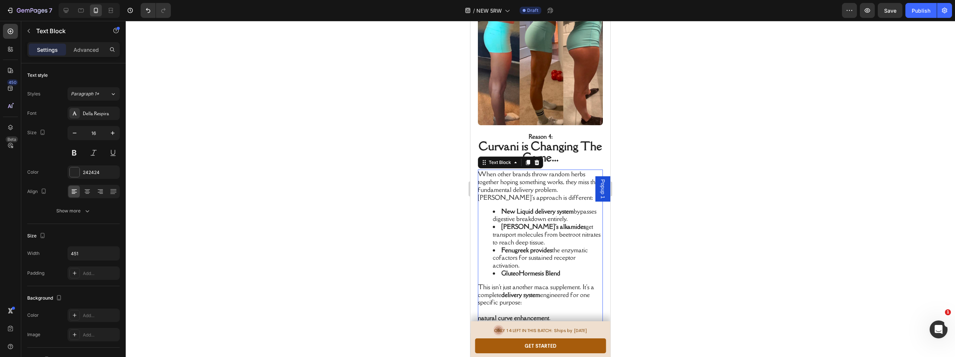
click at [568, 170] on p "When other brands throw random herbs together hoping something works, they miss…" at bounding box center [540, 185] width 124 height 31
click at [397, 178] on div at bounding box center [540, 189] width 829 height 336
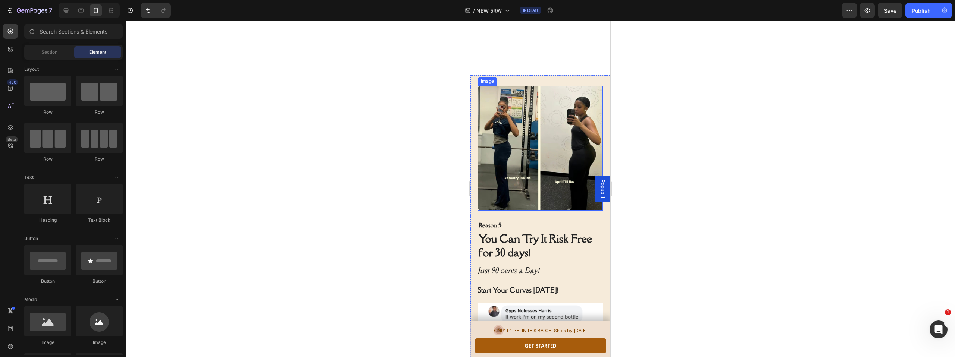
scroll to position [2020, 0]
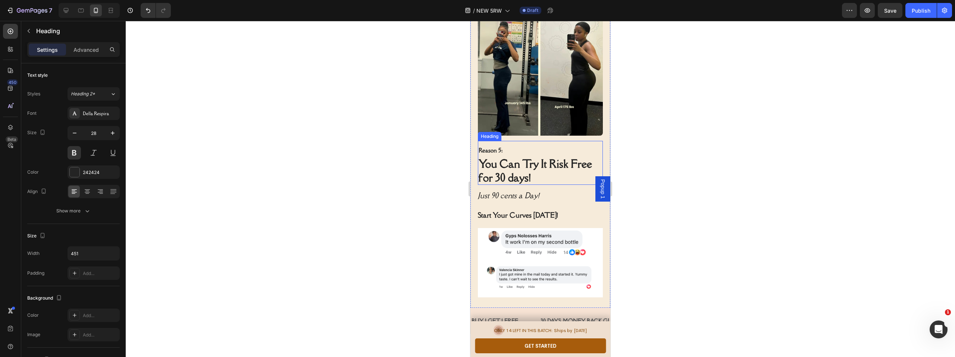
click at [522, 164] on h2 "Reason 5: You Can Try It Risk Free for 30 days!" at bounding box center [540, 163] width 125 height 44
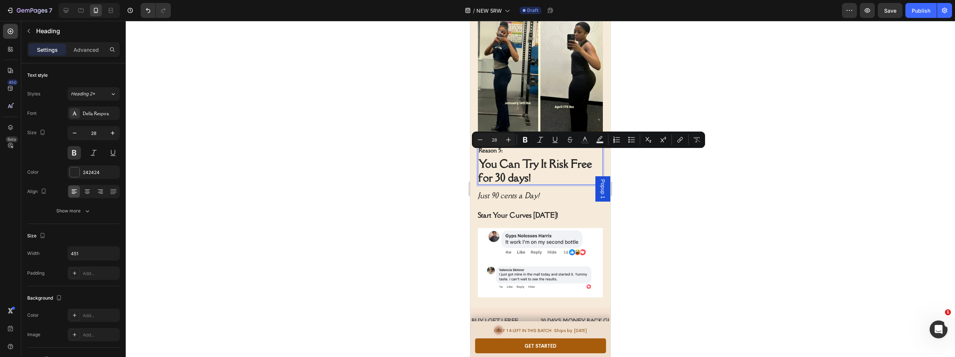
click at [537, 169] on p "Reason 5: You Can Try It Risk Free for 30 days!" at bounding box center [540, 163] width 123 height 43
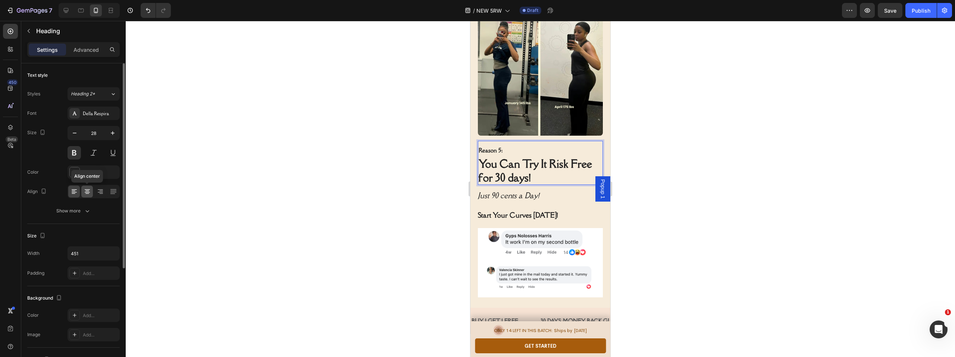
click at [87, 191] on icon at bounding box center [87, 191] width 4 height 1
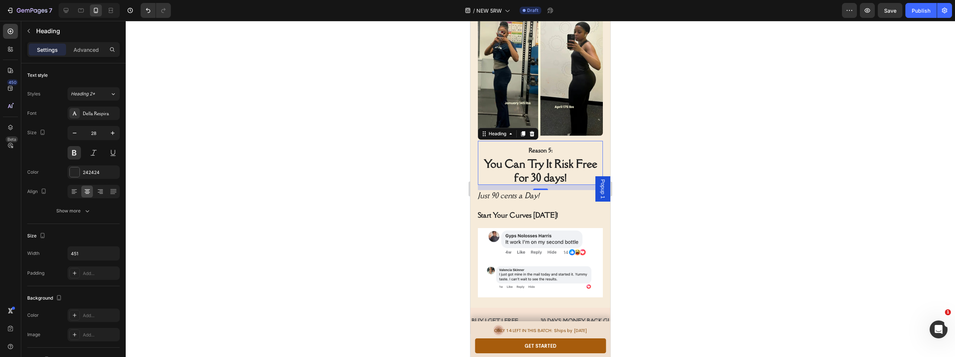
click at [355, 206] on div at bounding box center [540, 189] width 829 height 336
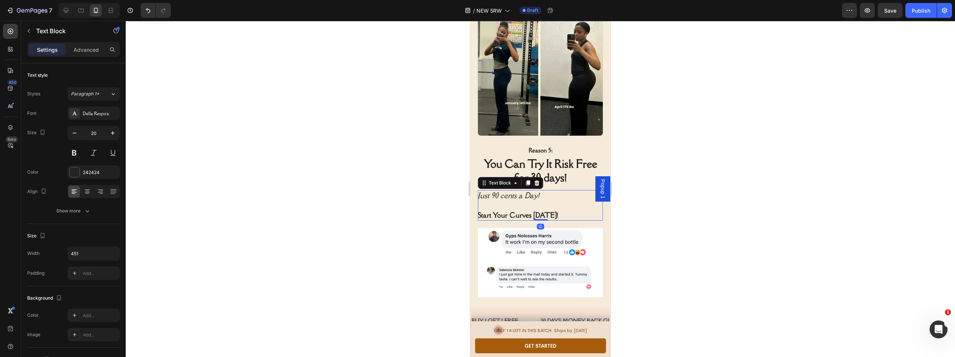
click at [557, 210] on p "Start Your Curves [DATE]!" at bounding box center [540, 215] width 124 height 10
click at [88, 192] on icon at bounding box center [87, 192] width 5 height 1
click at [251, 198] on div at bounding box center [540, 189] width 829 height 336
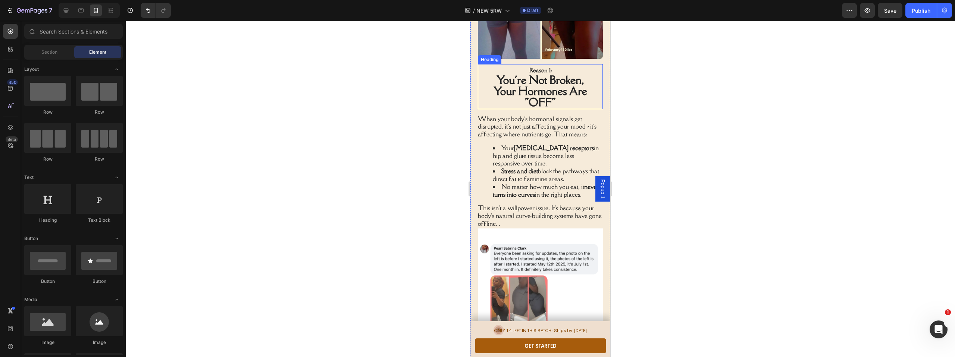
scroll to position [339, 0]
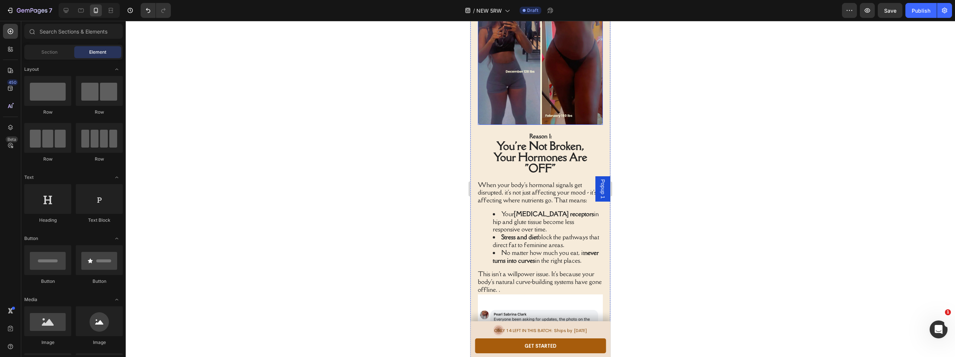
click at [538, 72] on img at bounding box center [540, 62] width 125 height 125
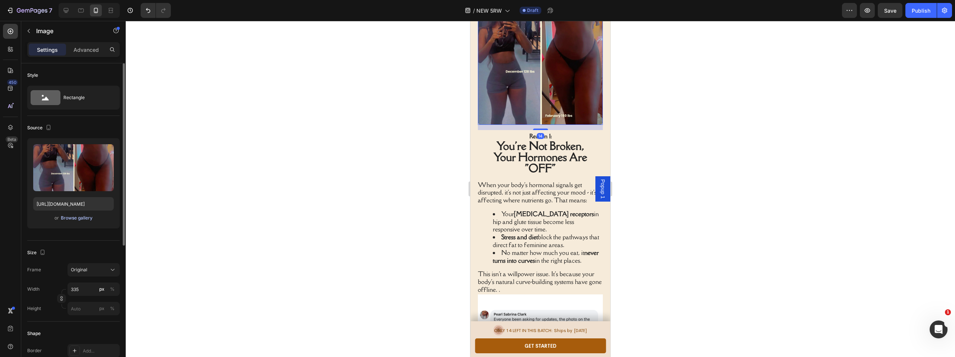
click at [76, 219] on div "Browse gallery" at bounding box center [77, 218] width 32 height 7
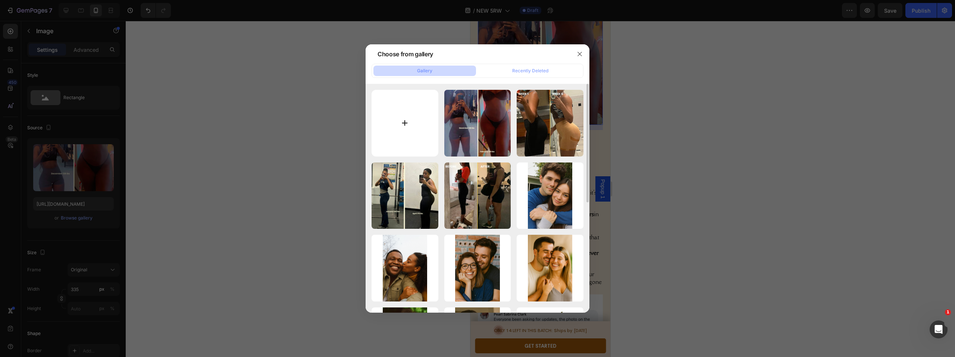
click at [407, 119] on input "file" at bounding box center [405, 123] width 67 height 67
type input "C:\fakepath\hormonesoff.png"
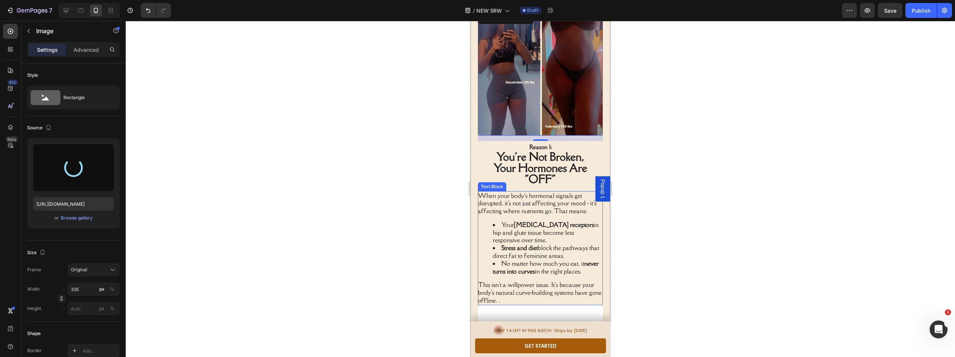
scroll to position [242, 0]
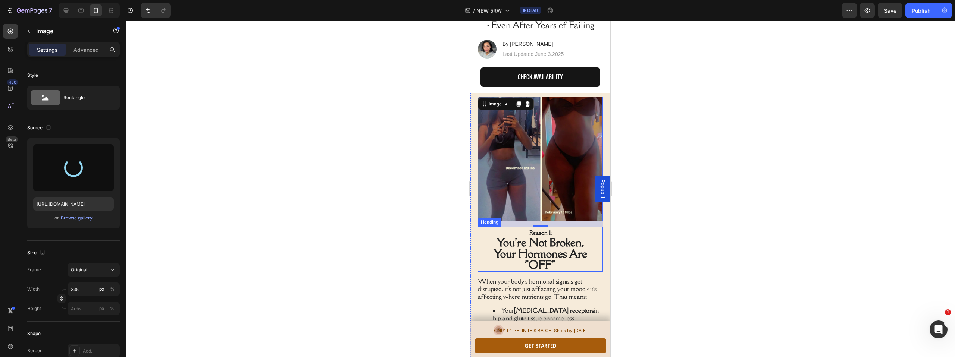
type input "https://cdn.shopify.com/s/files/1/0669/4037/1098/files/gempages_558533732923868…"
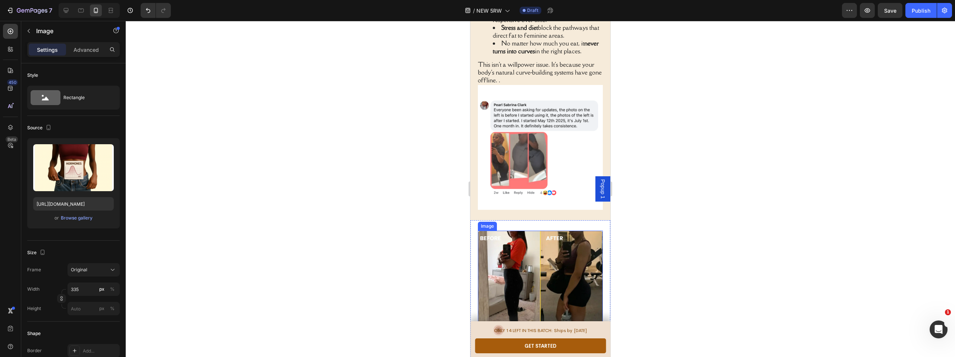
scroll to position [549, 0]
click at [553, 127] on img at bounding box center [540, 146] width 125 height 125
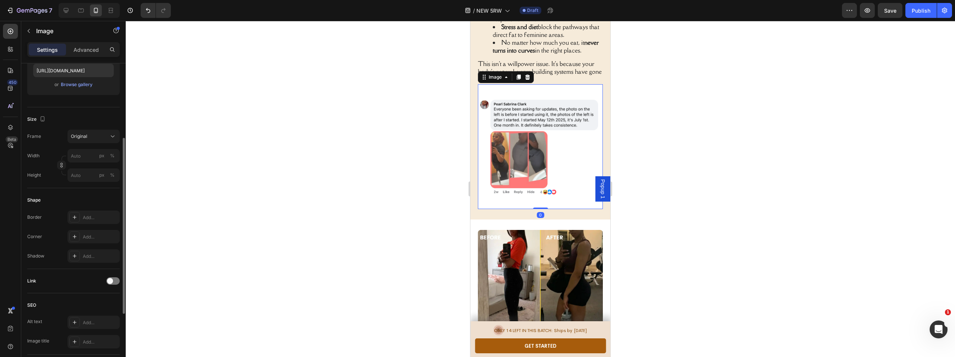
scroll to position [0, 0]
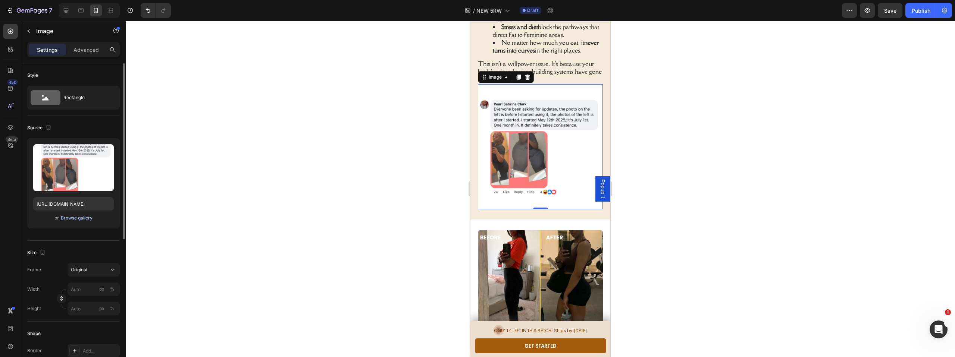
click at [78, 218] on div "Browse gallery" at bounding box center [77, 218] width 32 height 7
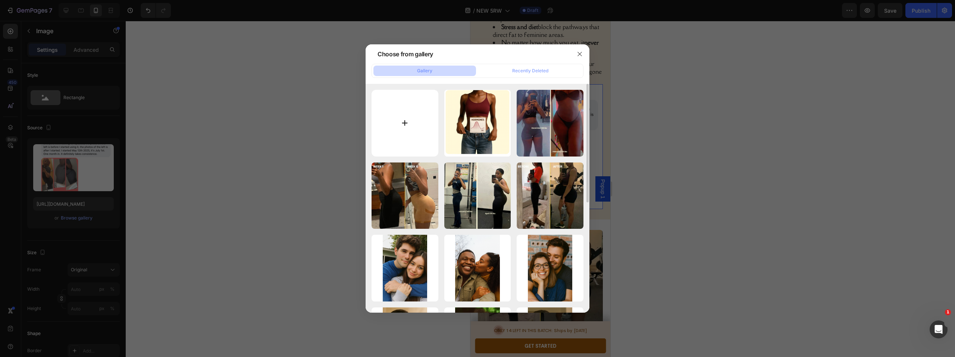
click at [422, 118] on input "file" at bounding box center [405, 123] width 67 height 67
type input "C:\fakepath\otherswork.png"
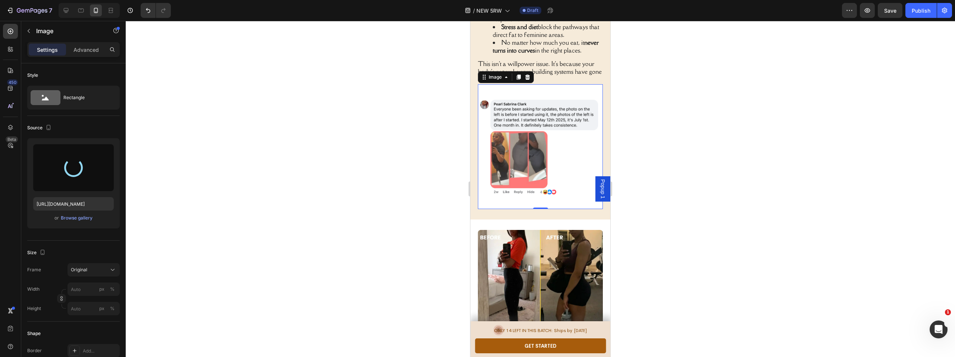
type input "https://cdn.shopify.com/s/files/1/0669/4037/1098/files/gempages_558533732923868…"
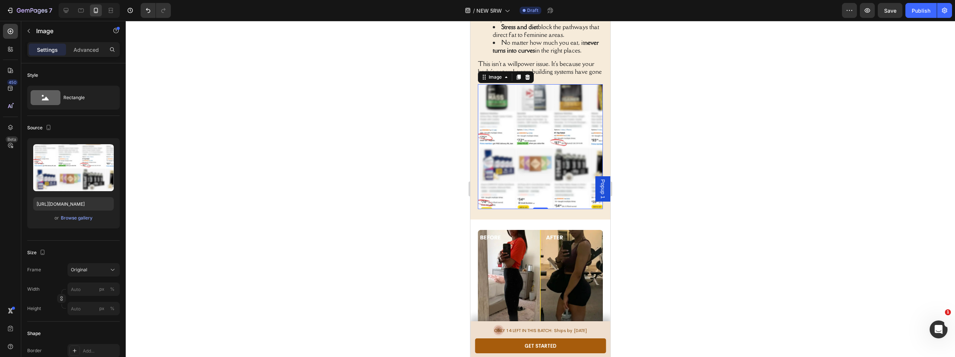
click at [420, 185] on div at bounding box center [540, 189] width 829 height 336
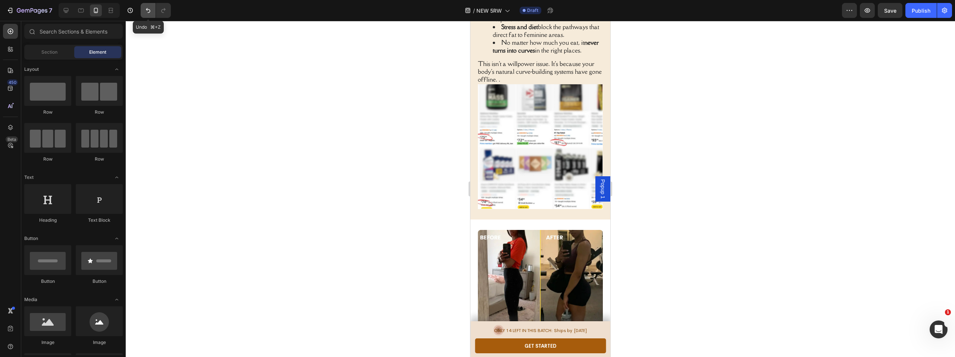
click at [150, 12] on icon "Undo/Redo" at bounding box center [147, 10] width 7 height 7
click at [143, 10] on button "Undo/Redo" at bounding box center [148, 10] width 15 height 15
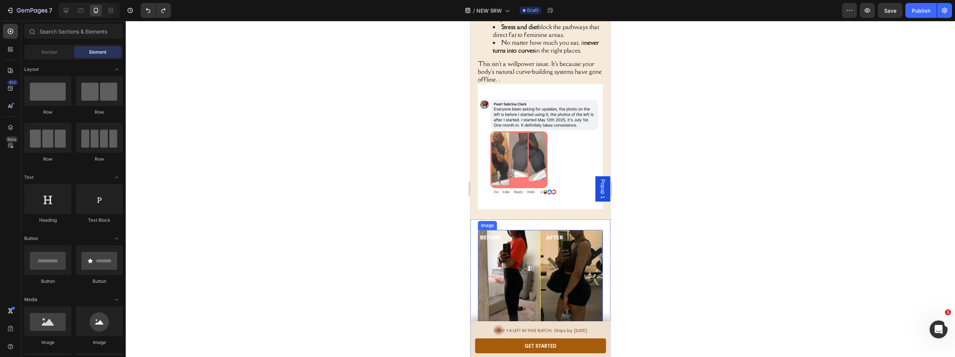
click at [567, 279] on img at bounding box center [540, 292] width 125 height 125
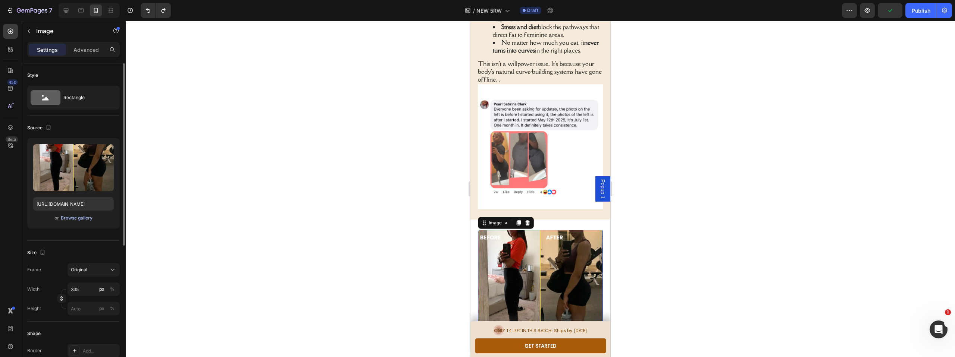
click at [86, 218] on div "Browse gallery" at bounding box center [77, 218] width 32 height 7
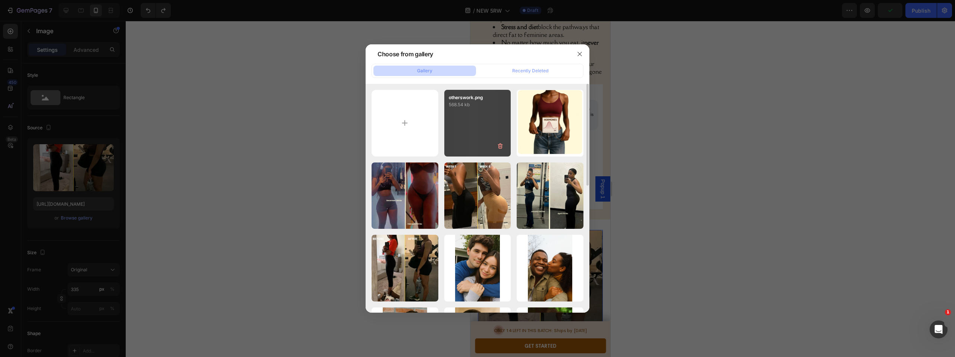
click at [466, 119] on div "otherswork.png 568.54 kb" at bounding box center [477, 123] width 67 height 67
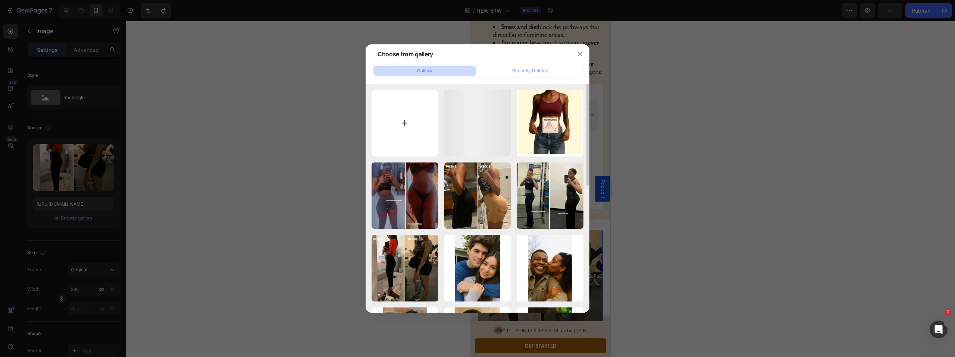
type input "https://cdn.shopify.com/s/files/1/0669/4037/1098/files/gempages_558533732923868…"
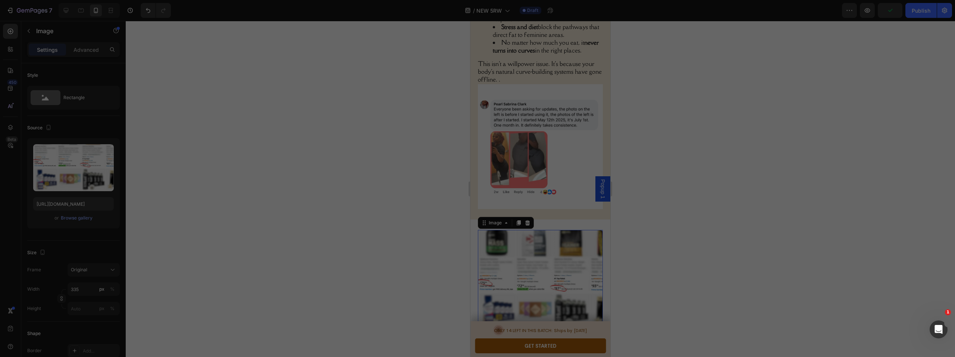
click at [269, 165] on div at bounding box center [540, 189] width 829 height 336
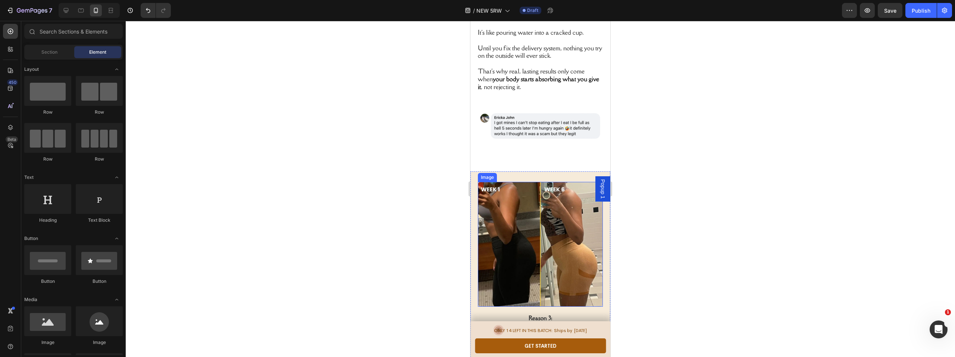
scroll to position [1109, 0]
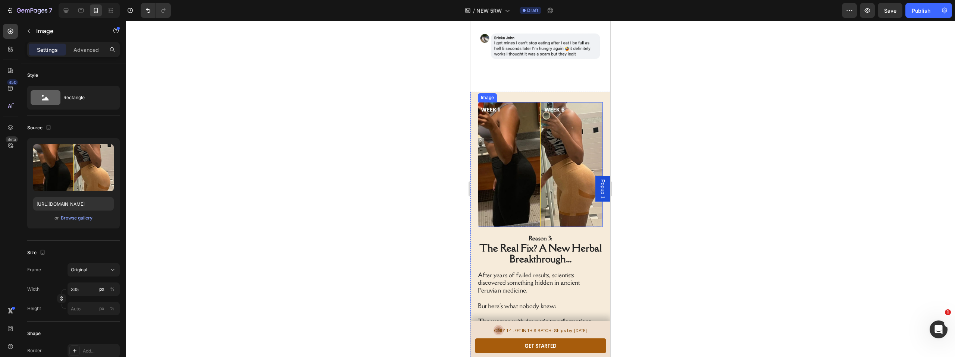
click at [545, 172] on img at bounding box center [540, 164] width 125 height 125
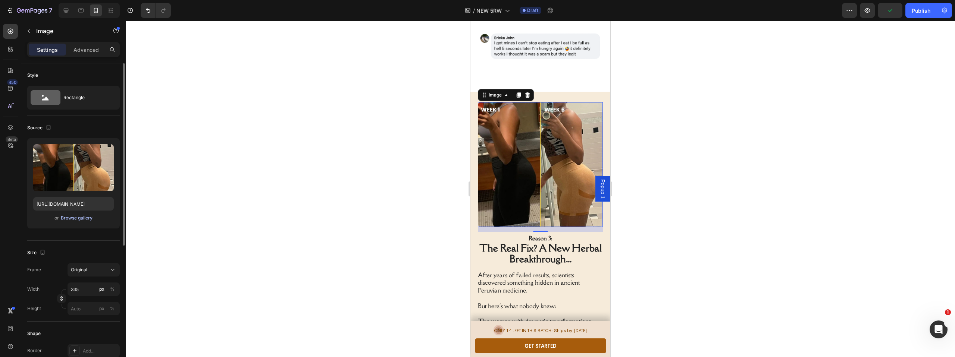
click at [77, 219] on div "Browse gallery" at bounding box center [77, 218] width 32 height 7
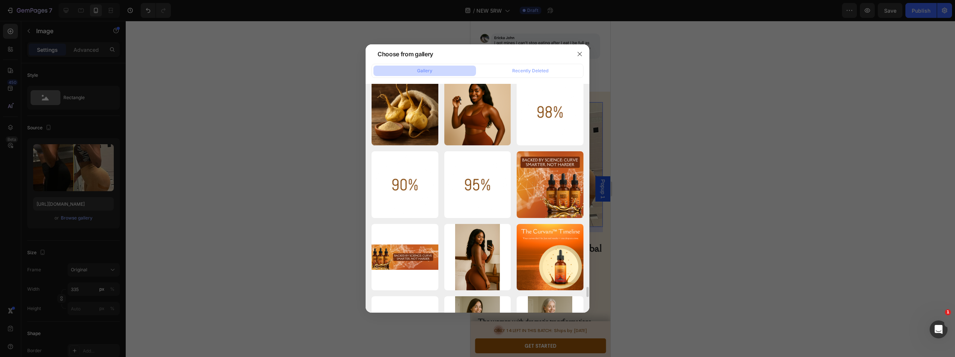
scroll to position [4522, 0]
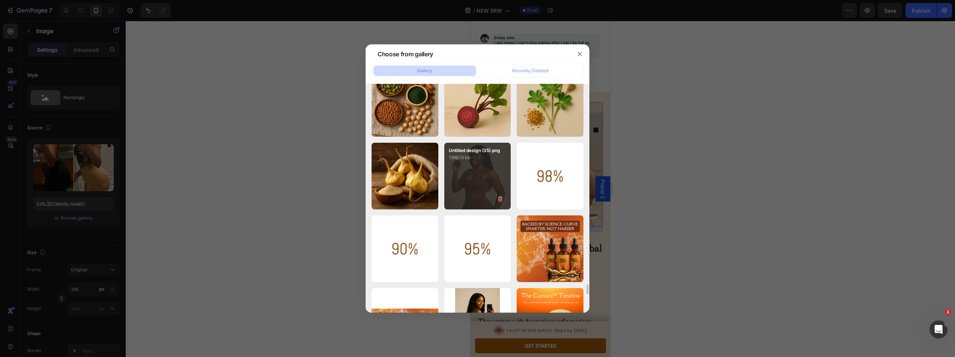
click at [486, 176] on div "Untitled design (35).png 1398.13 kb" at bounding box center [477, 176] width 67 height 67
type input "https://cdn.shopify.com/s/files/1/0669/4037/1098/files/gempages_558533732923868…"
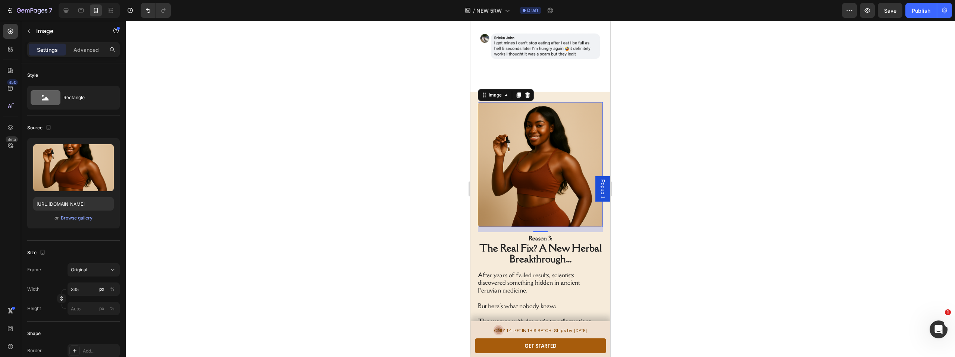
click at [345, 186] on div at bounding box center [540, 189] width 829 height 336
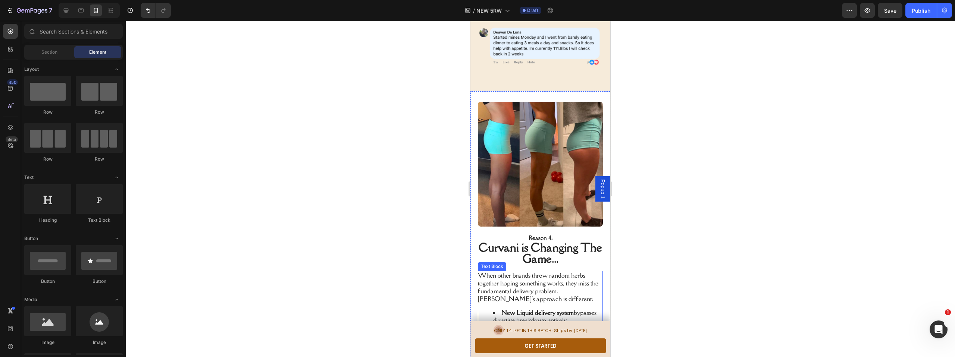
scroll to position [1618, 0]
click at [511, 164] on img at bounding box center [540, 163] width 125 height 125
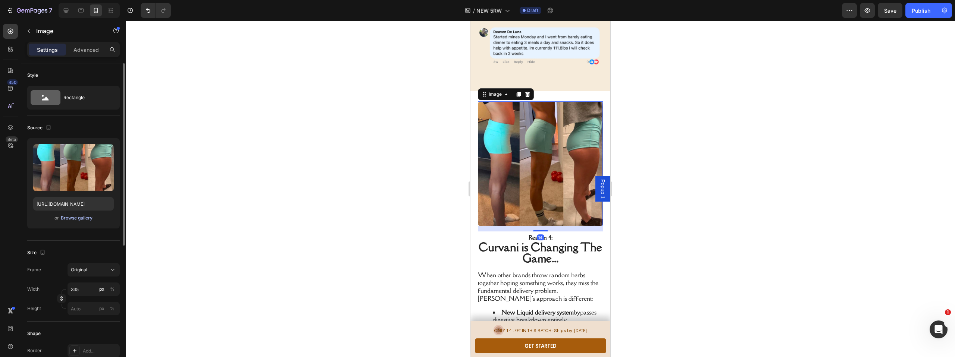
click at [85, 218] on div "Browse gallery" at bounding box center [77, 218] width 32 height 7
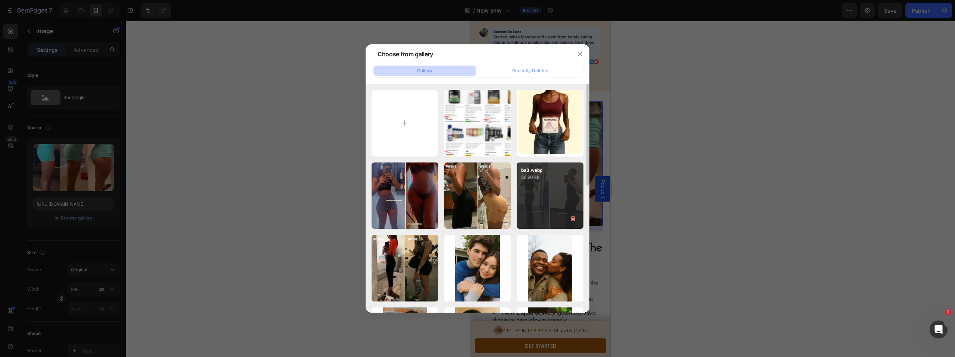
click at [569, 202] on div "ba3.webp 86.90 kb" at bounding box center [550, 196] width 67 height 67
type input "https://cdn.shopify.com/s/files/1/0669/4037/1098/files/gempages_558533732923868…"
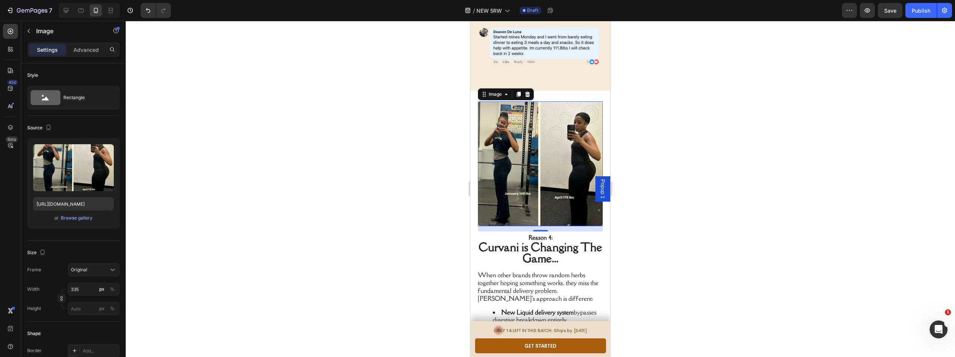
click at [366, 207] on div at bounding box center [540, 189] width 829 height 336
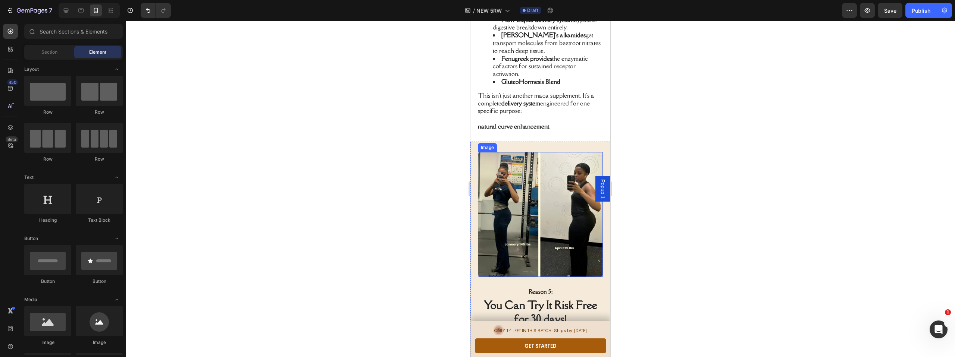
scroll to position [1941, 0]
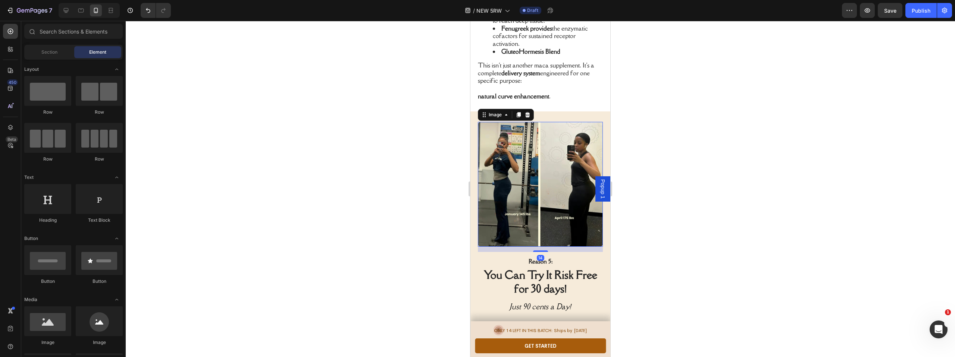
click at [536, 180] on img at bounding box center [540, 184] width 125 height 125
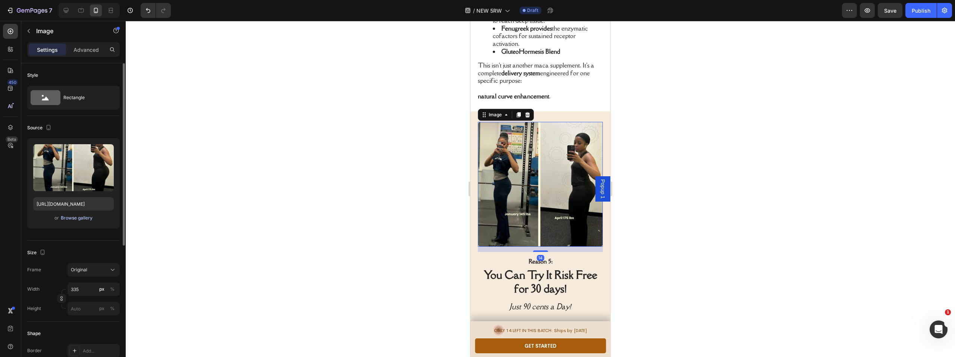
click at [83, 216] on div "Browse gallery" at bounding box center [77, 218] width 32 height 7
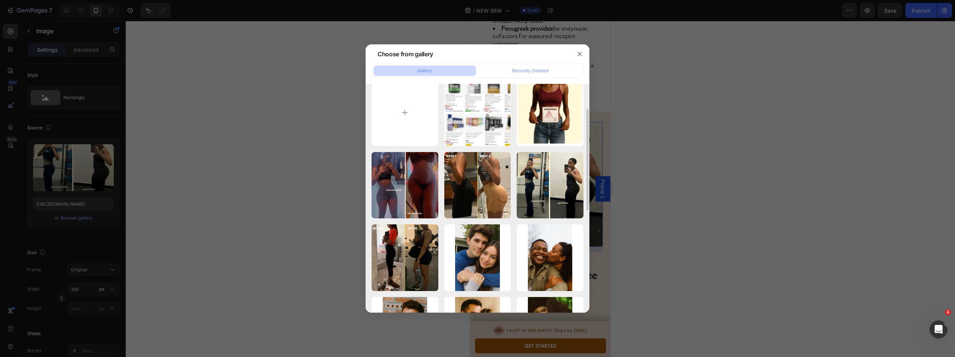
scroll to position [25, 0]
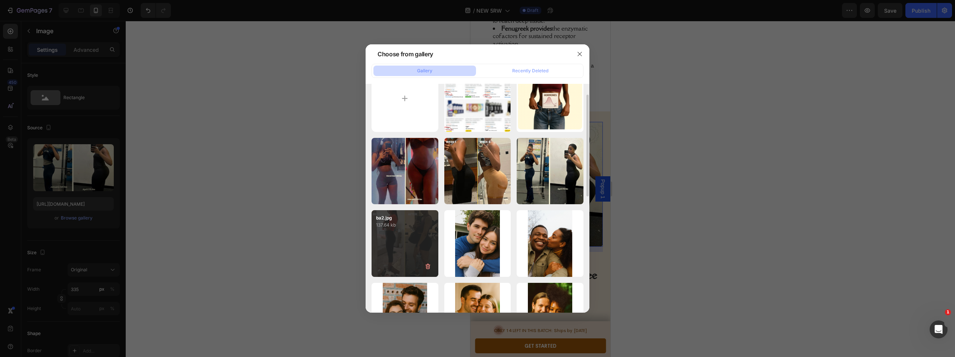
click at [389, 244] on div "ba2.jpg 137.64 kb" at bounding box center [405, 243] width 67 height 67
type input "https://cdn.shopify.com/s/files/1/0669/4037/1098/files/gempages_558533732923868…"
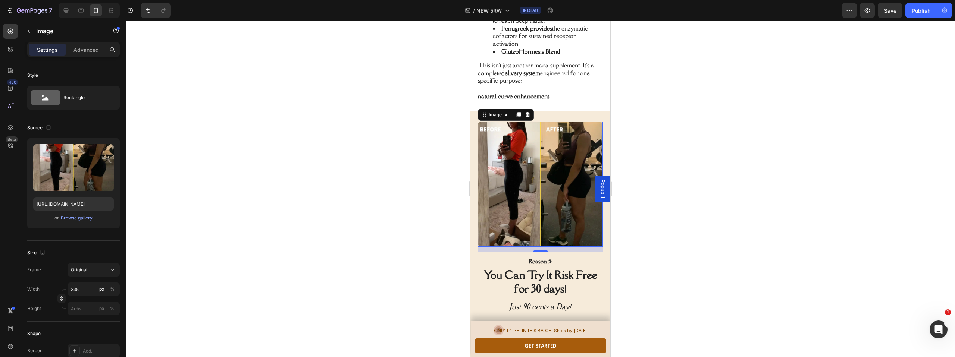
click at [341, 242] on div at bounding box center [540, 189] width 829 height 336
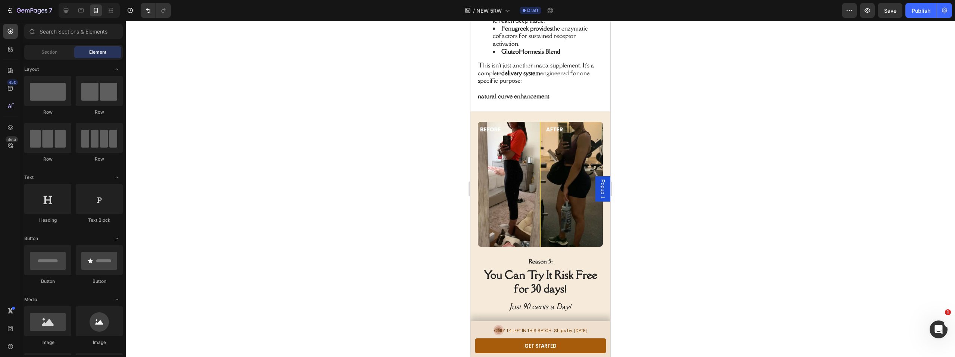
click at [353, 168] on div at bounding box center [540, 189] width 829 height 336
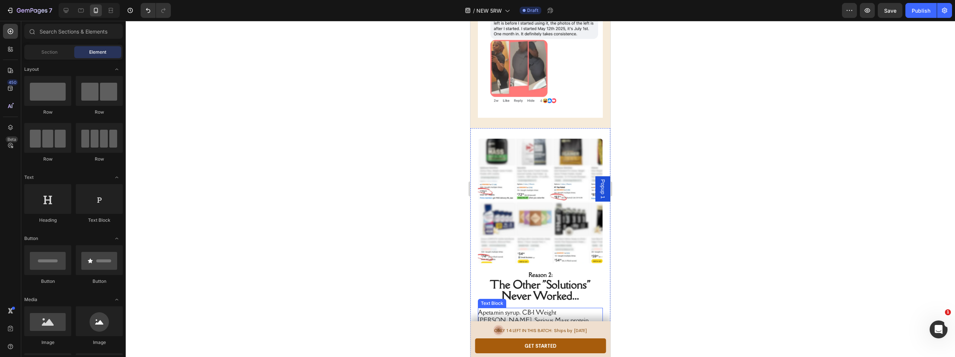
scroll to position [476, 0]
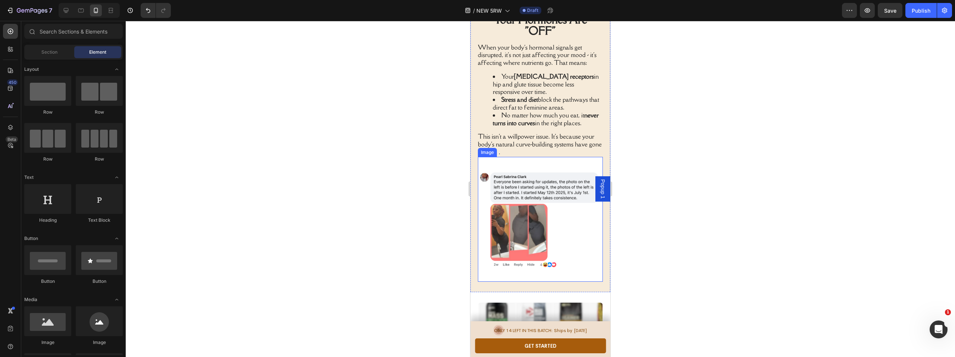
click at [556, 219] on img at bounding box center [540, 219] width 125 height 125
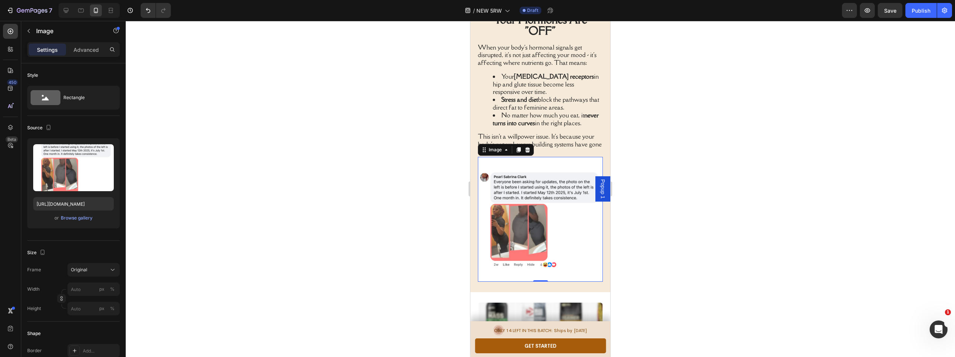
click at [684, 260] on div at bounding box center [540, 189] width 829 height 336
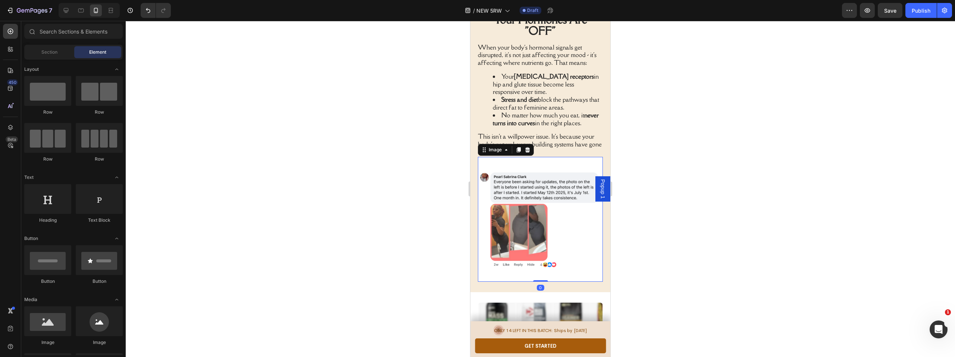
click at [557, 239] on img at bounding box center [540, 219] width 125 height 125
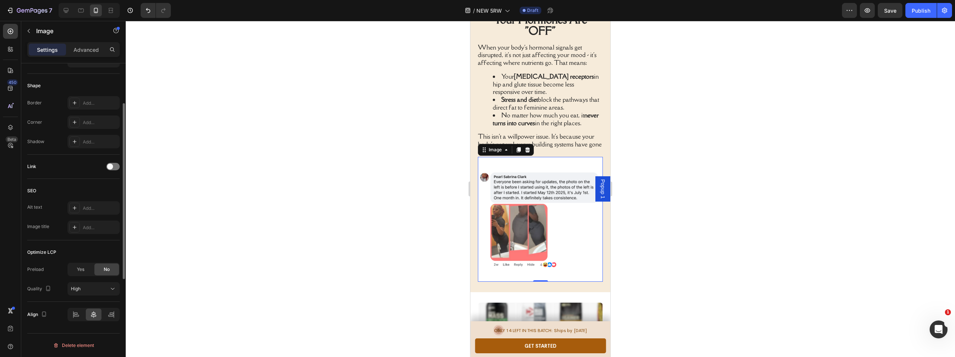
scroll to position [119, 0]
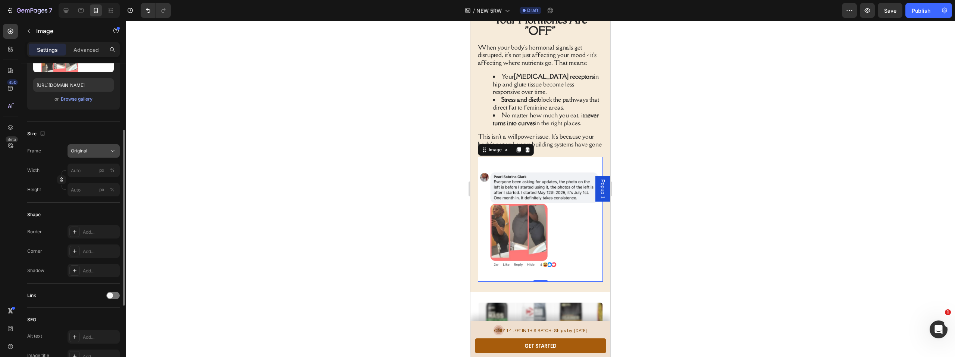
click at [101, 154] on div "Original" at bounding box center [89, 151] width 37 height 7
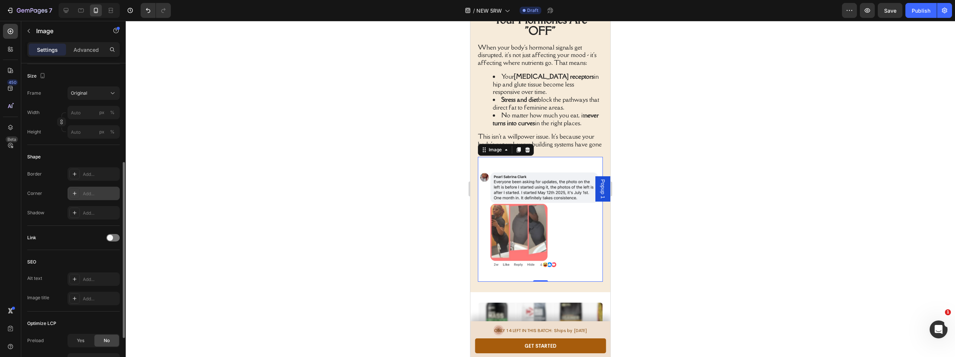
click at [76, 193] on icon at bounding box center [75, 194] width 6 height 6
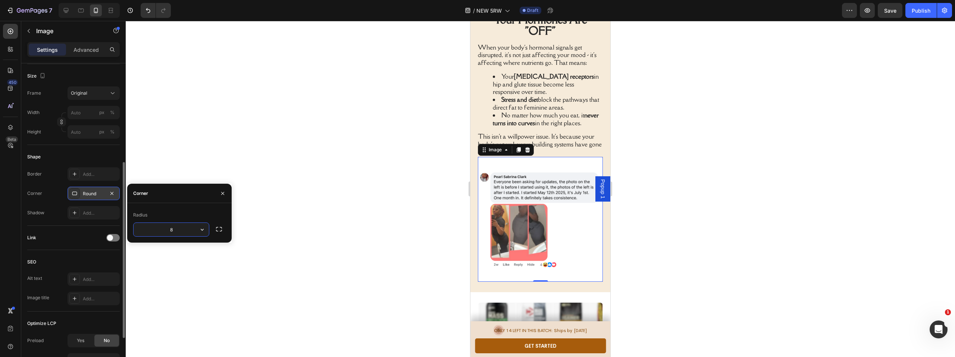
click at [178, 233] on input "8" at bounding box center [171, 229] width 75 height 13
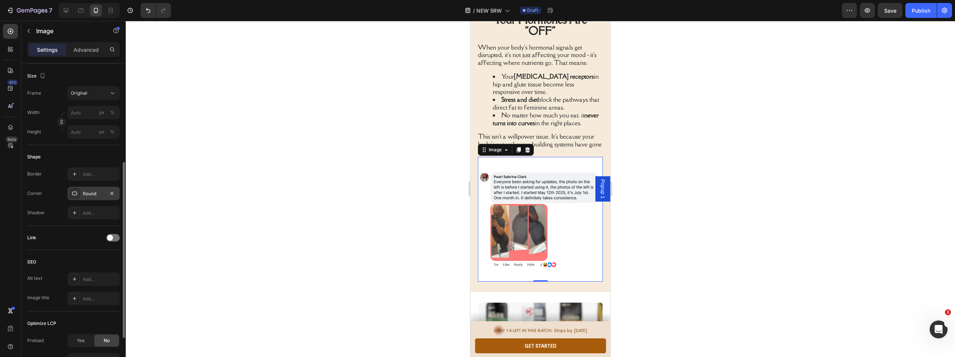
click at [282, 236] on div at bounding box center [540, 189] width 829 height 336
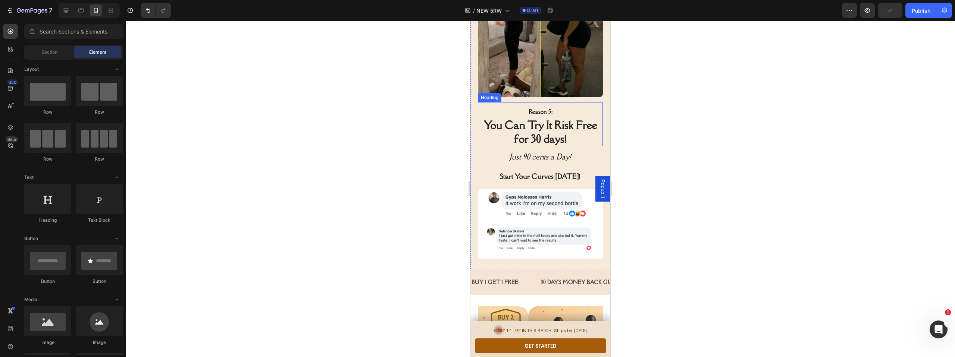
scroll to position [2092, 0]
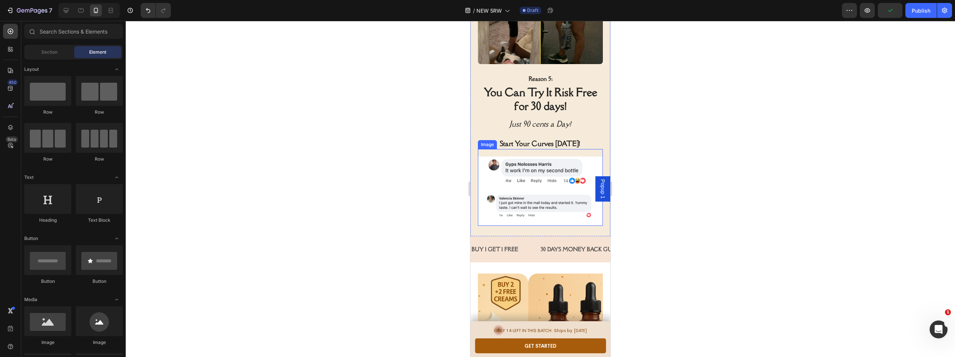
click at [525, 175] on img at bounding box center [540, 191] width 125 height 69
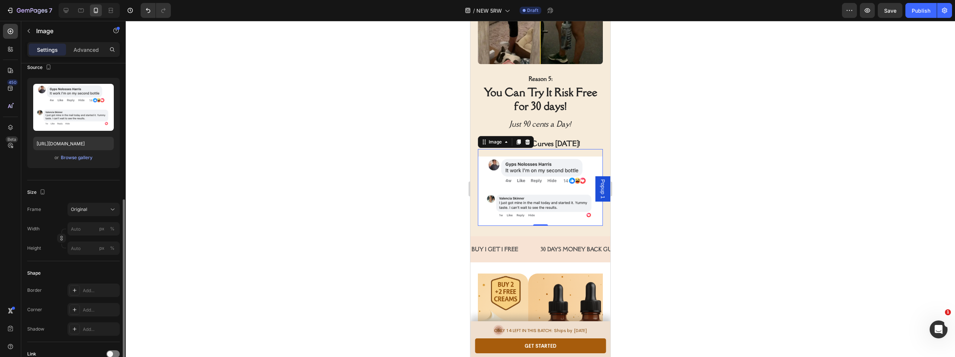
scroll to position [126, 0]
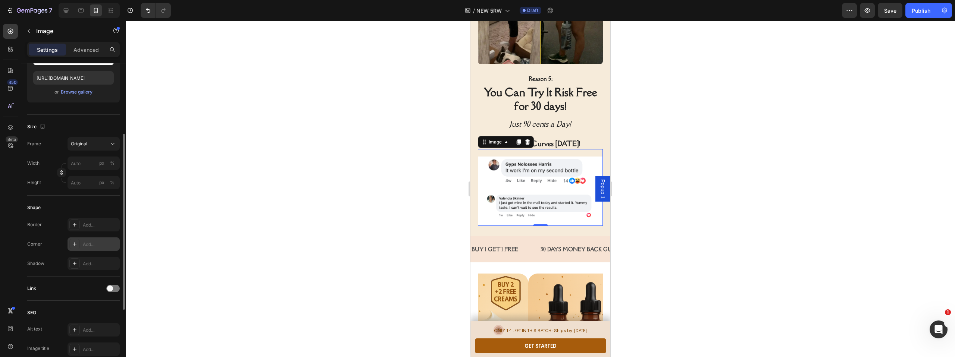
click at [91, 245] on div "Add..." at bounding box center [100, 244] width 35 height 7
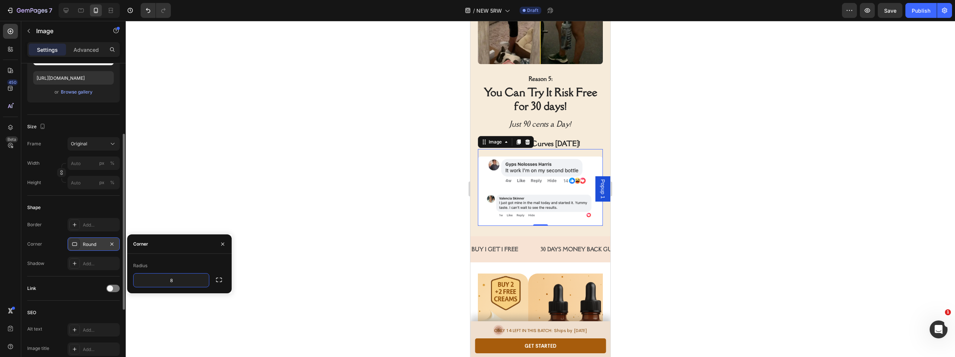
click at [286, 309] on div at bounding box center [540, 189] width 829 height 336
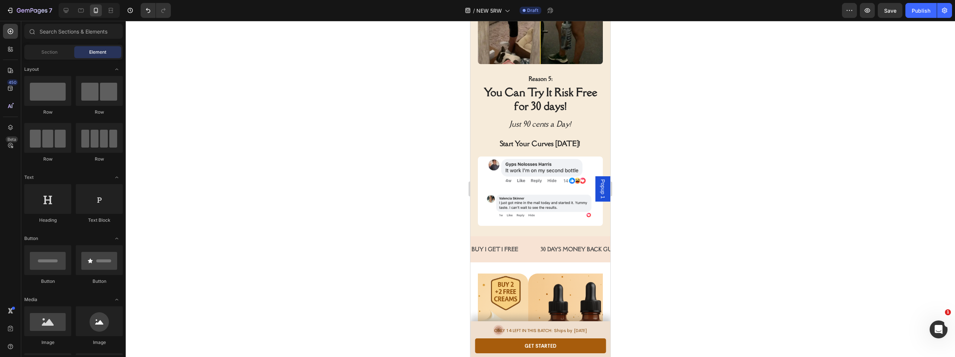
click at [321, 236] on div at bounding box center [540, 189] width 829 height 336
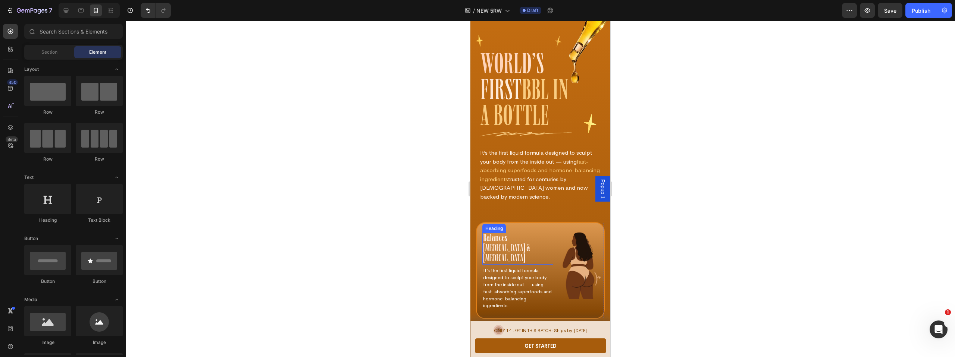
scroll to position [4047, 0]
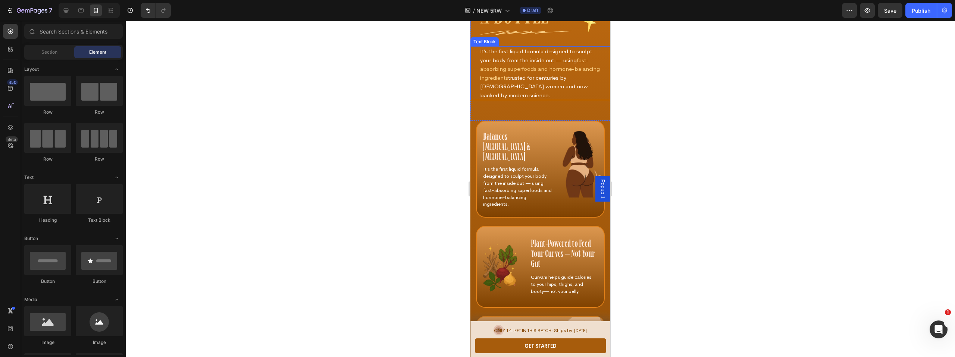
click at [523, 51] on div "It’s the first liquid formula designed to sculpt your body from the inside out …" at bounding box center [540, 73] width 140 height 54
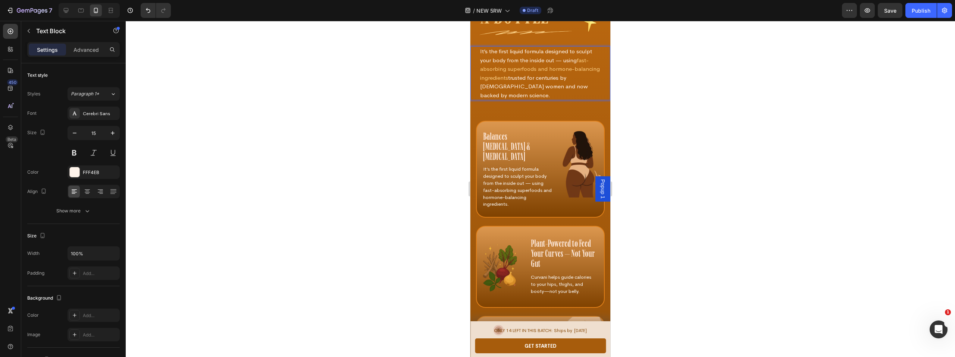
click at [546, 74] on p "It’s the first liquid formula designed to sculpt your body from the inside out …" at bounding box center [540, 73] width 120 height 53
click at [542, 54] on p "It’s the first liquid formula designed to sculpt your body from the inside out …" at bounding box center [540, 73] width 120 height 53
click at [544, 51] on p "It’s the first liquid formula designed to sculpt your body from the inside out …" at bounding box center [540, 73] width 120 height 53
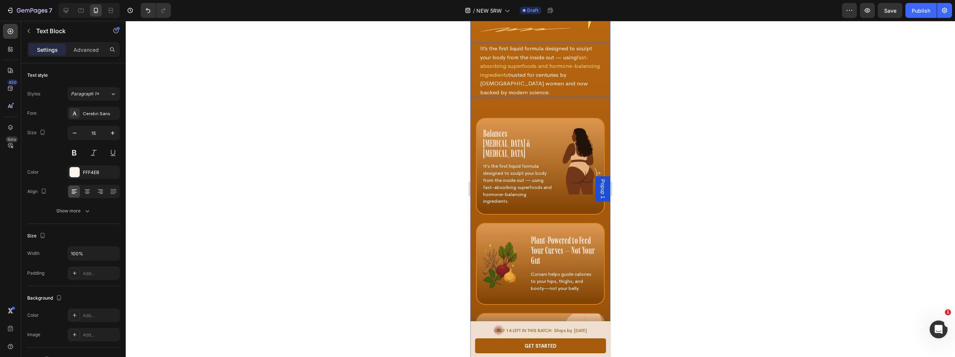
scroll to position [4061, 0]
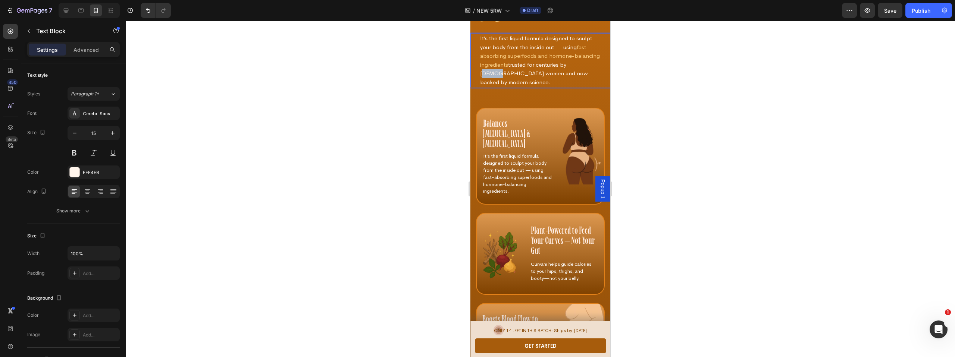
drag, startPoint x: 494, startPoint y: 74, endPoint x: 481, endPoint y: 74, distance: 13.4
click at [481, 74] on p "It’s the first liquid formula designed to sculpt your body from the inside out …" at bounding box center [540, 60] width 120 height 53
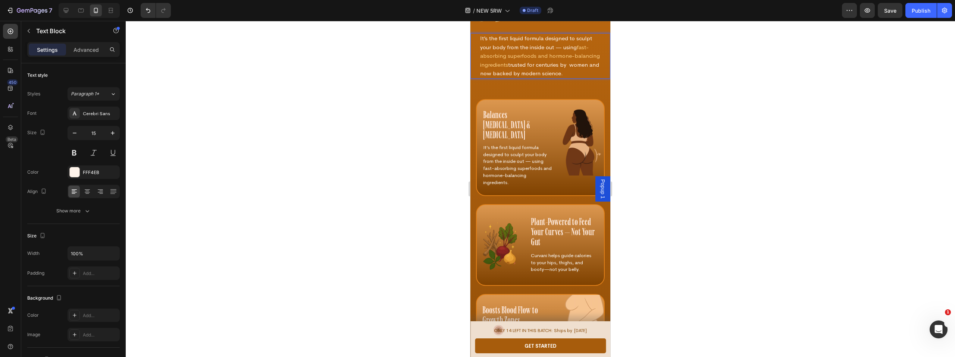
click at [483, 72] on p "It’s the first liquid formula designed to sculpt your body from the inside out …" at bounding box center [540, 56] width 120 height 44
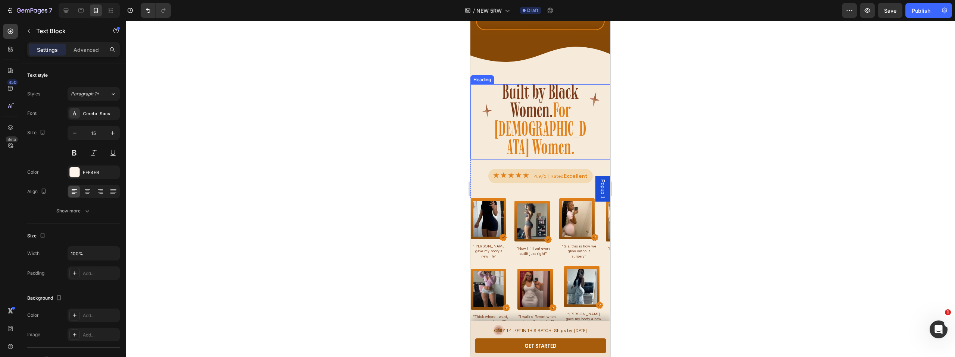
scroll to position [4522, 0]
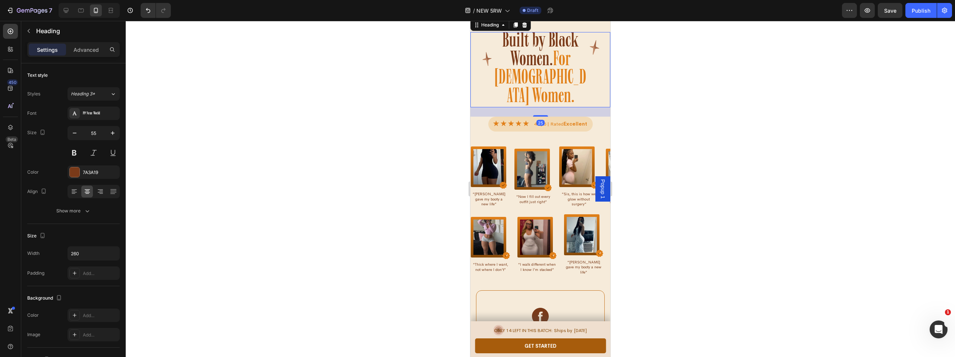
click at [546, 84] on h3 "Built by Black Women. For Black Women." at bounding box center [540, 69] width 97 height 75
click at [546, 83] on h3 "Built by Black Women. For Black Women." at bounding box center [540, 69] width 97 height 75
drag, startPoint x: 545, startPoint y: 81, endPoint x: 574, endPoint y: 80, distance: 28.8
click at [575, 80] on p "Built by Black Women. For Black Women." at bounding box center [540, 70] width 95 height 74
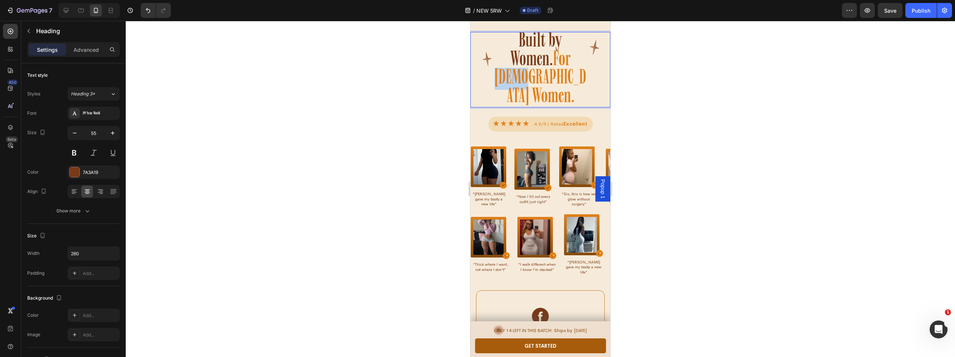
drag, startPoint x: 561, startPoint y: 101, endPoint x: 537, endPoint y: 97, distance: 25.0
click at [534, 98] on span "For [DEMOGRAPHIC_DATA] Women." at bounding box center [541, 79] width 92 height 59
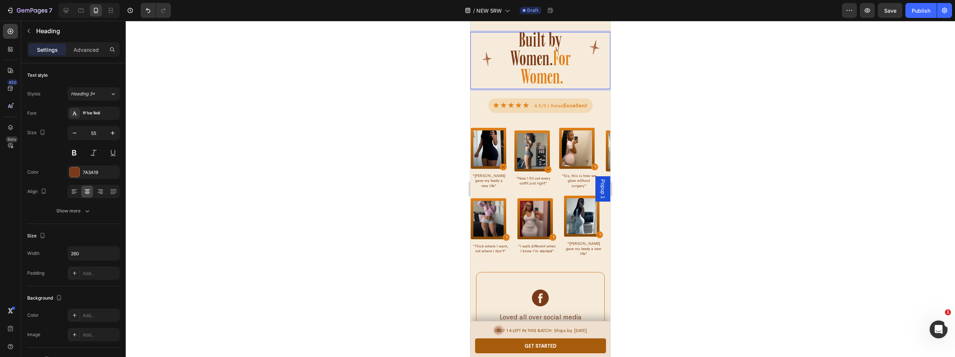
scroll to position [1, 0]
click at [373, 124] on div at bounding box center [540, 189] width 829 height 336
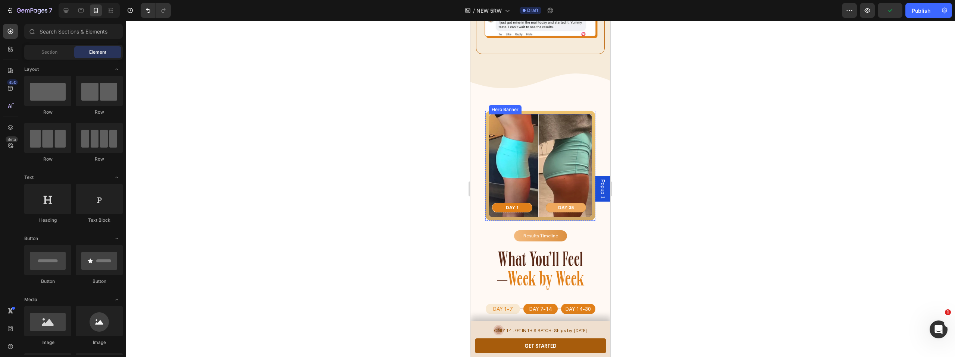
scroll to position [5049, 0]
click at [540, 149] on div "Background Image" at bounding box center [540, 165] width 103 height 103
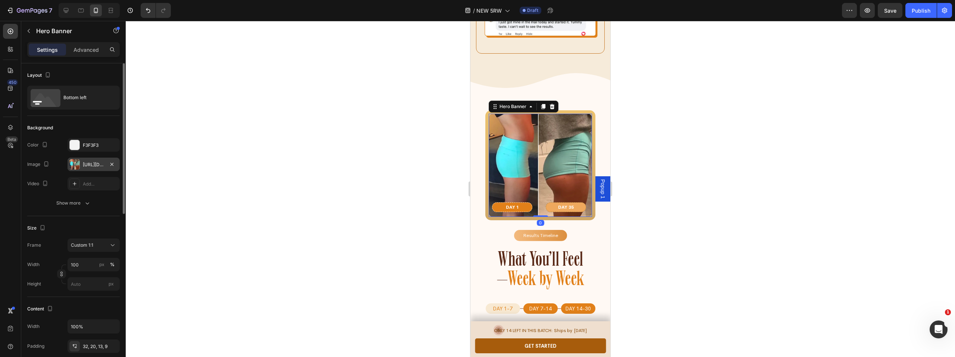
click at [76, 164] on div at bounding box center [74, 164] width 10 height 10
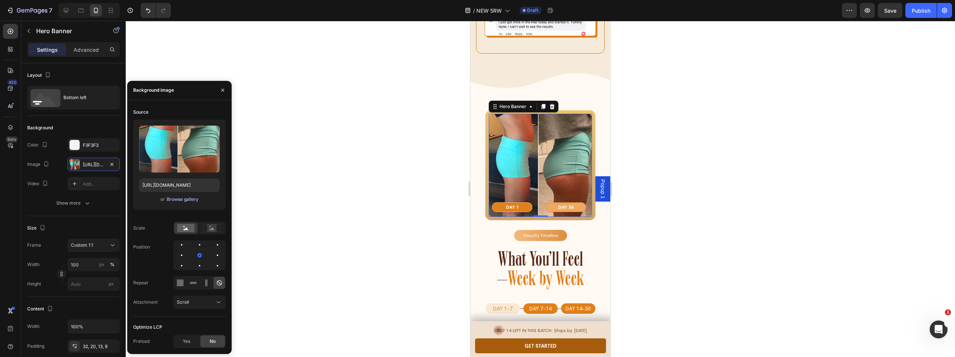
click at [175, 198] on div "Browse gallery" at bounding box center [183, 199] width 32 height 7
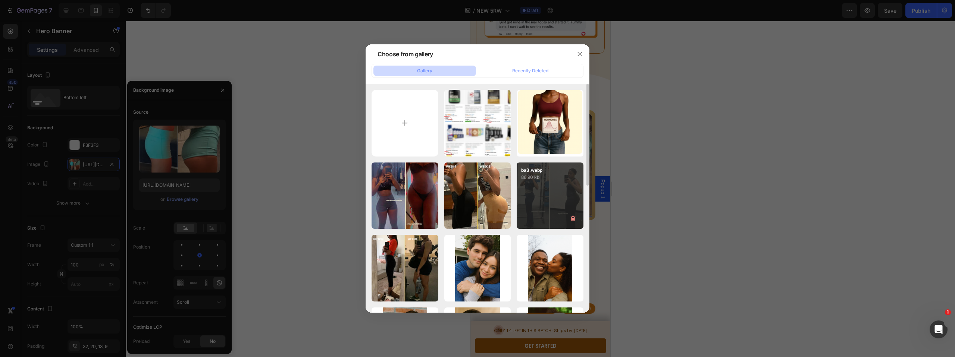
scroll to position [14, 0]
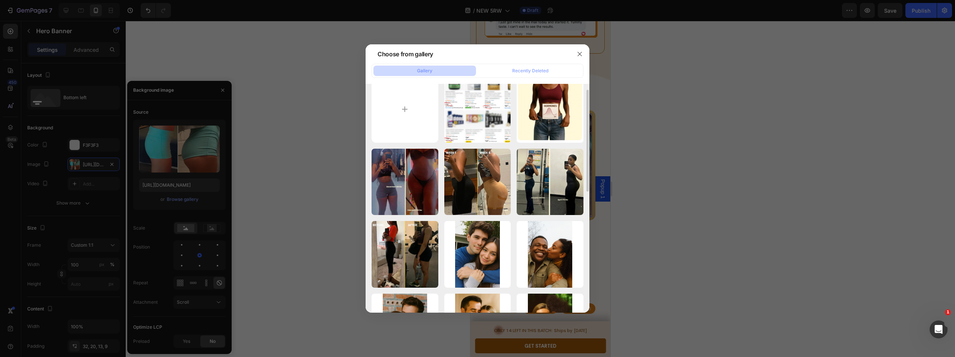
drag, startPoint x: 488, startPoint y: 171, endPoint x: 439, endPoint y: 169, distance: 48.5
click at [0, 0] on div "ba1.jpg 126.41 kb" at bounding box center [0, 0] width 0 height 0
type input "https://cdn.shopify.com/s/files/1/0669/4037/1098/files/gempages_558533732923868…"
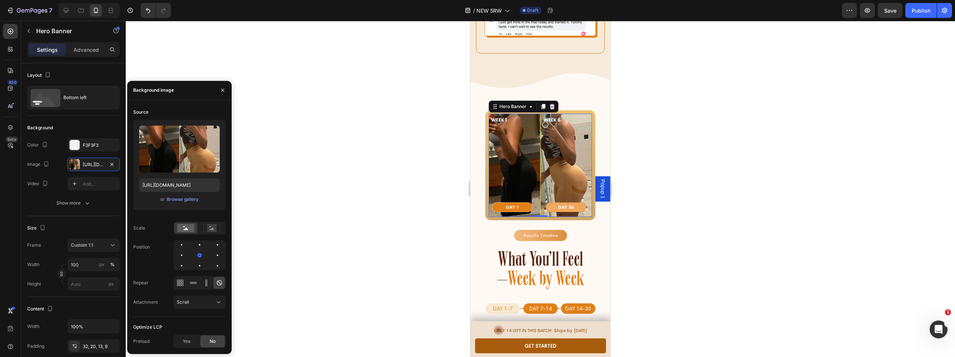
click at [361, 162] on div at bounding box center [540, 189] width 829 height 336
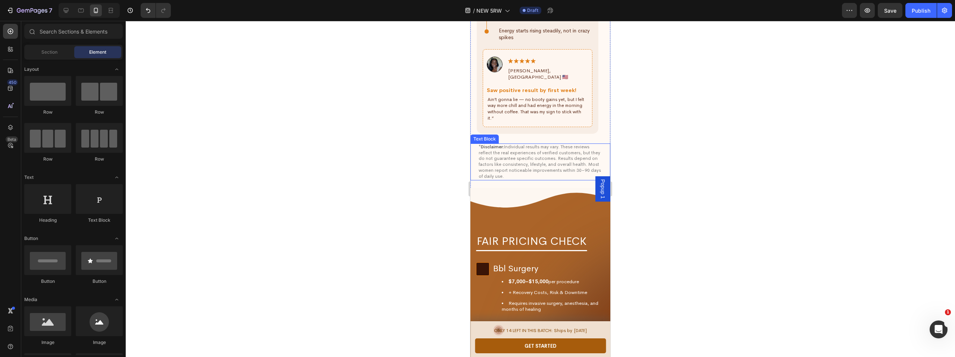
scroll to position [5449, 0]
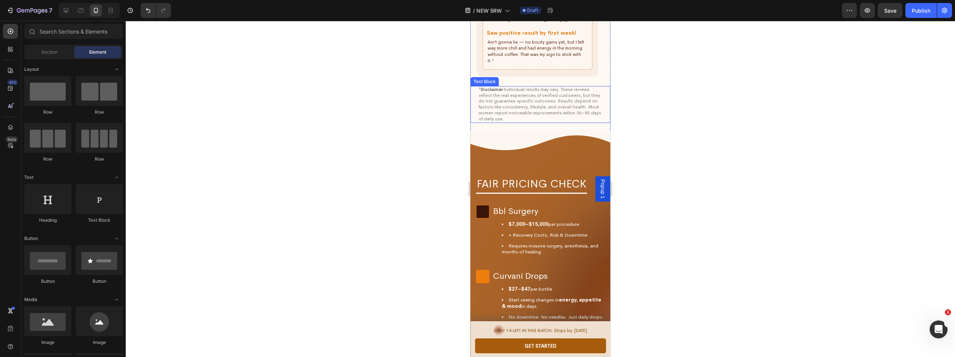
click at [546, 87] on p "*Disclaimer: Individual results may vary. These reviews reflect the real experi…" at bounding box center [540, 104] width 123 height 35
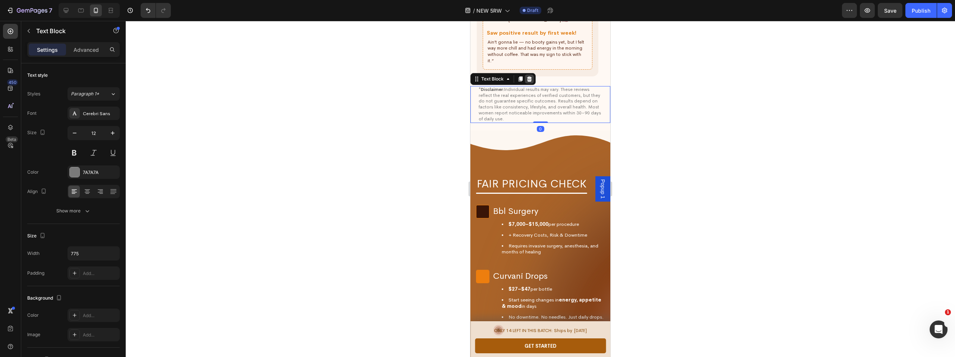
click at [530, 76] on icon at bounding box center [529, 78] width 5 height 5
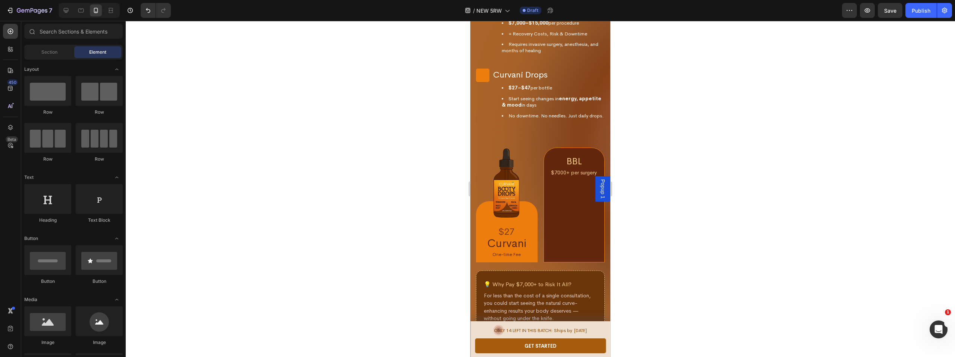
scroll to position [5635, 0]
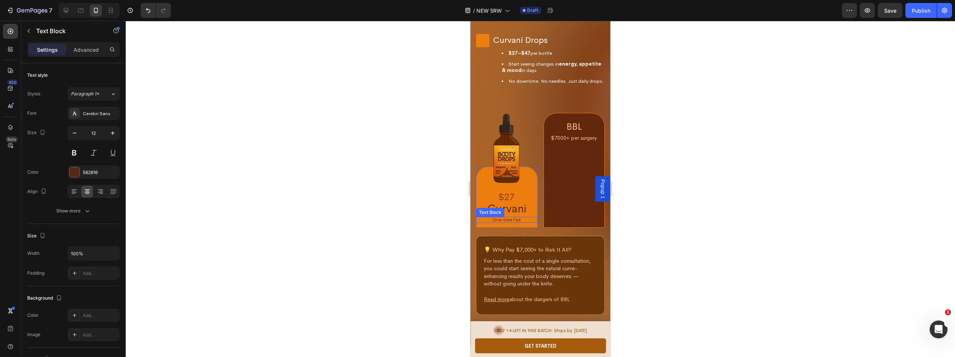
click at [503, 222] on p "One-time Fee" at bounding box center [507, 220] width 60 height 4
click at [534, 213] on icon at bounding box center [535, 210] width 6 height 6
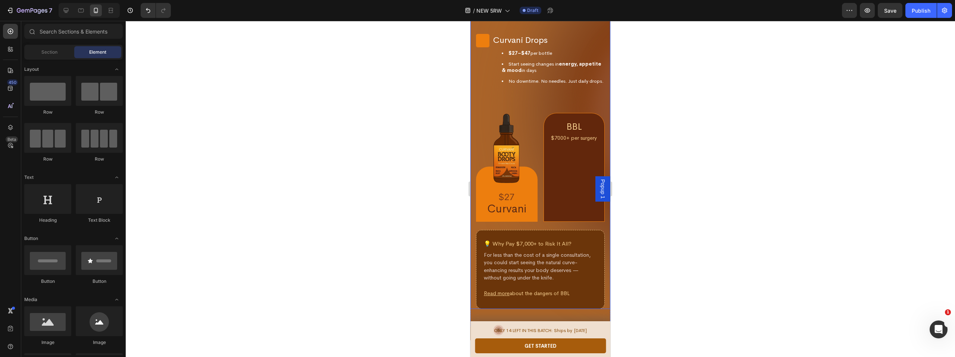
click at [443, 210] on div at bounding box center [540, 189] width 829 height 336
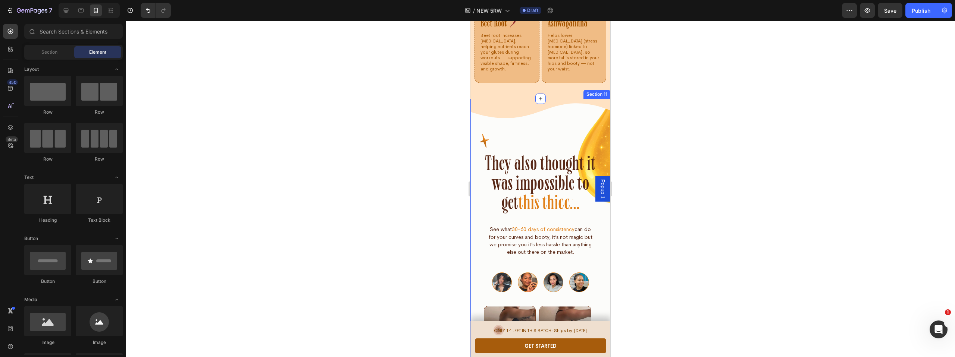
scroll to position [6130, 0]
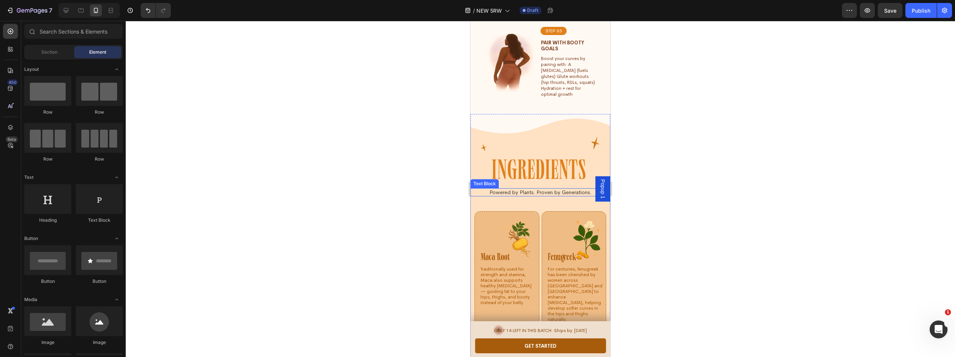
click at [528, 191] on p "Powered by Plants. Proven by Generations." at bounding box center [540, 192] width 129 height 7
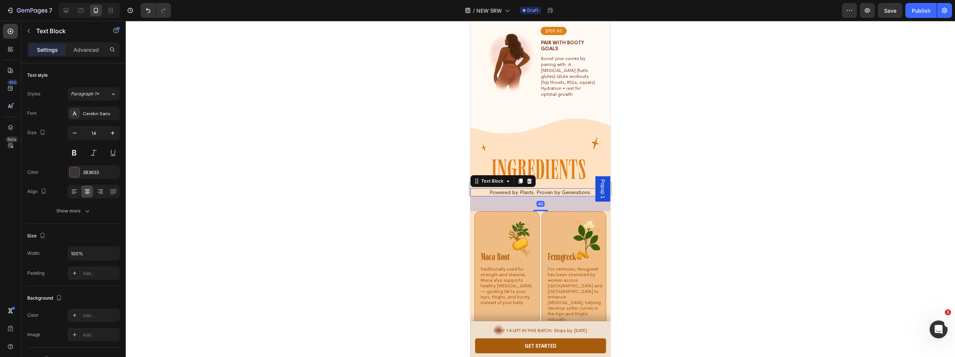
click at [529, 192] on p "Powered by Plants. Proven by Generations." at bounding box center [540, 192] width 129 height 7
drag, startPoint x: 530, startPoint y: 192, endPoint x: 517, endPoint y: 191, distance: 13.4
click at [517, 191] on p "Powered by Plants. Proven by Generations." at bounding box center [540, 192] width 129 height 7
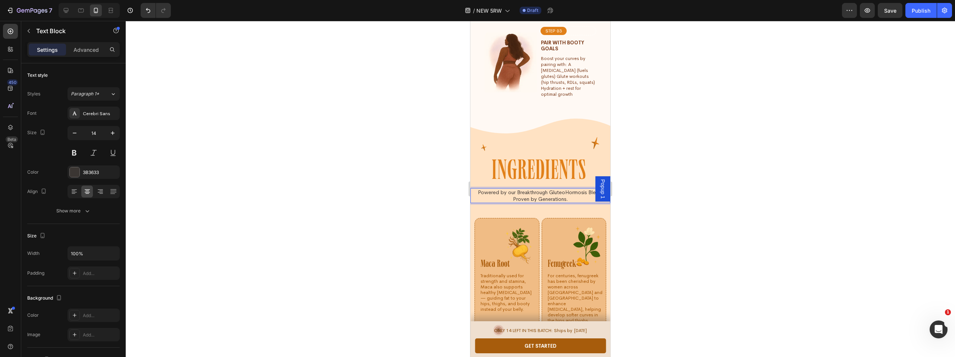
click at [412, 202] on div at bounding box center [540, 189] width 829 height 336
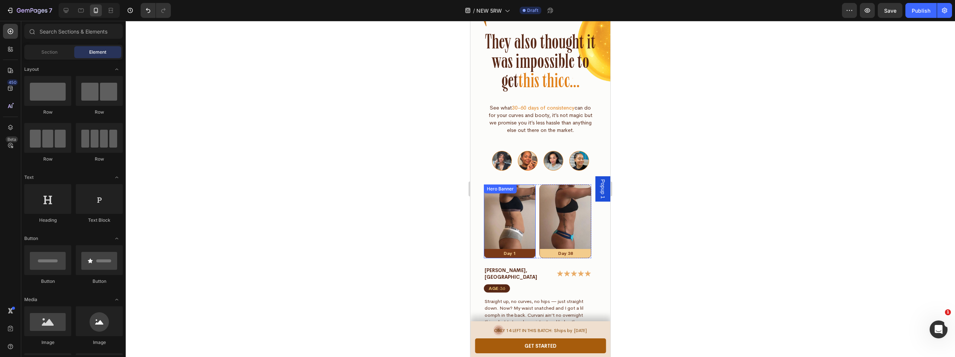
scroll to position [6604, 0]
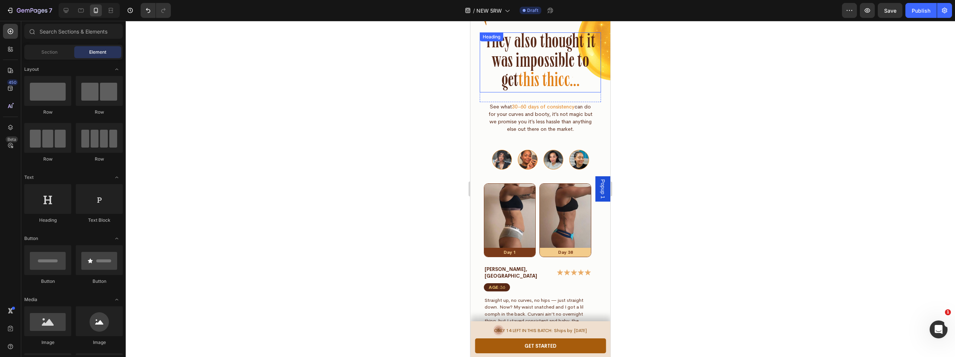
click at [570, 84] on span "this thicc..." at bounding box center [549, 81] width 62 height 22
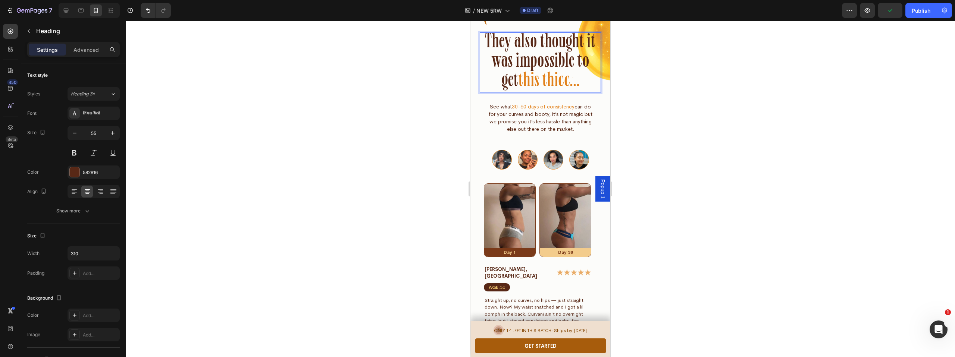
click at [568, 81] on span "this thicc..." at bounding box center [549, 81] width 62 height 22
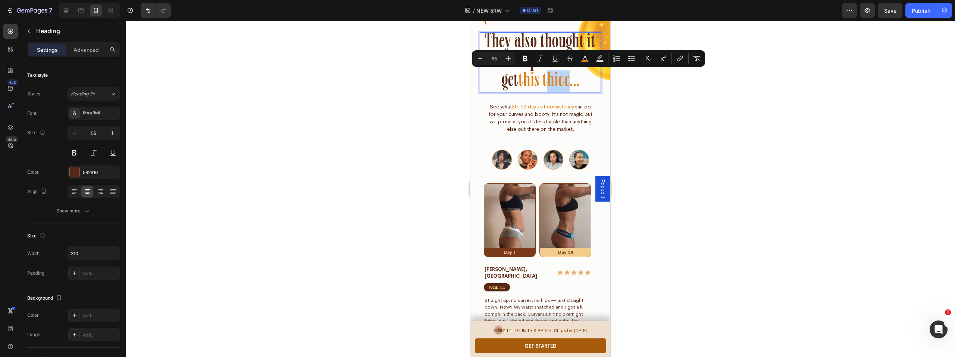
drag, startPoint x: 568, startPoint y: 81, endPoint x: 543, endPoint y: 81, distance: 24.6
click at [543, 81] on span "this thicc..." at bounding box center [549, 81] width 62 height 22
click at [548, 79] on span "this thicc..." at bounding box center [549, 81] width 62 height 22
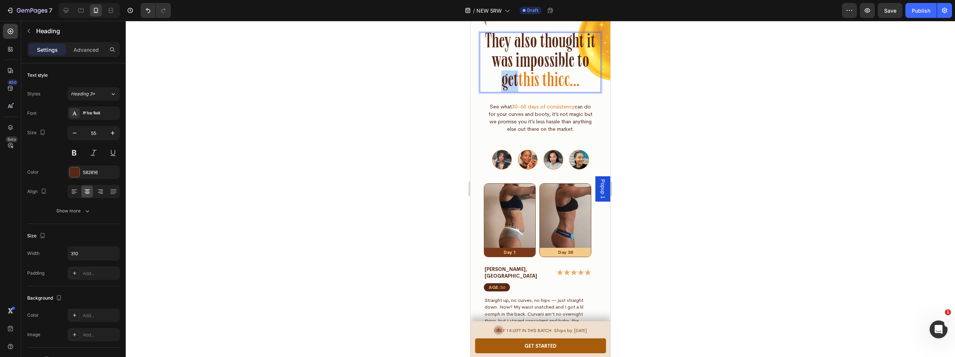
drag, startPoint x: 512, startPoint y: 79, endPoint x: 498, endPoint y: 80, distance: 14.2
click at [498, 80] on p "They also thought it was impossible to get this thicc..." at bounding box center [540, 62] width 114 height 59
click at [528, 79] on span "this thicc..." at bounding box center [549, 81] width 62 height 22
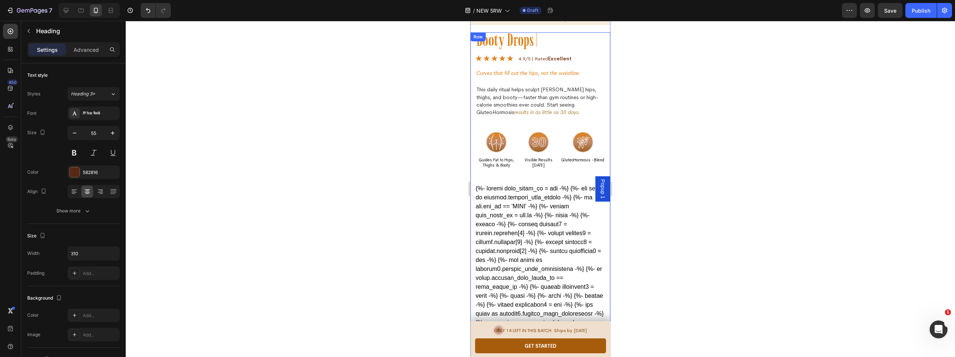
scroll to position [1980, 0]
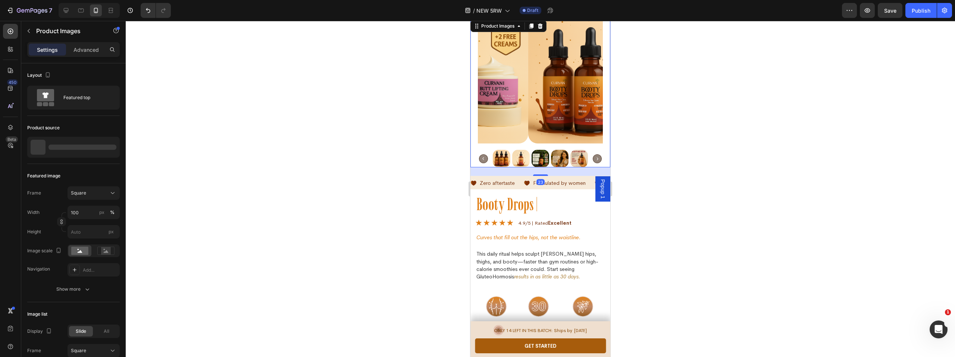
click at [528, 109] on img at bounding box center [590, 81] width 125 height 125
click at [89, 148] on div "Booty Drops |" at bounding box center [73, 147] width 93 height 21
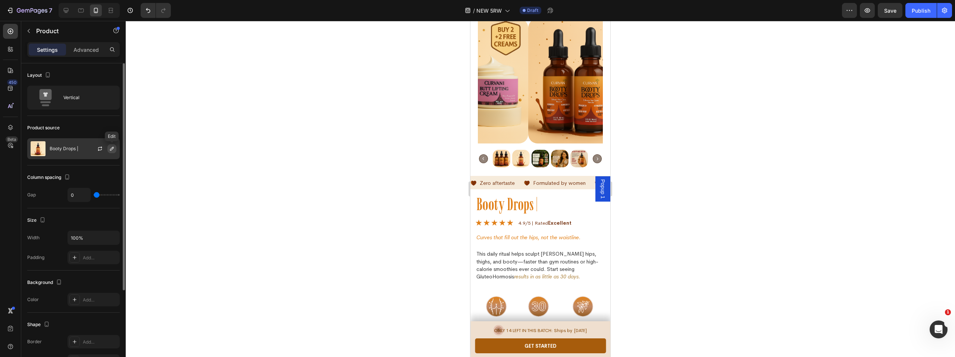
click at [111, 149] on icon "button" at bounding box center [112, 149] width 4 height 4
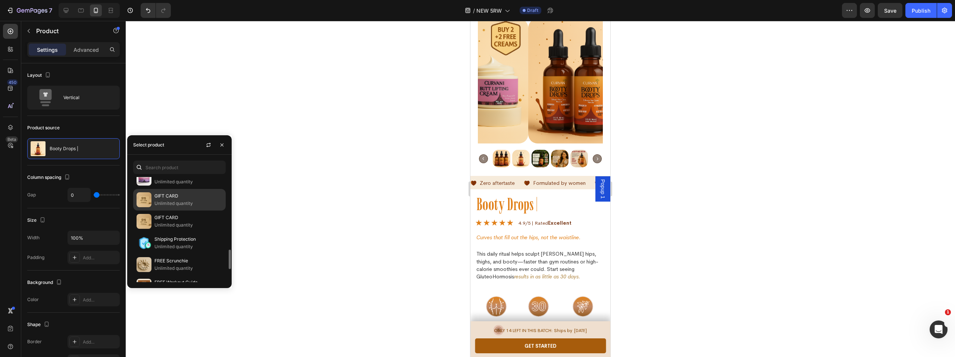
scroll to position [350, 0]
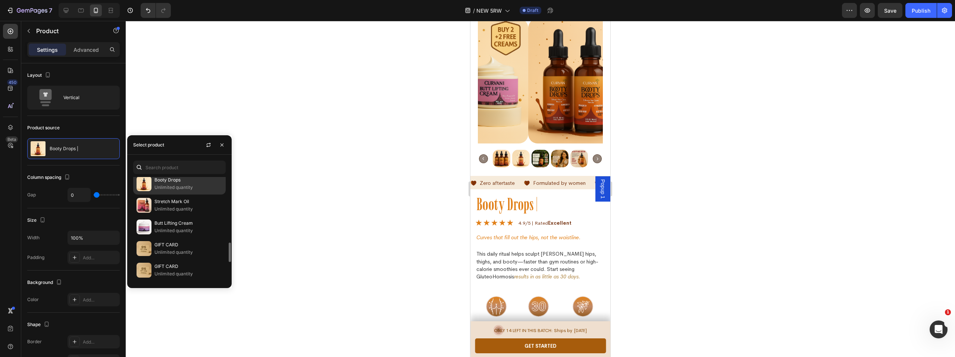
click at [174, 187] on p "Unlimited quantity" at bounding box center [188, 187] width 68 height 7
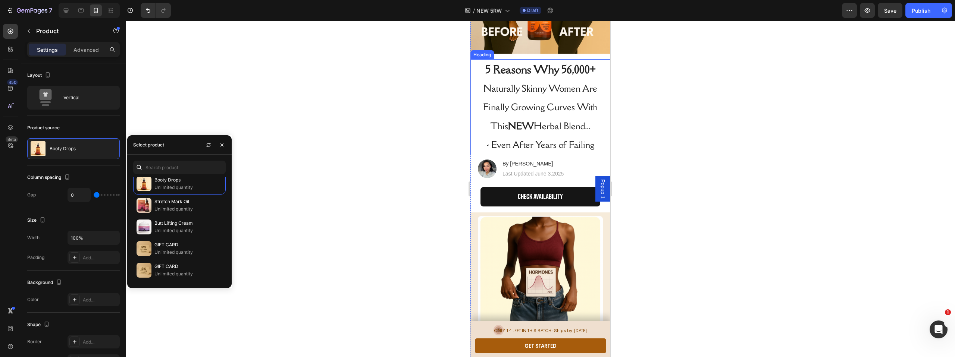
scroll to position [0, 0]
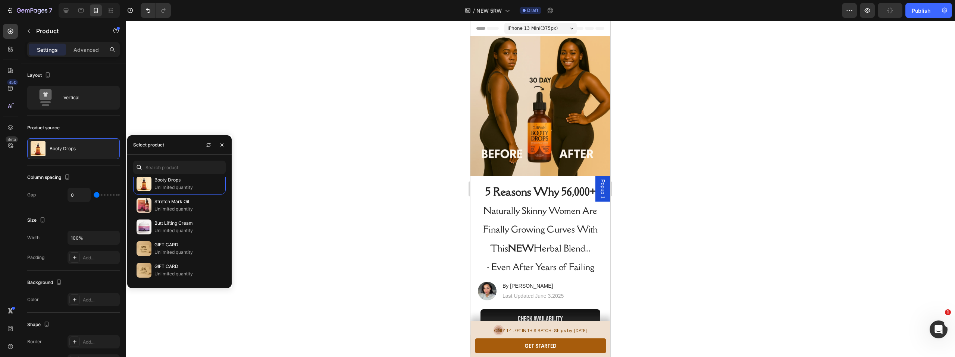
click at [704, 126] on div at bounding box center [540, 189] width 829 height 336
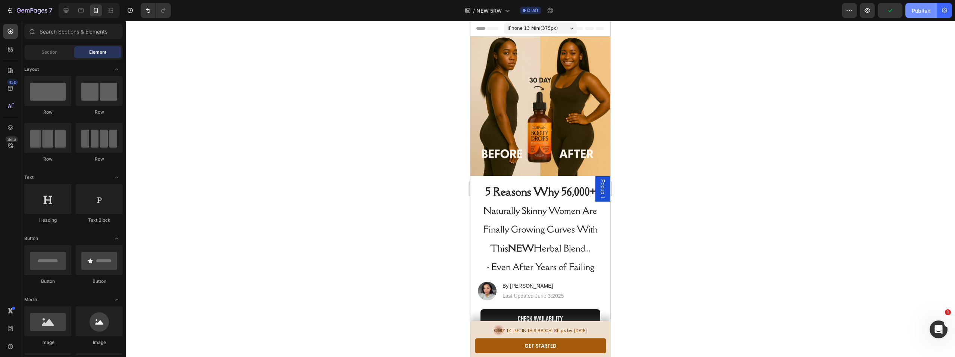
click at [915, 12] on div "Publish" at bounding box center [921, 11] width 19 height 8
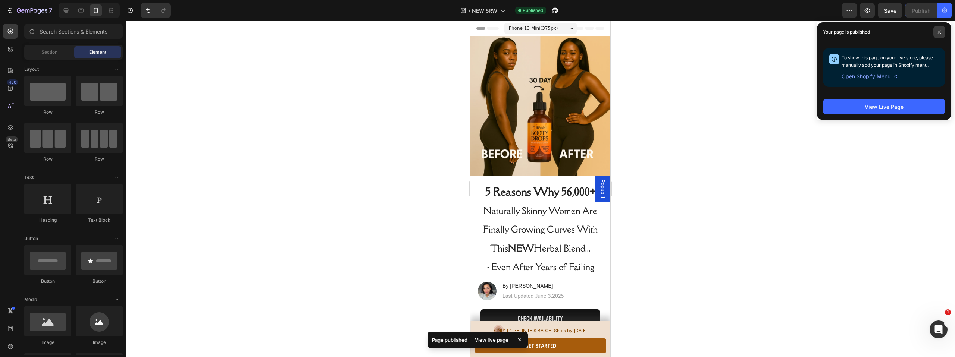
click at [941, 34] on span at bounding box center [939, 32] width 12 height 12
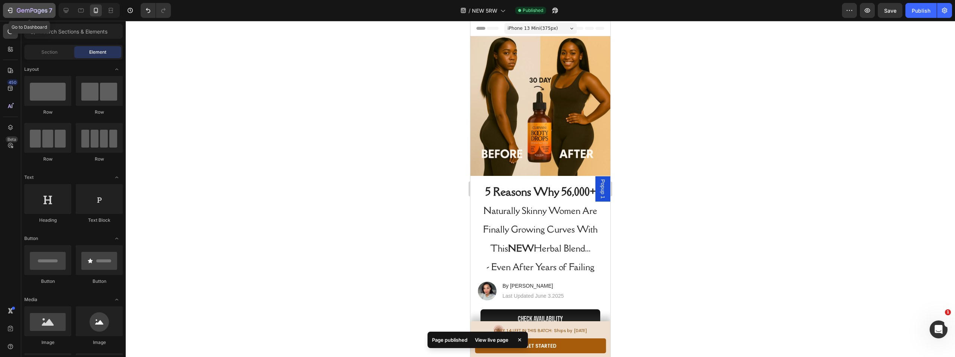
click at [15, 9] on div "7" at bounding box center [29, 10] width 46 height 9
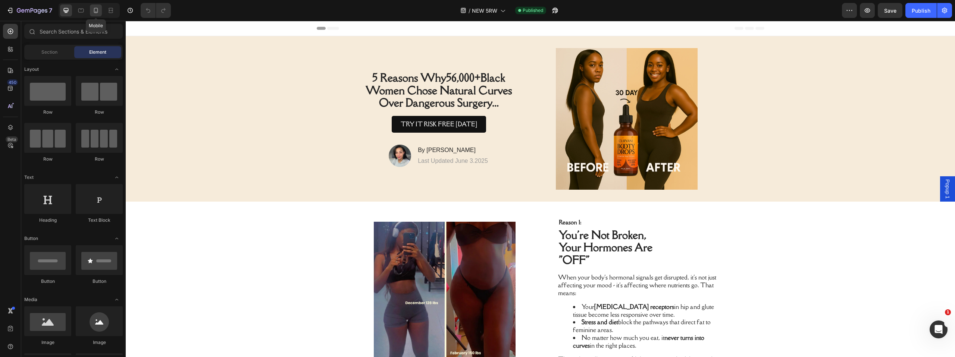
click at [99, 12] on icon at bounding box center [95, 10] width 7 height 7
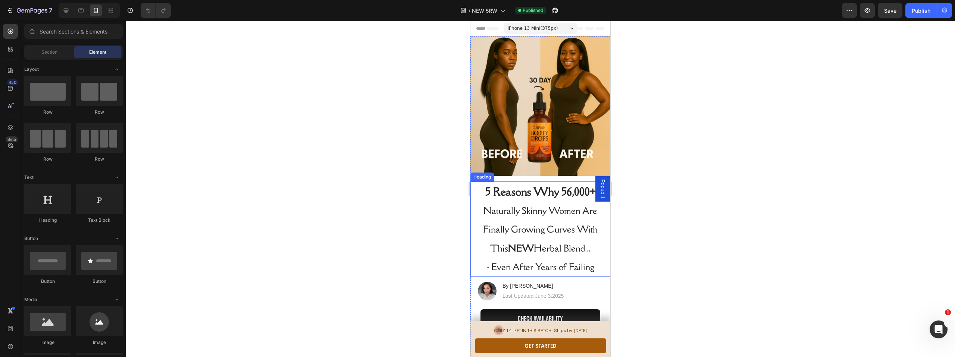
click at [570, 250] on h1 "5 Reasons Why 56,000+ Naturally Skinny Women Are Finally Growing Curves With Th…" at bounding box center [540, 229] width 125 height 95
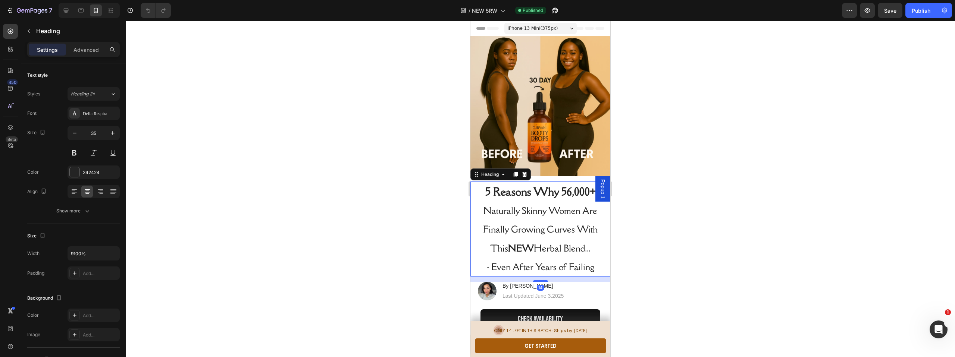
click at [593, 261] on h1 "5 Reasons Why 56,000+ Naturally Skinny Women Are Finally Growing Curves With Th…" at bounding box center [540, 229] width 125 height 95
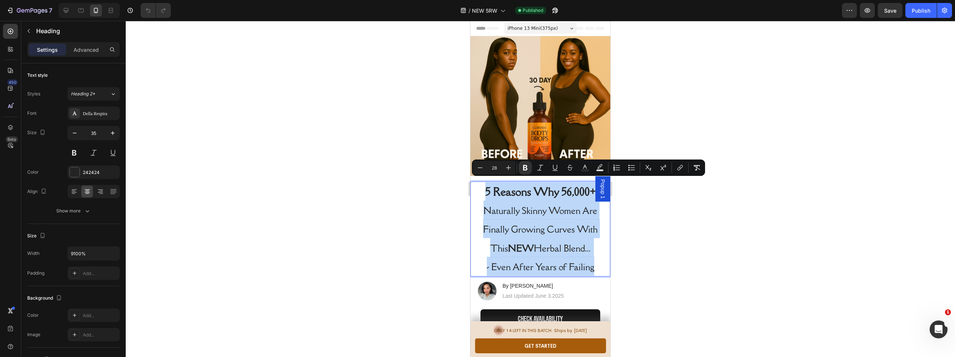
drag, startPoint x: 591, startPoint y: 260, endPoint x: 479, endPoint y: 187, distance: 134.3
click at [479, 187] on p "5 Reasons Why 56,000+ Naturally Skinny Women Are Finally Growing Curves With Th…" at bounding box center [540, 229] width 123 height 94
copy p "5 Reasons Why 56,000+ Naturally Skinny Women Are Finally Growing Curves With Th…"
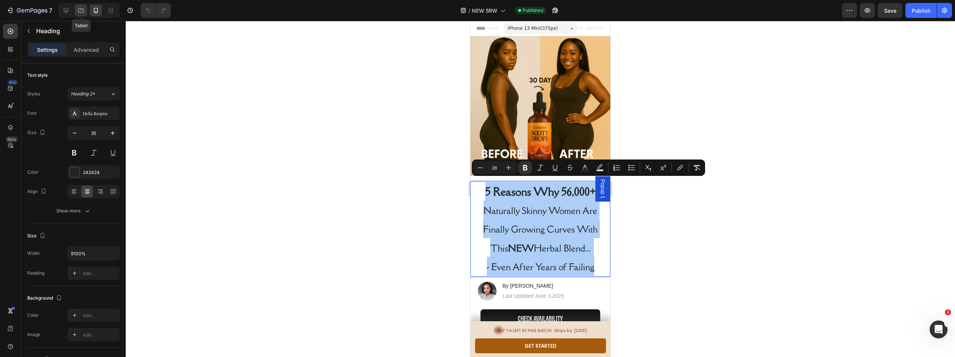
click at [82, 11] on icon at bounding box center [80, 10] width 7 height 7
type input "48"
type input "100%"
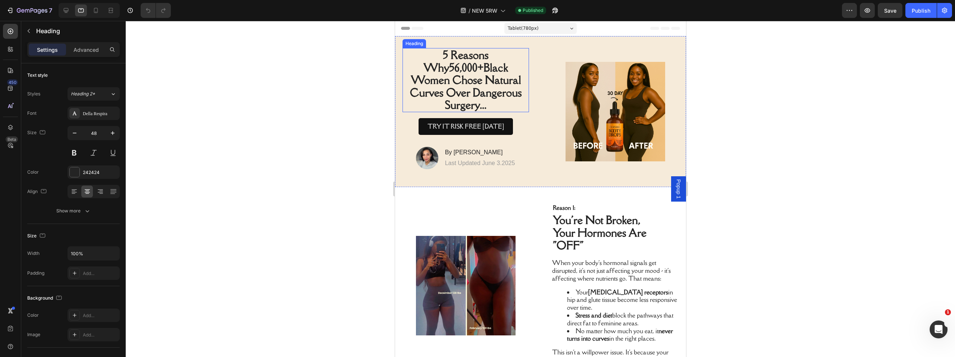
click at [436, 82] on span "5 Reasons Why 56,000+ [DEMOGRAPHIC_DATA] Women Chose Natural Curves Over Danger…" at bounding box center [466, 80] width 112 height 64
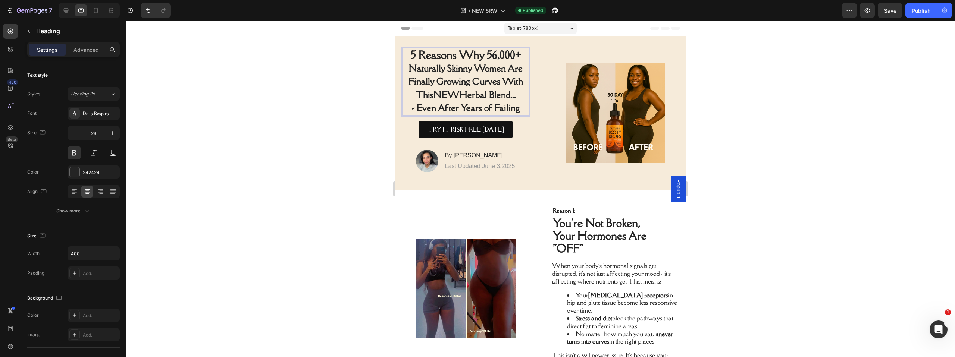
click at [334, 135] on div at bounding box center [540, 189] width 829 height 336
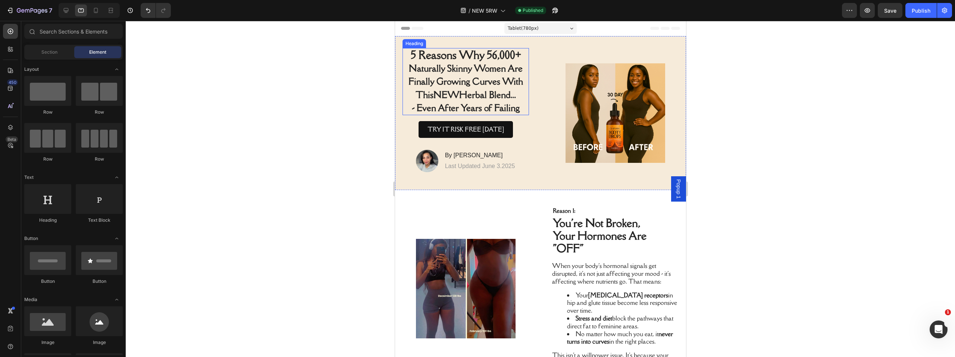
click at [488, 85] on span "Naturally Skinny Women Are Finally Growing Curves With This NEW Herbal Blend..." at bounding box center [465, 81] width 115 height 38
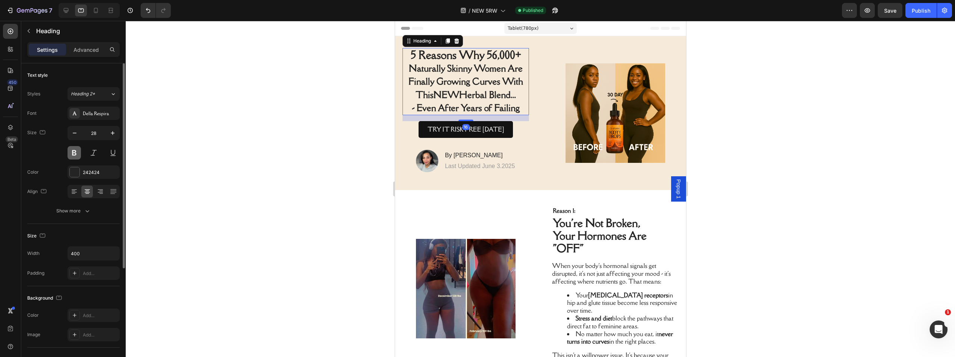
click at [75, 153] on button at bounding box center [74, 152] width 13 height 13
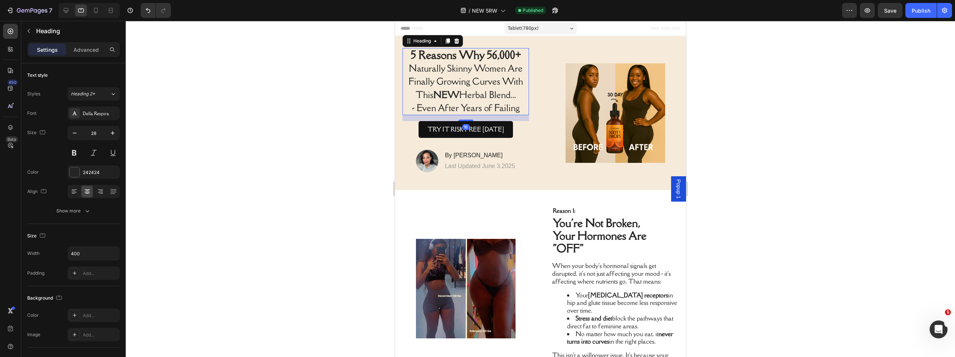
click at [341, 111] on div at bounding box center [540, 189] width 829 height 336
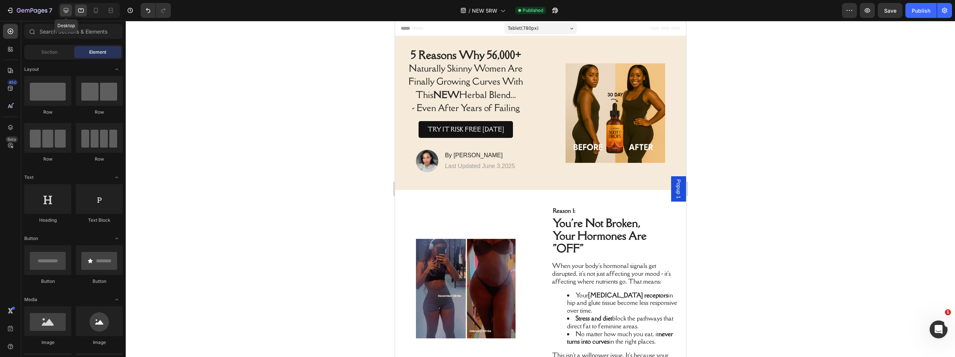
click at [67, 10] on icon at bounding box center [66, 10] width 5 height 5
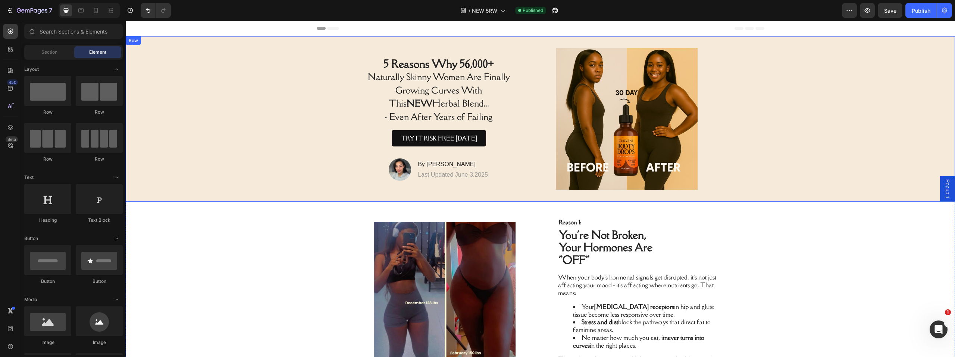
click at [295, 121] on div "Image ⁠⁠⁠⁠⁠⁠⁠ 5 Reasons Why 56,000+ Naturally Skinny Women Are Finally Growing …" at bounding box center [540, 119] width 829 height 166
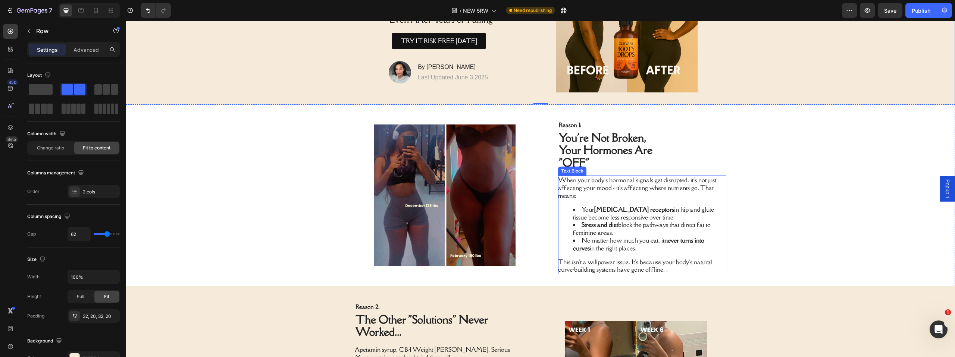
scroll to position [153, 0]
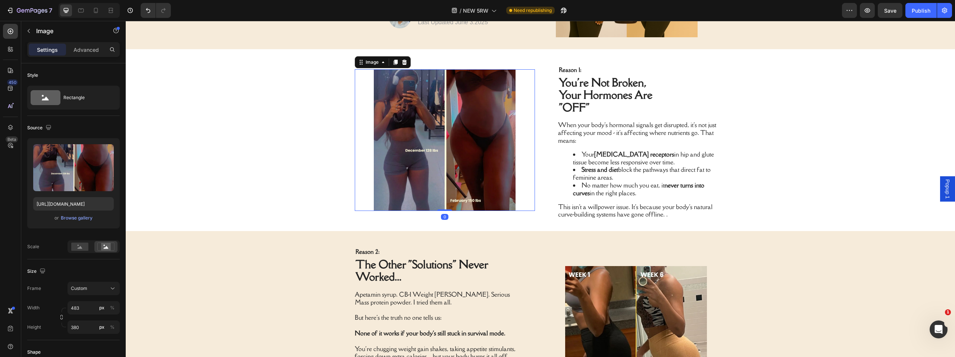
click at [441, 141] on img at bounding box center [445, 140] width 180 height 142
click at [82, 217] on div "Browse gallery" at bounding box center [77, 218] width 32 height 7
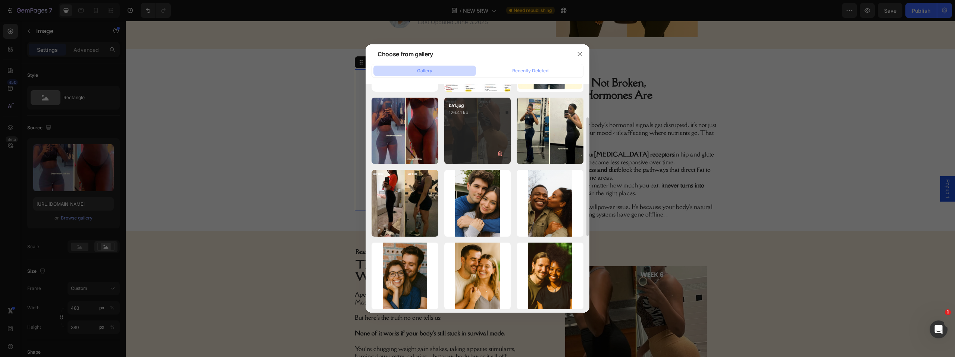
scroll to position [0, 0]
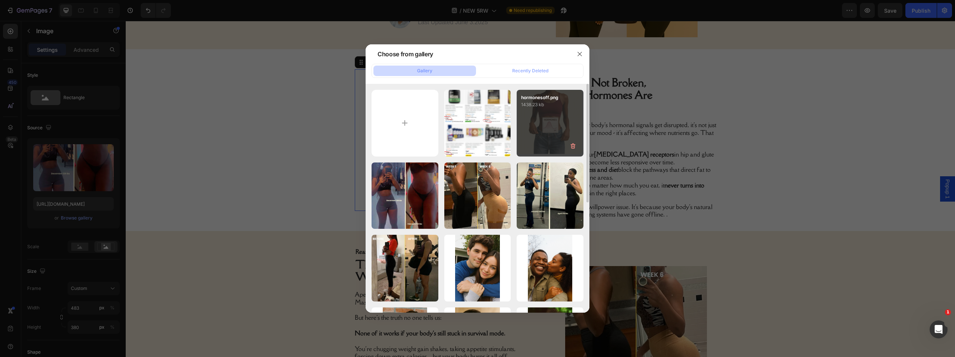
click at [539, 135] on div "hormonesoff.png 1438.23 kb" at bounding box center [550, 123] width 67 height 67
type input "https://cdn.shopify.com/s/files/1/0669/4037/1098/files/gempages_558533732923868…"
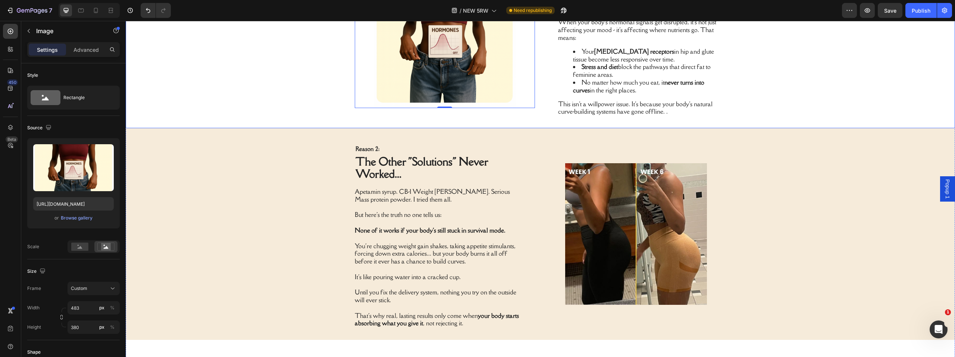
scroll to position [291, 0]
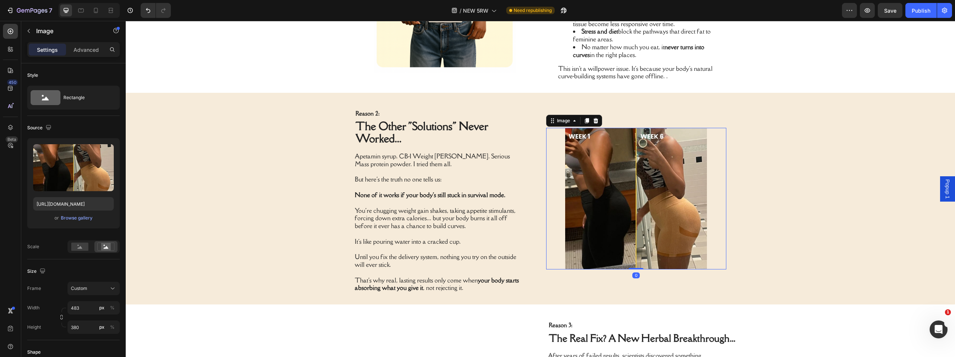
drag, startPoint x: 623, startPoint y: 180, endPoint x: 601, endPoint y: 191, distance: 25.0
click at [623, 180] on img at bounding box center [636, 199] width 180 height 142
click at [69, 217] on div "Browse gallery" at bounding box center [77, 218] width 32 height 7
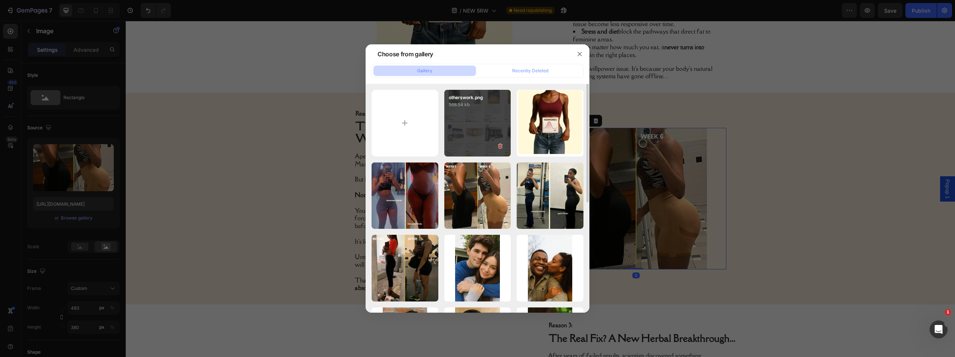
click at [463, 135] on div "otherswork.png 568.54 kb" at bounding box center [477, 123] width 67 height 67
type input "https://cdn.shopify.com/s/files/1/0669/4037/1098/files/gempages_558533732923868…"
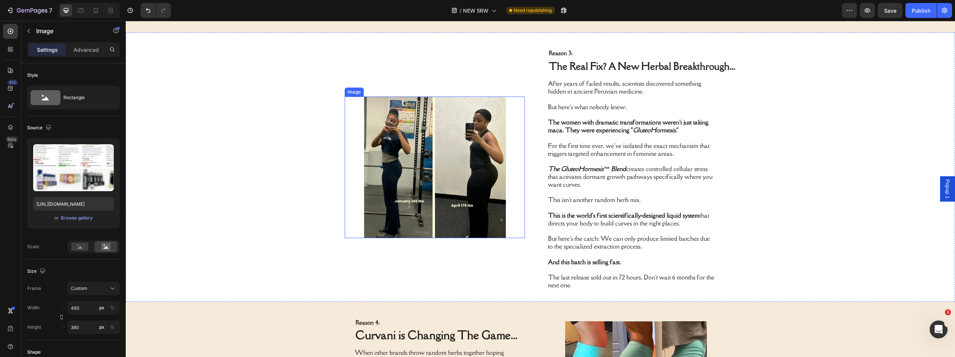
scroll to position [565, 0]
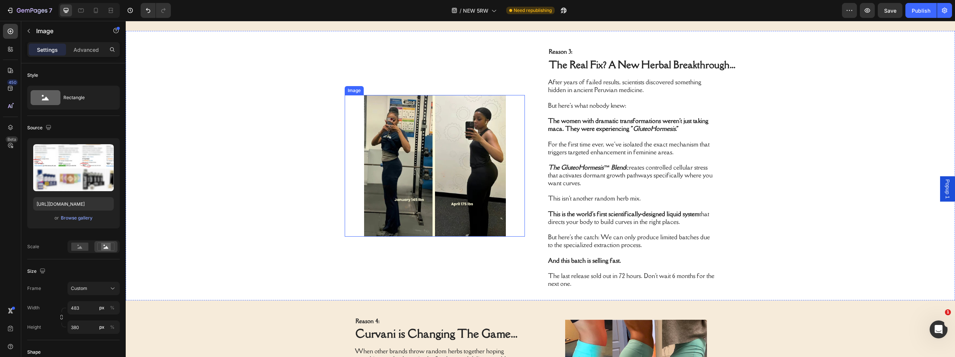
drag, startPoint x: 433, startPoint y: 148, endPoint x: 425, endPoint y: 149, distance: 7.8
click at [433, 148] on img at bounding box center [435, 166] width 180 height 142
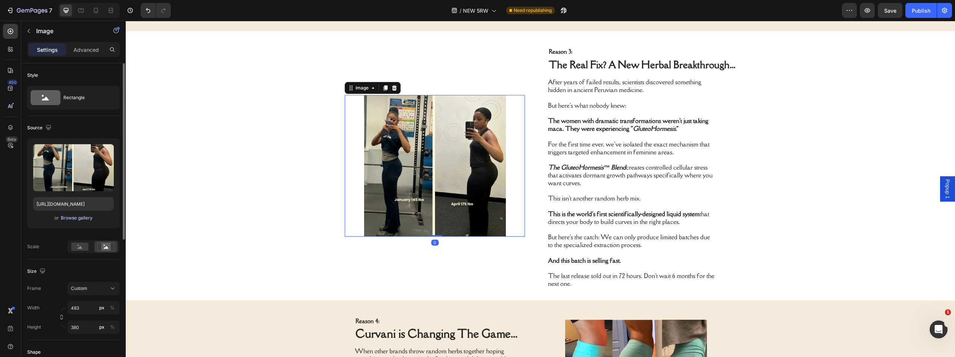
click at [84, 219] on div "Browse gallery" at bounding box center [77, 218] width 32 height 7
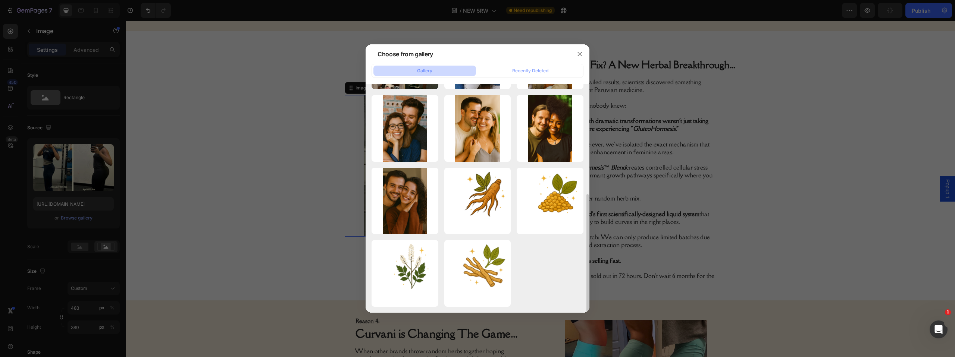
scroll to position [0, 0]
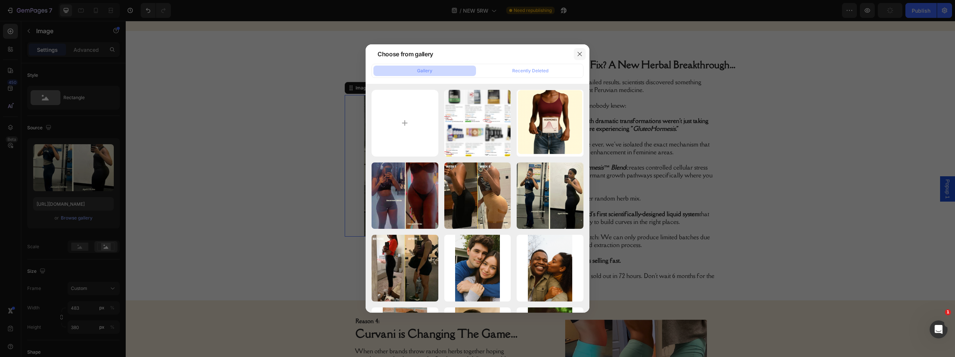
click at [580, 52] on icon "button" at bounding box center [580, 54] width 6 height 6
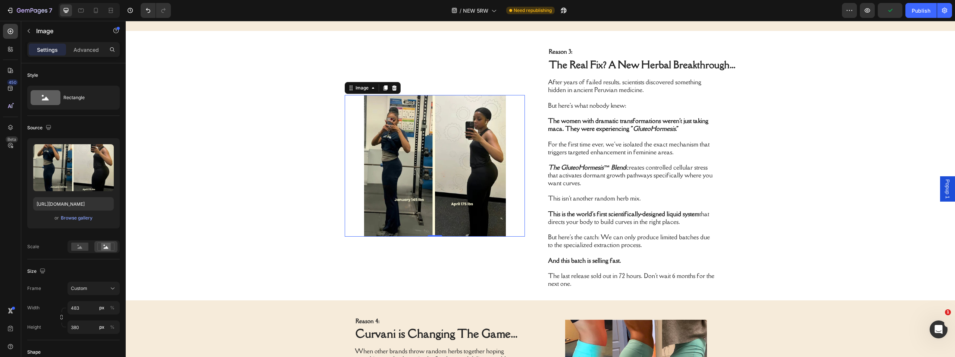
click at [420, 168] on img at bounding box center [435, 166] width 180 height 142
click at [81, 217] on div "Browse gallery" at bounding box center [77, 218] width 32 height 7
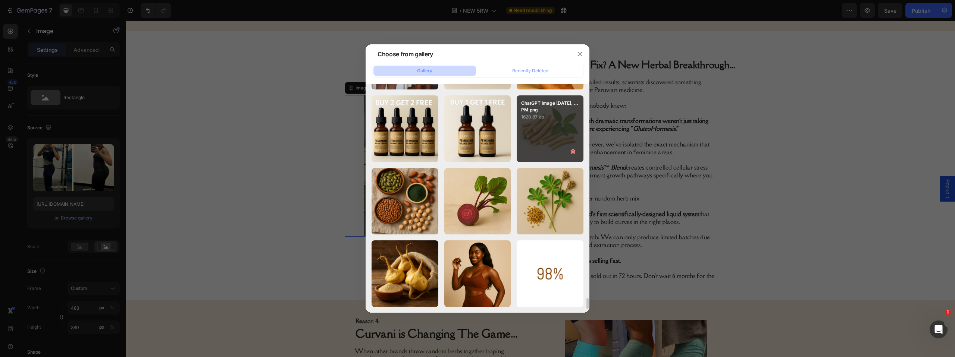
scroll to position [4497, 0]
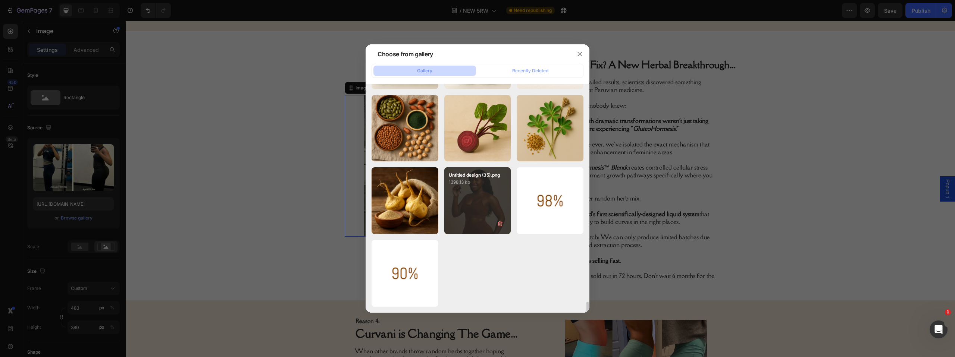
click at [496, 191] on div "Untitled design (35).png 1398.13 kb" at bounding box center [477, 200] width 67 height 67
type input "https://cdn.shopify.com/s/files/1/0669/4037/1098/files/gempages_558533732923868…"
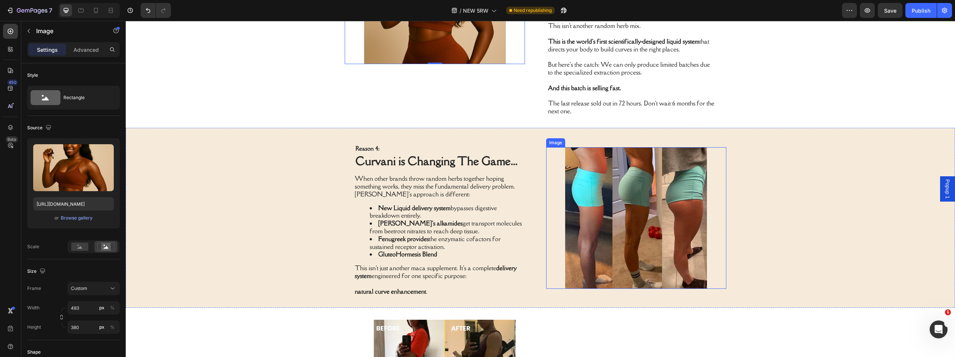
scroll to position [775, 0]
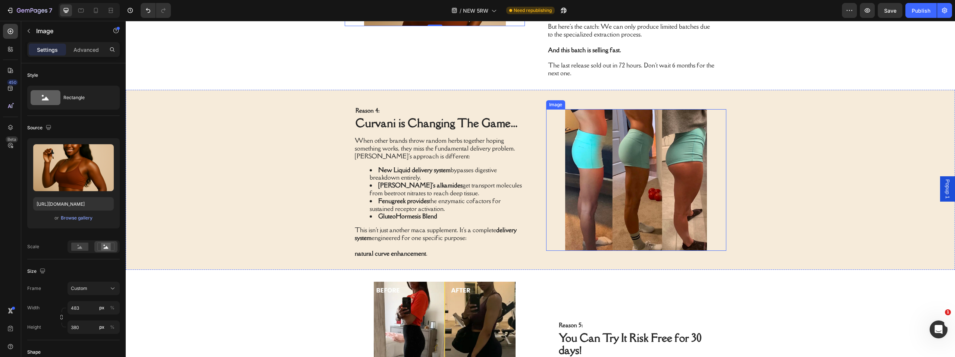
click at [635, 217] on img at bounding box center [636, 180] width 180 height 142
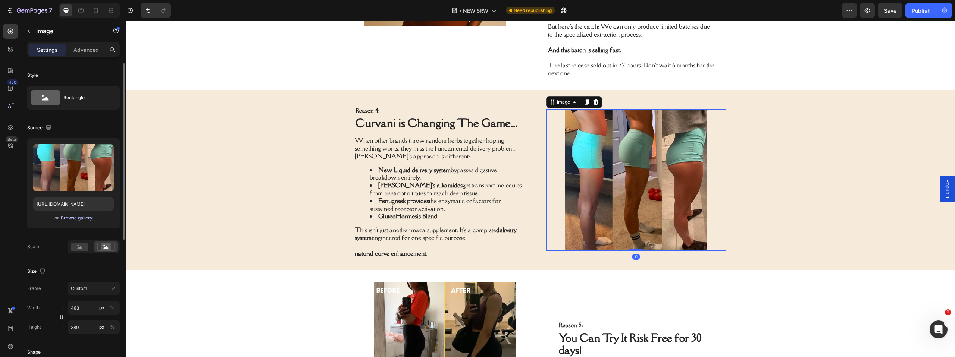
click at [85, 221] on div "Browse gallery" at bounding box center [77, 218] width 32 height 7
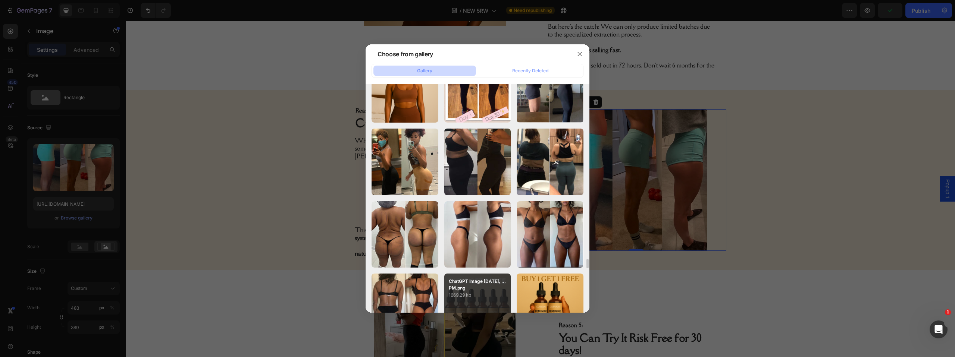
scroll to position [4238, 0]
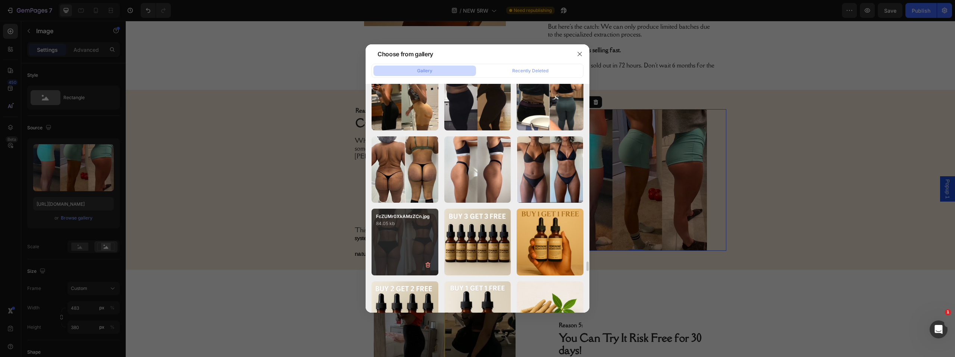
click at [405, 252] on div "FcZUMr0XkAMzZCn.jpg 84.05 kb" at bounding box center [405, 242] width 67 height 67
type input "https://cdn.shopify.com/s/files/1/0669/4037/1098/files/gempages_558533732923868…"
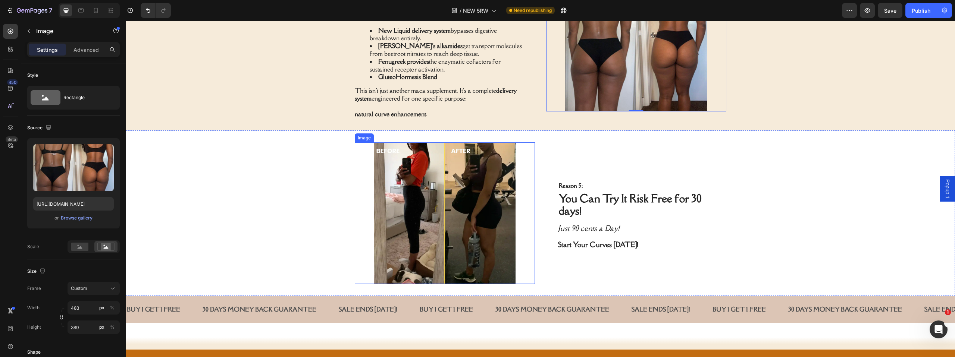
scroll to position [1013, 0]
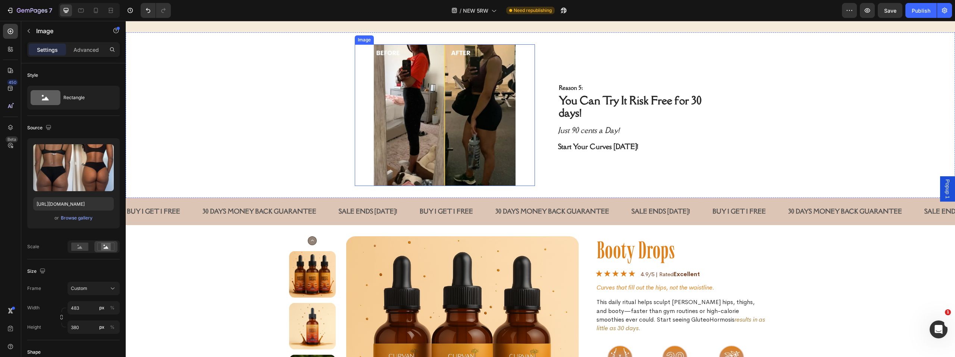
click at [414, 148] on img at bounding box center [445, 115] width 180 height 142
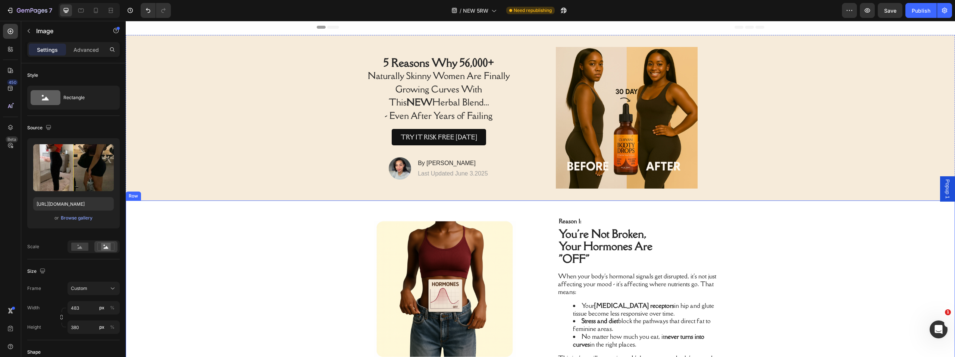
scroll to position [0, 0]
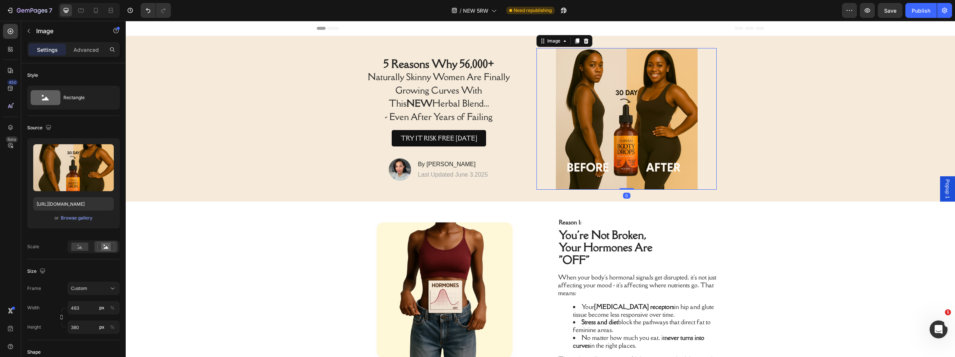
click at [640, 135] on img at bounding box center [626, 119] width 180 height 142
click at [80, 216] on div "Browse gallery" at bounding box center [77, 218] width 32 height 7
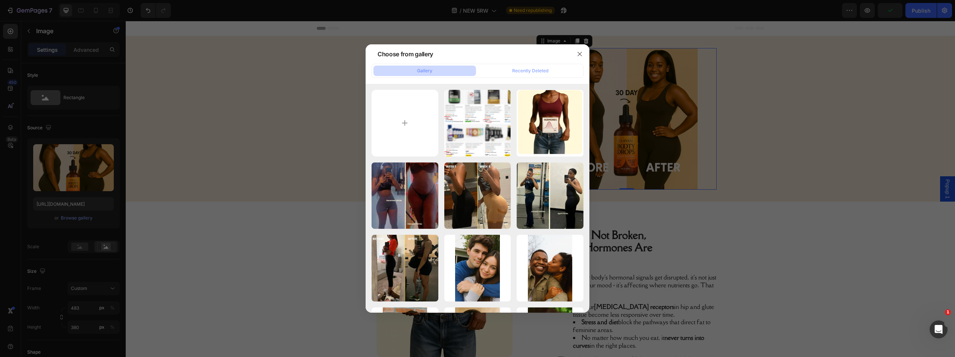
click at [279, 247] on div at bounding box center [477, 178] width 955 height 357
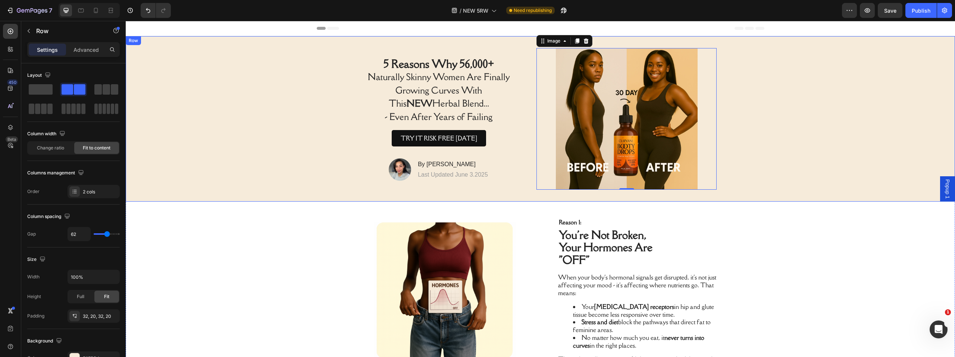
click at [788, 141] on div "Image 0 ⁠⁠⁠⁠⁠⁠⁠ 5 Reasons Why 56,000+ Naturally Skinny Women Are Finally Growin…" at bounding box center [540, 119] width 829 height 166
click at [631, 145] on img at bounding box center [626, 119] width 180 height 142
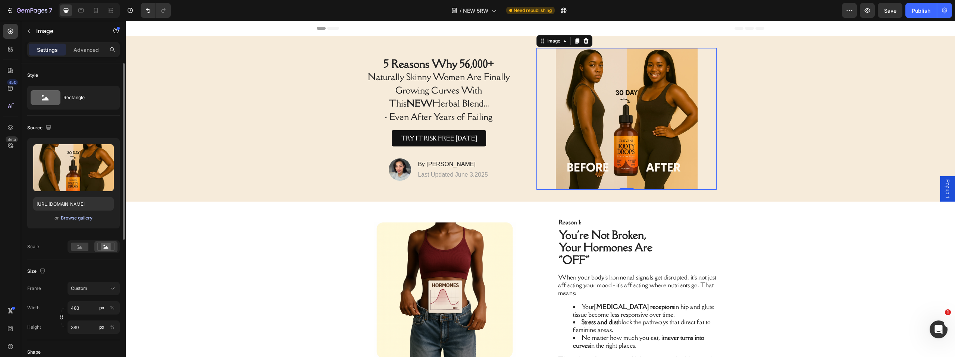
click at [72, 217] on div "Browse gallery" at bounding box center [77, 218] width 32 height 7
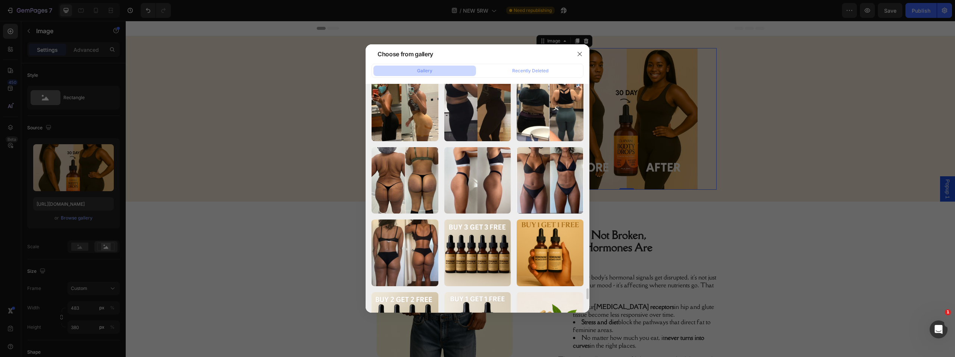
scroll to position [4087, 0]
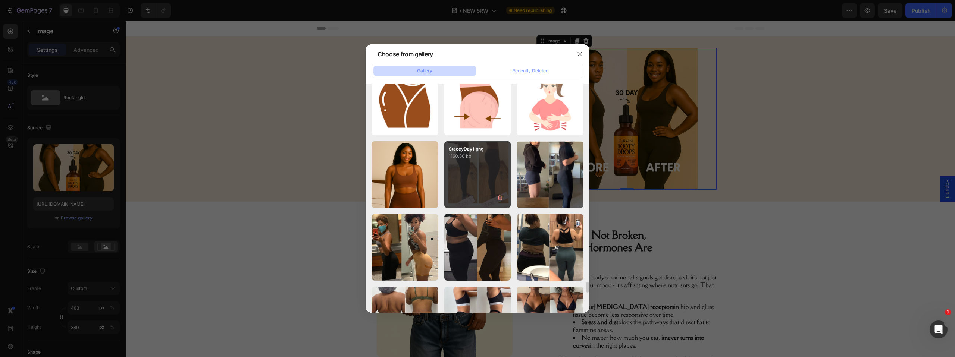
click at [476, 185] on div "StaceyDay1.png 1160.80 kb" at bounding box center [477, 174] width 67 height 67
type input "https://cdn.shopify.com/s/files/1/0669/4037/1098/files/gempages_558533732923868…"
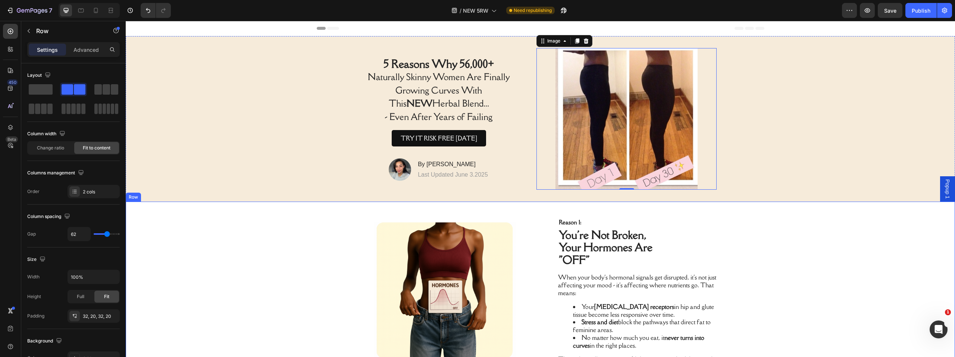
click at [267, 269] on div "Image Reason 1: You're Not Broken, Your Hormones Are "OFF" Heading When your bo…" at bounding box center [540, 293] width 829 height 182
click at [93, 13] on icon at bounding box center [95, 10] width 7 height 7
type input "0"
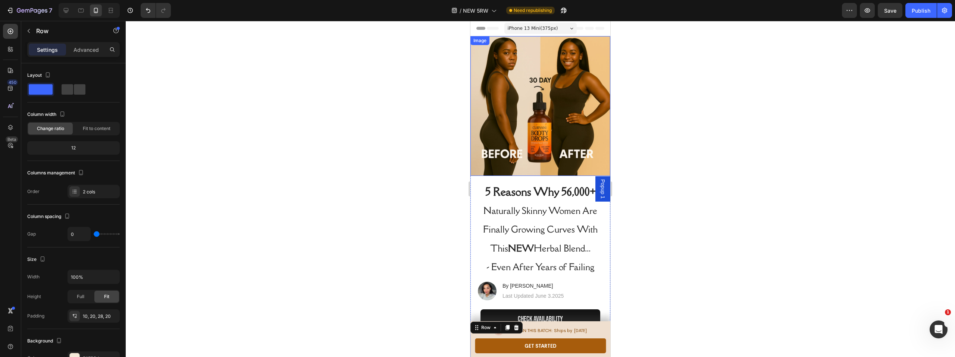
click at [548, 138] on img at bounding box center [540, 106] width 140 height 140
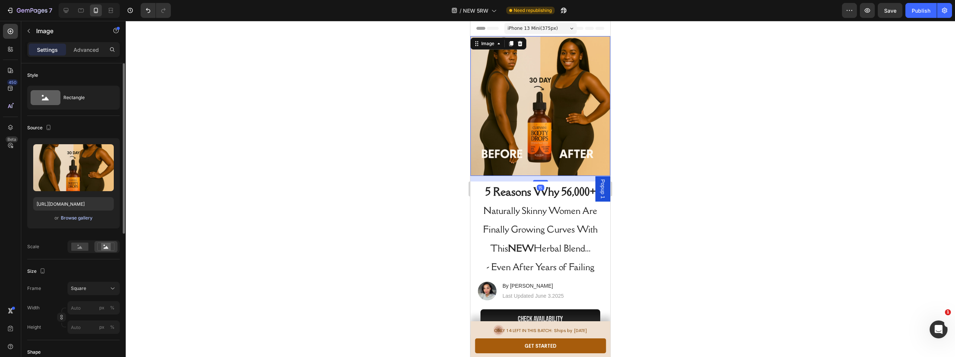
click at [71, 217] on div "Browse gallery" at bounding box center [77, 218] width 32 height 7
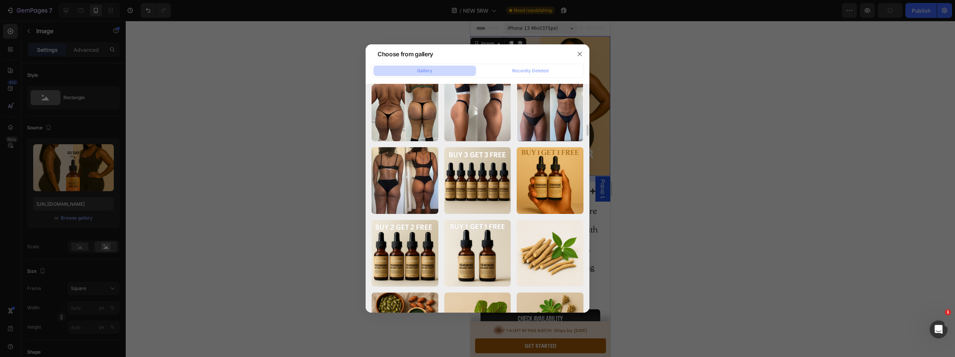
scroll to position [4140, 0]
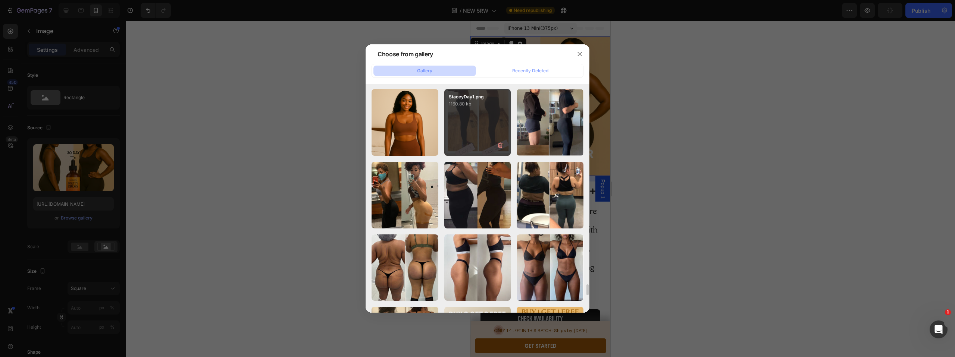
click at [480, 139] on div "StaceyDay1.png 1160.80 kb" at bounding box center [477, 122] width 67 height 67
type input "https://cdn.shopify.com/s/files/1/0669/4037/1098/files/gempages_558533732923868…"
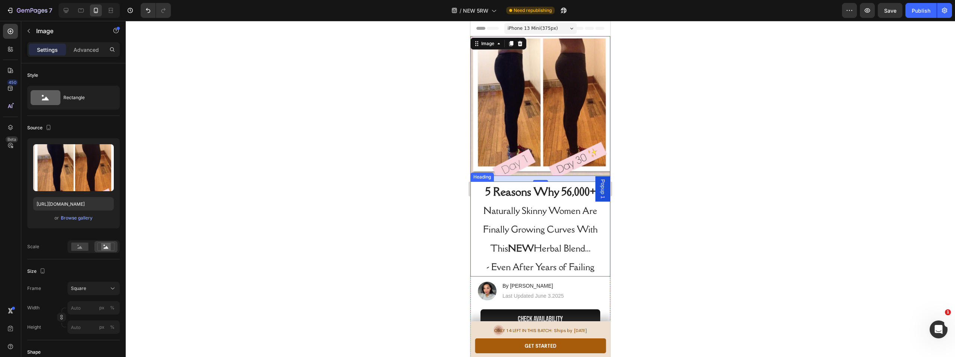
click at [696, 267] on div at bounding box center [540, 189] width 829 height 336
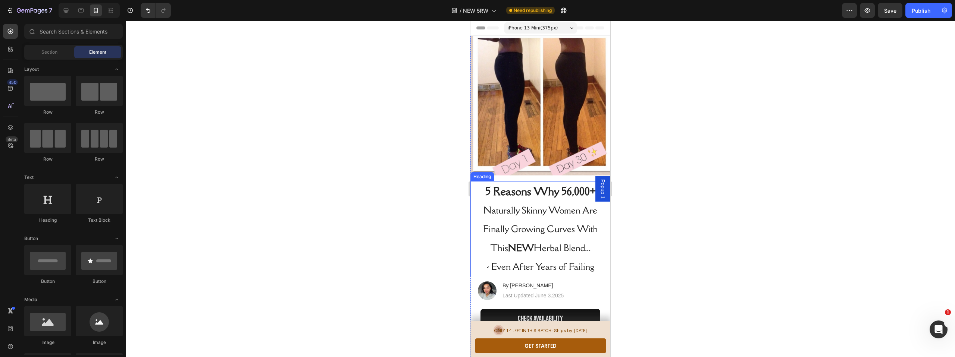
scroll to position [0, 0]
click at [918, 12] on div "Publish" at bounding box center [921, 11] width 19 height 8
click at [843, 9] on button "button" at bounding box center [849, 10] width 15 height 15
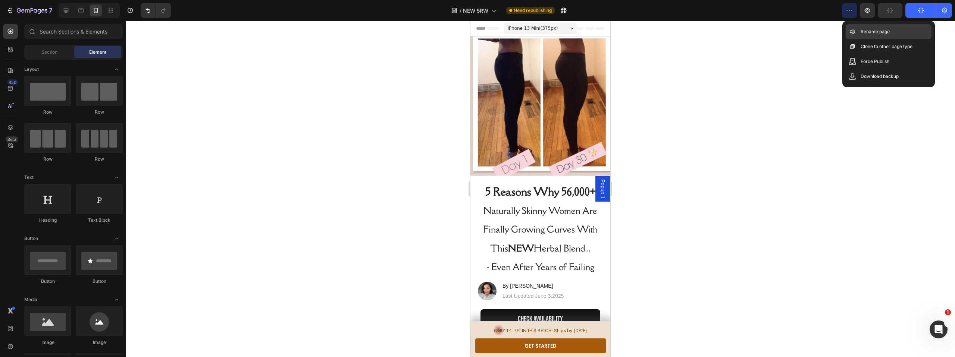
click at [863, 33] on p "Rename page" at bounding box center [875, 31] width 29 height 7
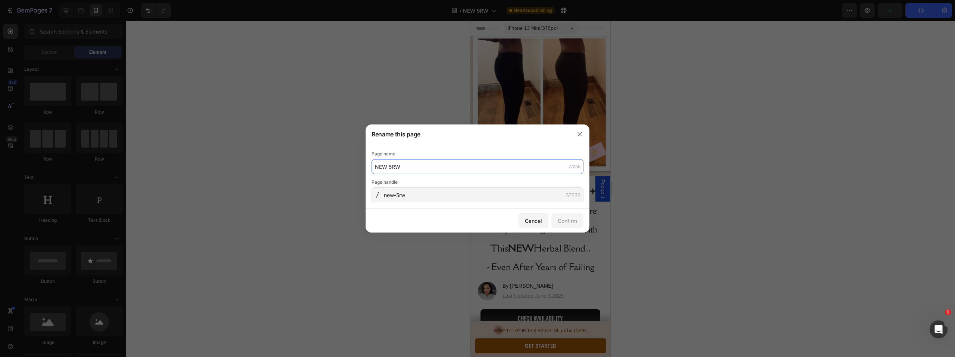
click at [404, 165] on input "NEW 5RW" at bounding box center [478, 166] width 212 height 15
click at [408, 195] on input "new-5rw" at bounding box center [478, 195] width 212 height 15
click at [410, 171] on input "NEW 5RW" at bounding box center [478, 166] width 212 height 15
click at [408, 169] on input "NEW 5RW" at bounding box center [478, 166] width 212 height 15
click at [388, 167] on input "NEW 5RW" at bounding box center [478, 166] width 212 height 15
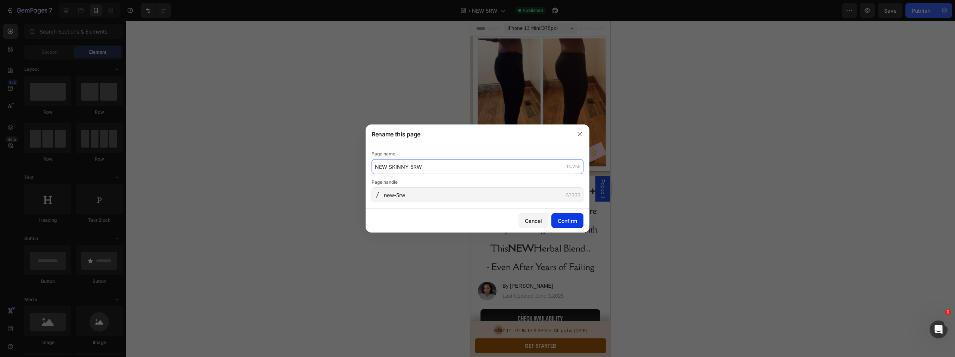
type input "NEW SKINNY 5RW"
click at [560, 218] on div "Confirm" at bounding box center [567, 221] width 19 height 8
drag, startPoint x: 391, startPoint y: 167, endPoint x: 367, endPoint y: 167, distance: 23.9
click at [367, 167] on div "Page name NEW SKINNY 5RW 14/255 Page handle new-5rw 7/1000" at bounding box center [478, 176] width 224 height 65
drag, startPoint x: 384, startPoint y: 167, endPoint x: 372, endPoint y: 167, distance: 11.9
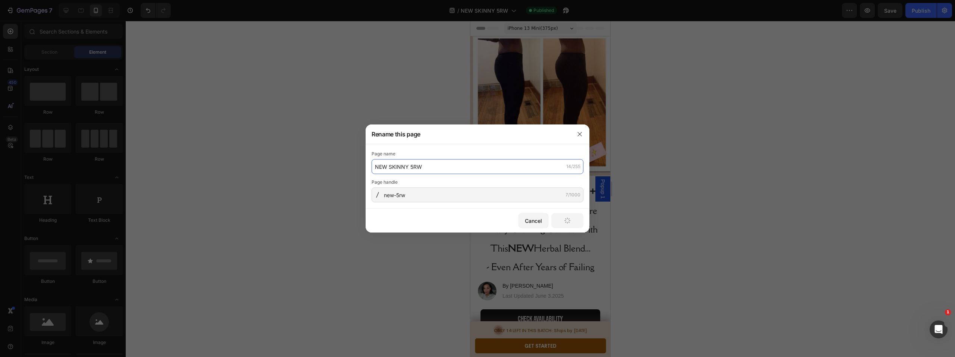
click at [372, 167] on input "NEW SKINNY 5RW" at bounding box center [478, 166] width 212 height 15
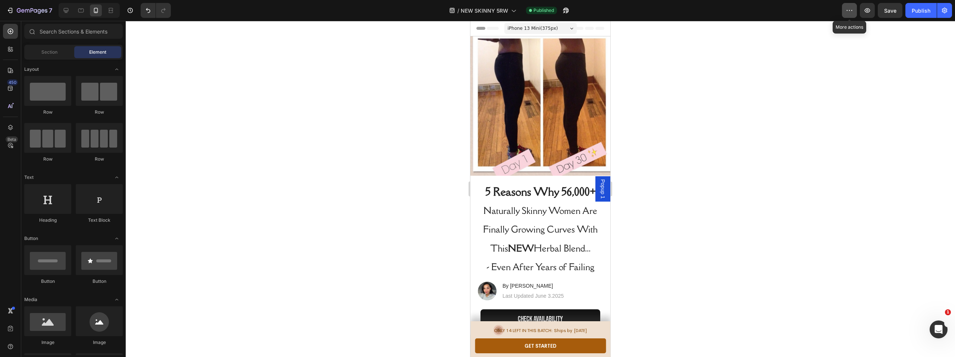
click at [850, 10] on icon "button" at bounding box center [849, 10] width 1 height 1
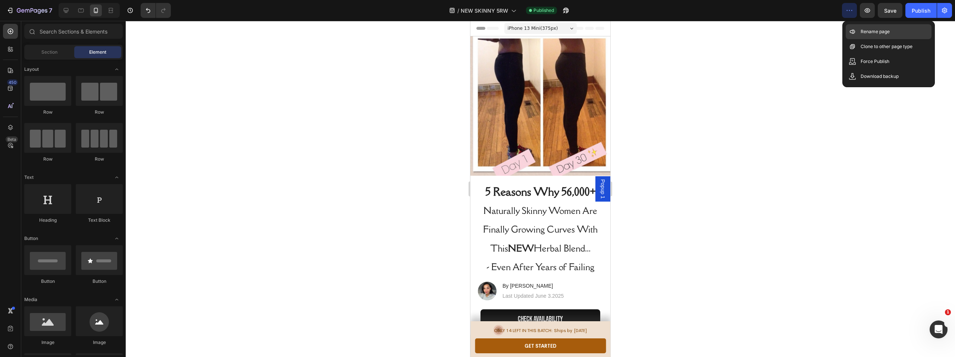
click at [849, 35] on icon at bounding box center [852, 31] width 7 height 7
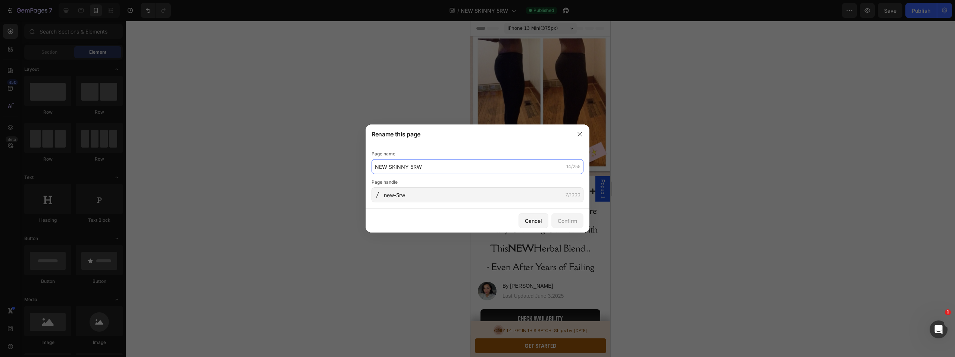
click at [389, 167] on input "NEW SKINNY 5RW" at bounding box center [478, 166] width 212 height 15
drag, startPoint x: 388, startPoint y: 167, endPoint x: 373, endPoint y: 167, distance: 15.3
click at [373, 167] on input "NEW SKINNY 5RW" at bounding box center [478, 166] width 212 height 15
type input "SKINNY 5RW"
drag, startPoint x: 568, startPoint y: 220, endPoint x: 593, endPoint y: 220, distance: 24.6
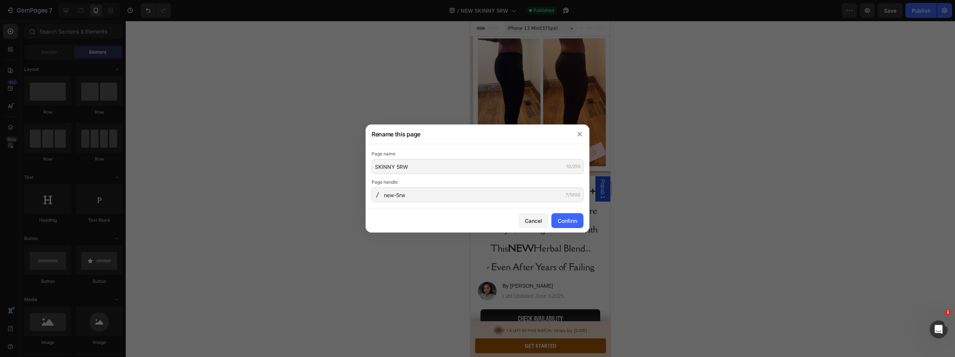
click at [568, 220] on div "Confirm" at bounding box center [567, 221] width 19 height 8
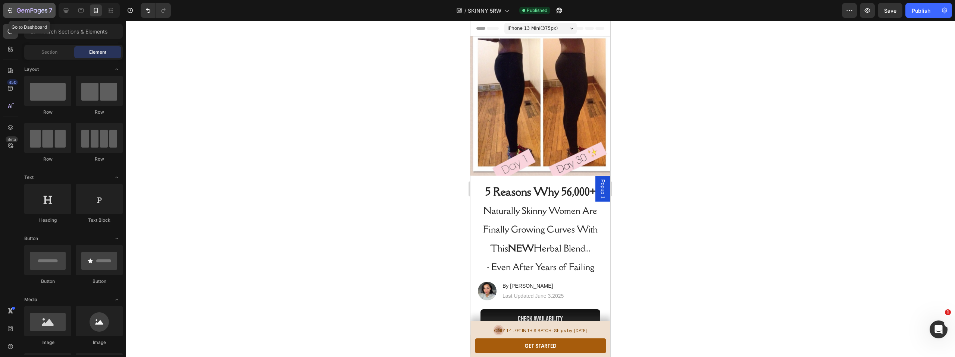
click at [25, 10] on icon "button" at bounding box center [27, 10] width 4 height 3
